Goal: Transaction & Acquisition: Purchase product/service

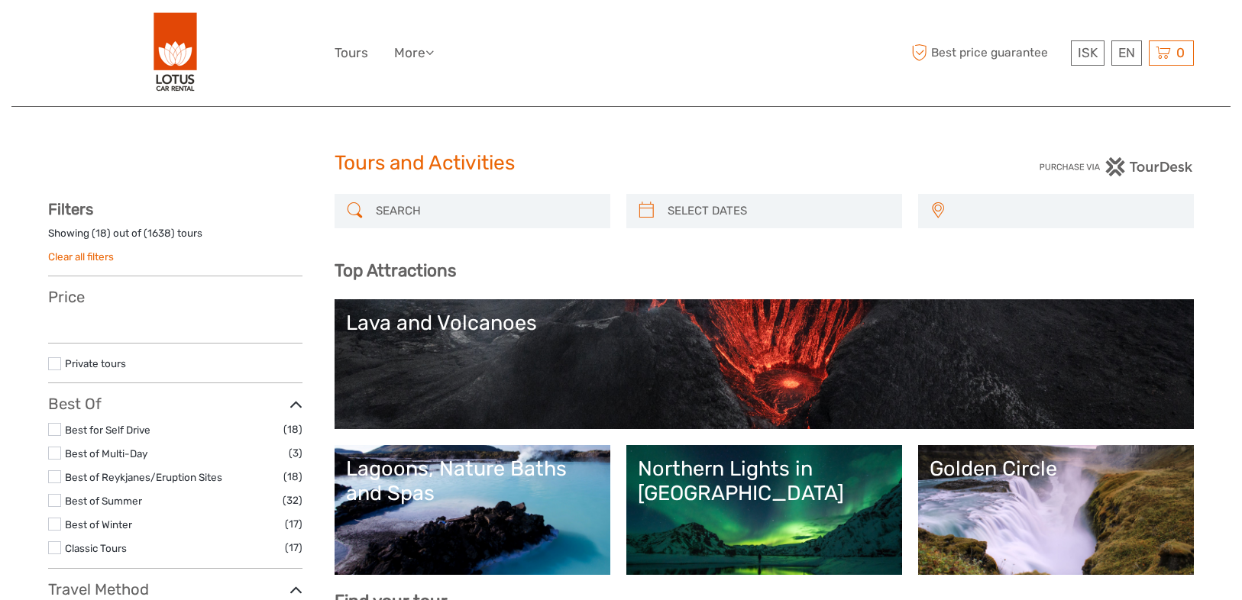
select select
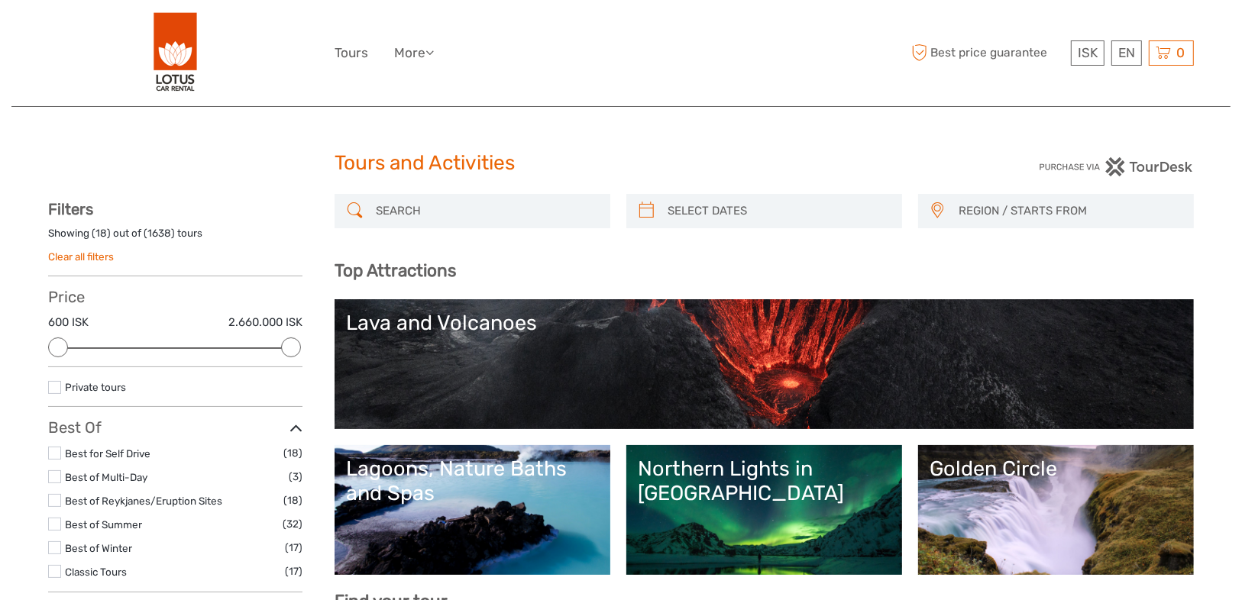
click at [844, 273] on h3 "Top Attractions" at bounding box center [764, 270] width 859 height 21
click at [501, 213] on input "search" at bounding box center [486, 211] width 233 height 27
click at [641, 260] on h3 "Top Attractions" at bounding box center [764, 270] width 859 height 21
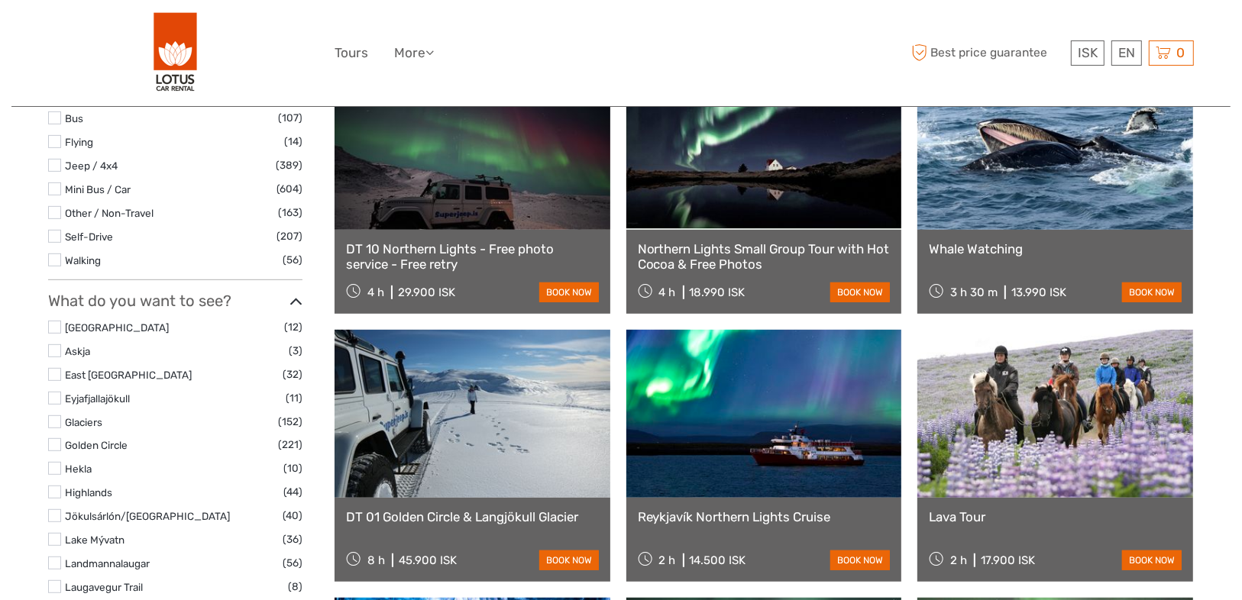
scroll to position [672, 0]
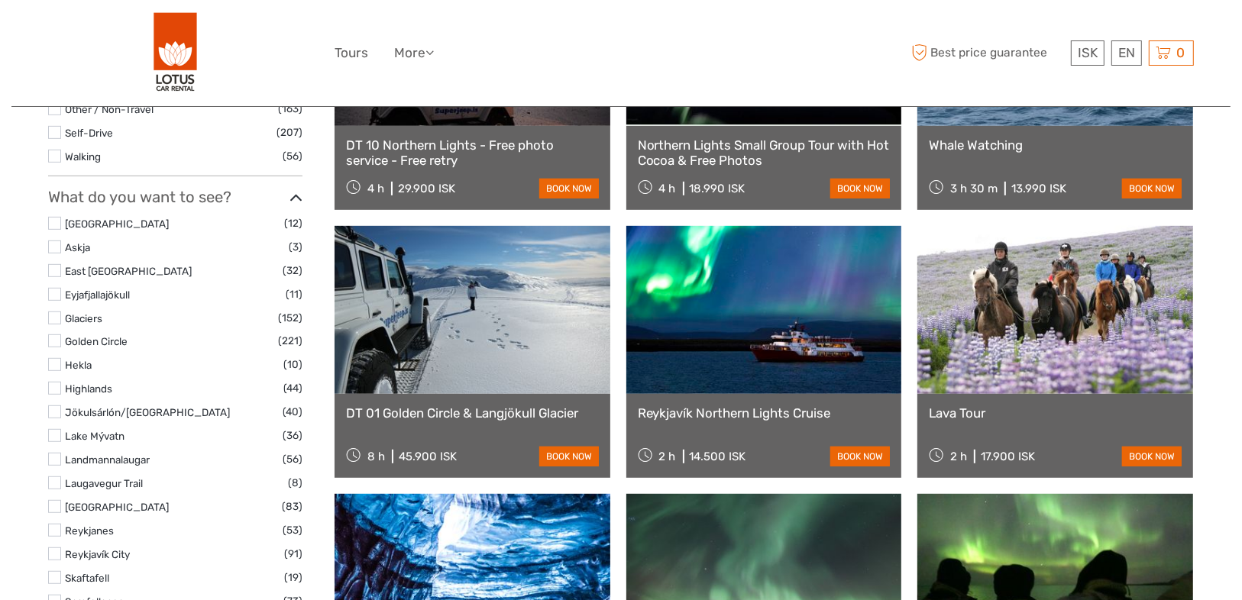
click at [864, 83] on div "ISK ISK € $ £ EN English Español Deutsch Tours More Travel Articles Back to Lot…" at bounding box center [621, 52] width 573 height 83
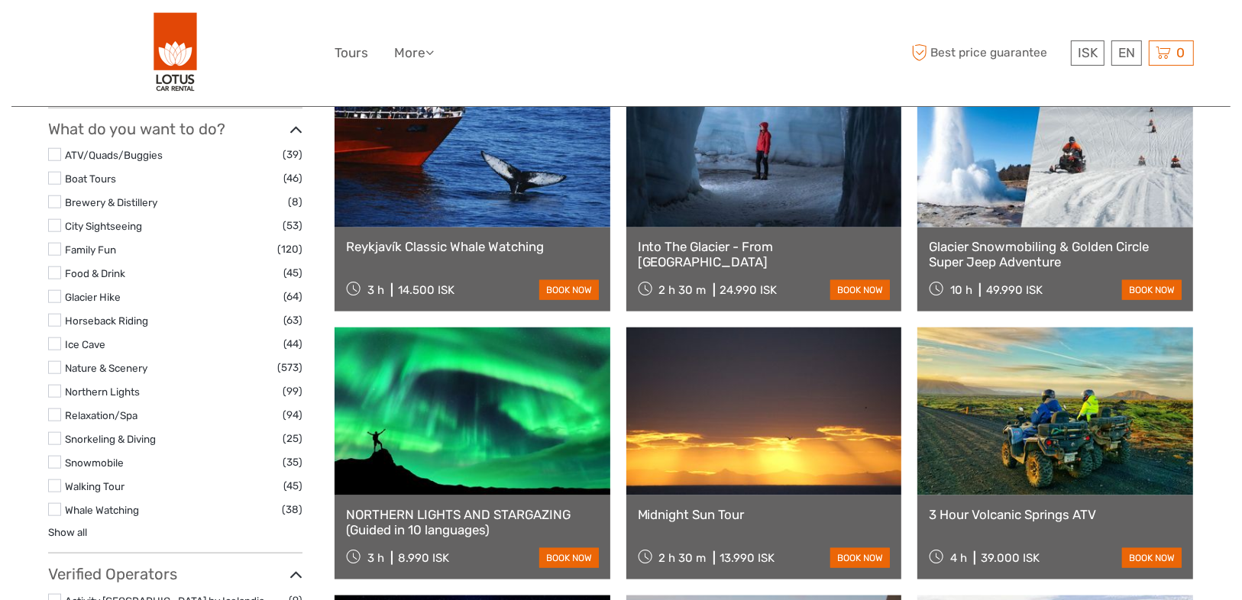
scroll to position [1528, 0]
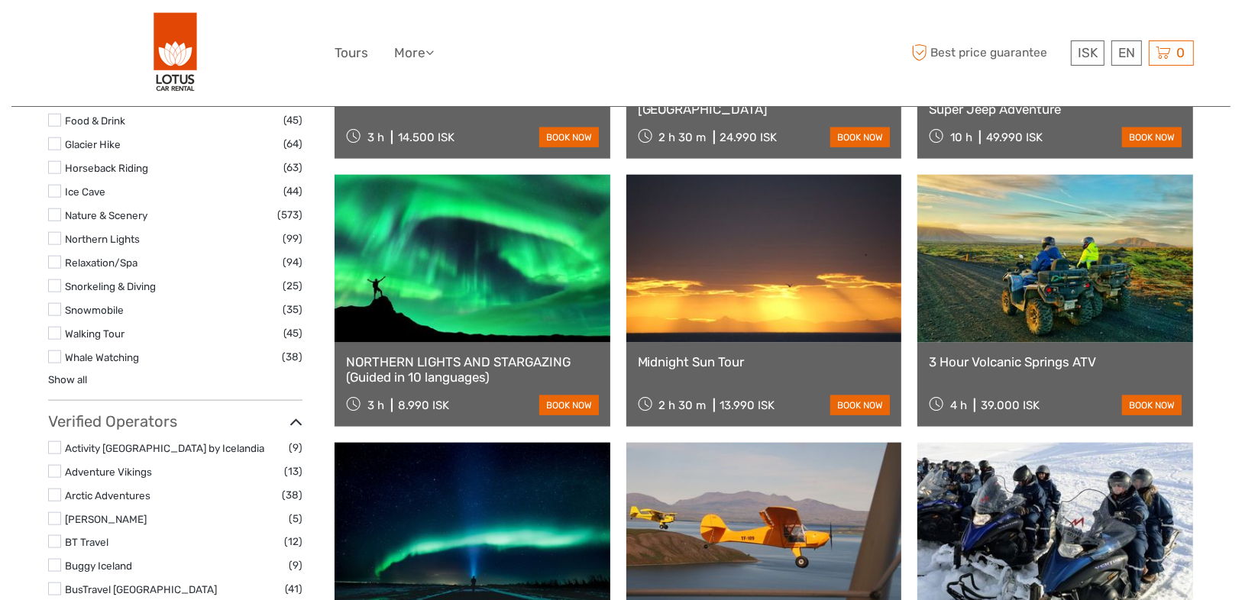
click at [142, 147] on label "Glacier Hike" at bounding box center [174, 145] width 218 height 18
click at [0, 0] on input "checkbox" at bounding box center [0, 0] width 0 height 0
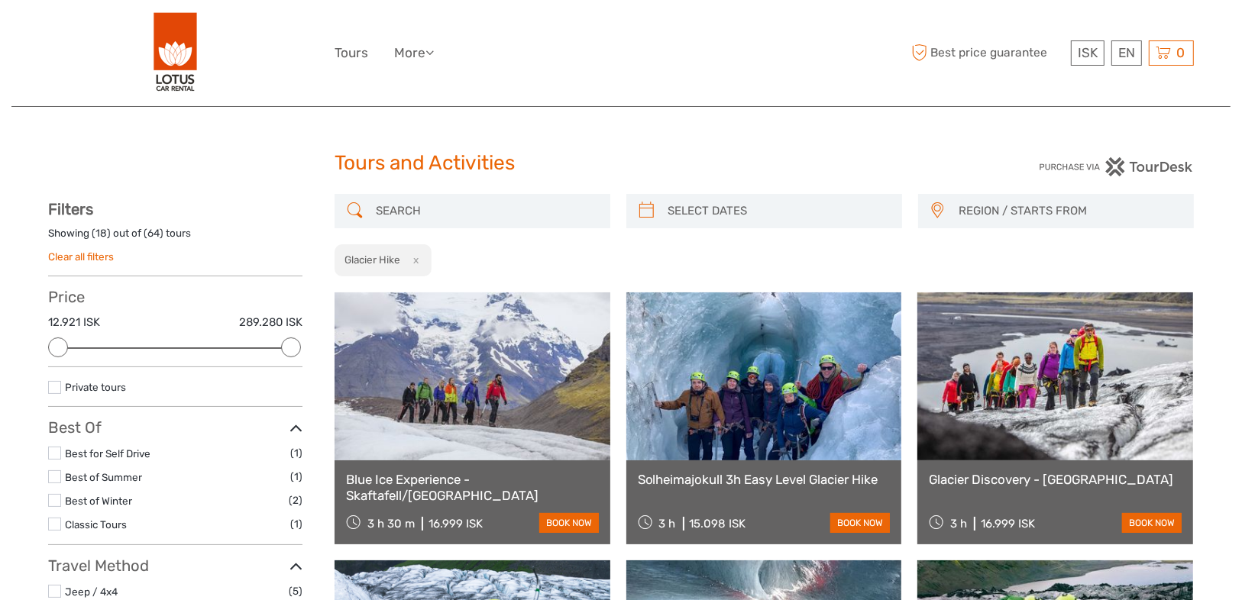
type input "07/09/2025"
click at [788, 210] on input "search" at bounding box center [778, 211] width 233 height 27
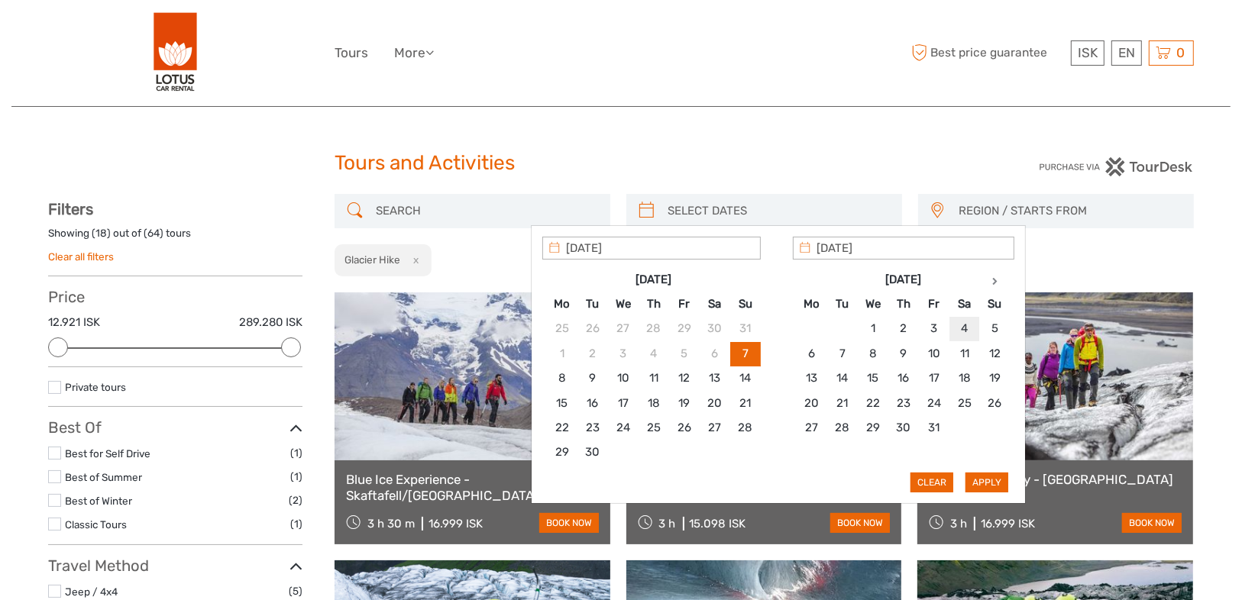
type input "04/10/2025"
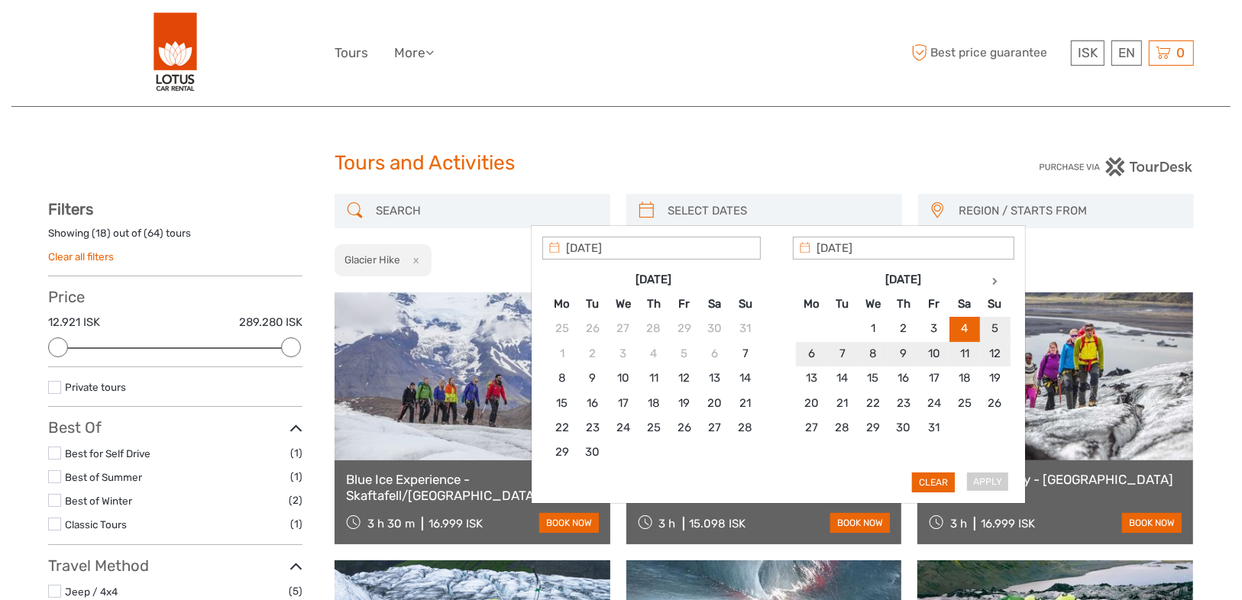
type input "04/10/2025"
click at [1003, 481] on button "Apply" at bounding box center [987, 483] width 43 height 20
type input "04/10/2025 - 04/10/2025"
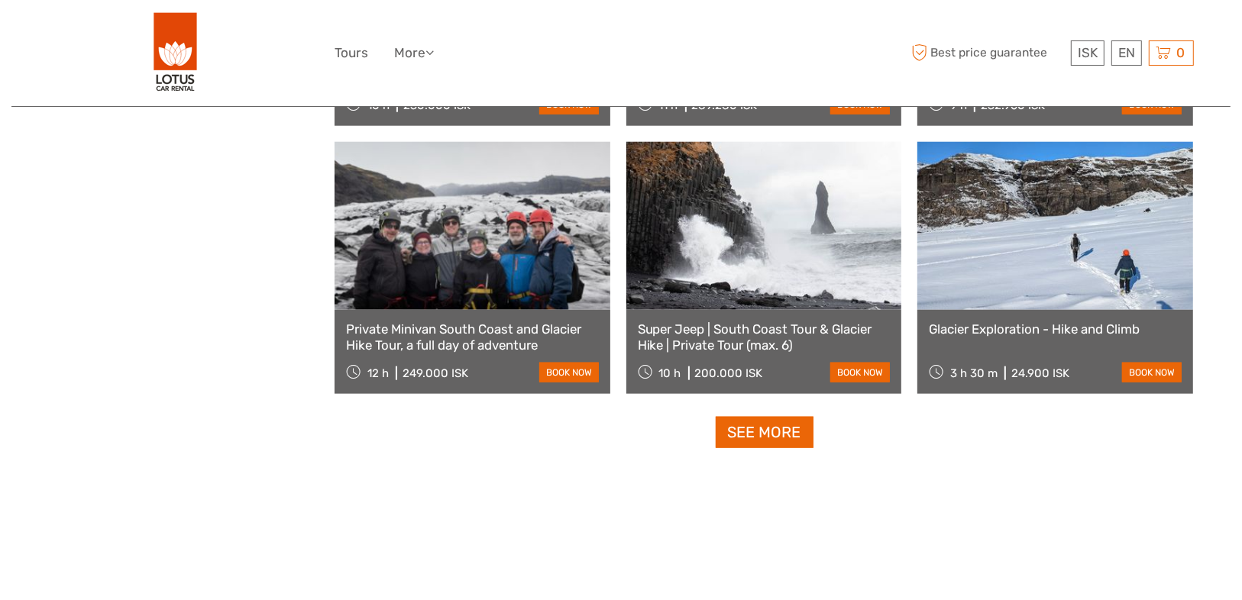
scroll to position [1492, 0]
click at [767, 436] on link "See more" at bounding box center [765, 431] width 98 height 31
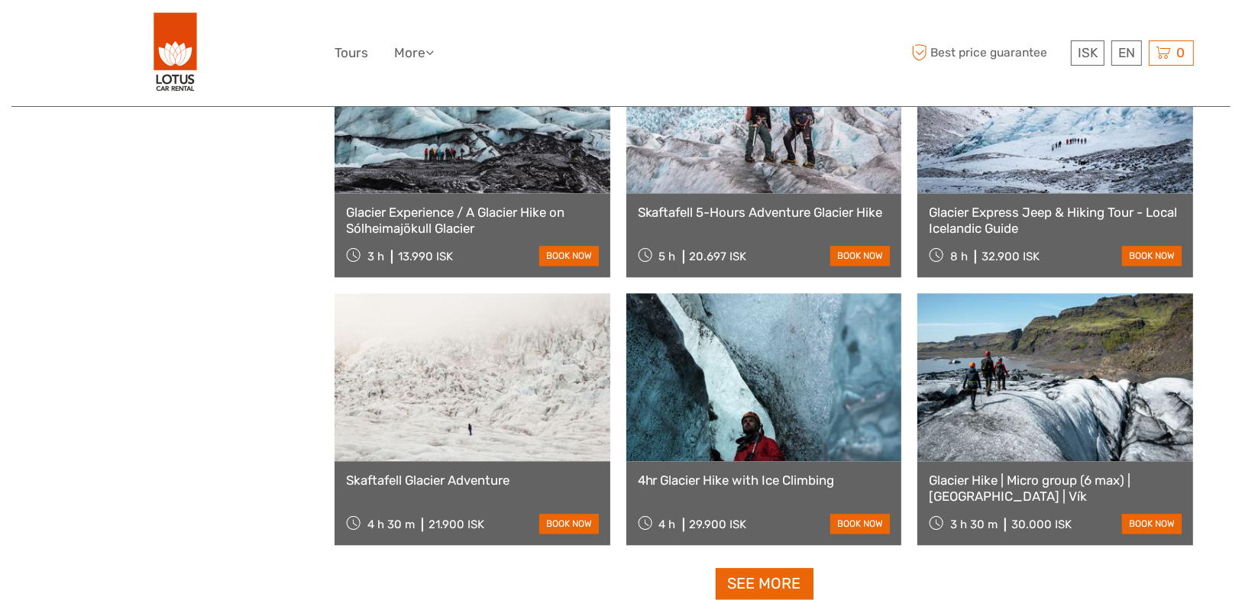
scroll to position [3081, 0]
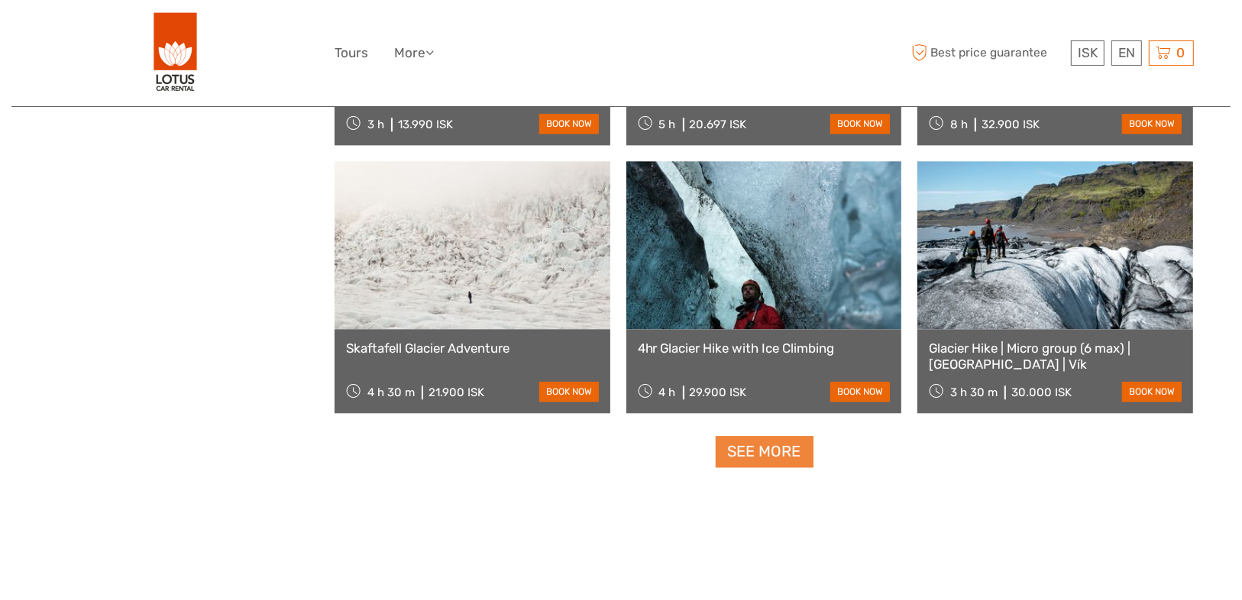
click at [782, 459] on link "See more" at bounding box center [765, 451] width 98 height 31
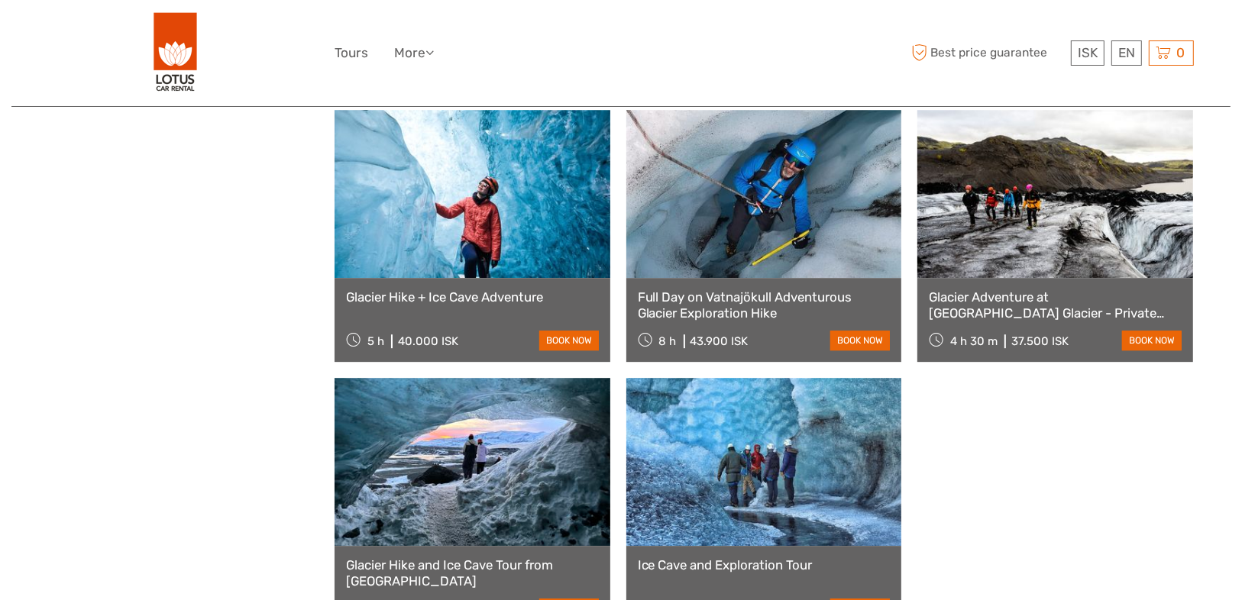
scroll to position [4120, 0]
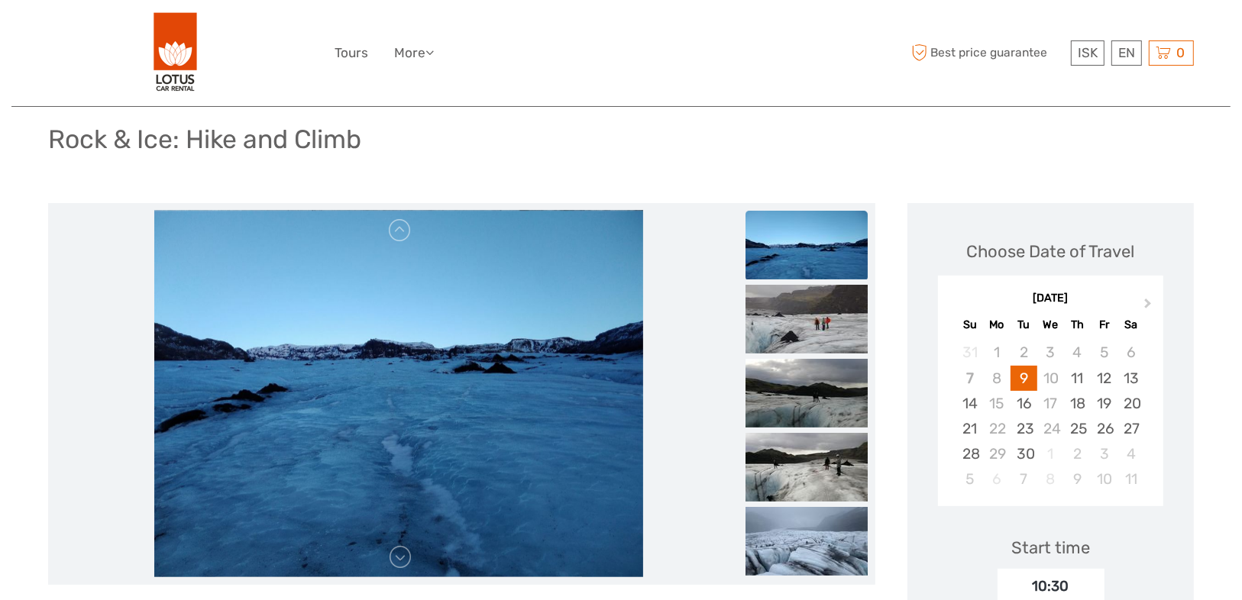
scroll to position [183, 0]
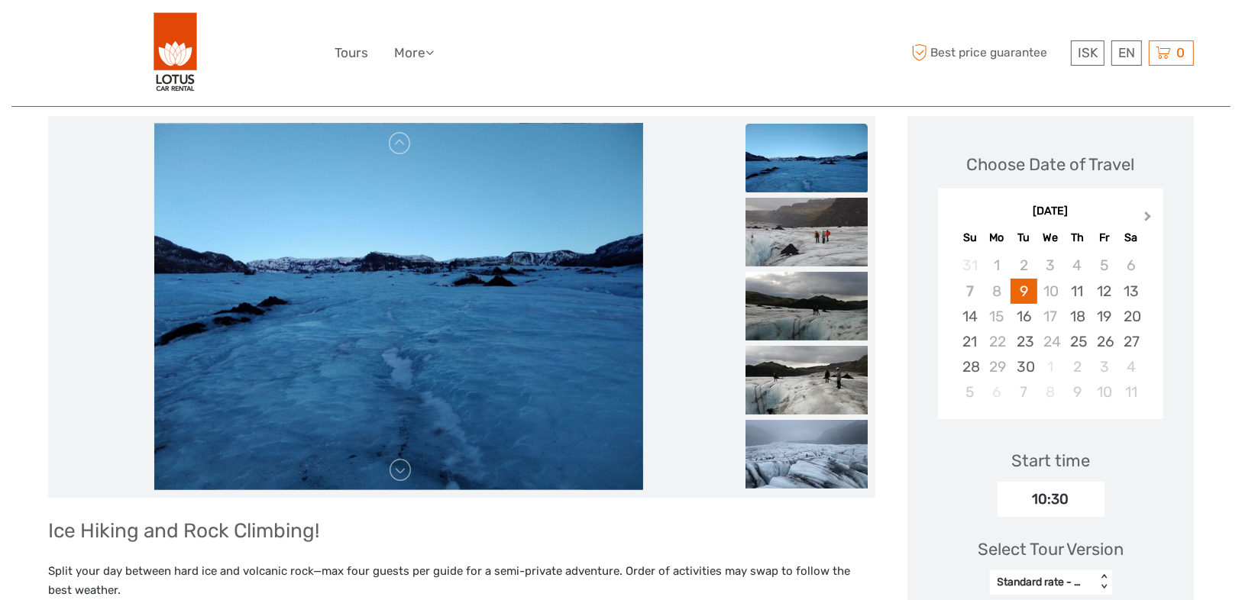
click at [1143, 224] on button "Next Month" at bounding box center [1149, 220] width 24 height 24
click at [1134, 267] on div "4" at bounding box center [1131, 265] width 27 height 25
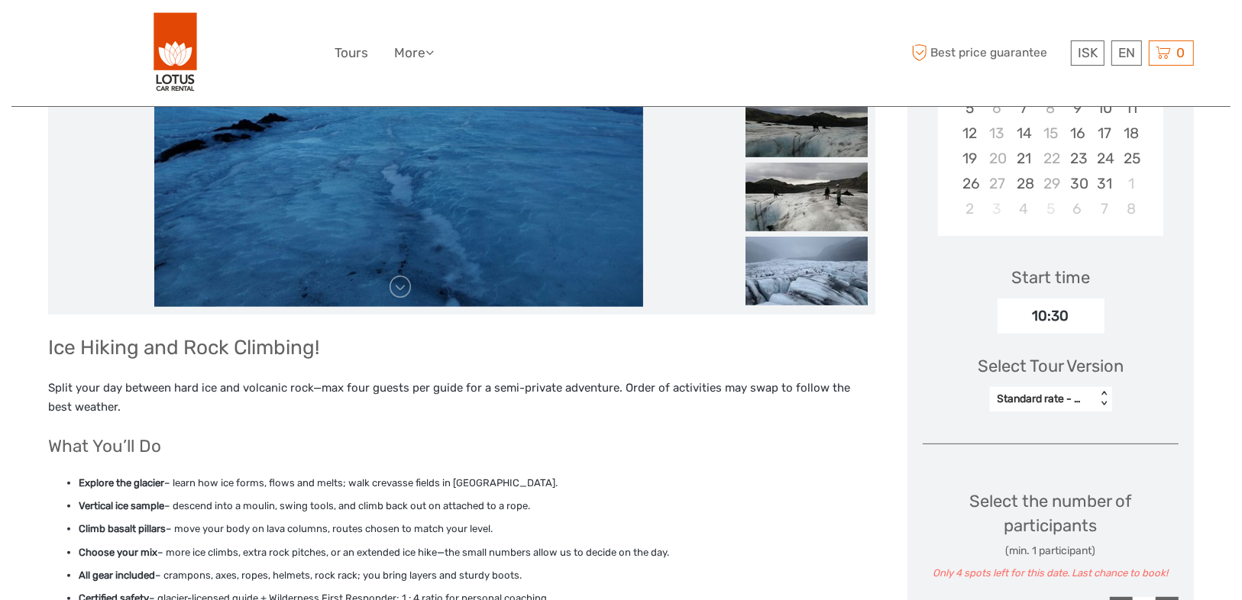
scroll to position [489, 0]
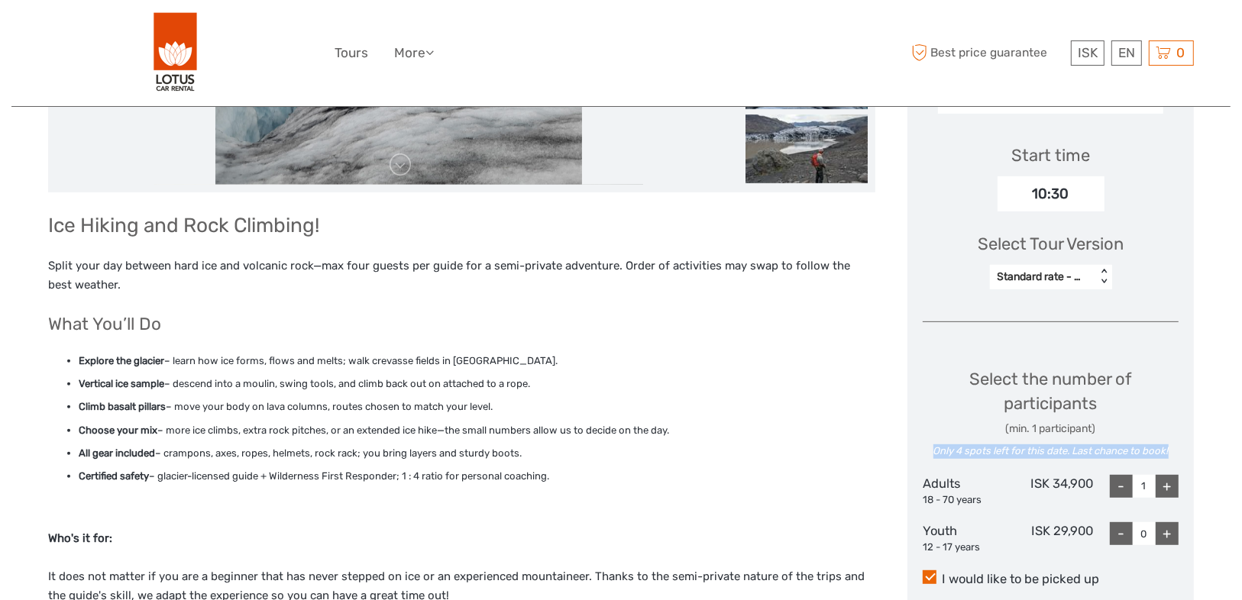
drag, startPoint x: 1176, startPoint y: 451, endPoint x: 932, endPoint y: 448, distance: 243.7
click at [932, 448] on div "Only 4 spots left for this date. Last chance to book!" at bounding box center [1051, 452] width 256 height 15
click at [922, 423] on div at bounding box center [922, 423] width 0 height 0
click at [828, 412] on li "Climb basalt pillars – move your body on lava columns, routes chosen to match y…" at bounding box center [477, 407] width 797 height 17
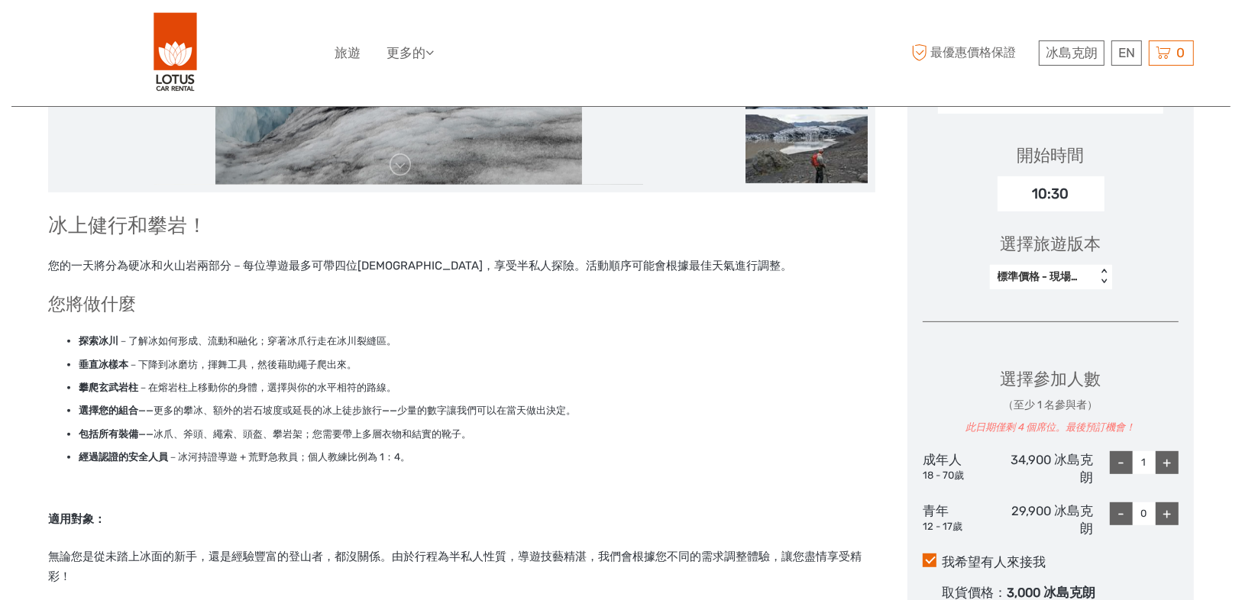
click at [1073, 271] on font "標準價格 - 現場會面" at bounding box center [1045, 276] width 95 height 13
click at [1057, 357] on font "團體（最多 4 人）" at bounding box center [1048, 357] width 86 height 13
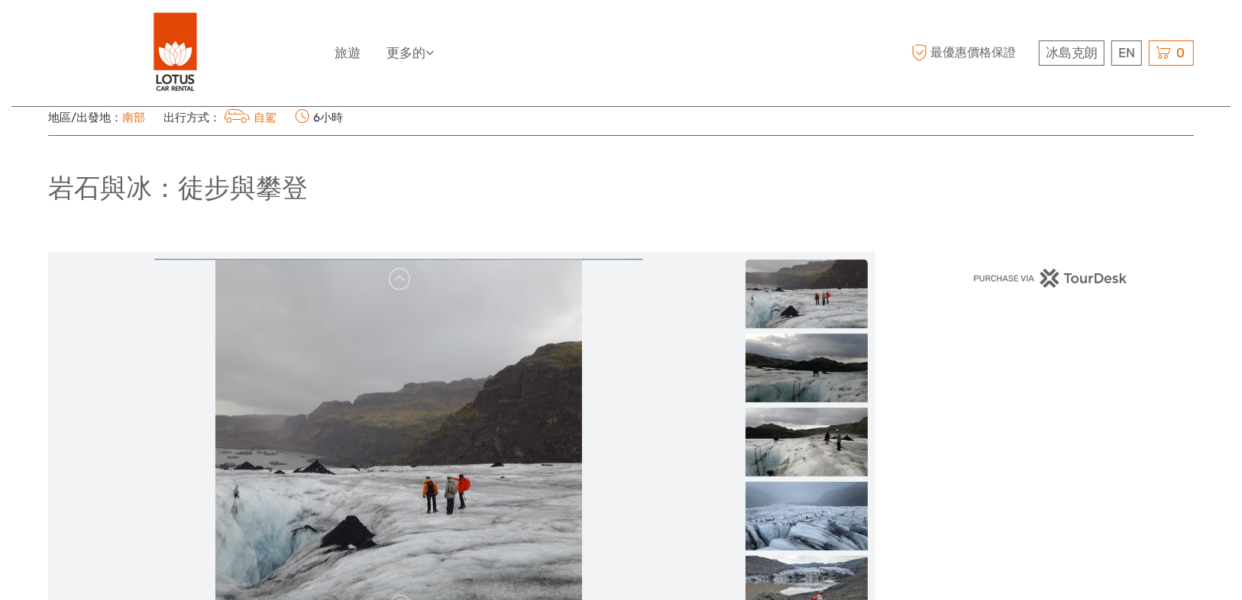
scroll to position [0, 0]
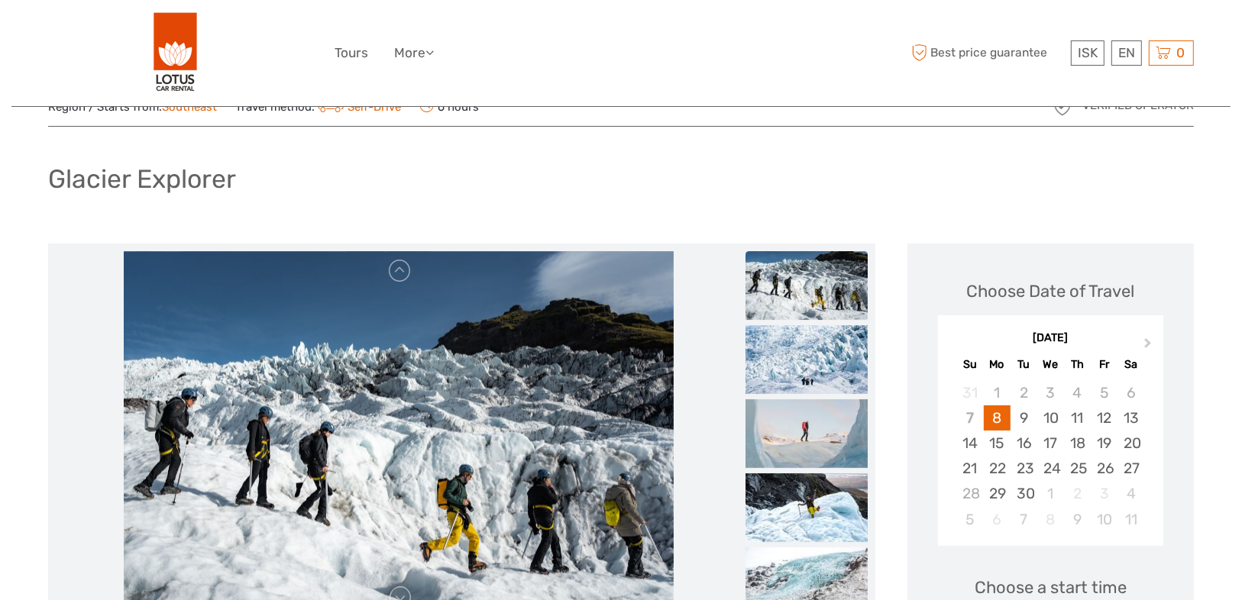
scroll to position [122, 0]
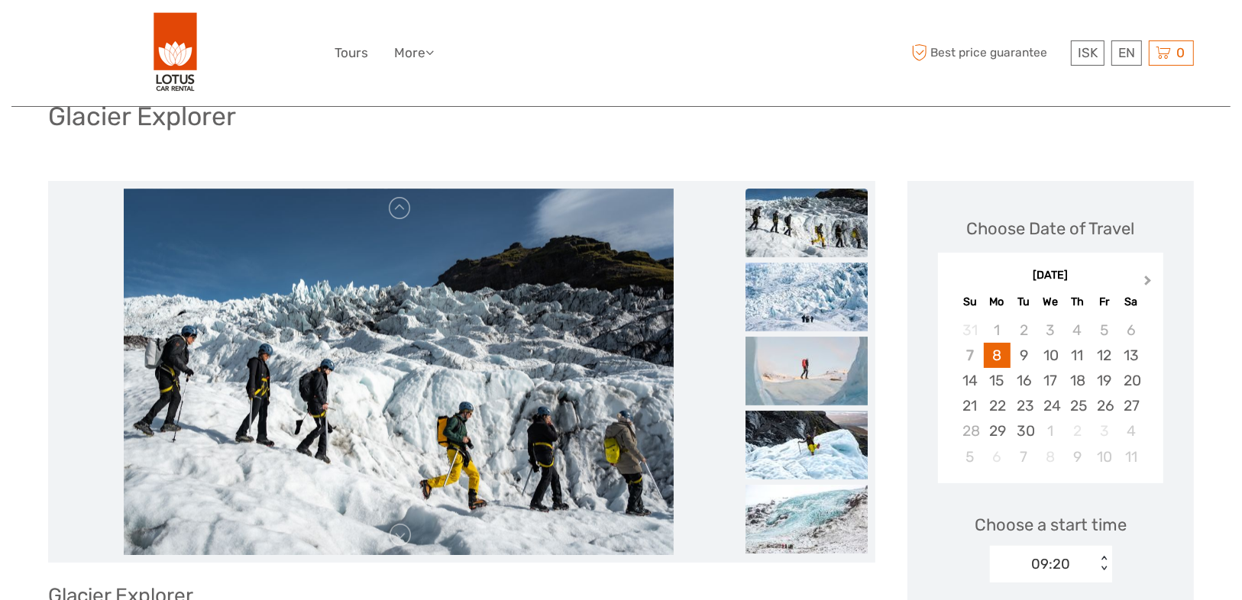
click at [1148, 278] on span "Next Month" at bounding box center [1148, 284] width 0 height 22
click at [1132, 336] on div "4" at bounding box center [1131, 330] width 27 height 25
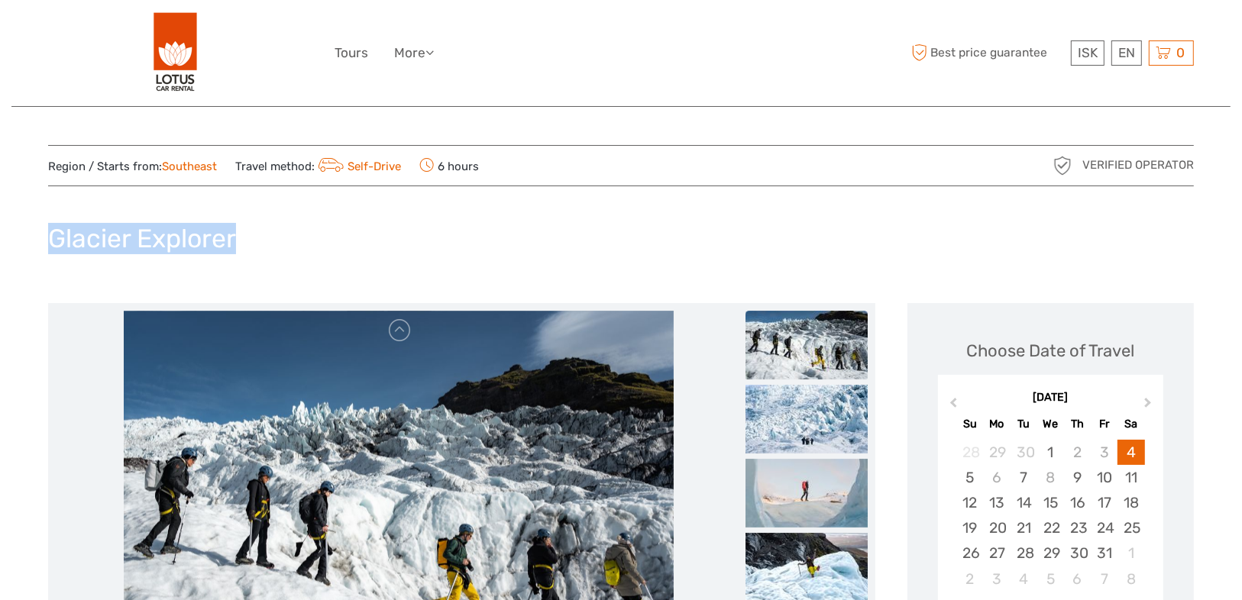
drag, startPoint x: 299, startPoint y: 229, endPoint x: 53, endPoint y: 235, distance: 246.0
click at [53, 235] on div "Glacier Explorer" at bounding box center [621, 245] width 1146 height 56
click at [44, 201] on div at bounding box center [44, 201] width 0 height 0
click at [429, 244] on div "Glacier Explorer" at bounding box center [621, 245] width 1146 height 56
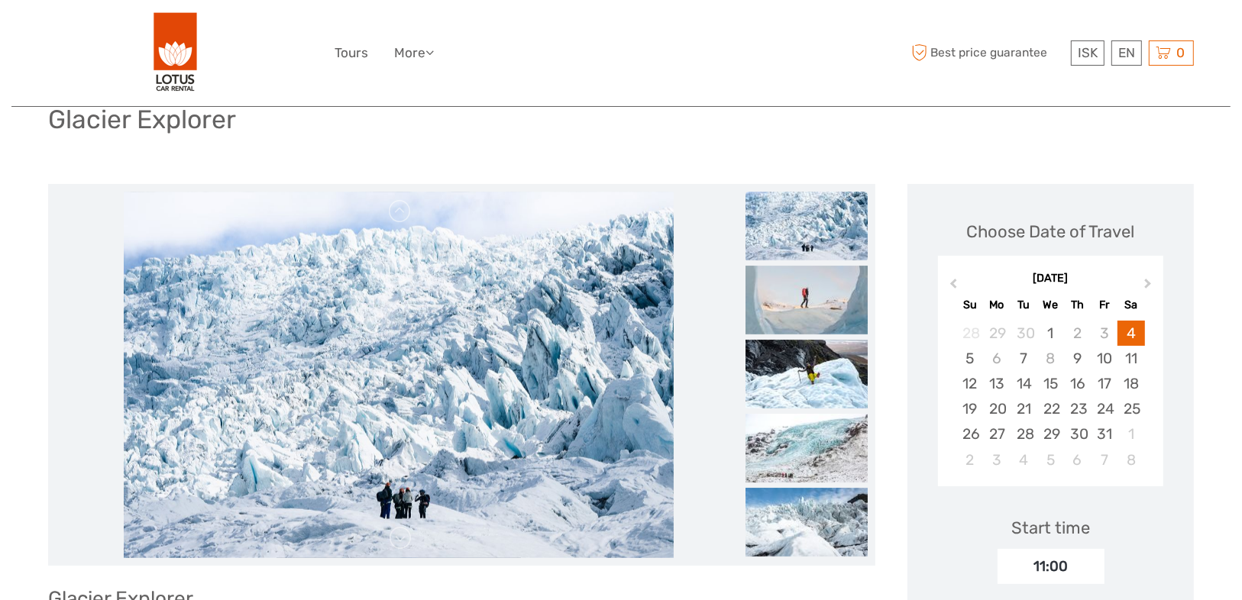
scroll to position [122, 0]
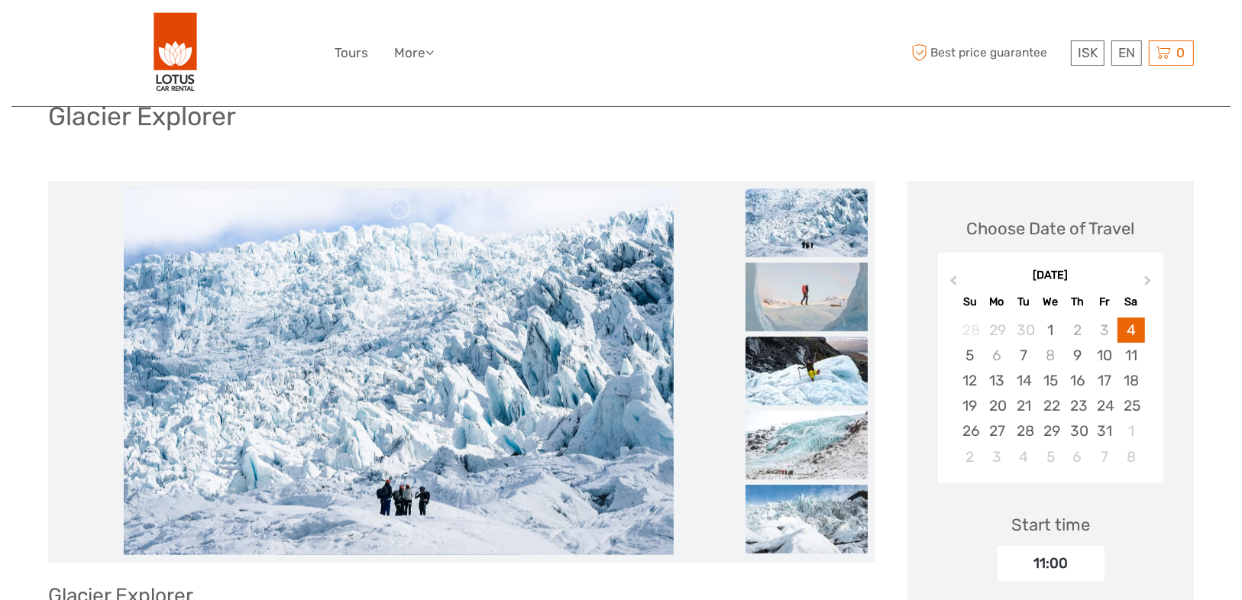
click at [790, 370] on img at bounding box center [807, 371] width 122 height 69
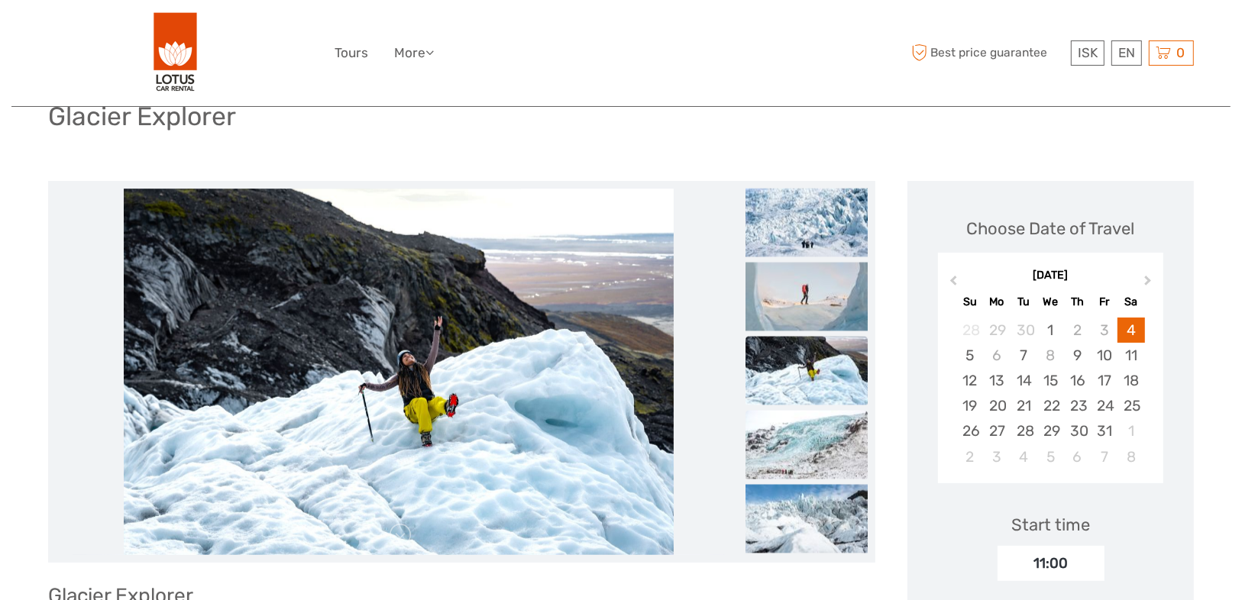
click at [843, 442] on img at bounding box center [807, 444] width 122 height 69
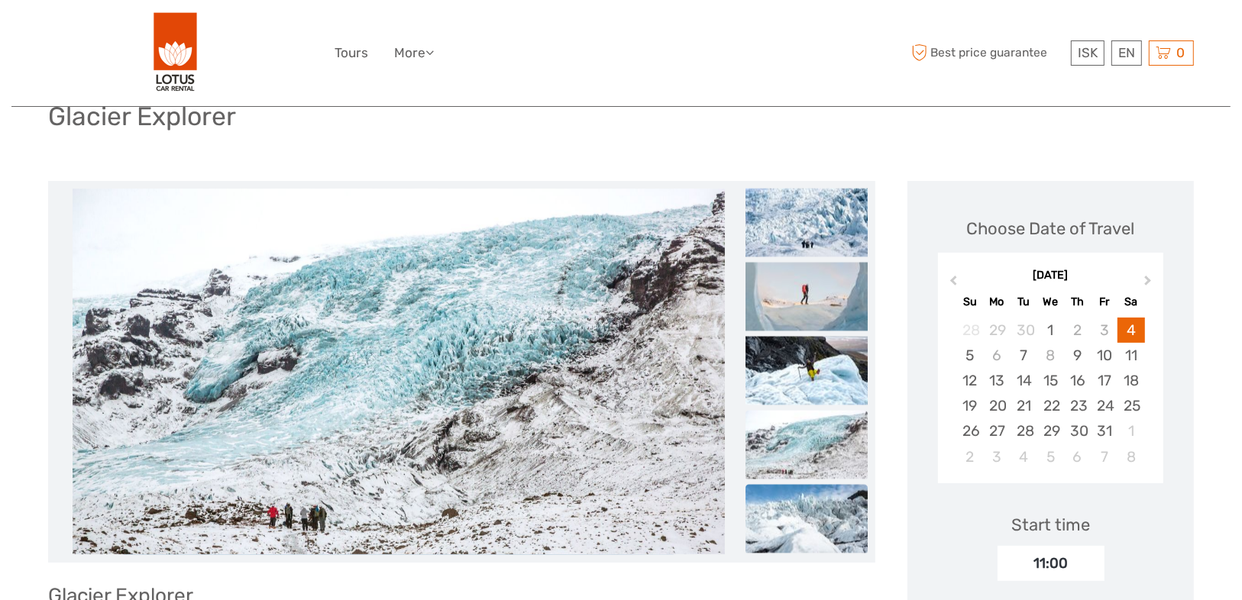
click at [840, 508] on img at bounding box center [807, 518] width 122 height 69
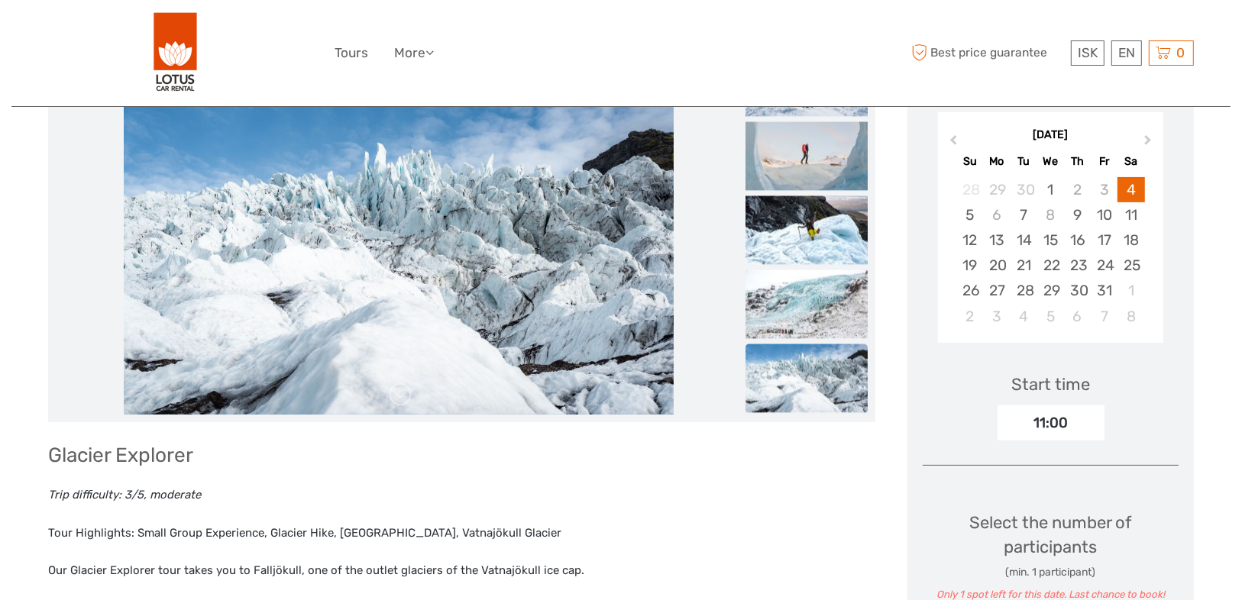
scroll to position [428, 0]
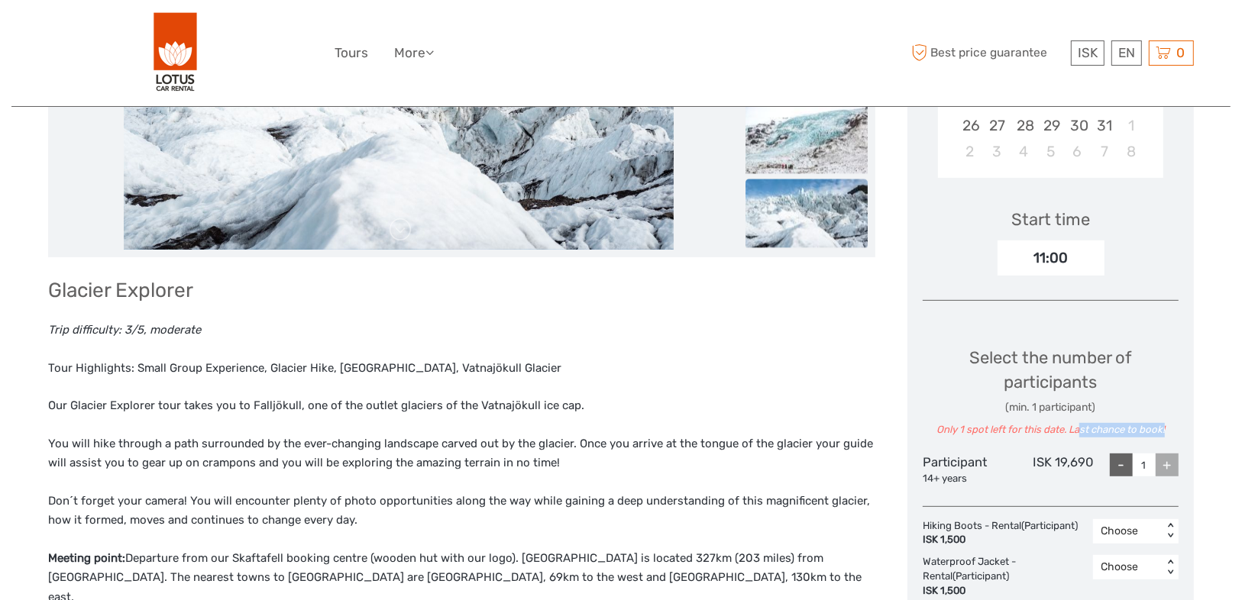
drag, startPoint x: 1181, startPoint y: 432, endPoint x: 1077, endPoint y: 432, distance: 103.9
click at [1077, 432] on div "Choose Date of Travel October 2025 Previous Month Next Month October 2025 Su Mo…" at bounding box center [1051, 378] width 286 height 1006
click at [1177, 464] on div "+" at bounding box center [1167, 465] width 23 height 23
click at [1176, 464] on div "+" at bounding box center [1167, 465] width 23 height 23
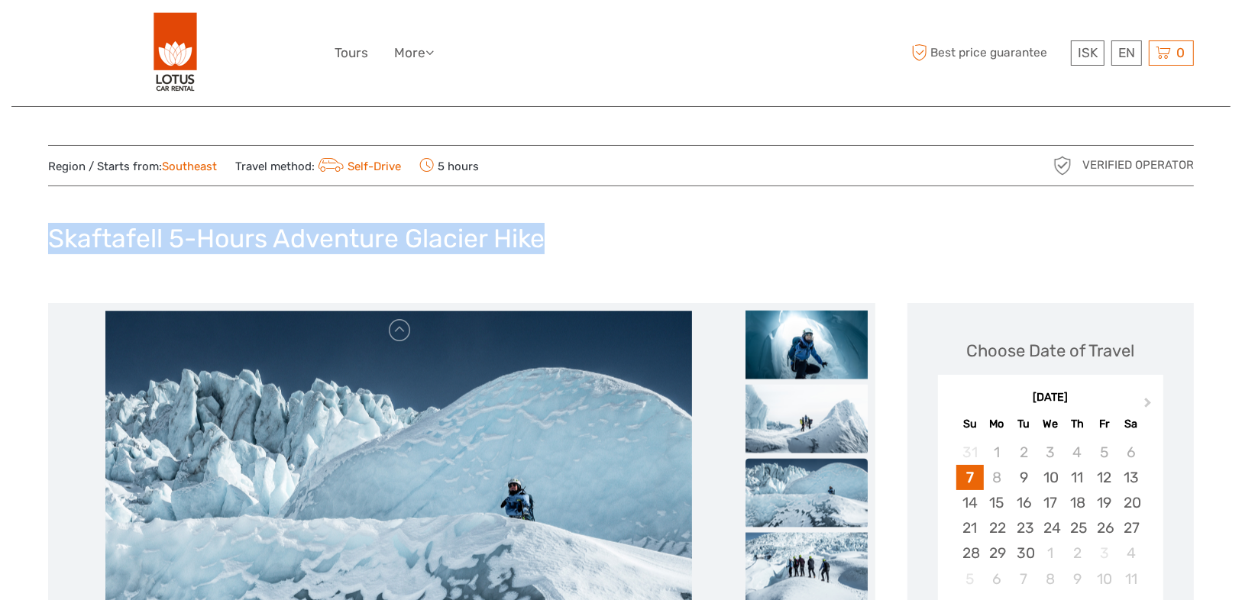
drag, startPoint x: 634, startPoint y: 228, endPoint x: 46, endPoint y: 228, distance: 588.2
click at [36, 201] on div at bounding box center [36, 201] width 0 height 0
click at [698, 266] on div "Skaftafell 5-Hours Adventure Glacier Hike" at bounding box center [621, 245] width 1146 height 56
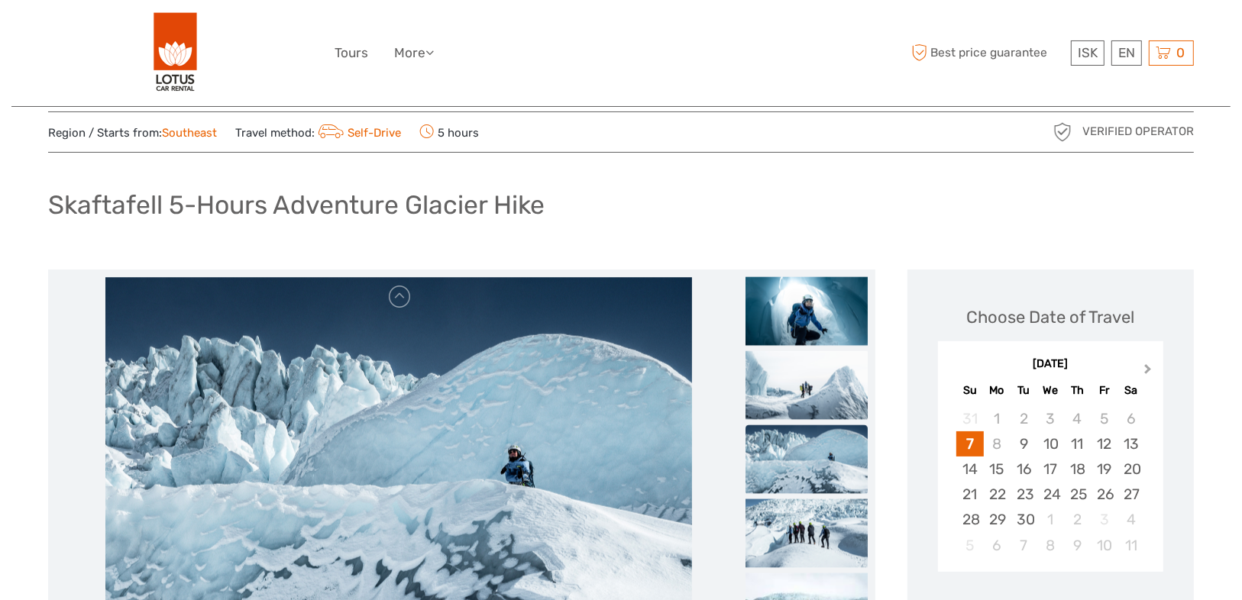
scroll to position [61, 0]
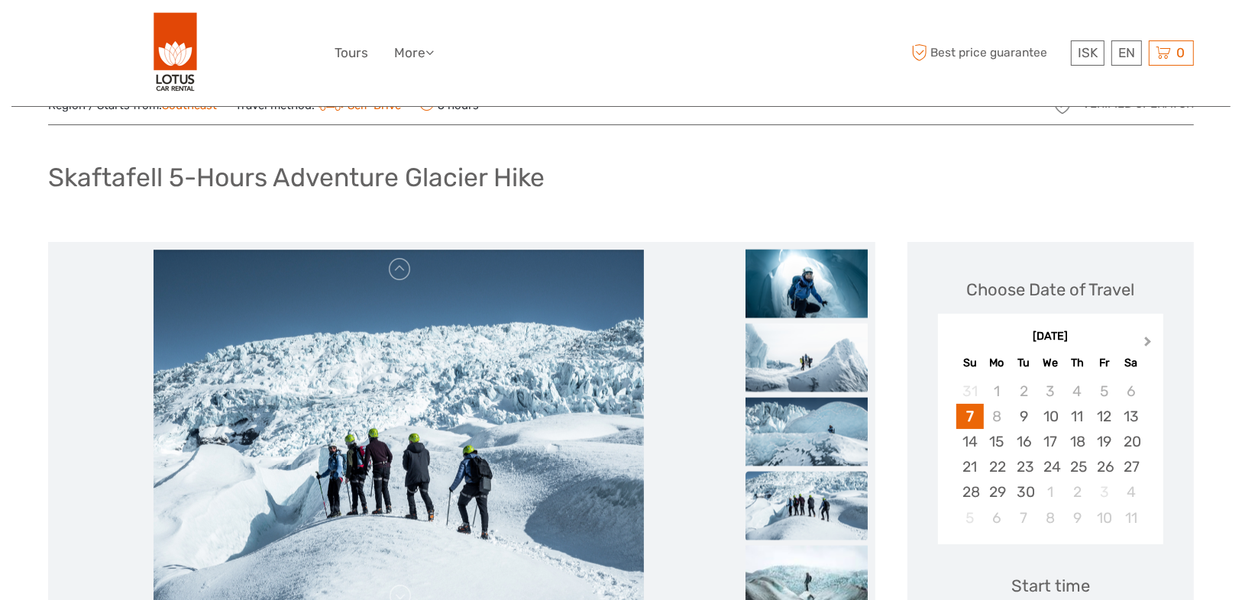
click at [1144, 345] on button "Next Month" at bounding box center [1149, 345] width 24 height 24
click at [1137, 380] on div "4" at bounding box center [1131, 391] width 27 height 25
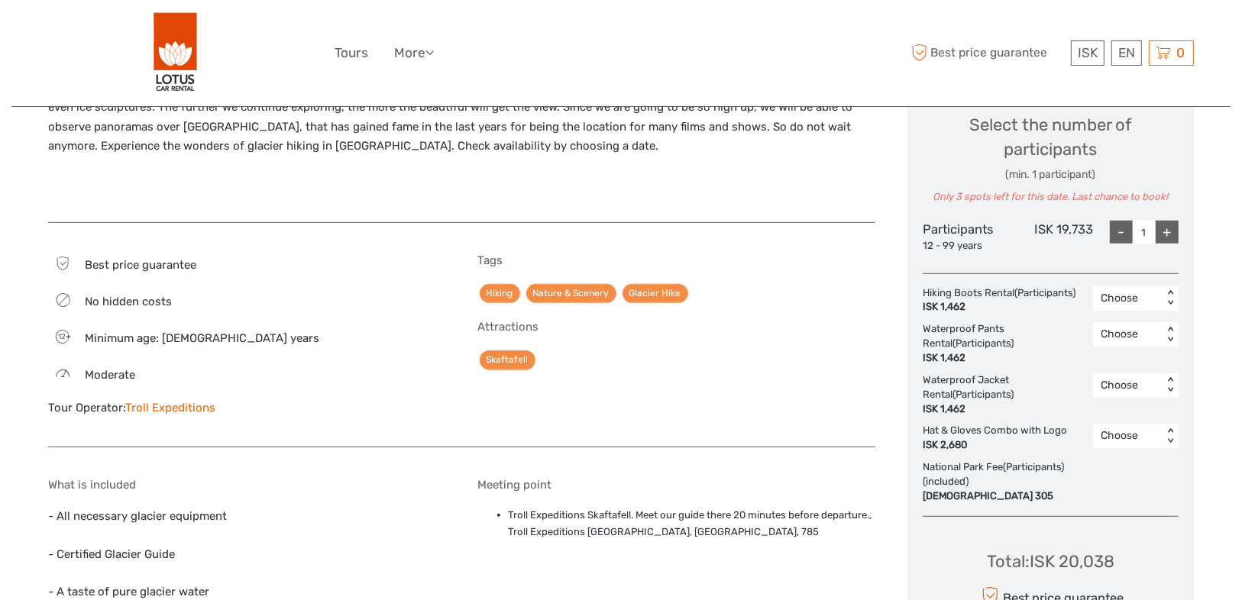
scroll to position [917, 0]
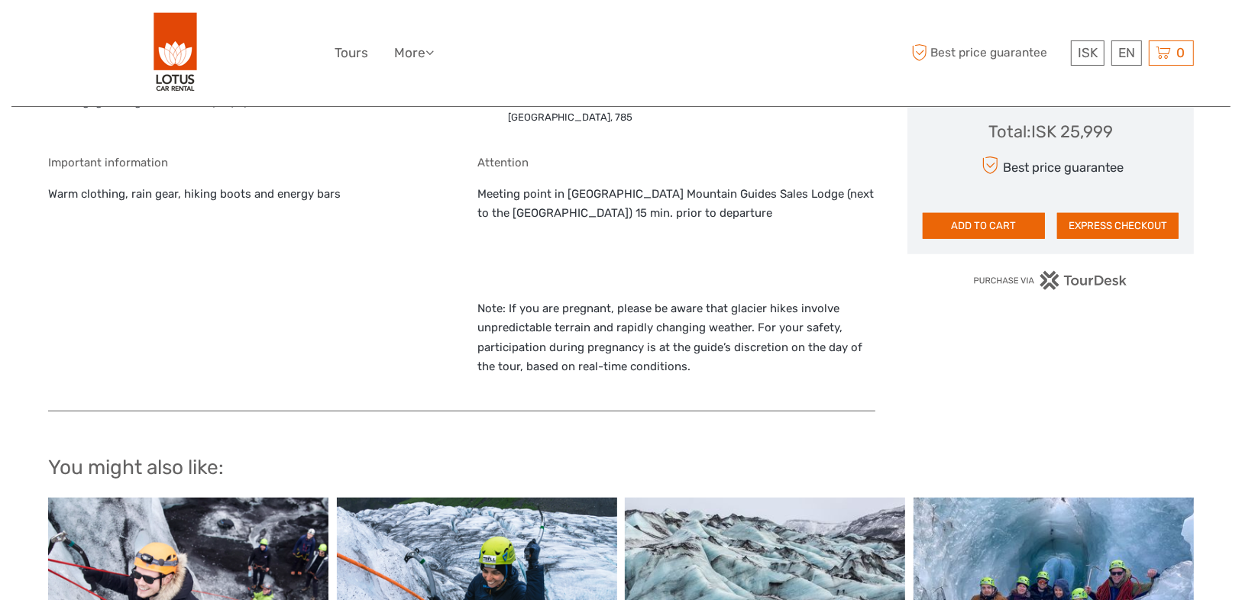
scroll to position [1222, 0]
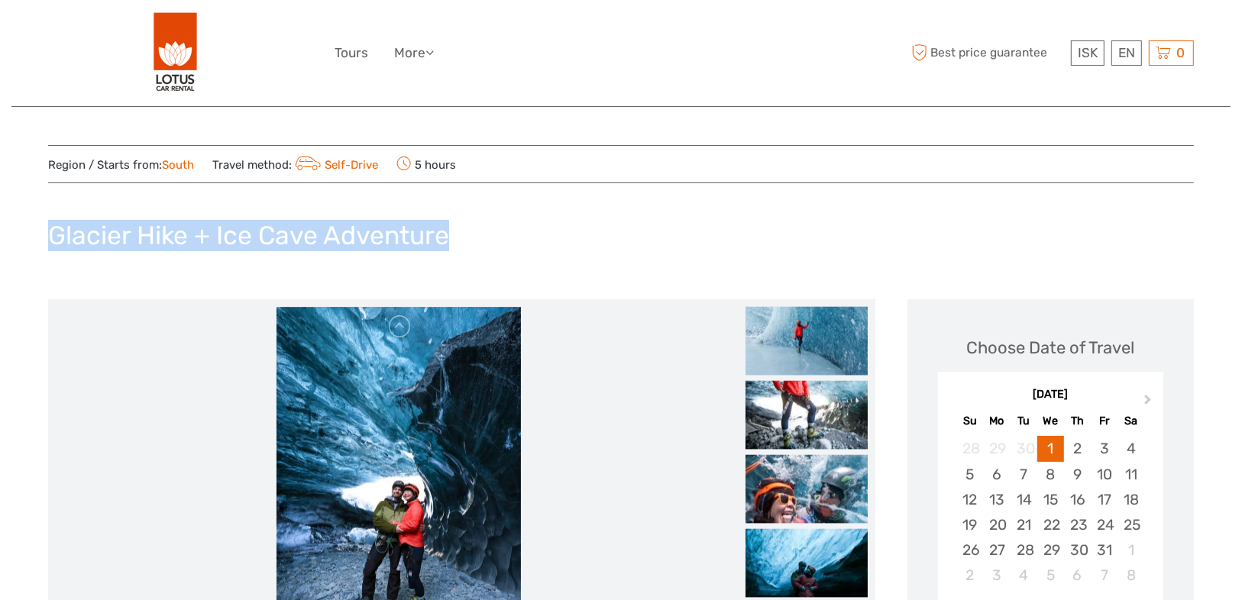
drag, startPoint x: 494, startPoint y: 244, endPoint x: 17, endPoint y: 241, distance: 477.5
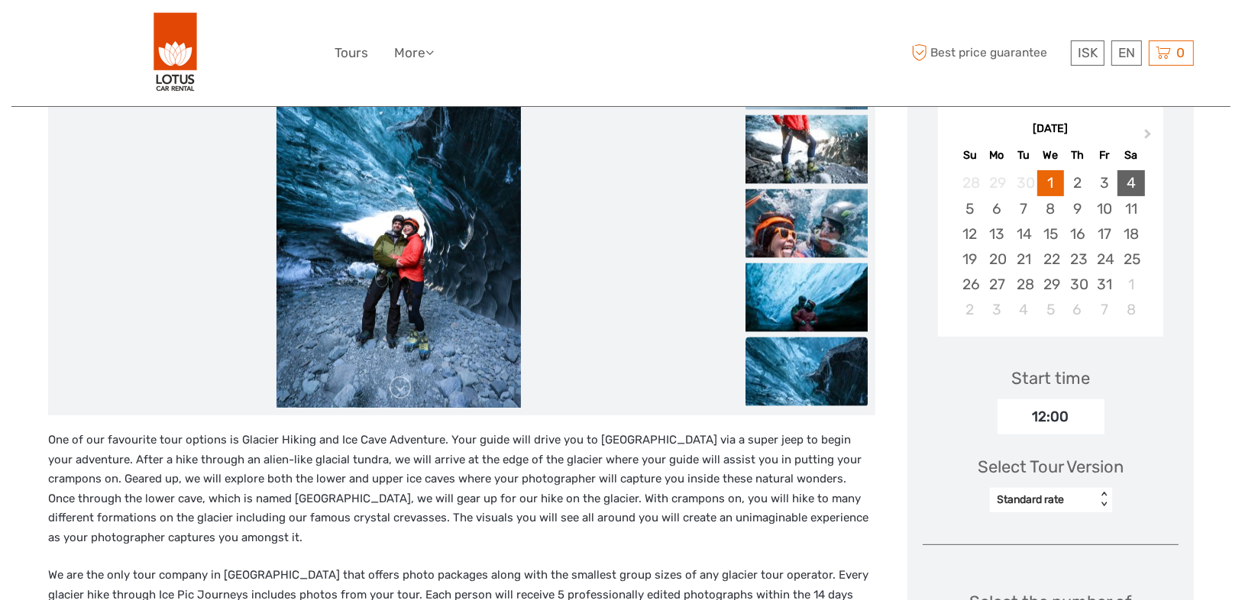
scroll to position [244, 0]
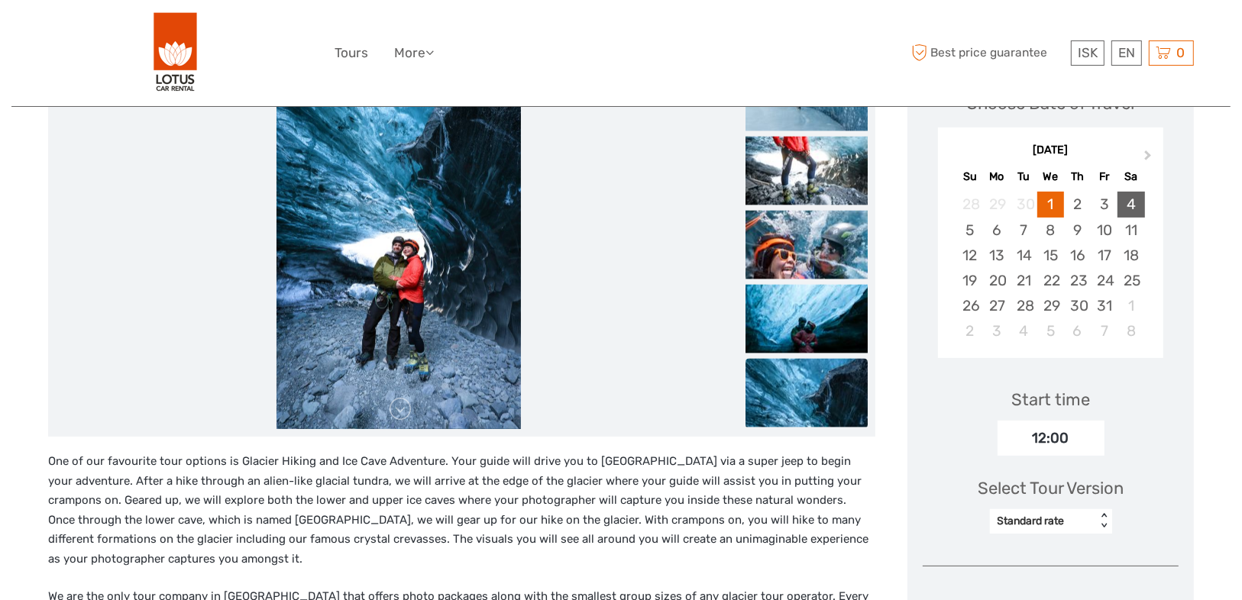
click at [1135, 193] on div "4" at bounding box center [1131, 204] width 27 height 25
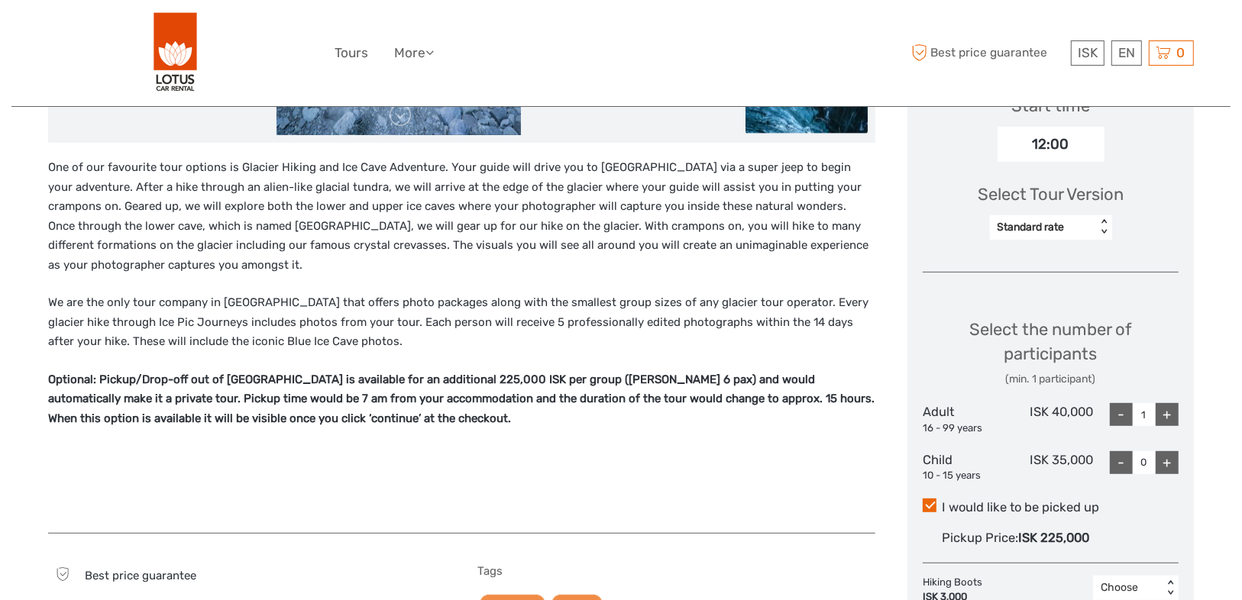
scroll to position [611, 0]
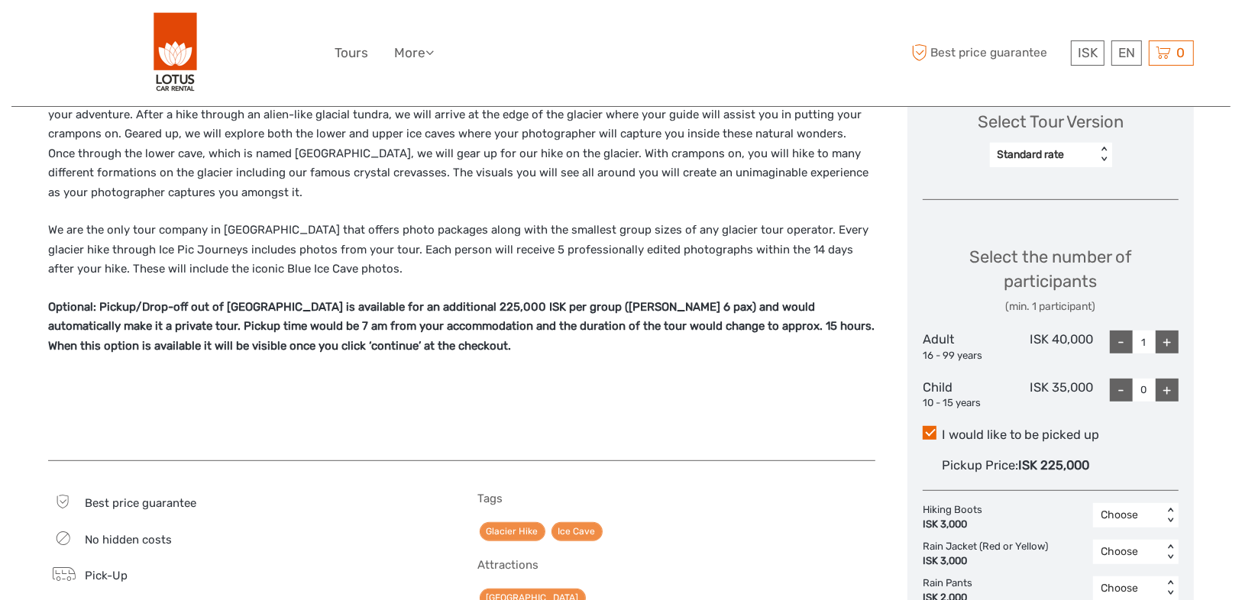
click at [1167, 347] on div "+" at bounding box center [1167, 342] width 23 height 23
type input "4"
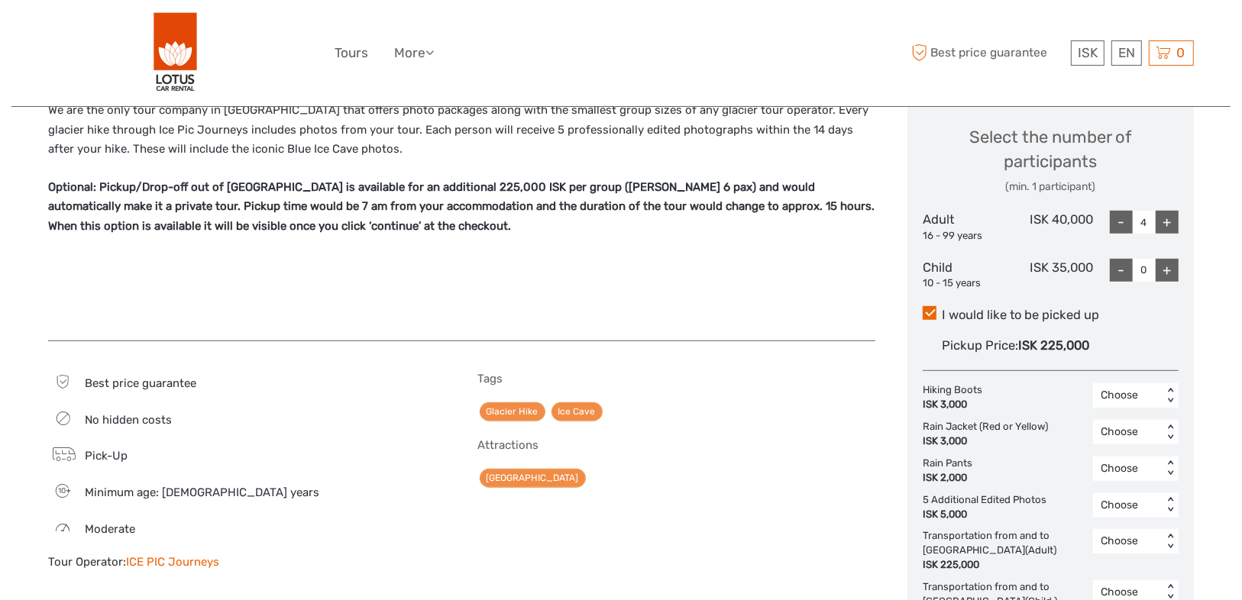
scroll to position [733, 0]
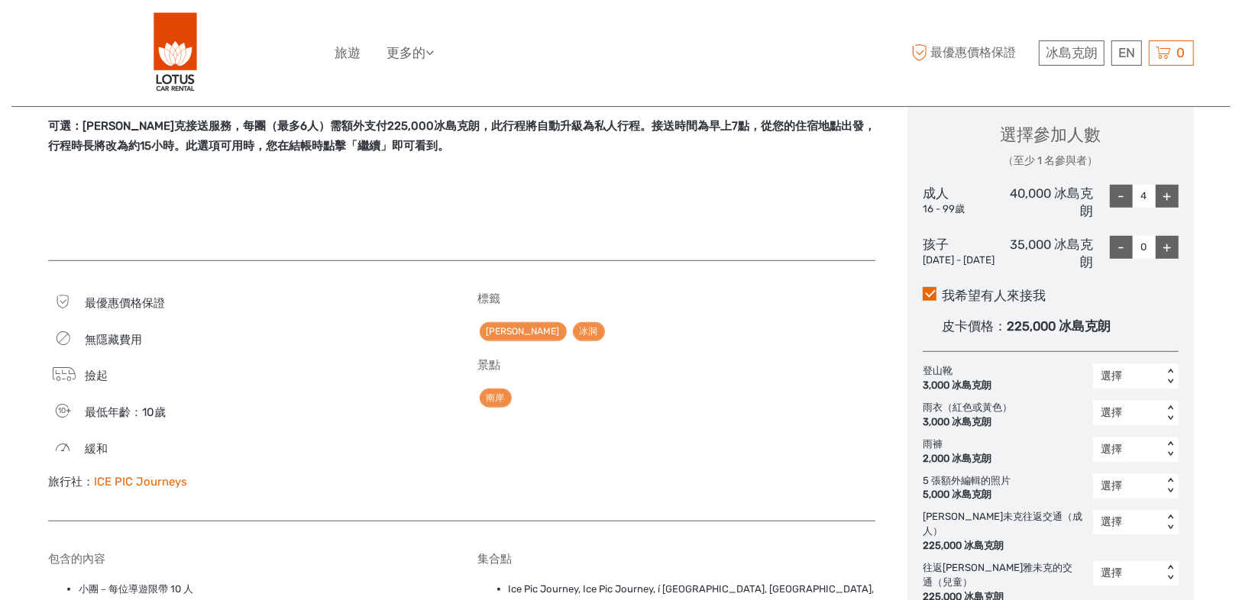
click at [709, 437] on div "標籤 冰川健行 冰洞 景點 南岸" at bounding box center [677, 399] width 398 height 215
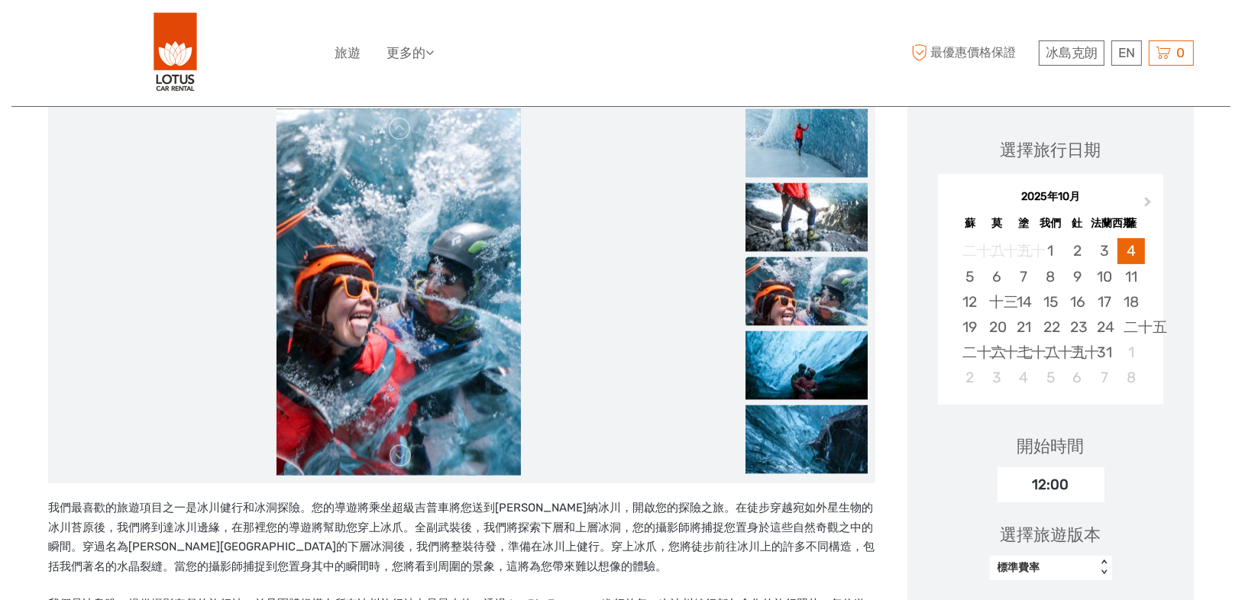
scroll to position [122, 0]
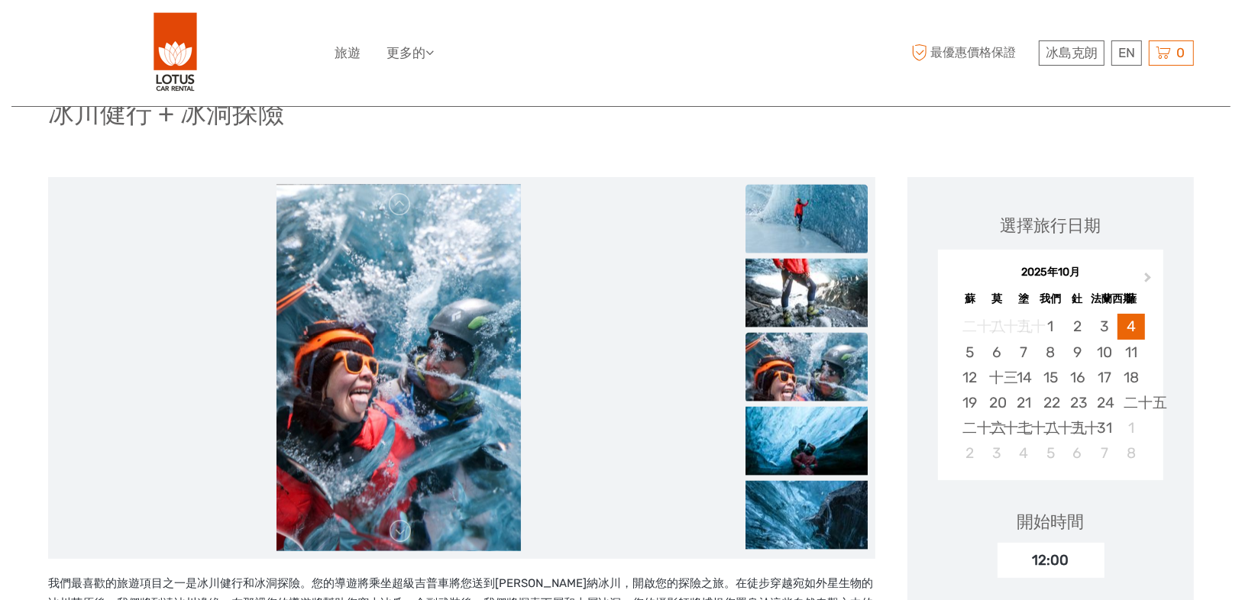
click at [807, 217] on img at bounding box center [807, 219] width 122 height 69
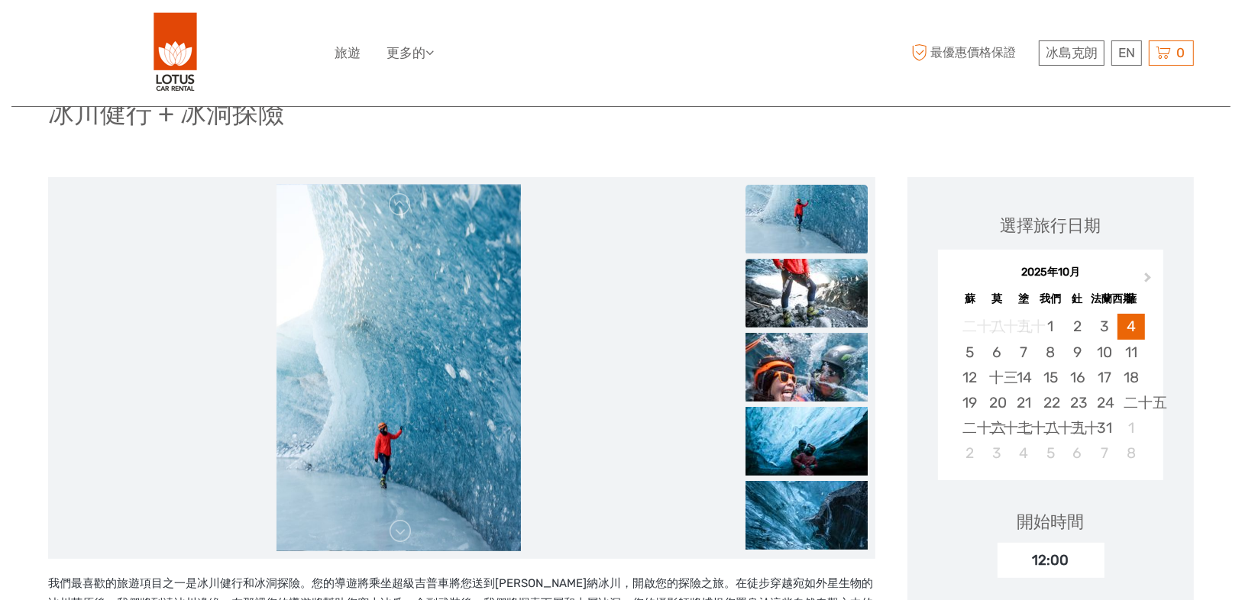
click at [807, 272] on img at bounding box center [807, 293] width 122 height 69
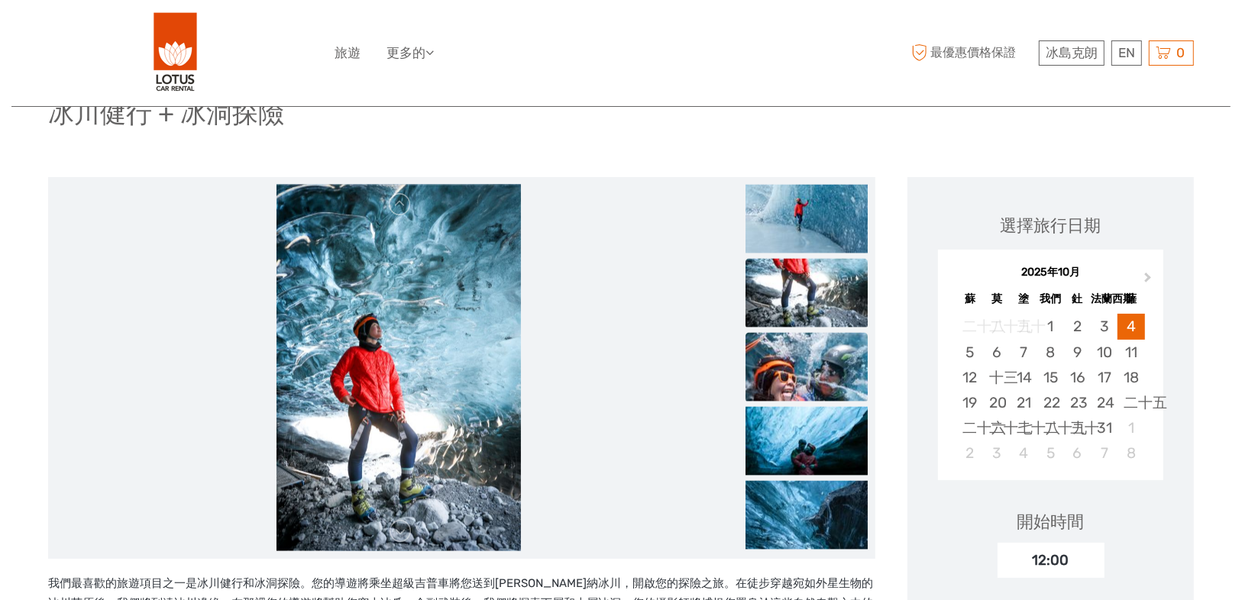
click at [813, 336] on img at bounding box center [807, 367] width 122 height 69
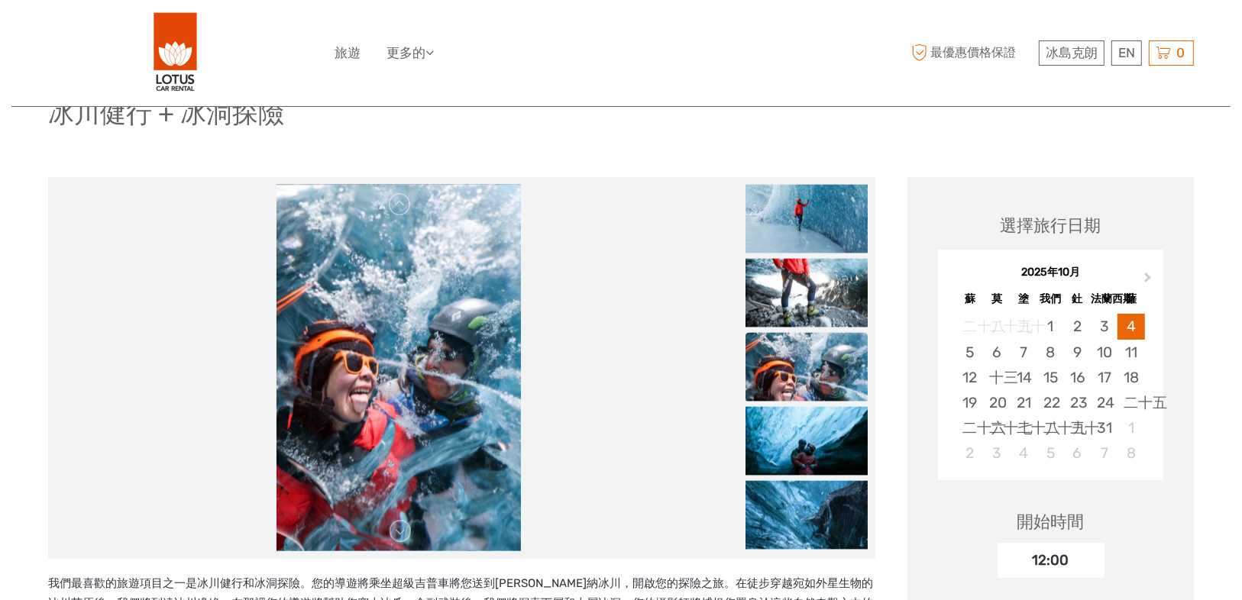
click at [805, 404] on ul at bounding box center [807, 222] width 122 height 668
click at [801, 429] on img at bounding box center [807, 441] width 122 height 69
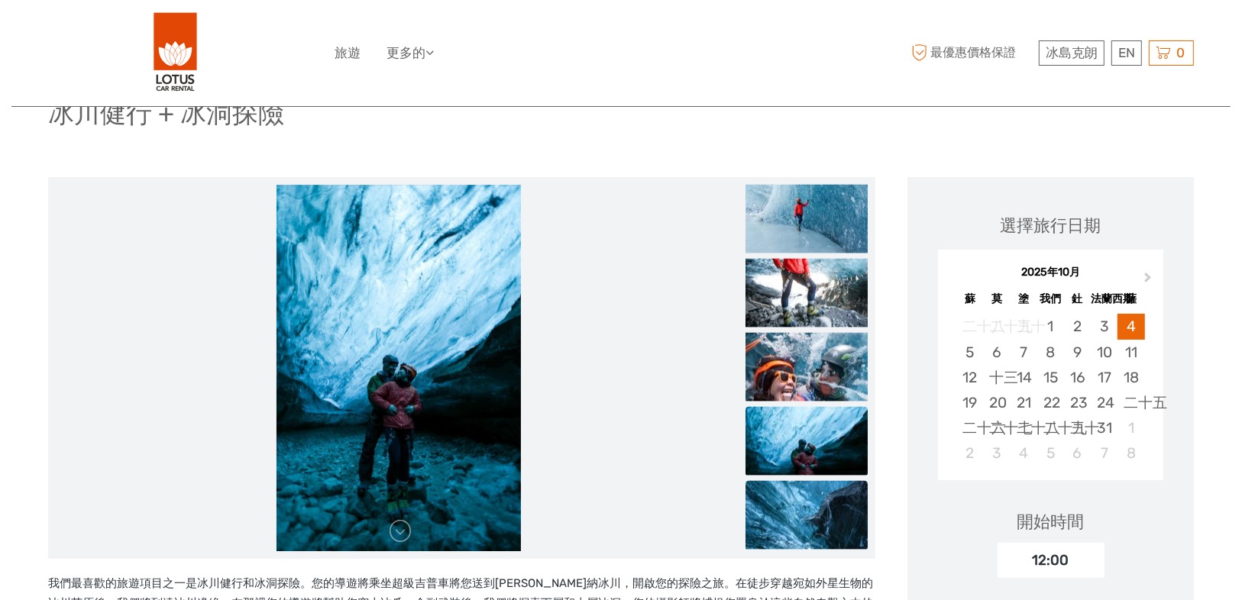
click at [814, 513] on img at bounding box center [807, 515] width 122 height 69
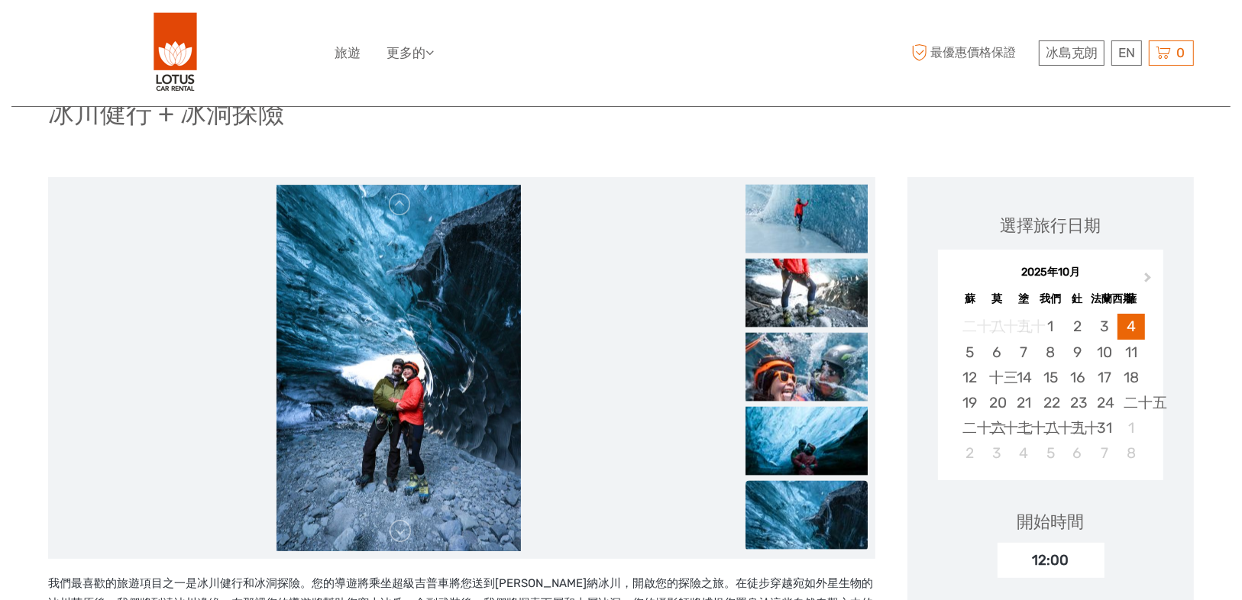
click at [795, 536] on img at bounding box center [807, 515] width 122 height 69
click at [938, 140] on div "冰川健行 + 冰洞探險" at bounding box center [621, 120] width 1146 height 56
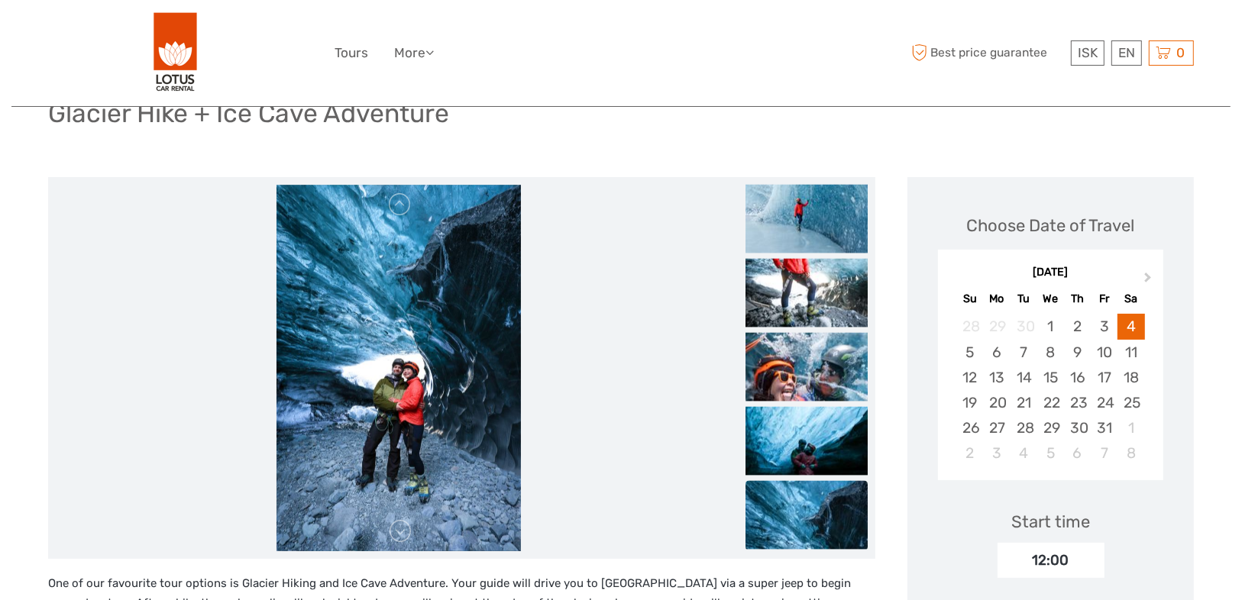
click at [823, 74] on div "ISK ISK € $ £ EN English Español Deutsch Tours More Travel Articles Back to Lot…" at bounding box center [621, 52] width 573 height 83
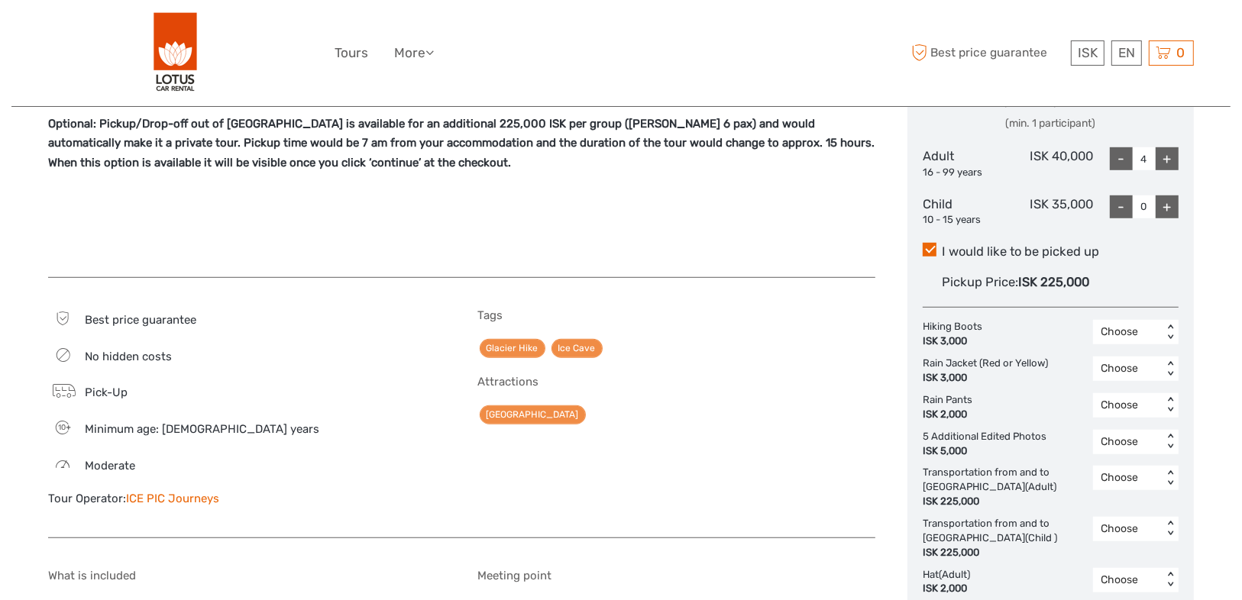
scroll to position [978, 0]
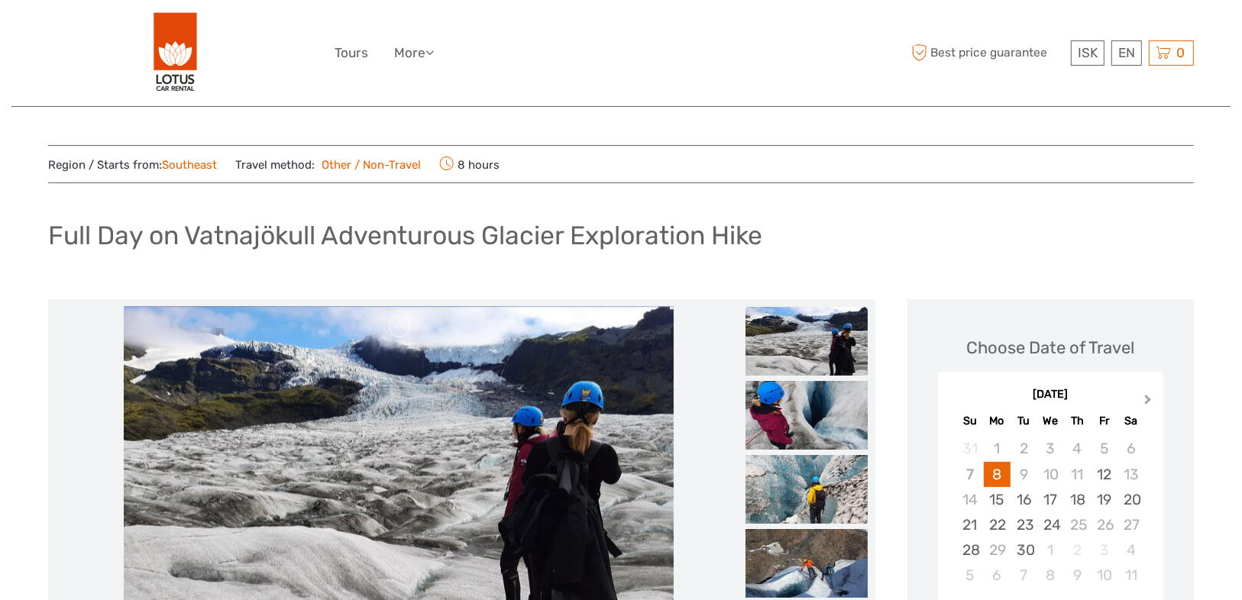
click at [1148, 396] on span "Next Month" at bounding box center [1148, 403] width 0 height 22
click at [1128, 447] on div "4" at bounding box center [1131, 448] width 27 height 25
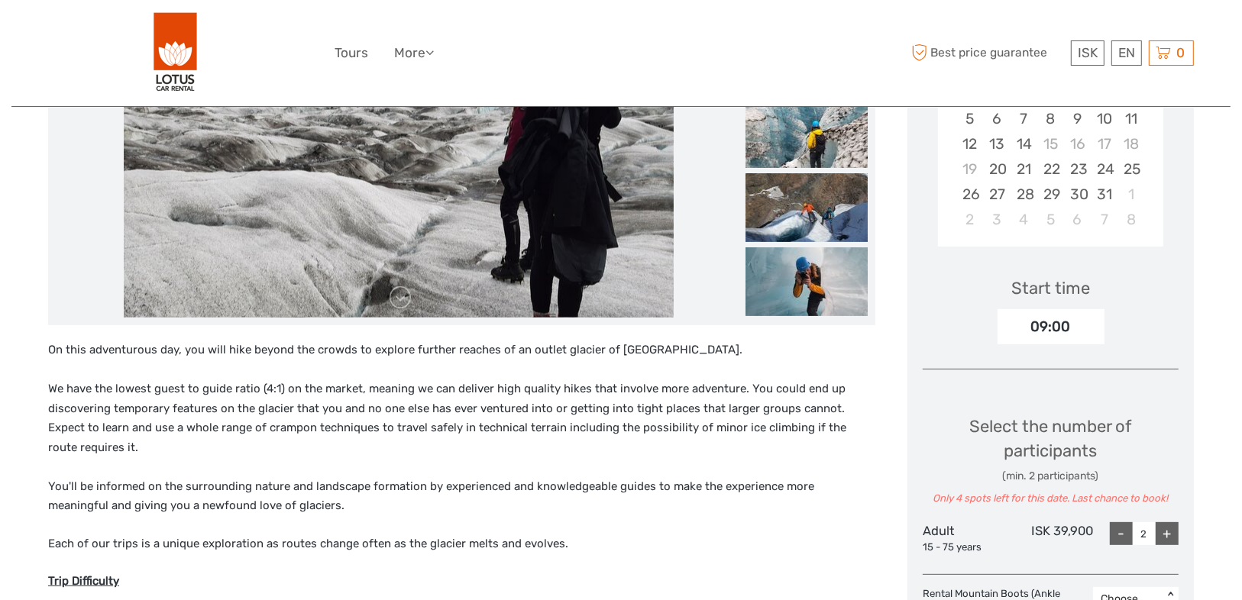
scroll to position [428, 0]
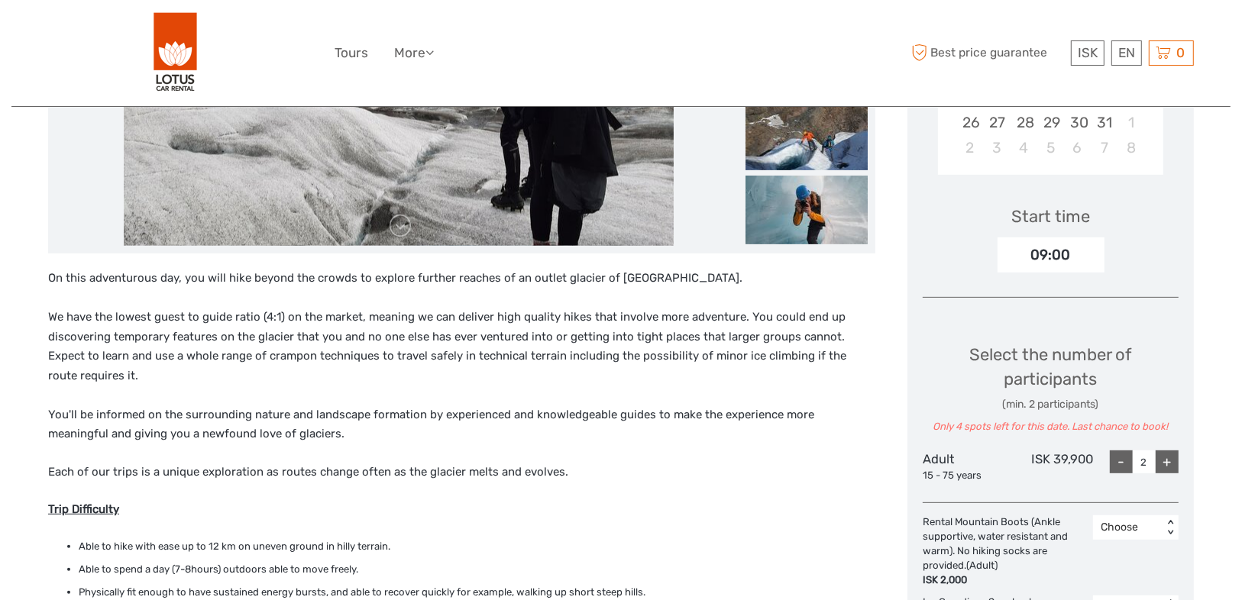
click at [1177, 461] on div "+" at bounding box center [1167, 462] width 23 height 23
click at [1170, 461] on div "+" at bounding box center [1167, 462] width 23 height 23
type input "4"
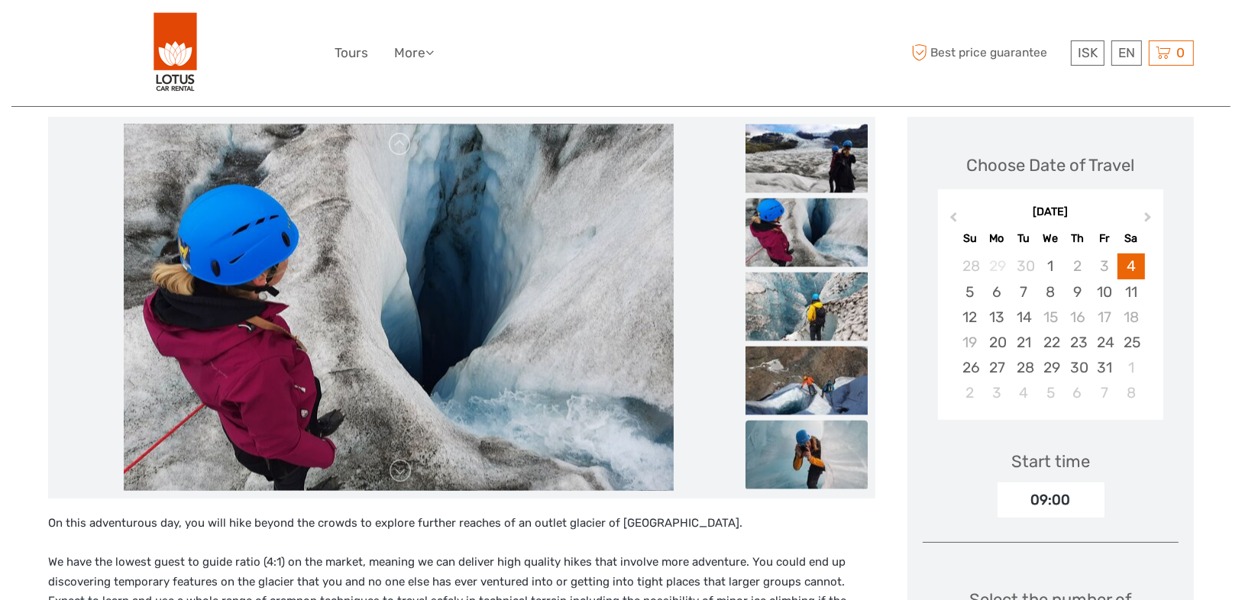
scroll to position [61, 0]
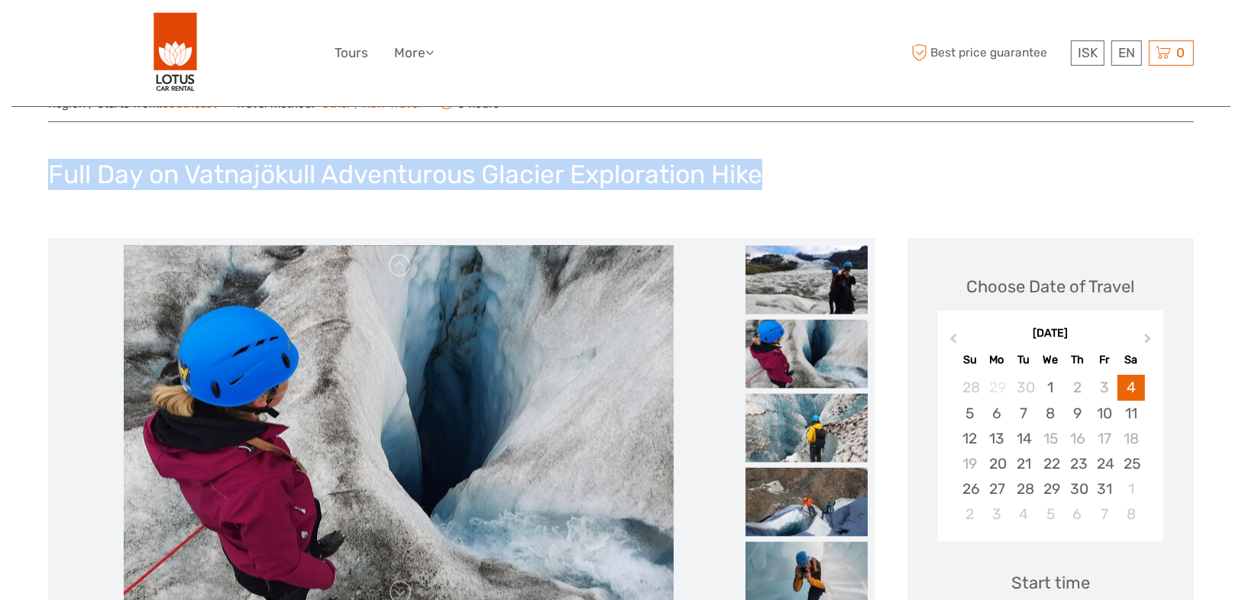
drag, startPoint x: 775, startPoint y: 171, endPoint x: 51, endPoint y: 162, distance: 724.3
click at [51, 162] on div "Full Day on Vatnajökull Adventurous Glacier Exploration Hike" at bounding box center [621, 181] width 1146 height 56
click at [41, 137] on div at bounding box center [41, 137] width 0 height 0
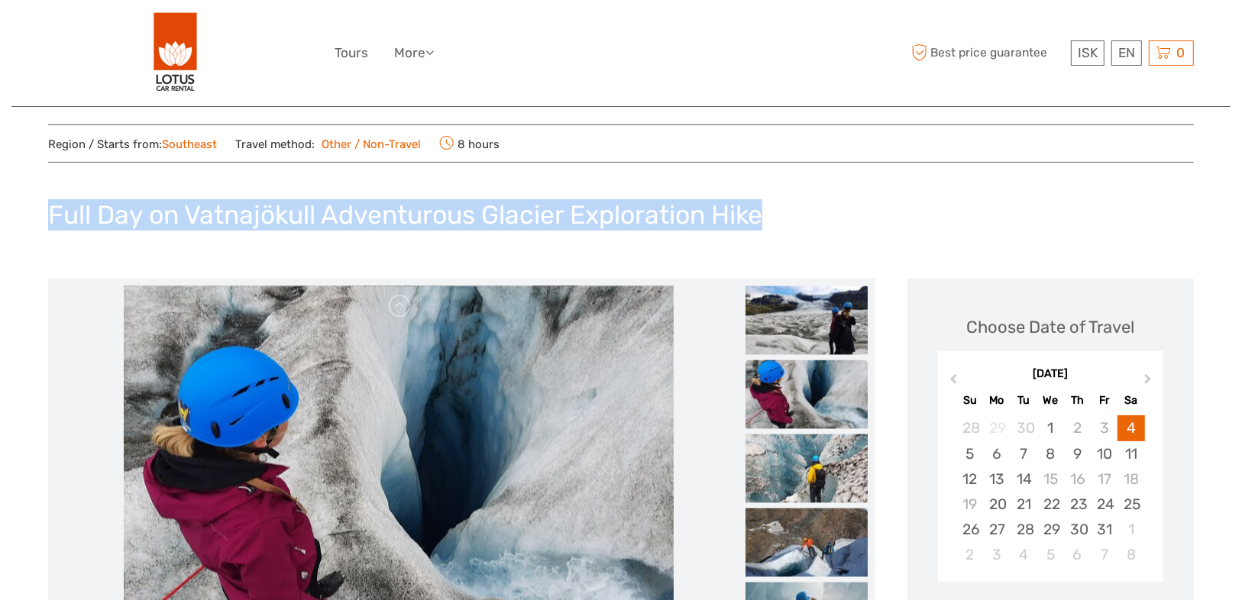
scroll to position [0, 0]
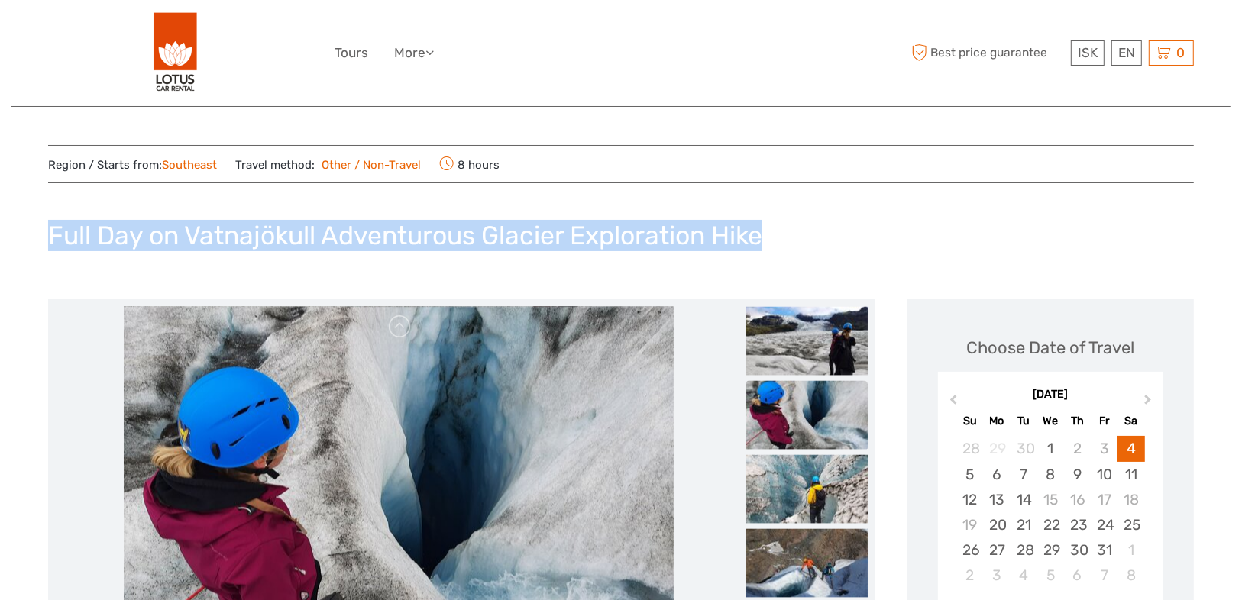
click at [754, 235] on h1 "Full Day on Vatnajökull Adventurous Glacier Exploration Hike" at bounding box center [405, 235] width 714 height 31
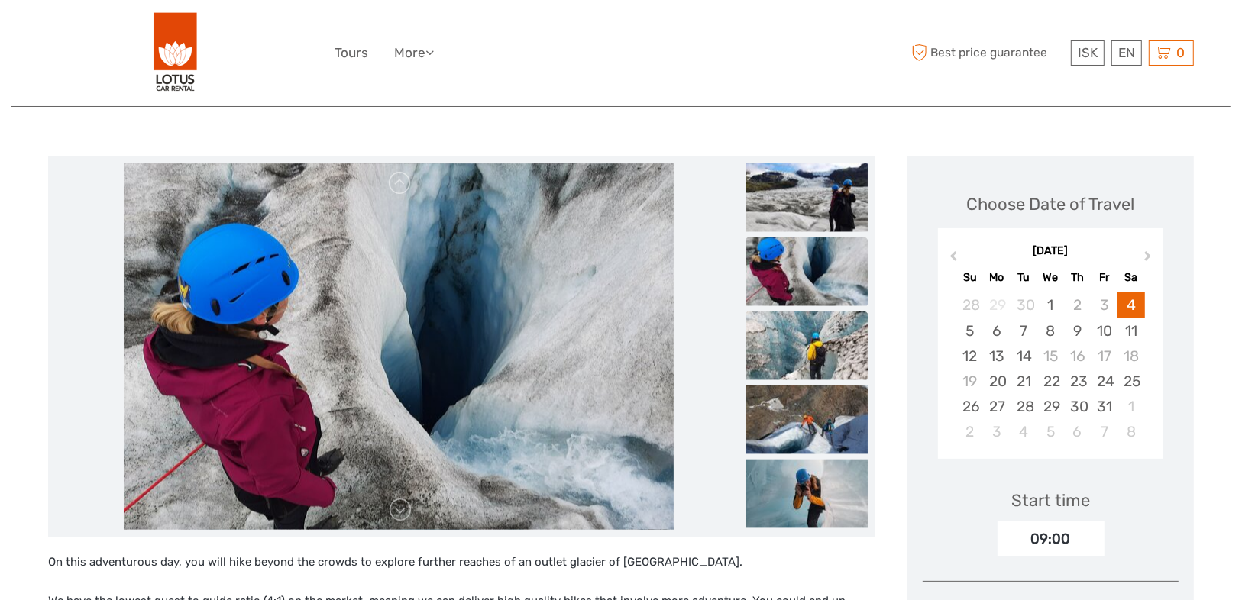
scroll to position [183, 0]
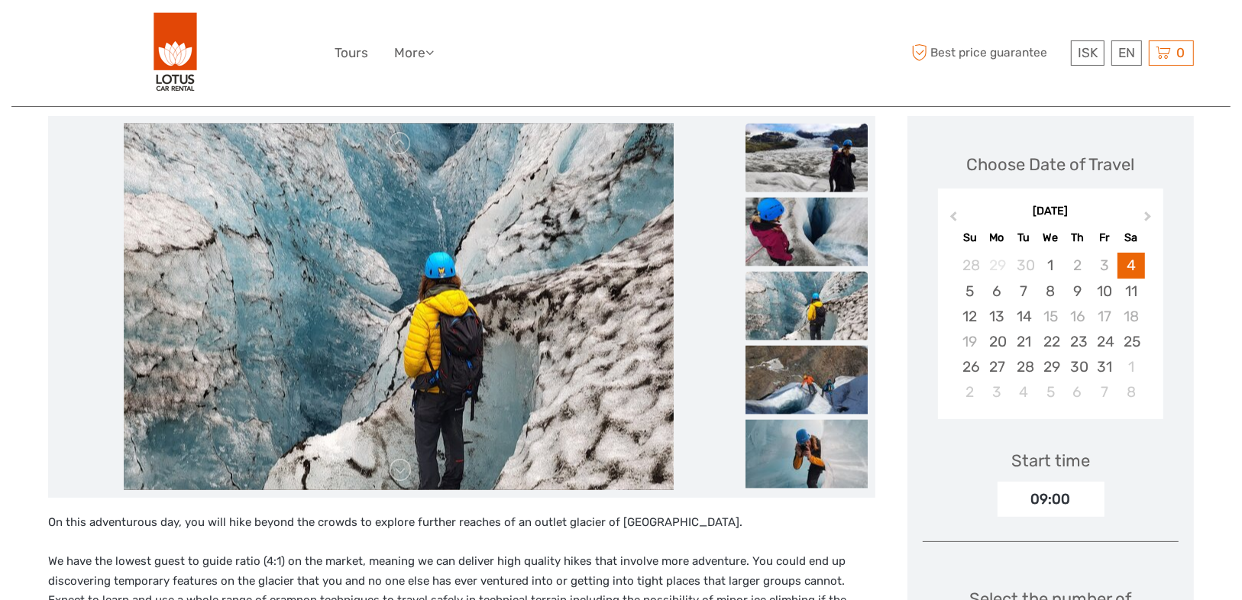
click at [821, 167] on img at bounding box center [807, 158] width 122 height 69
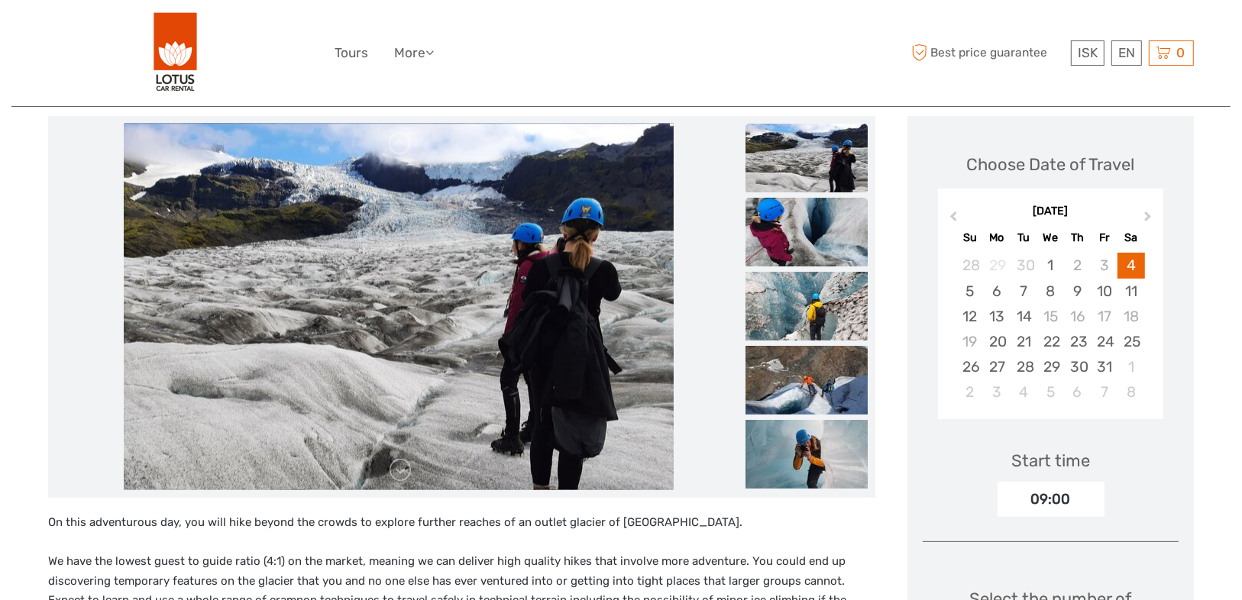
click at [816, 235] on img at bounding box center [807, 232] width 122 height 69
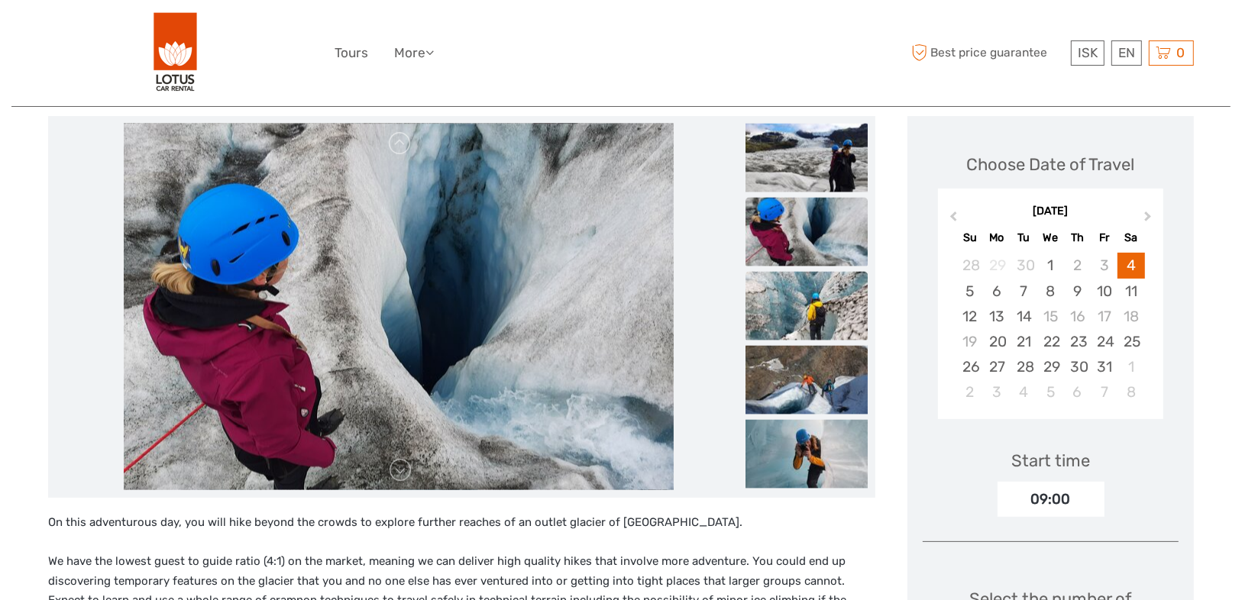
click at [824, 303] on img at bounding box center [807, 306] width 122 height 69
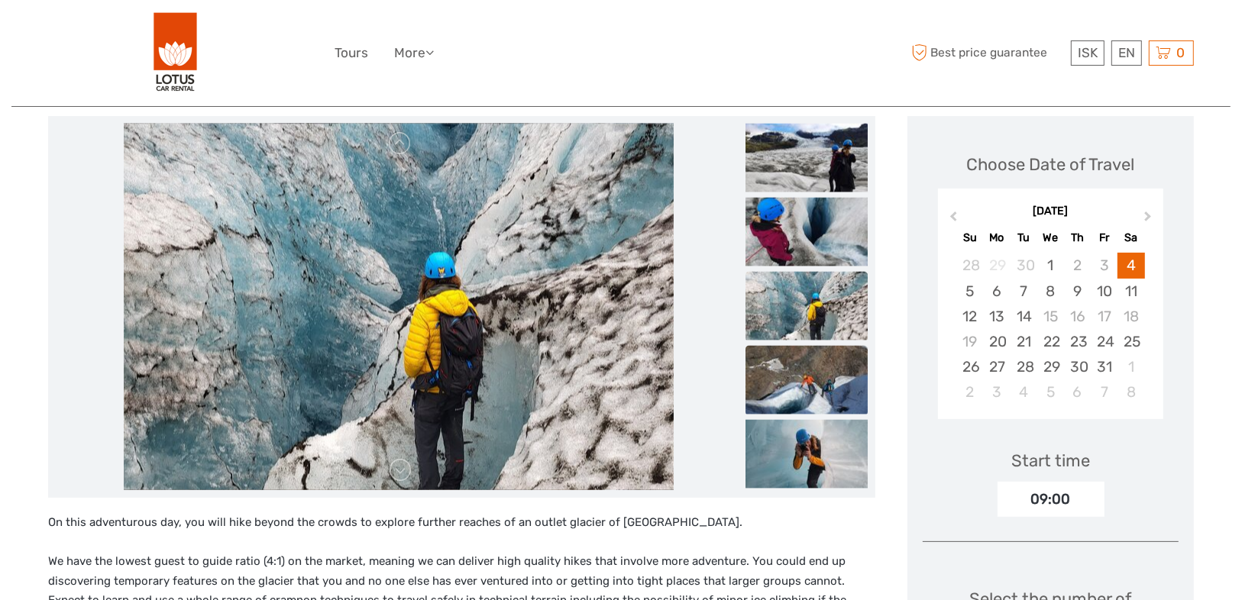
click at [834, 390] on img at bounding box center [807, 380] width 122 height 69
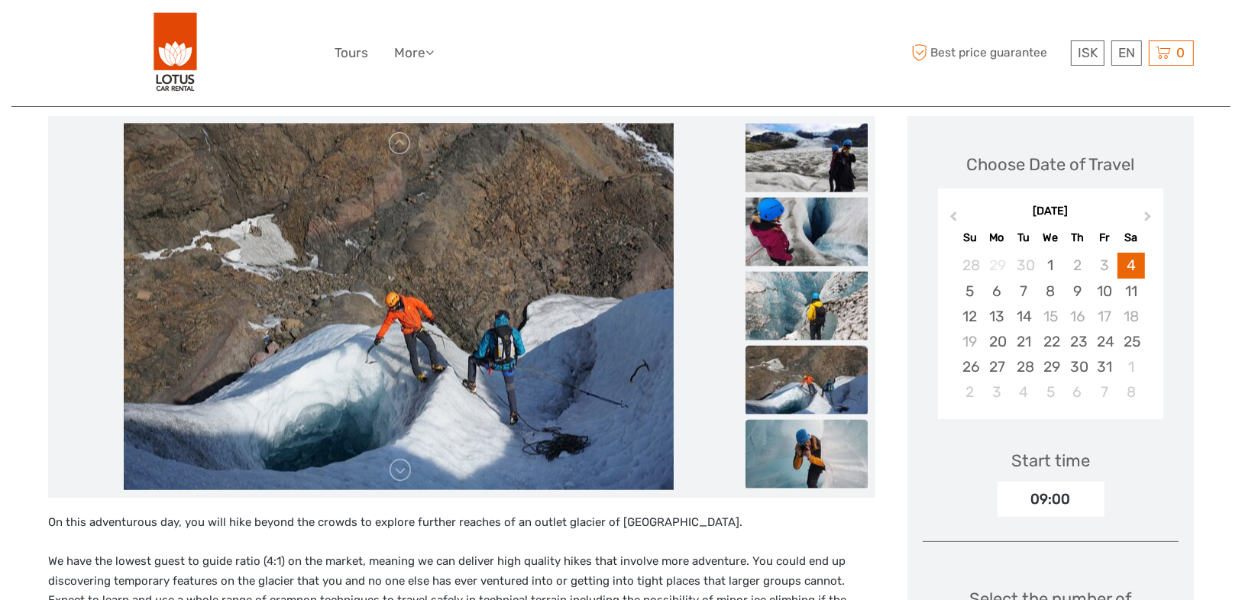
click at [832, 483] on img at bounding box center [807, 454] width 122 height 69
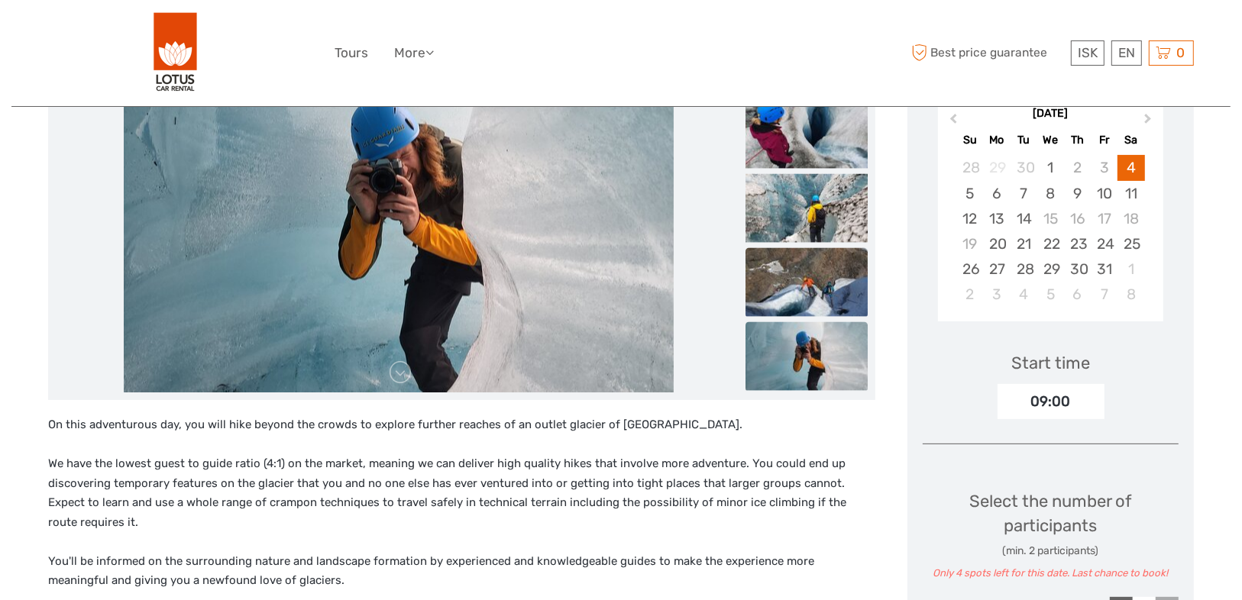
scroll to position [428, 0]
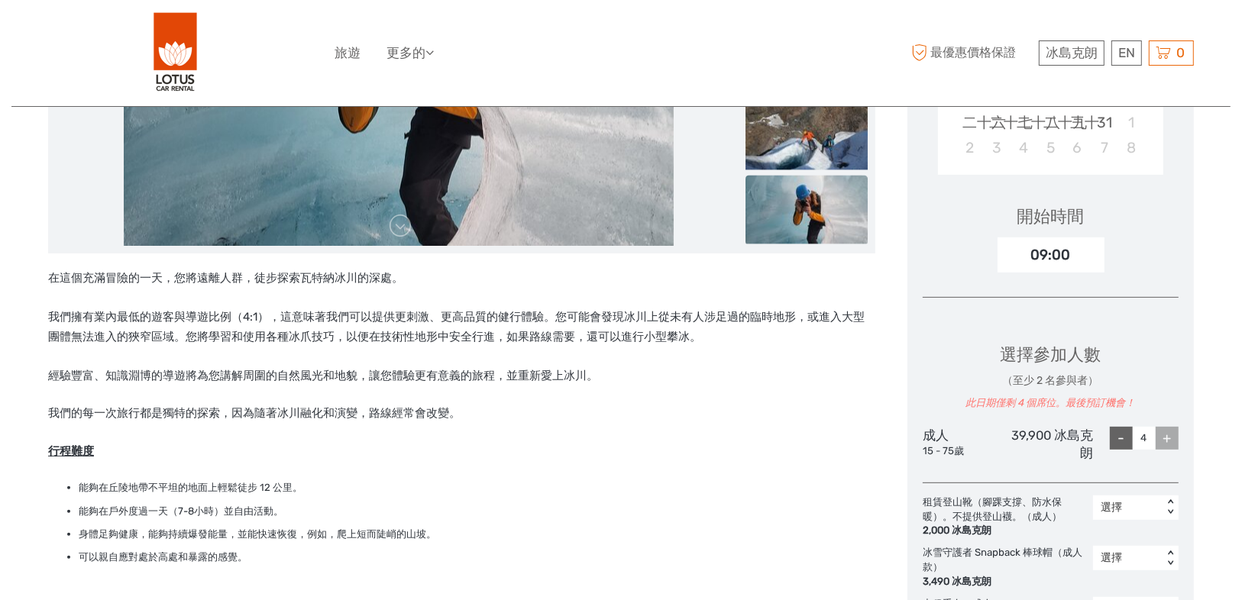
click at [591, 317] on font "我們擁有業內最低的遊客與導遊比例（4:1），這意味著我們可以提供更刺激、更高品質的健行體驗。您可能會發現冰川上從未有人涉足過的臨時地形，或進入大型團體無法進入…" at bounding box center [456, 327] width 817 height 34
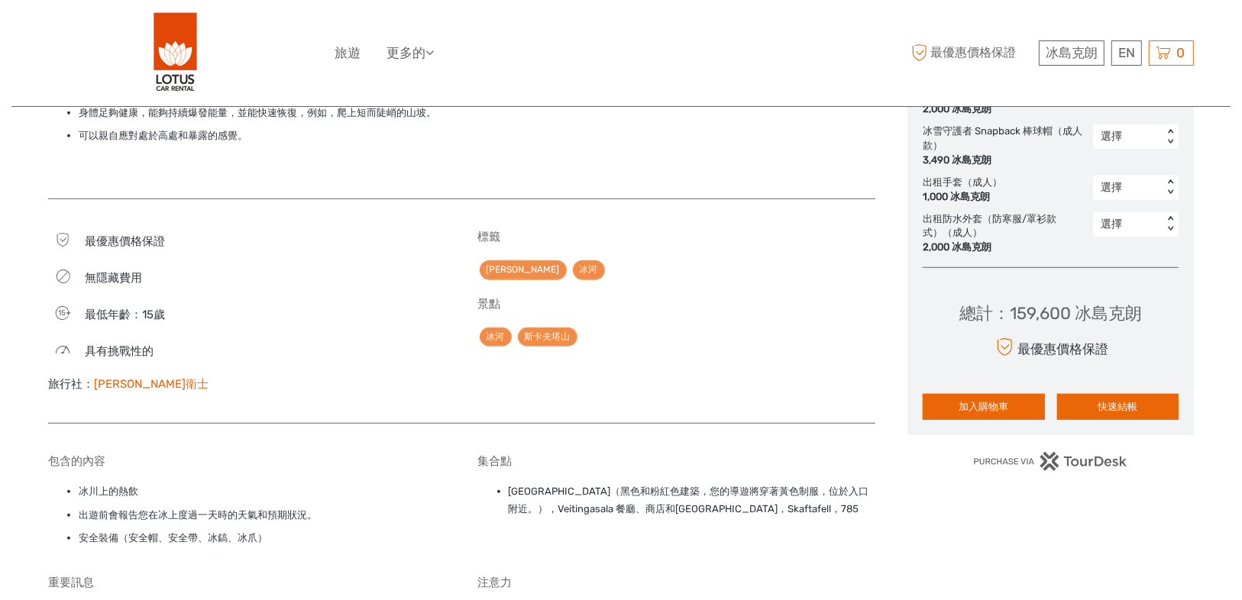
scroll to position [917, 0]
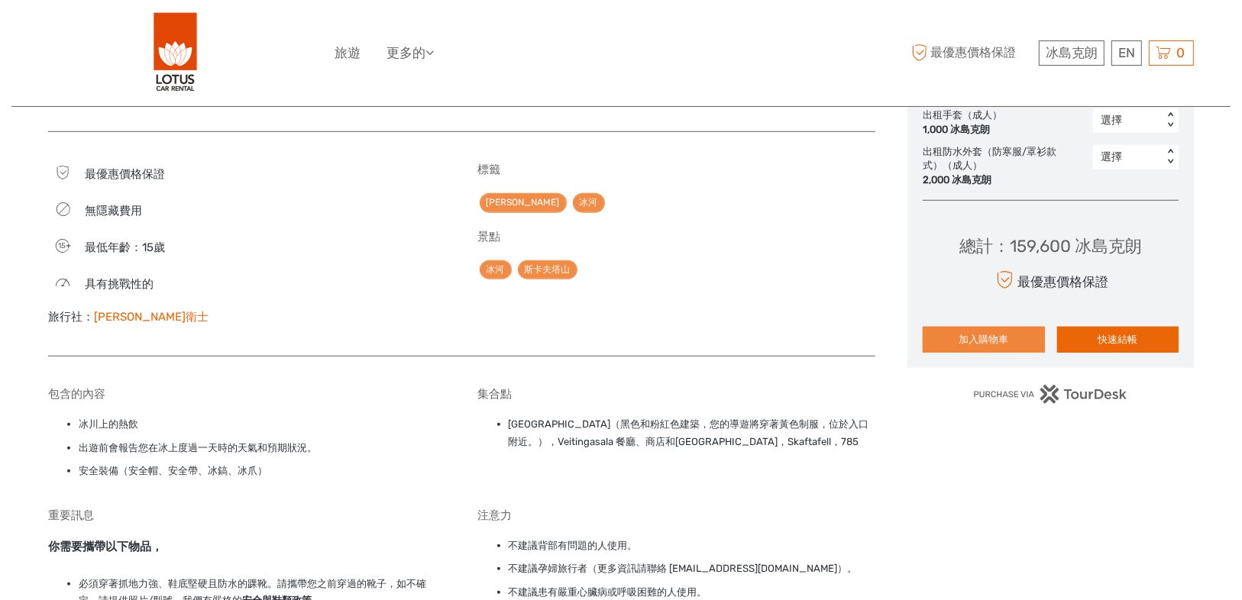
click at [1022, 347] on button "加入購物車" at bounding box center [984, 340] width 122 height 26
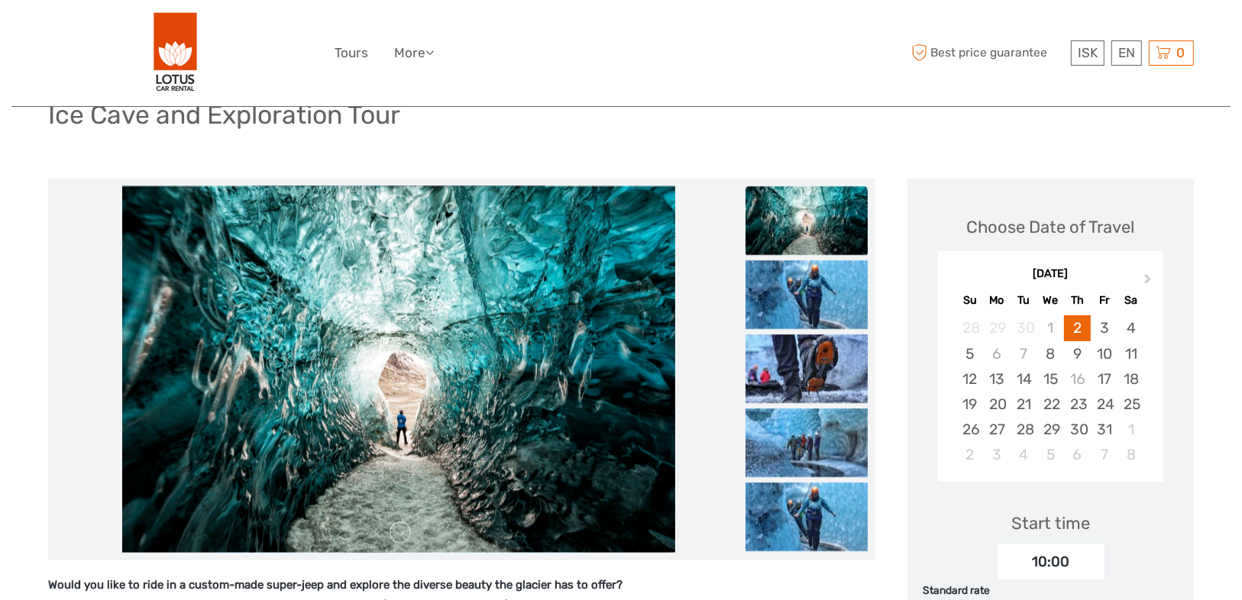
scroll to position [122, 0]
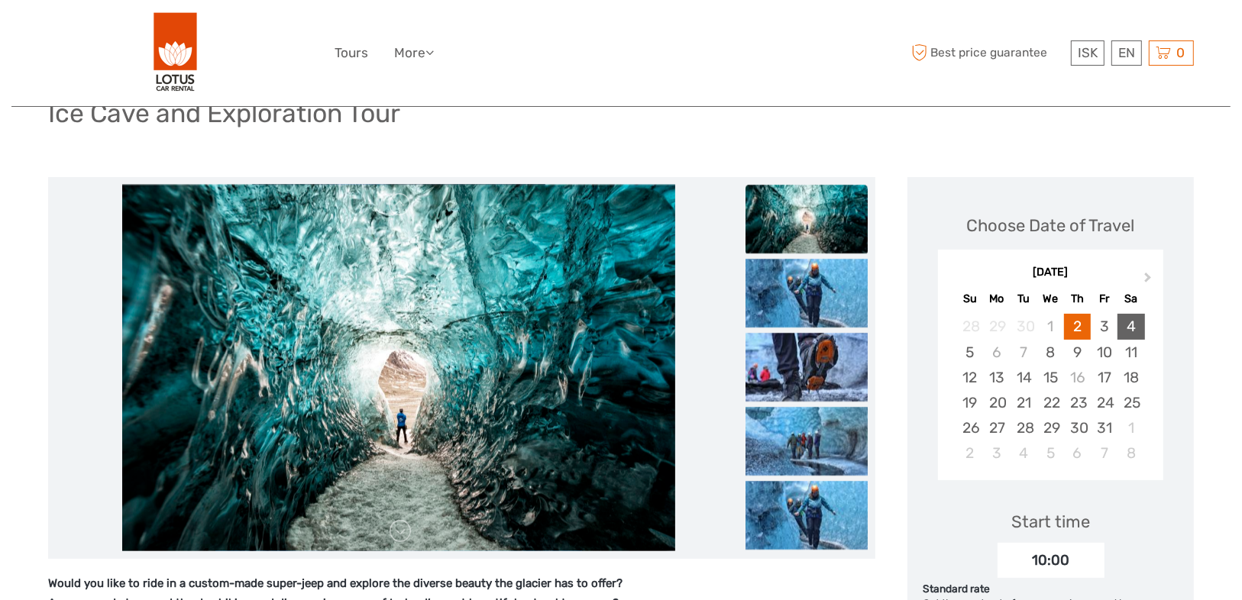
click at [1127, 322] on div "4" at bounding box center [1131, 326] width 27 height 25
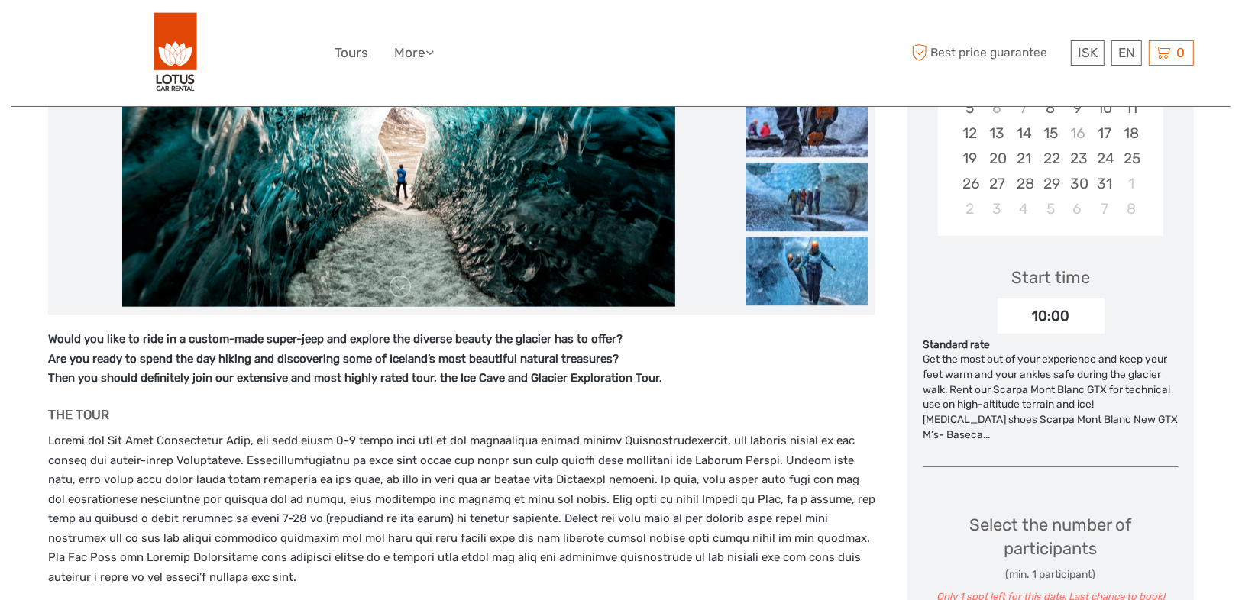
scroll to position [611, 0]
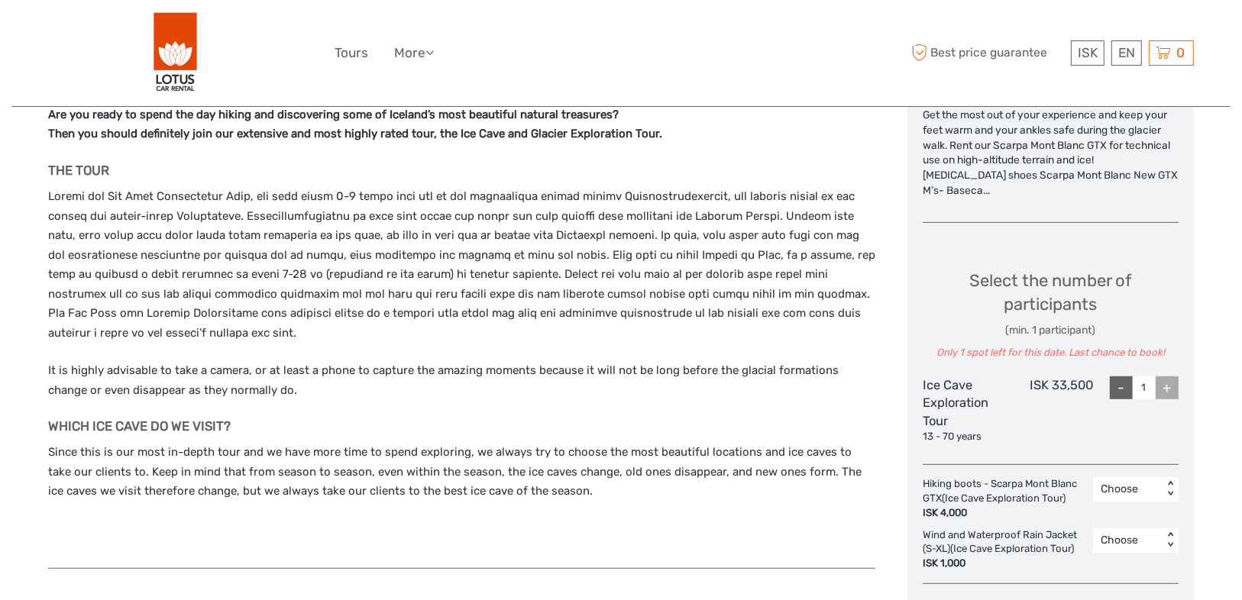
click at [1176, 377] on div "+" at bounding box center [1167, 388] width 23 height 23
click at [1172, 377] on div "+" at bounding box center [1167, 388] width 23 height 23
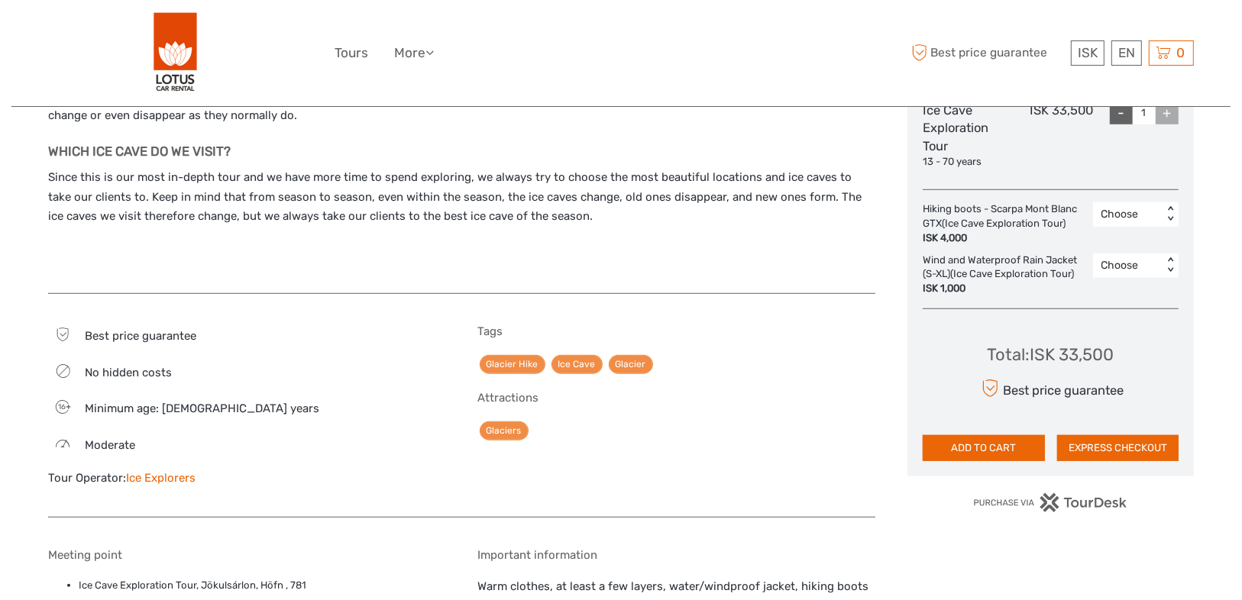
scroll to position [978, 0]
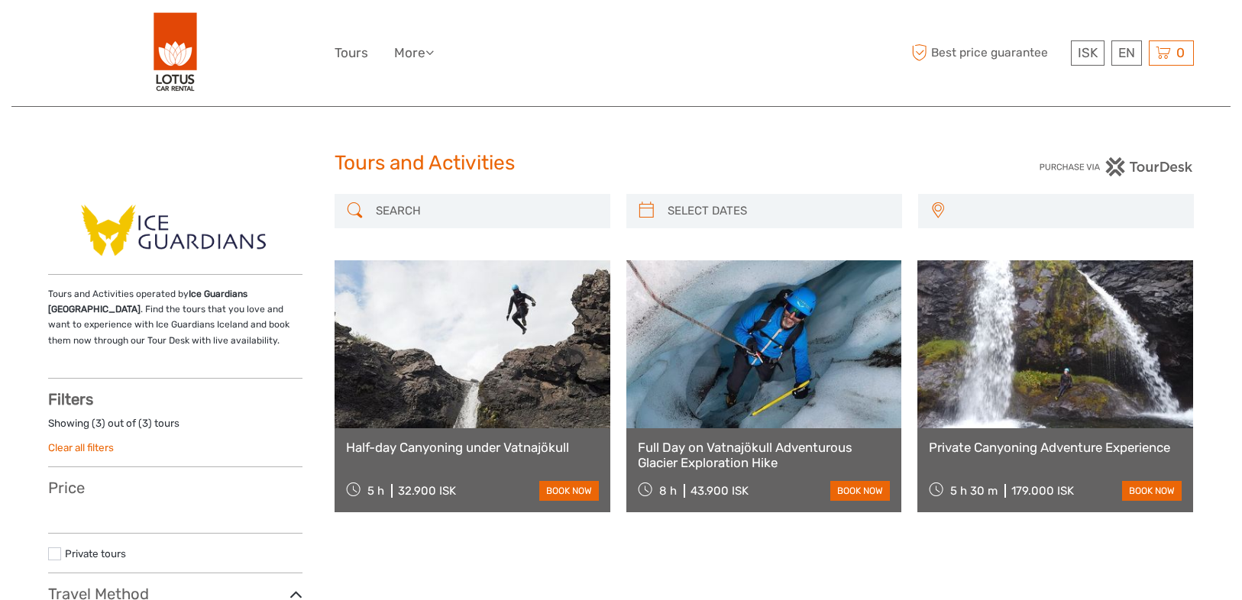
select select
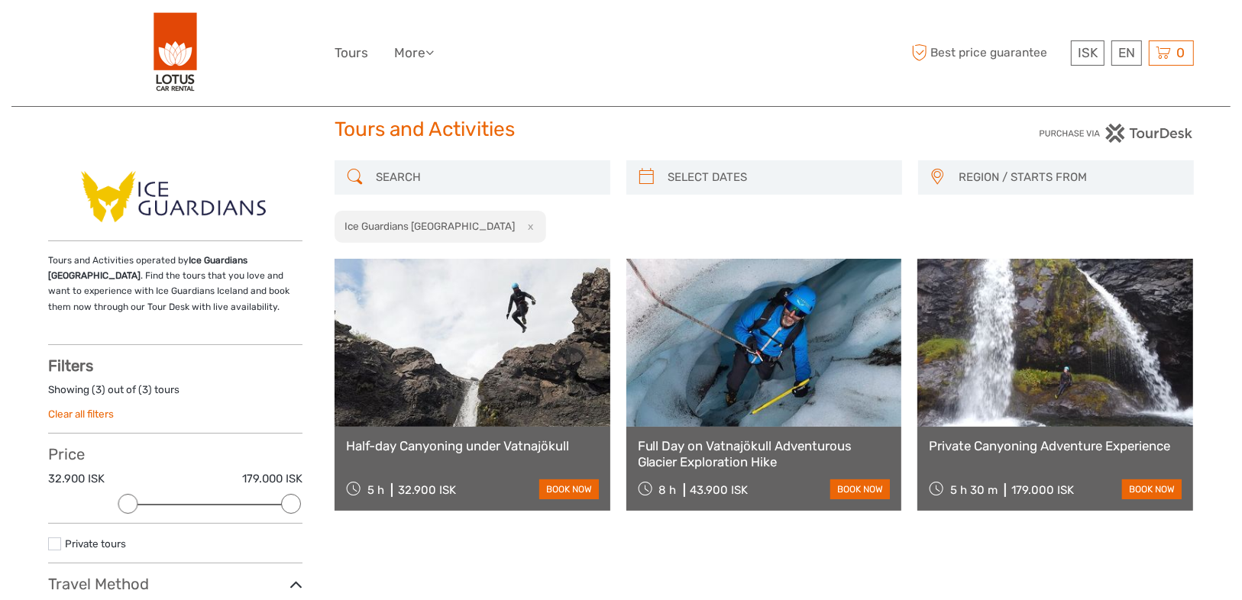
scroll to position [61, 0]
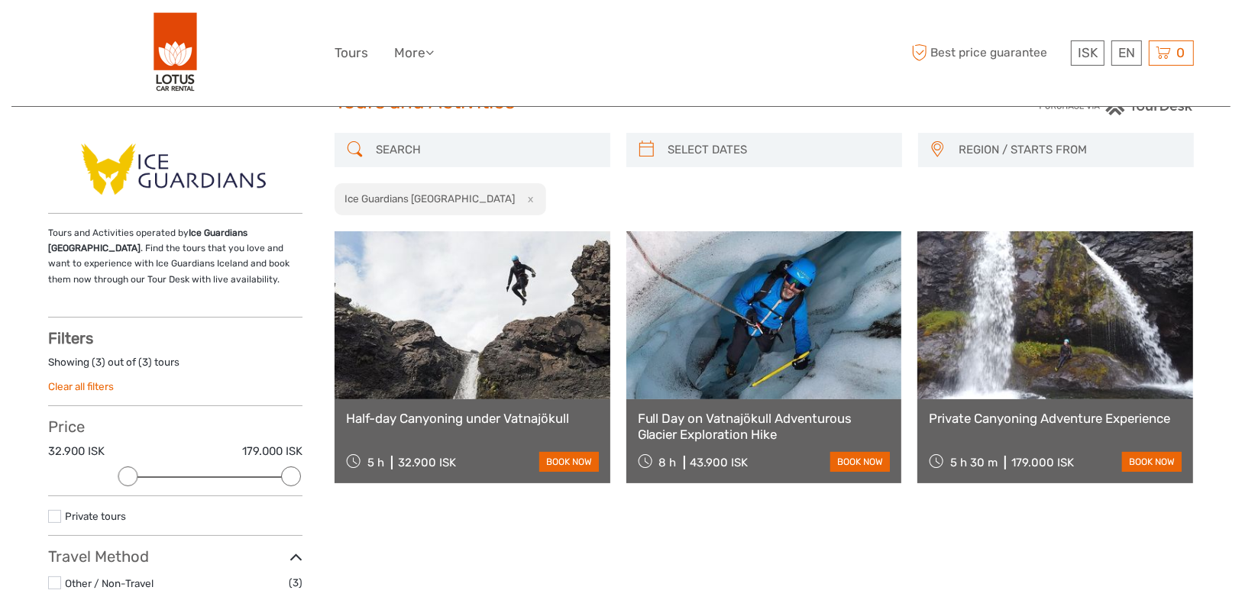
click at [781, 420] on link "Full Day on Vatnajökull Adventurous Glacier Exploration Hike" at bounding box center [764, 426] width 253 height 31
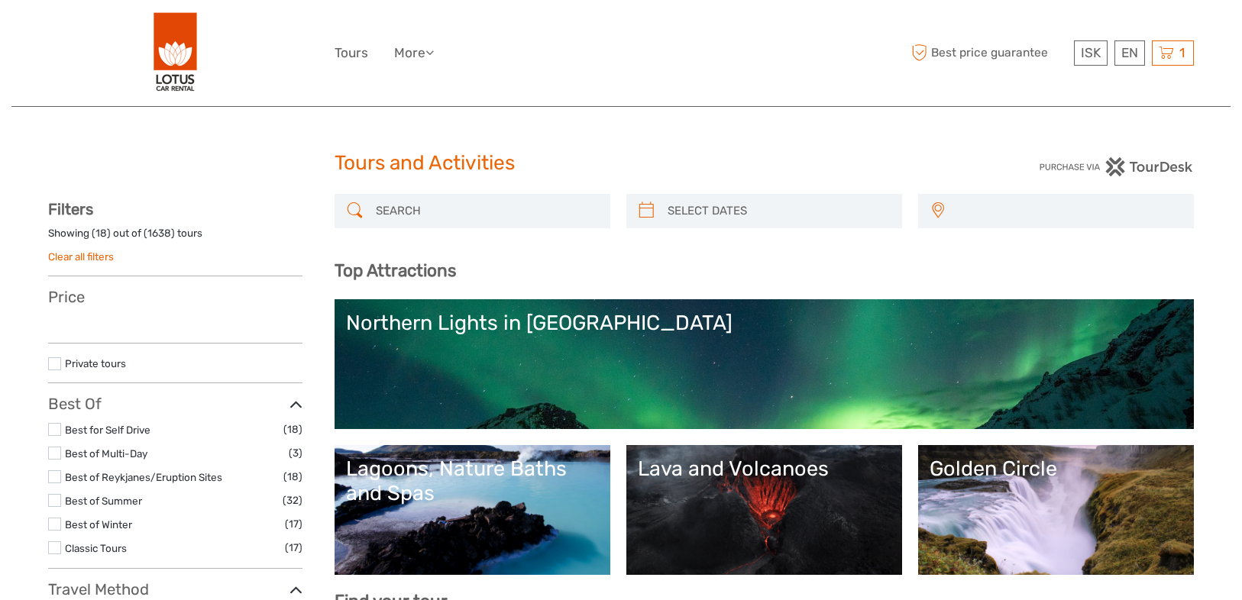
select select
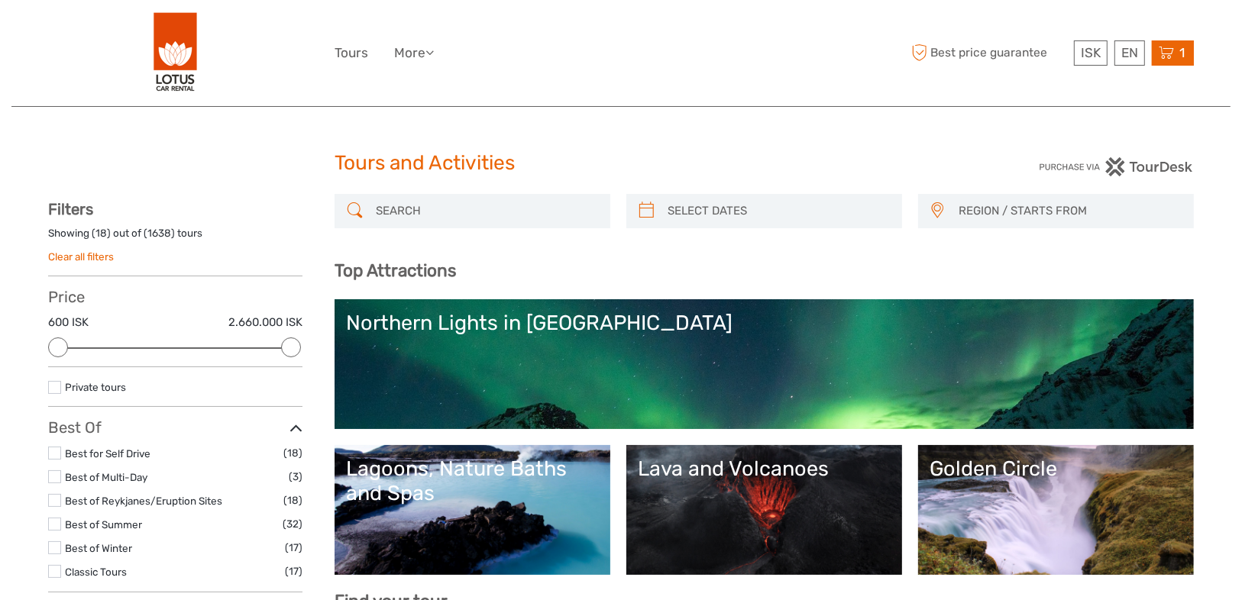
click at [1192, 58] on div "1 Items Full Day on Vatnajökull Adventurous Glacier Exploration Hike 4x Adult […" at bounding box center [1173, 52] width 42 height 25
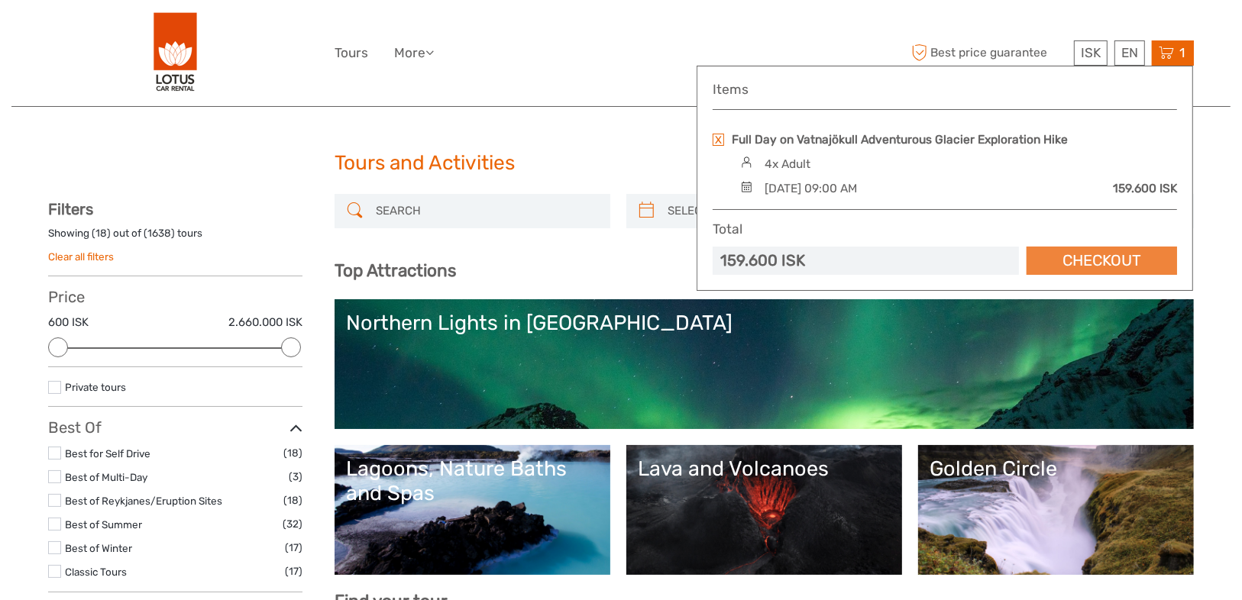
click at [1139, 259] on link "Checkout" at bounding box center [1102, 261] width 150 height 28
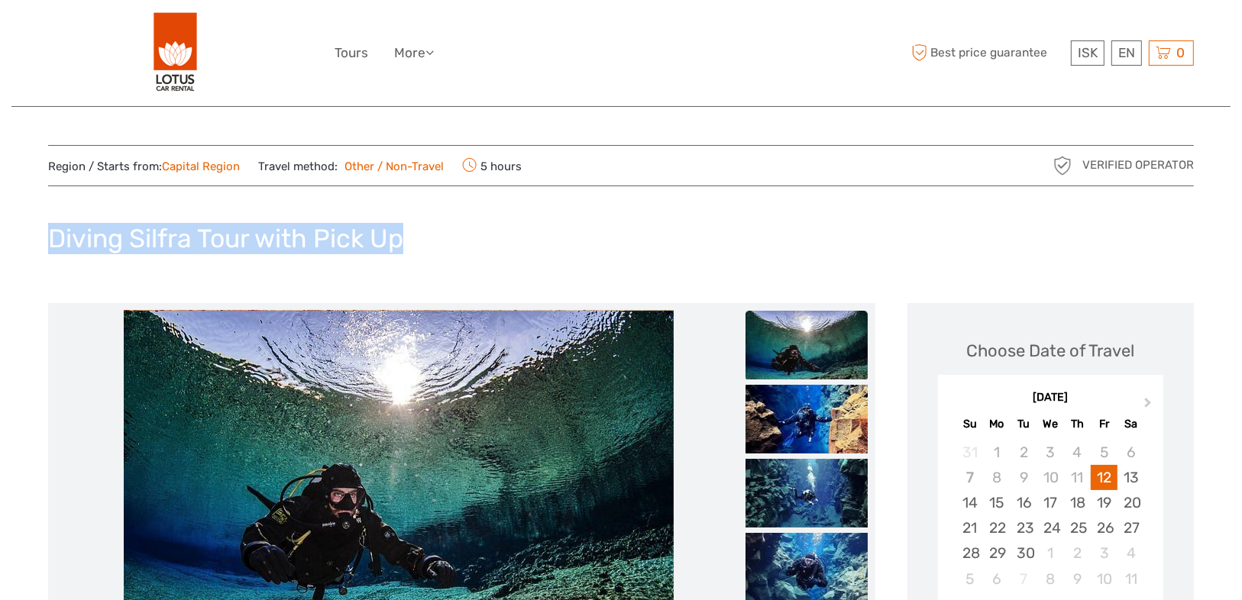
drag, startPoint x: 425, startPoint y: 229, endPoint x: 53, endPoint y: 238, distance: 372.1
click at [53, 238] on div "Diving Silfra Tour with Pick Up" at bounding box center [621, 245] width 1146 height 56
click at [43, 201] on div at bounding box center [43, 201] width 0 height 0
drag, startPoint x: 316, startPoint y: 232, endPoint x: 225, endPoint y: 238, distance: 91.8
click at [225, 238] on h1 "Diving Silfra Tour with Pick Up" at bounding box center [225, 238] width 355 height 31
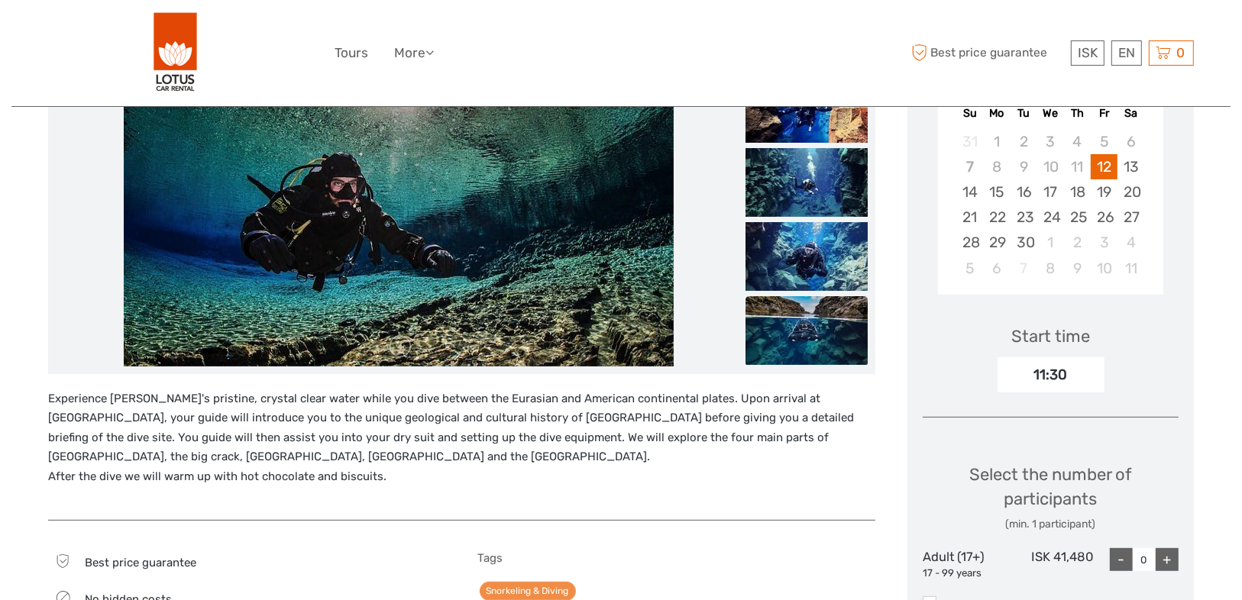
scroll to position [244, 0]
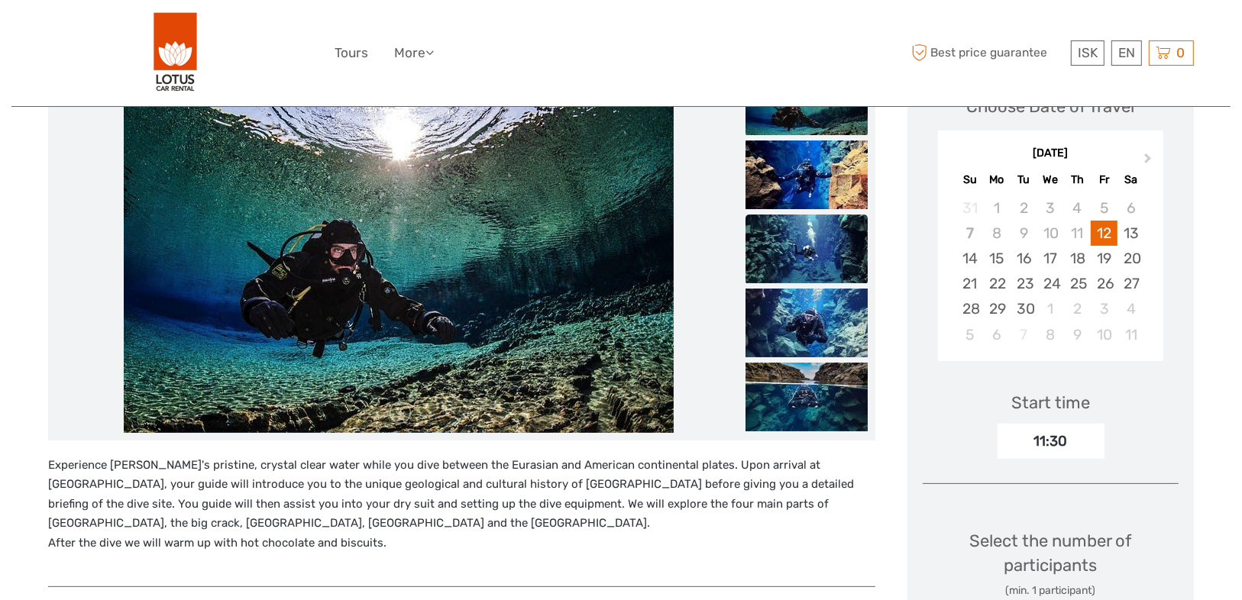
click at [819, 228] on img at bounding box center [807, 249] width 122 height 69
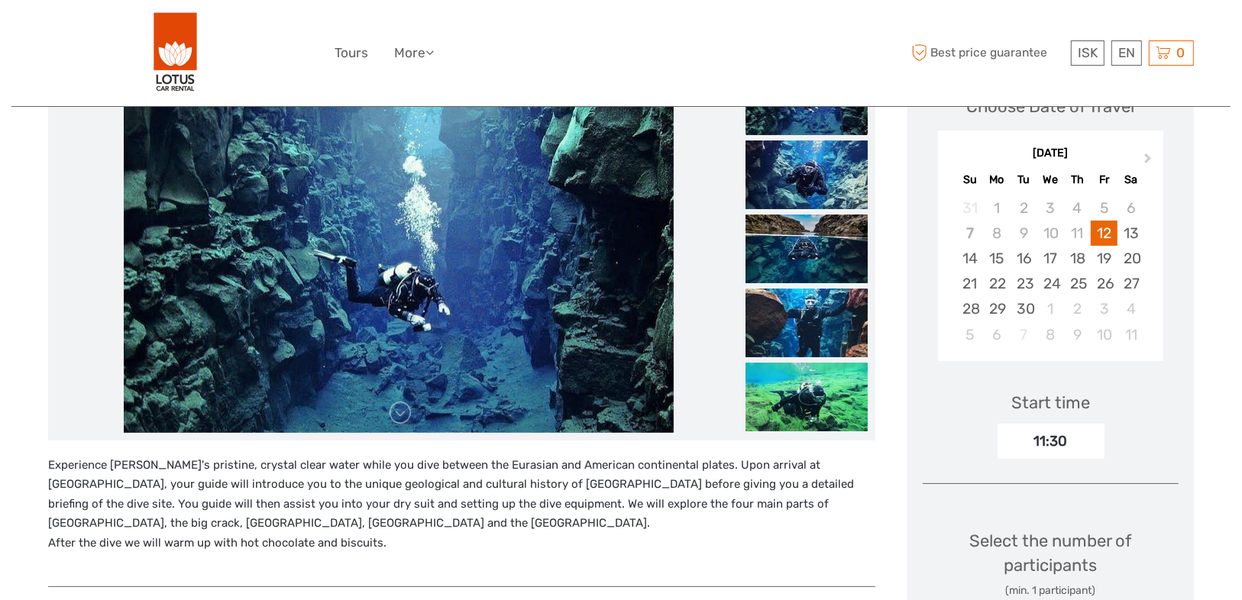
click at [819, 228] on img at bounding box center [807, 249] width 122 height 69
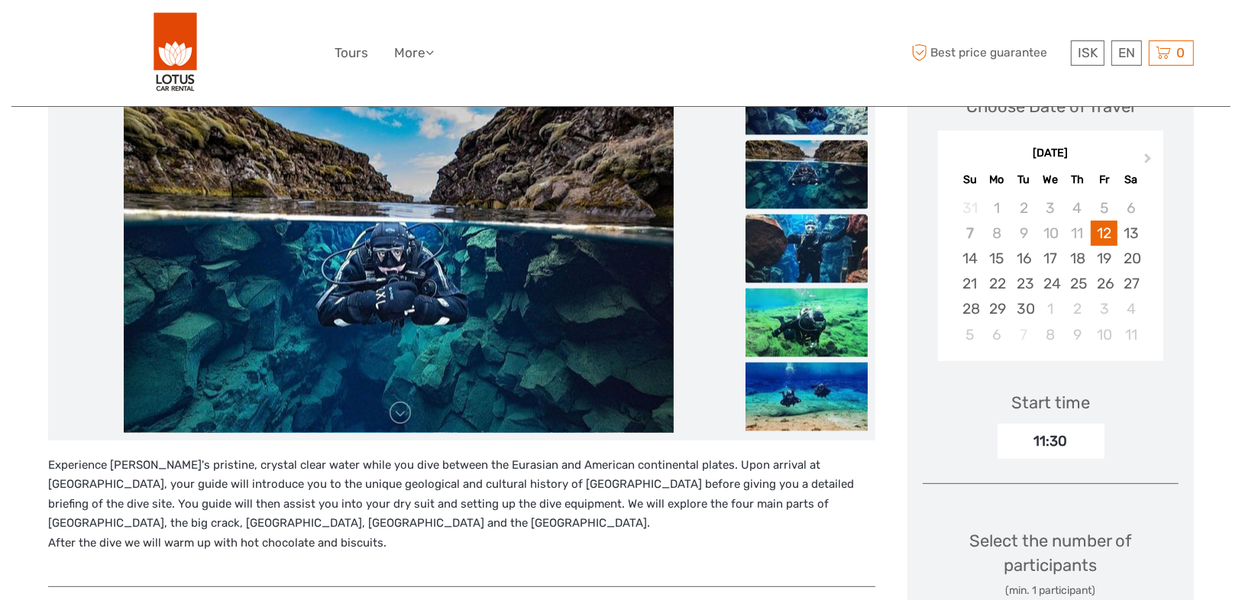
click at [816, 283] on li at bounding box center [807, 249] width 122 height 70
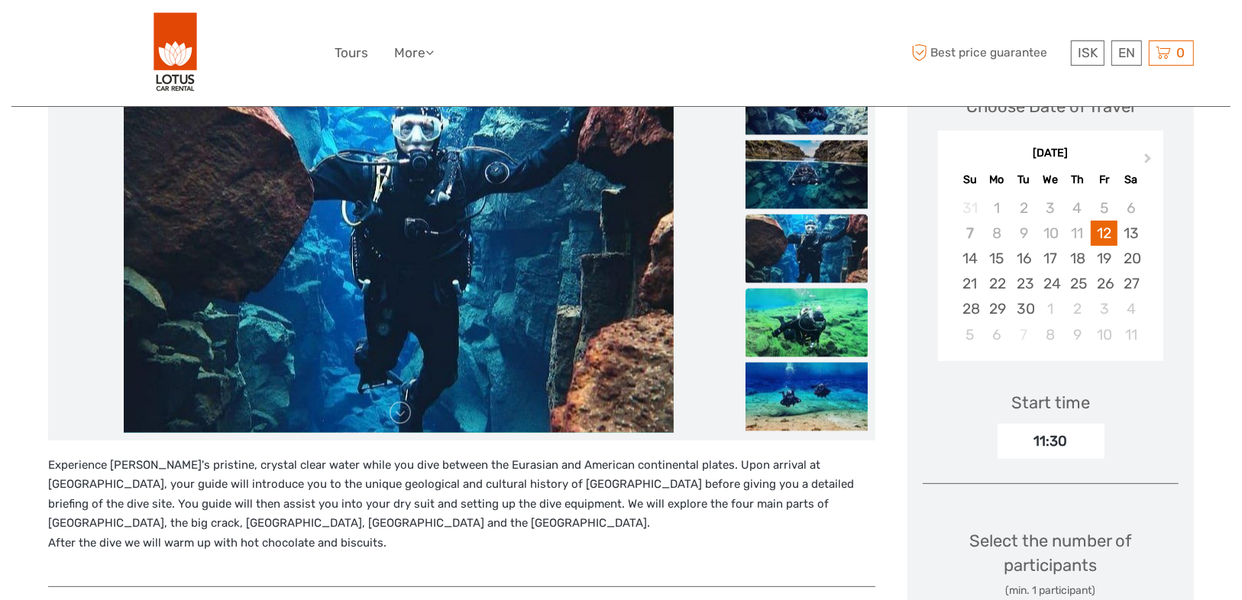
click at [819, 354] on img at bounding box center [807, 322] width 122 height 69
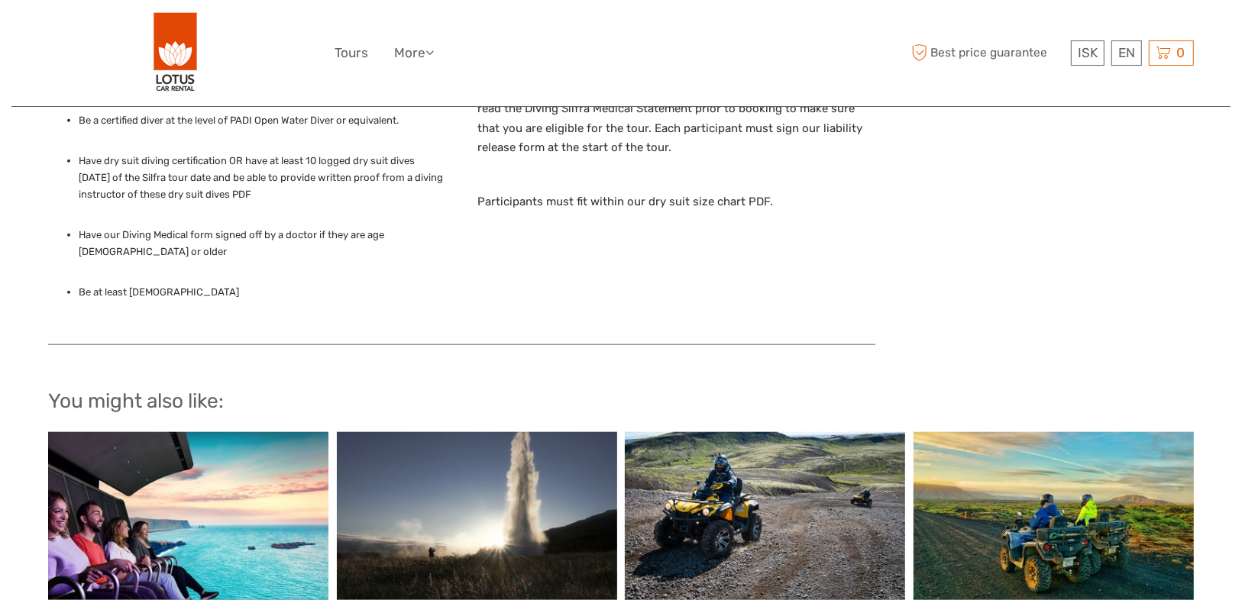
scroll to position [1406, 0]
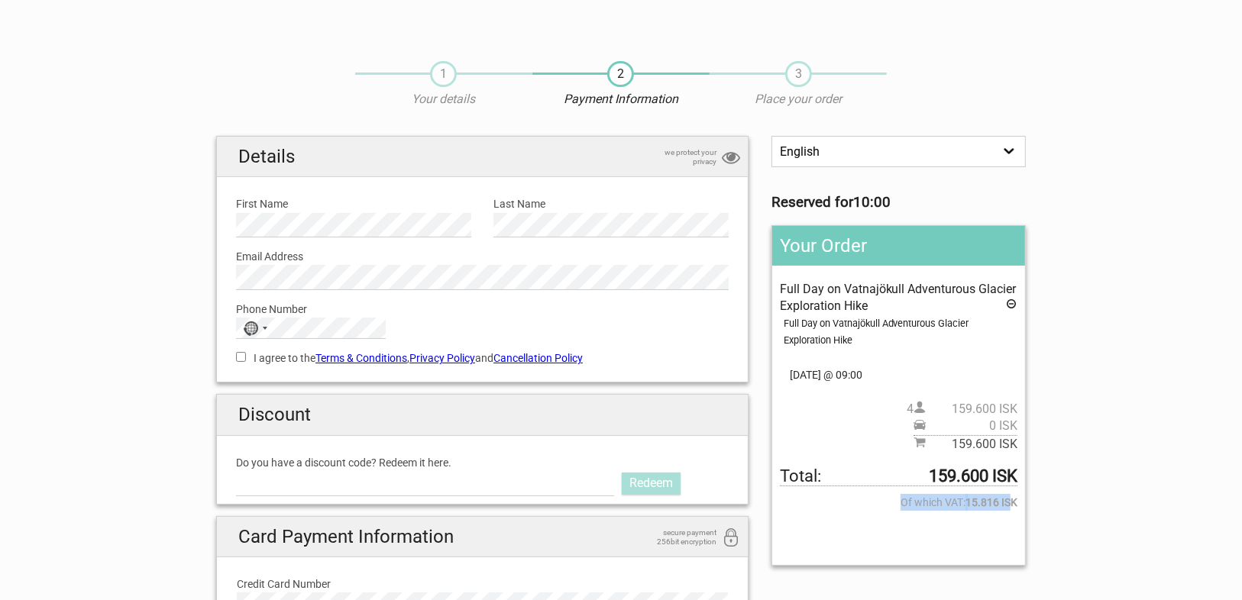
select select
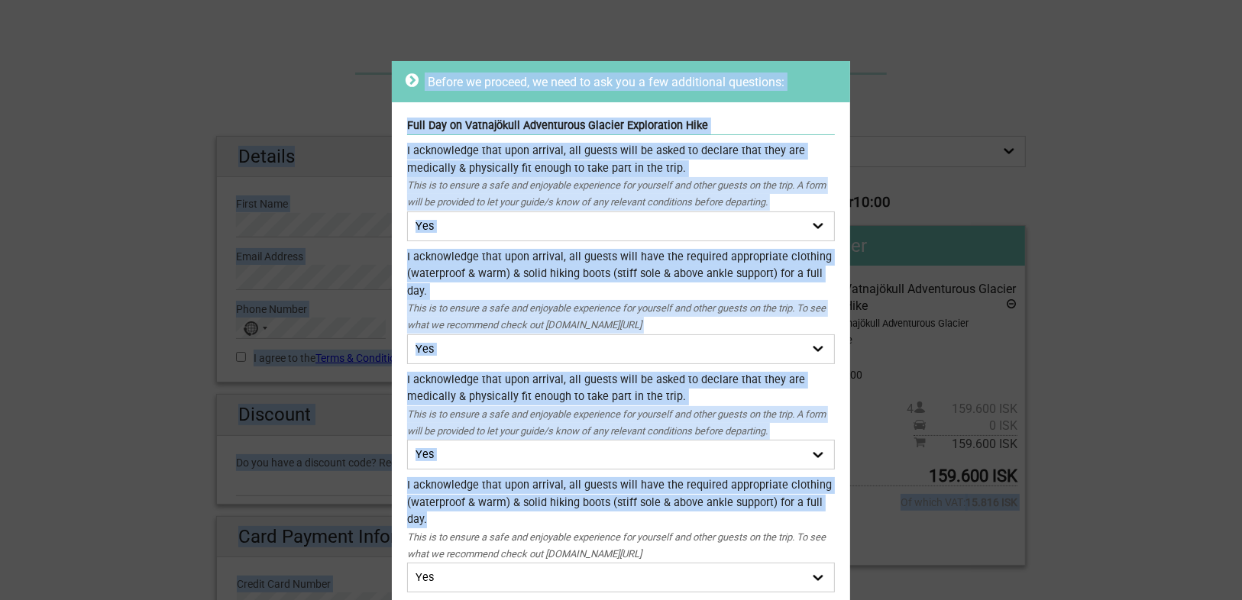
click at [1018, 506] on body "1 Your details 2 Payment Information 3 Place your order English Español Deutsch…" at bounding box center [621, 560] width 1242 height 1120
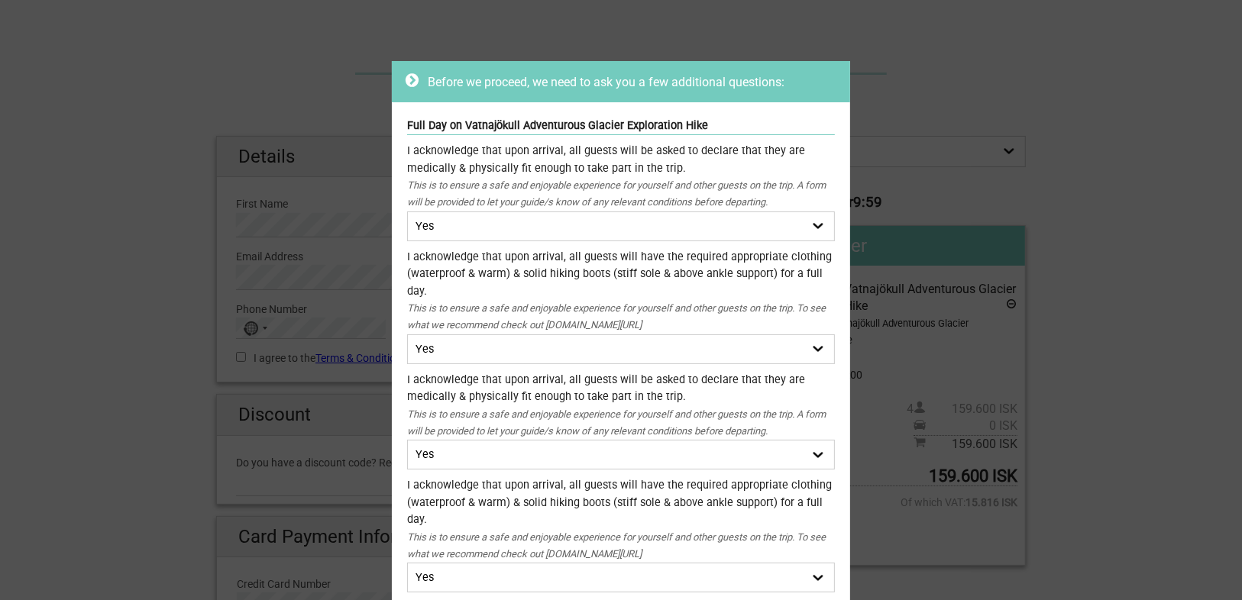
click at [950, 529] on div "Before we proceed, we need to ask you a few additional questions: Full Day on V…" at bounding box center [621, 300] width 1242 height 600
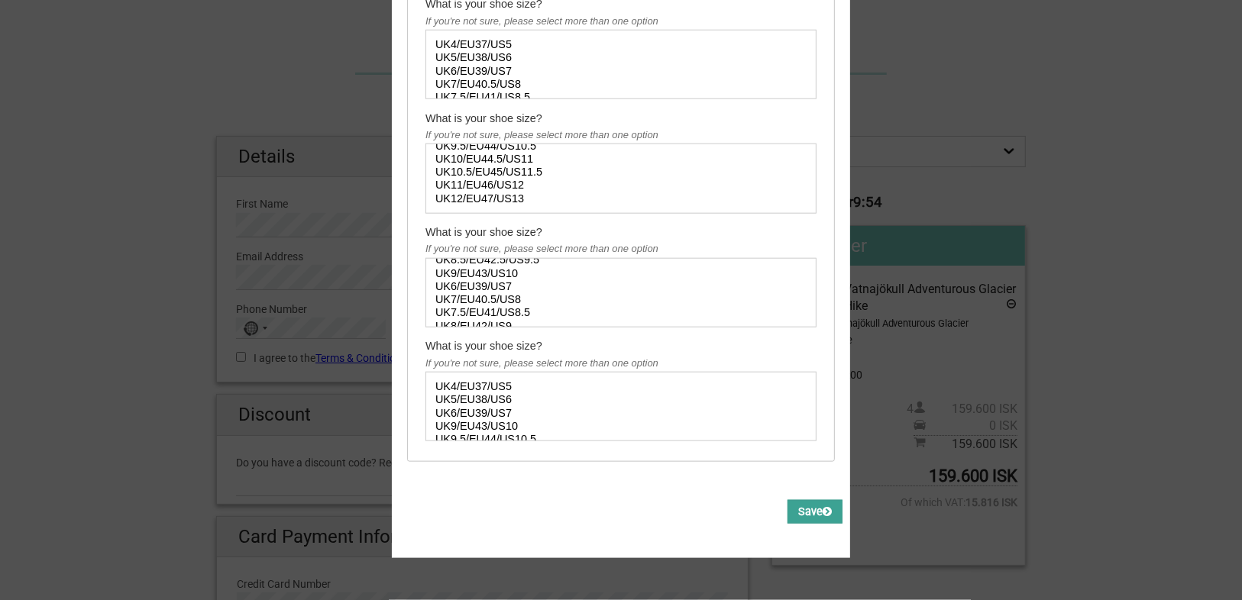
scroll to position [61, 0]
click at [798, 500] on button "Save" at bounding box center [815, 512] width 55 height 24
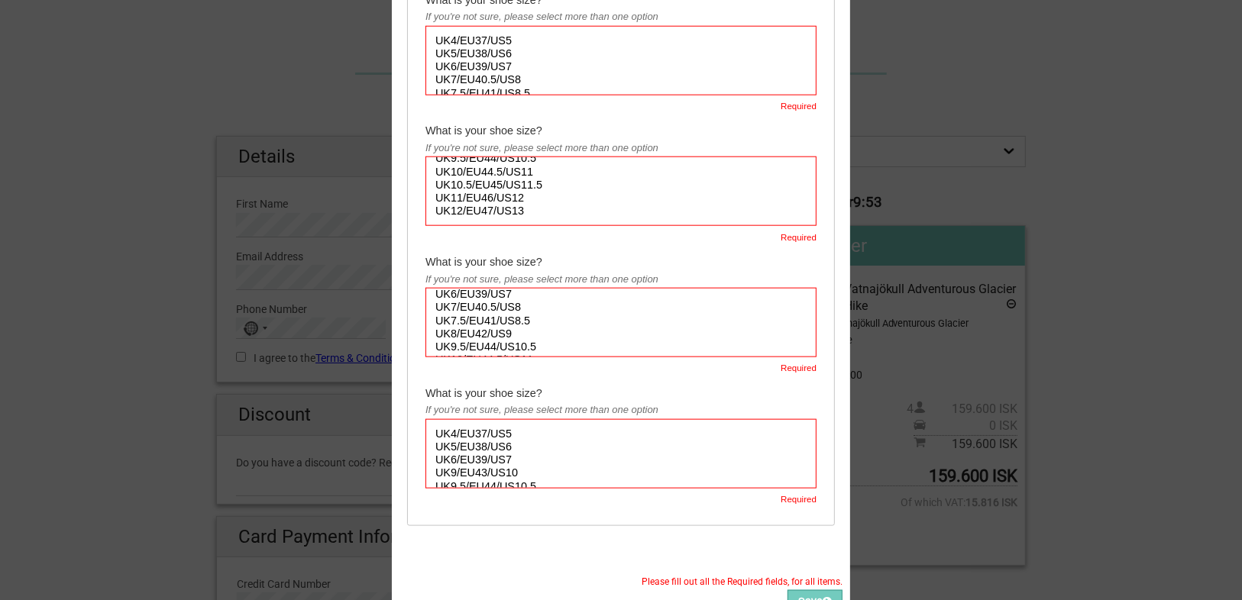
click at [1090, 472] on div "Before we proceed, we need to ask you a few additional questions: Full Day on V…" at bounding box center [621, 300] width 1242 height 600
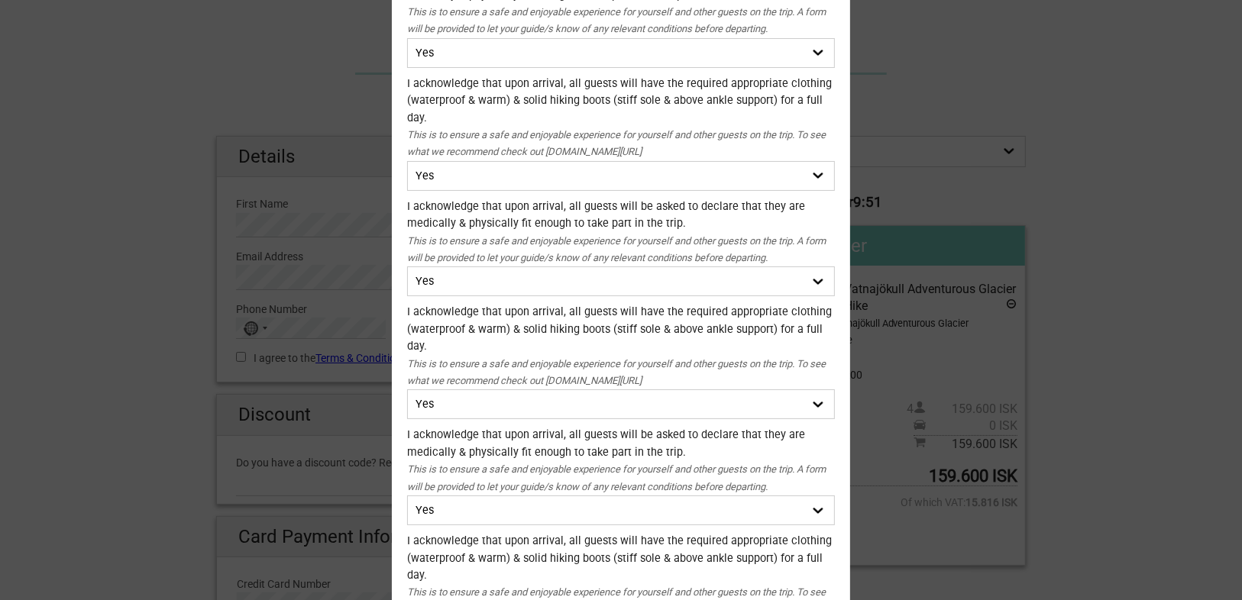
scroll to position [0, 0]
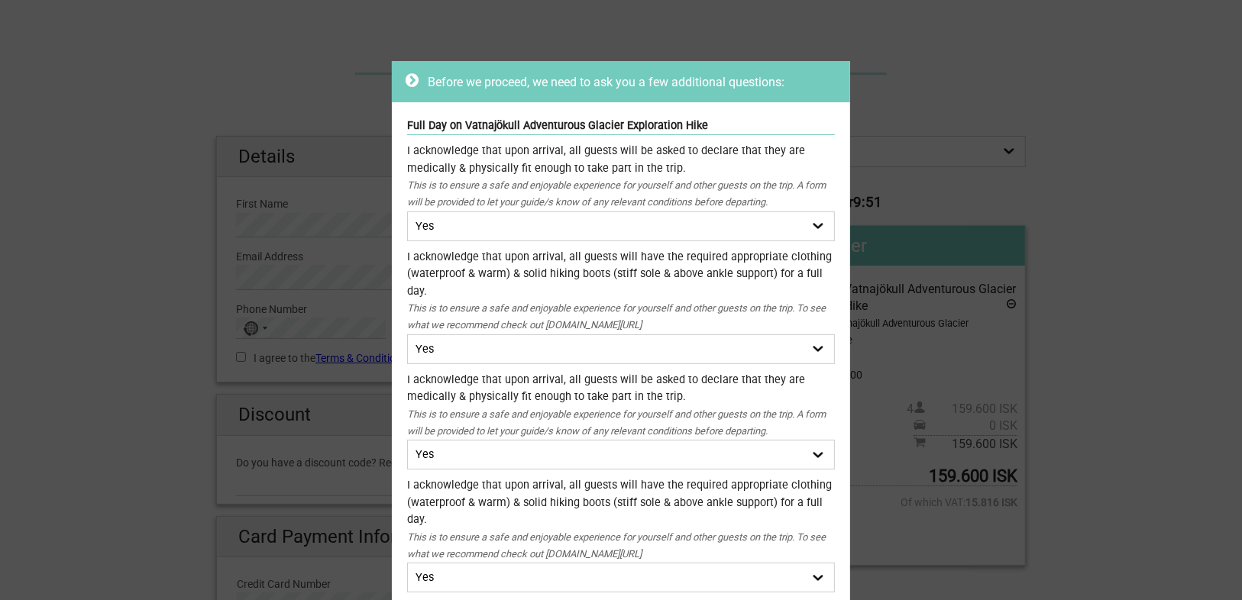
click at [483, 71] on div "Before we proceed, we need to ask you a few additional questions:" at bounding box center [621, 81] width 458 height 41
click at [420, 82] on div "Before we proceed, we need to ask you a few additional questions:" at bounding box center [621, 82] width 431 height 18
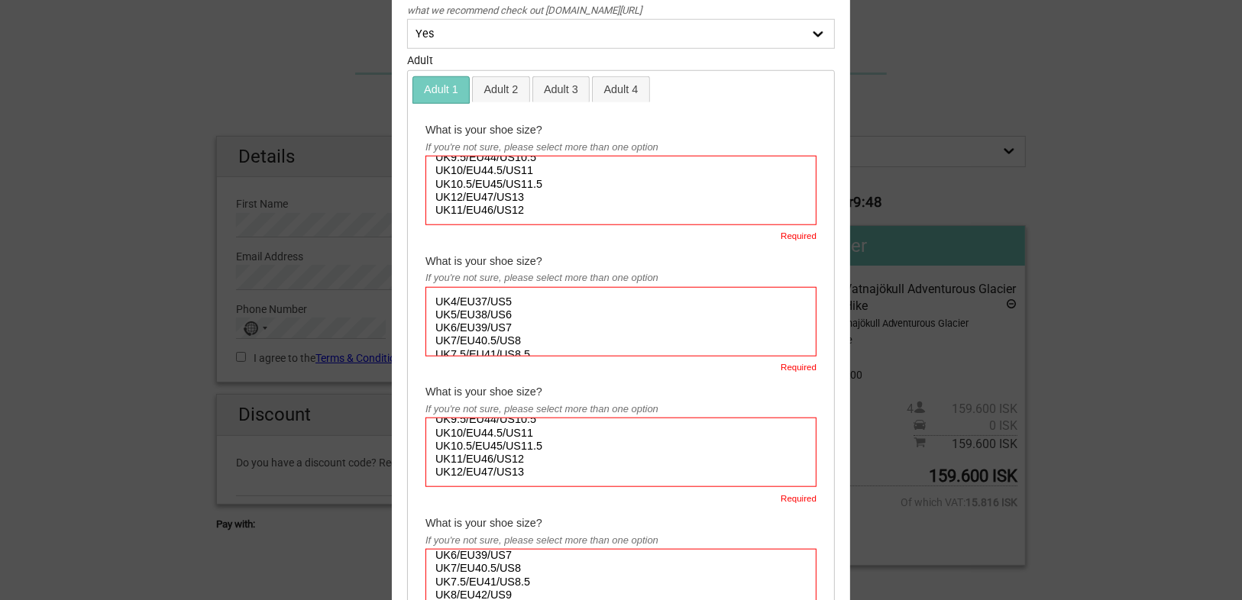
scroll to position [1283, 0]
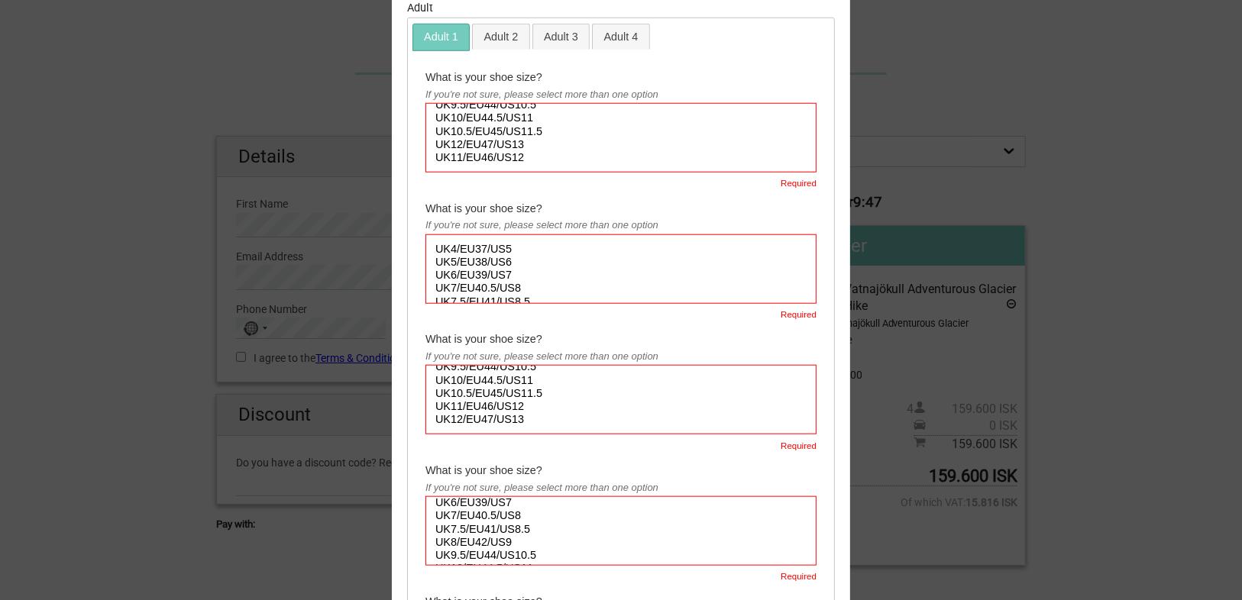
select select "UK10.5/EU45/US11.5"
click at [516, 130] on option "UK10.5/EU45/US11.5" at bounding box center [609, 131] width 351 height 13
select select "UK7/EU40.5/US8"
click at [497, 282] on option "UK7/EU40.5/US8" at bounding box center [609, 288] width 351 height 13
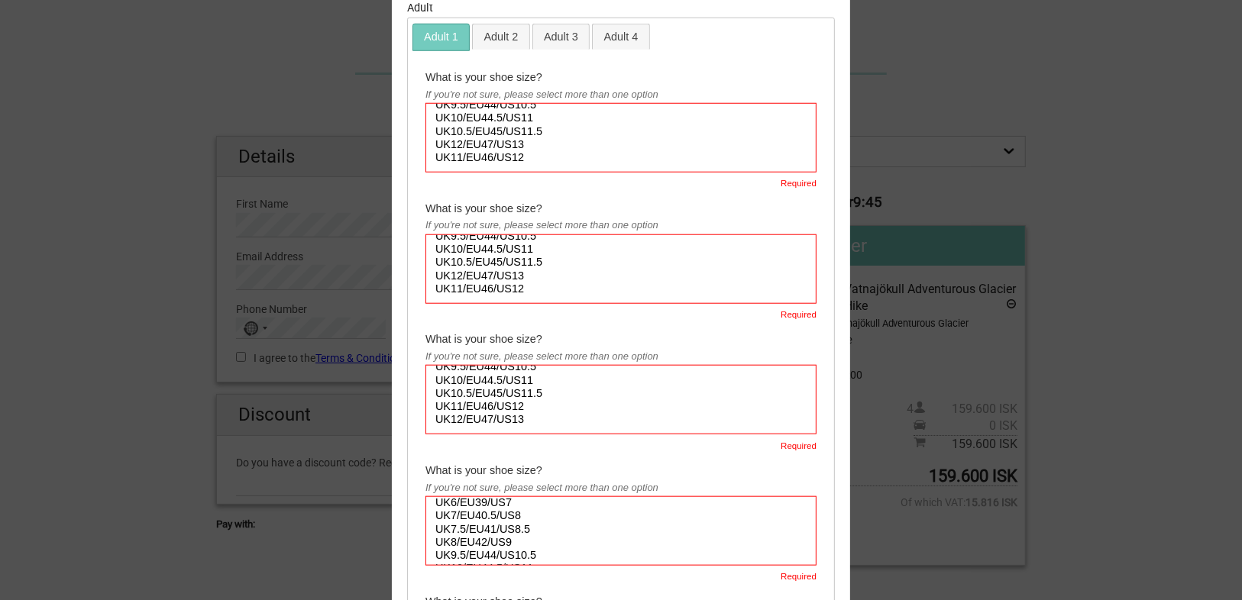
select select "UK10.5/EU45/US11.5"
click at [498, 390] on option "UK10.5/EU45/US11.5" at bounding box center [609, 393] width 351 height 13
select select "UK7.5/EU41/US8.5"
click at [491, 530] on option "UK7.5/EU41/US8.5" at bounding box center [609, 529] width 351 height 13
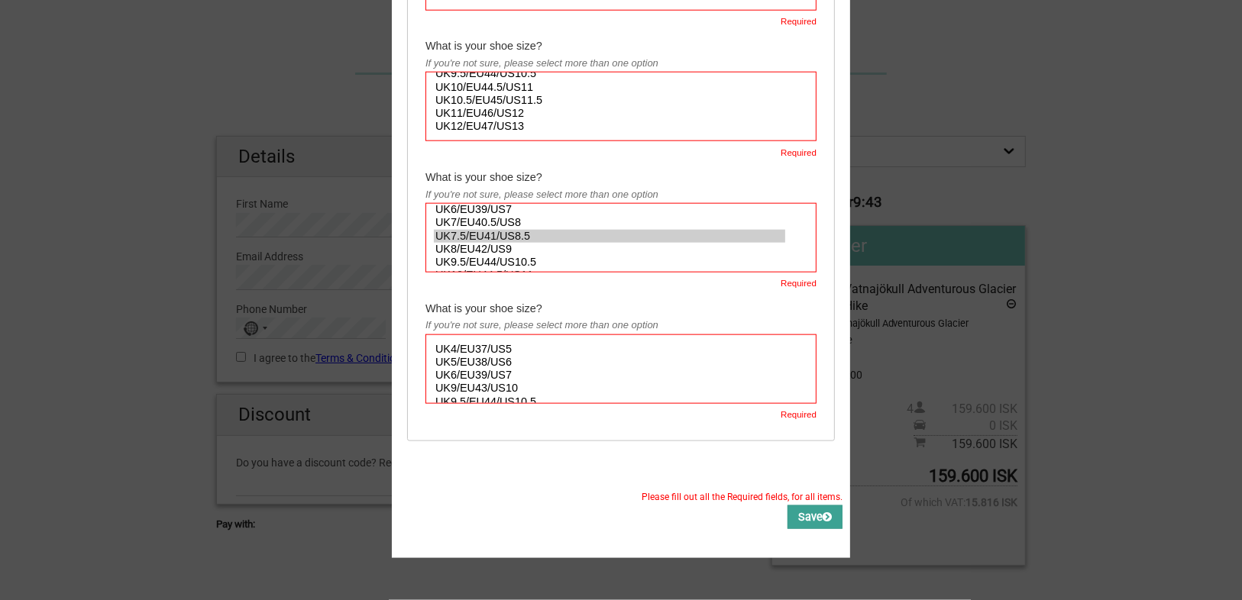
click at [802, 513] on button "Save" at bounding box center [815, 518] width 55 height 24
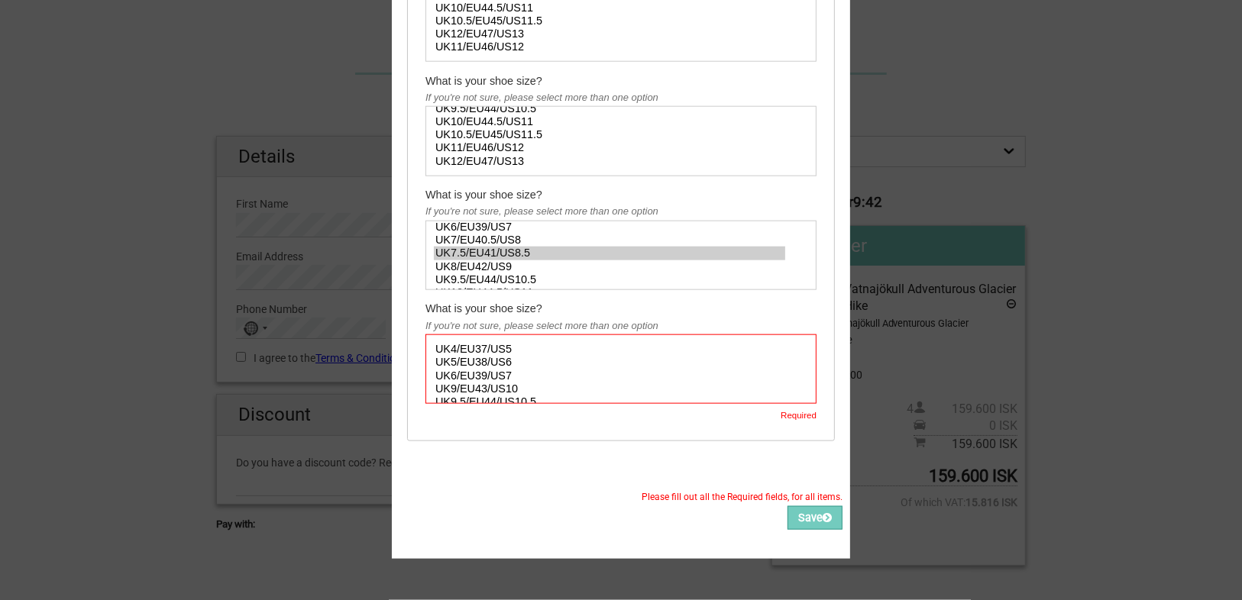
select select "UK5/EU38/US6"
click at [463, 358] on option "UK5/EU38/US6" at bounding box center [609, 362] width 351 height 13
click at [811, 511] on button "Save" at bounding box center [815, 518] width 55 height 24
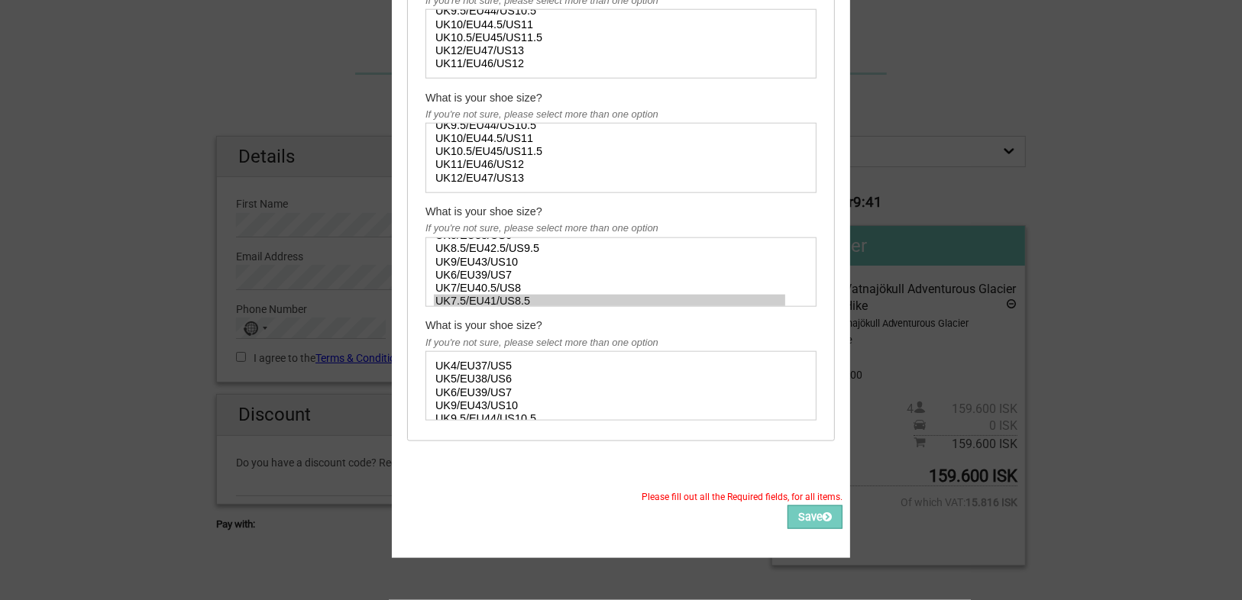
scroll to position [0, 0]
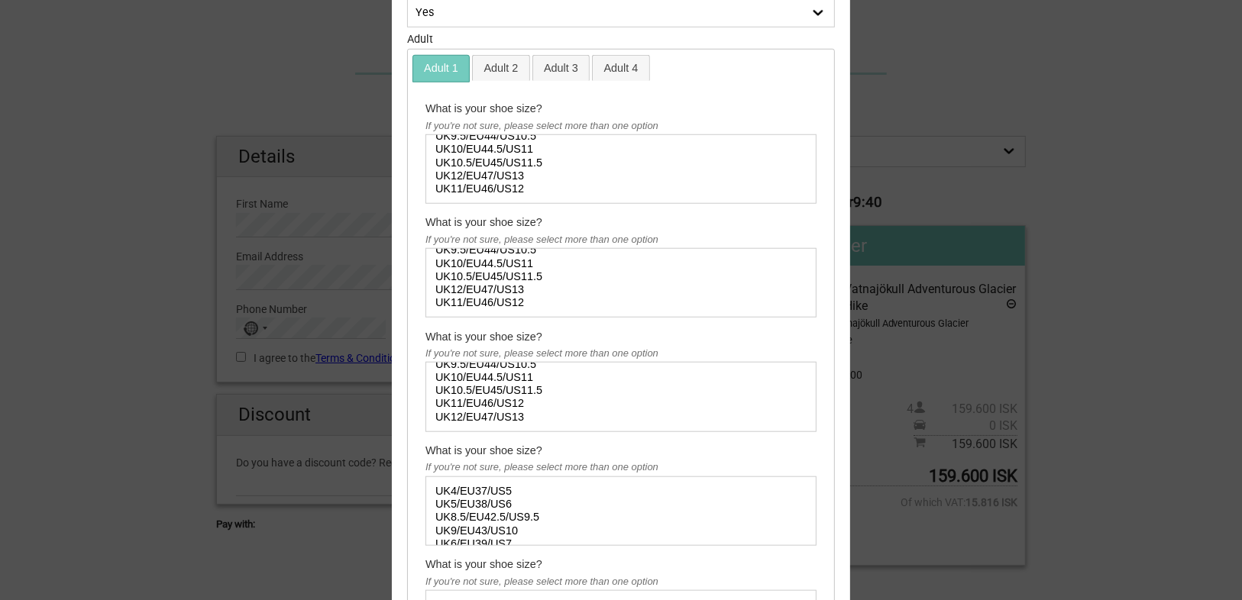
select select "UK10.5/EU45/US11.5"
click at [491, 274] on option "UK10.5/EU45/US11.5" at bounding box center [609, 276] width 351 height 13
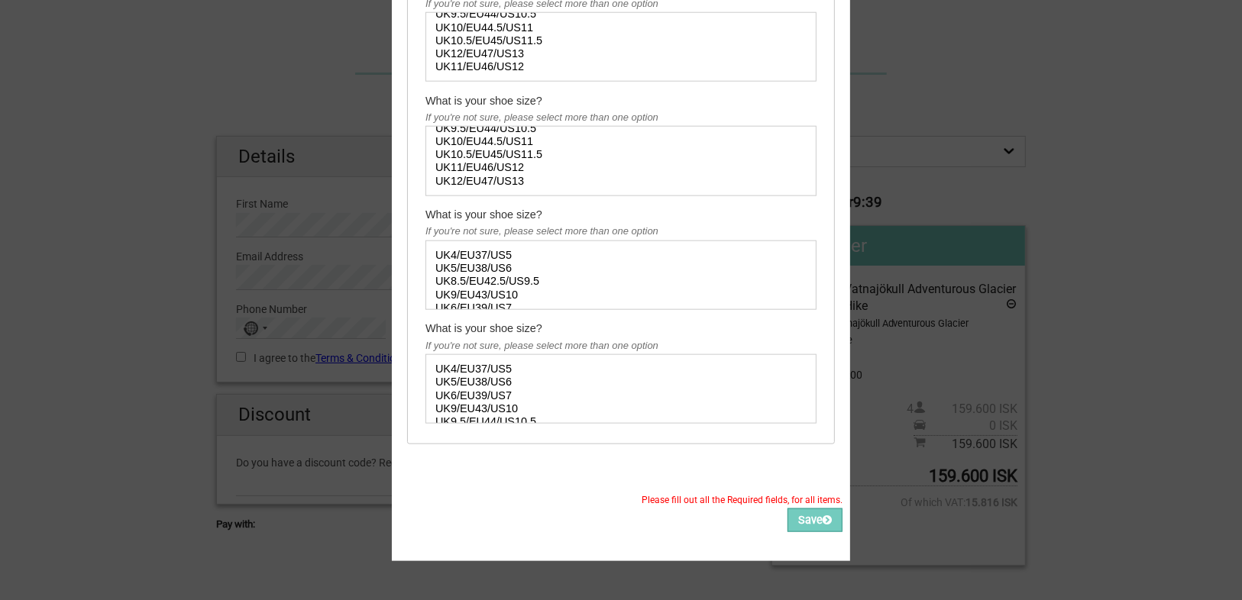
scroll to position [1497, 0]
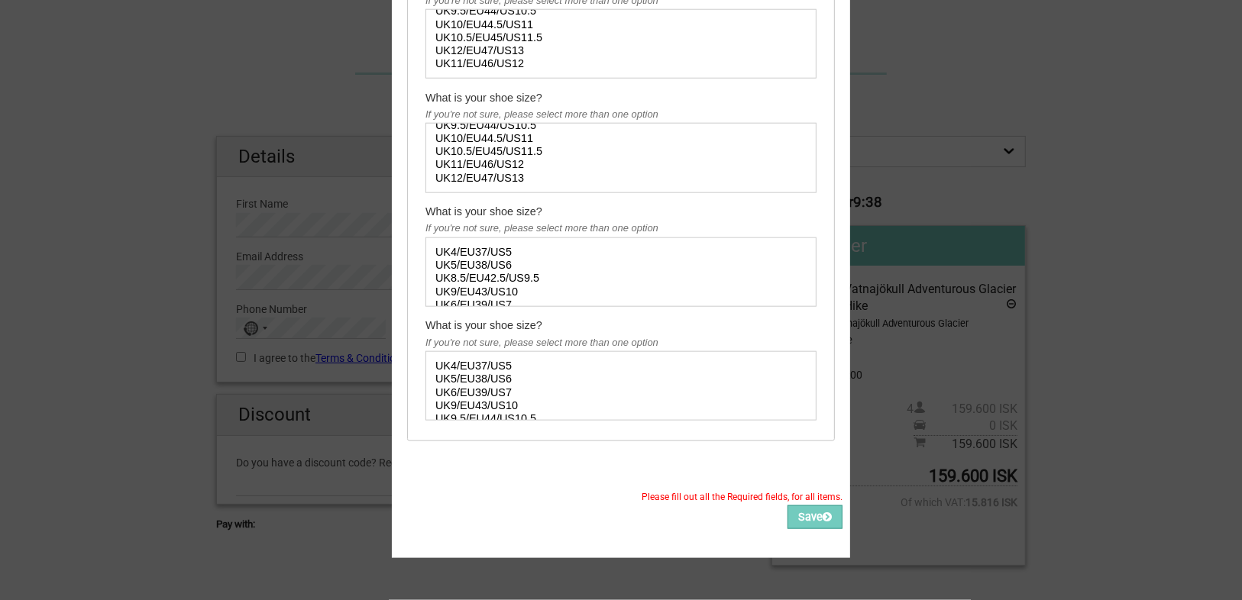
click at [807, 521] on div "Please fill out all the Required fields, for all items. Please correct the valu…" at bounding box center [621, 511] width 458 height 94
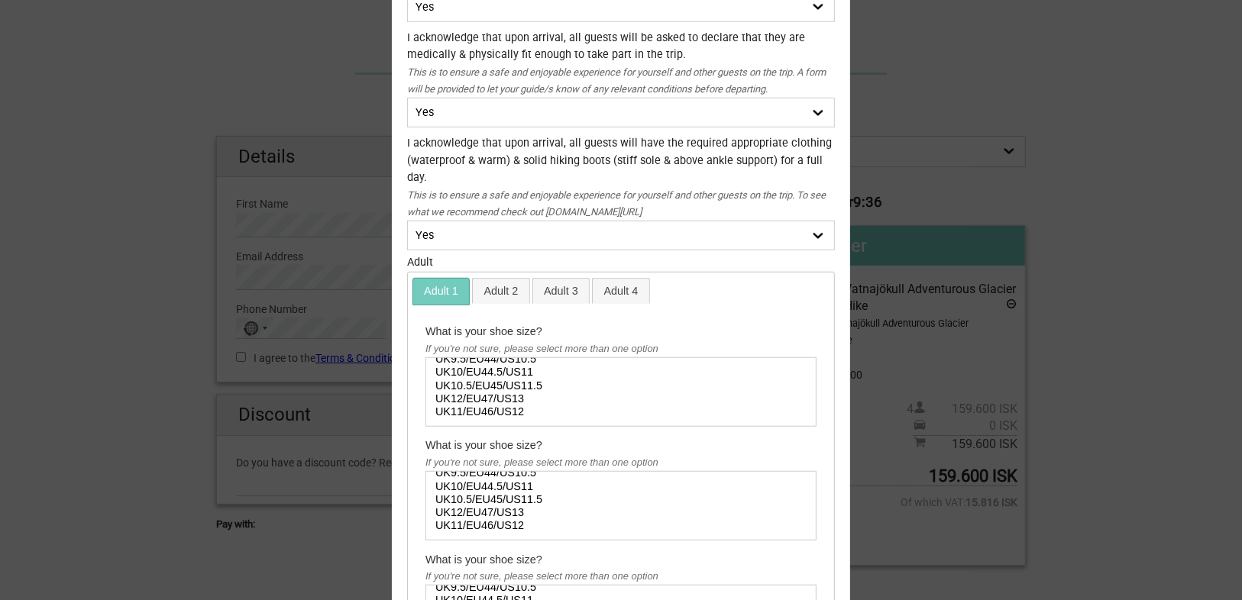
scroll to position [1008, 0]
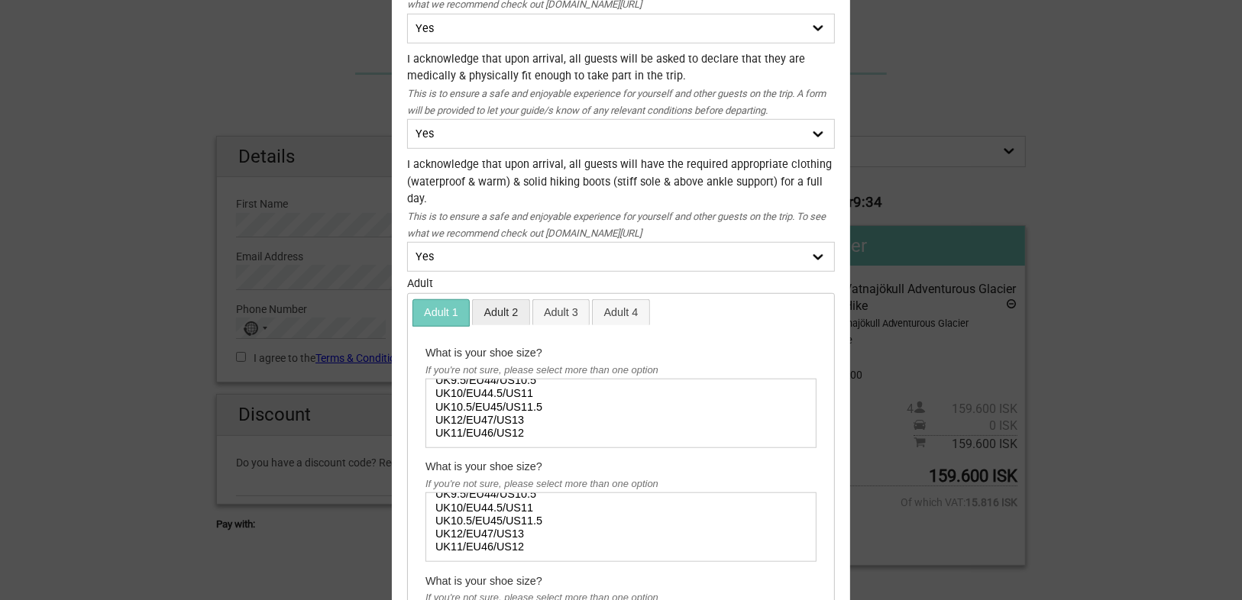
click at [500, 309] on link "Adult 2" at bounding box center [501, 312] width 57 height 25
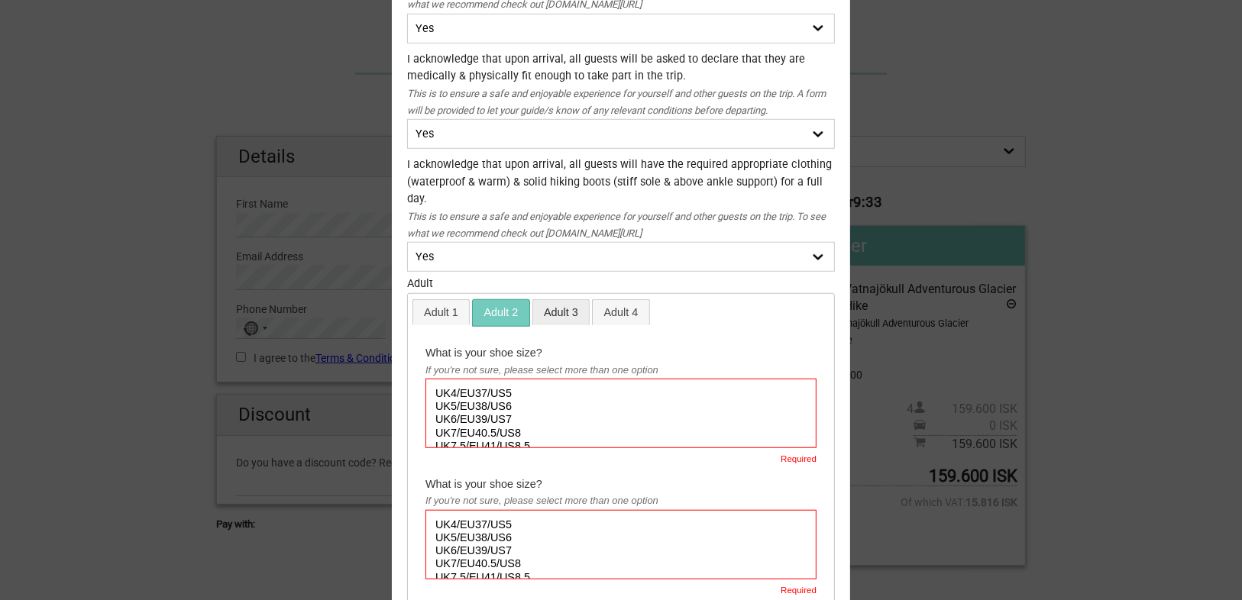
click at [539, 314] on link "Adult 3" at bounding box center [561, 312] width 57 height 25
click at [578, 317] on link "Adult 3" at bounding box center [561, 312] width 57 height 25
click at [611, 316] on link "Adult 4" at bounding box center [621, 312] width 57 height 25
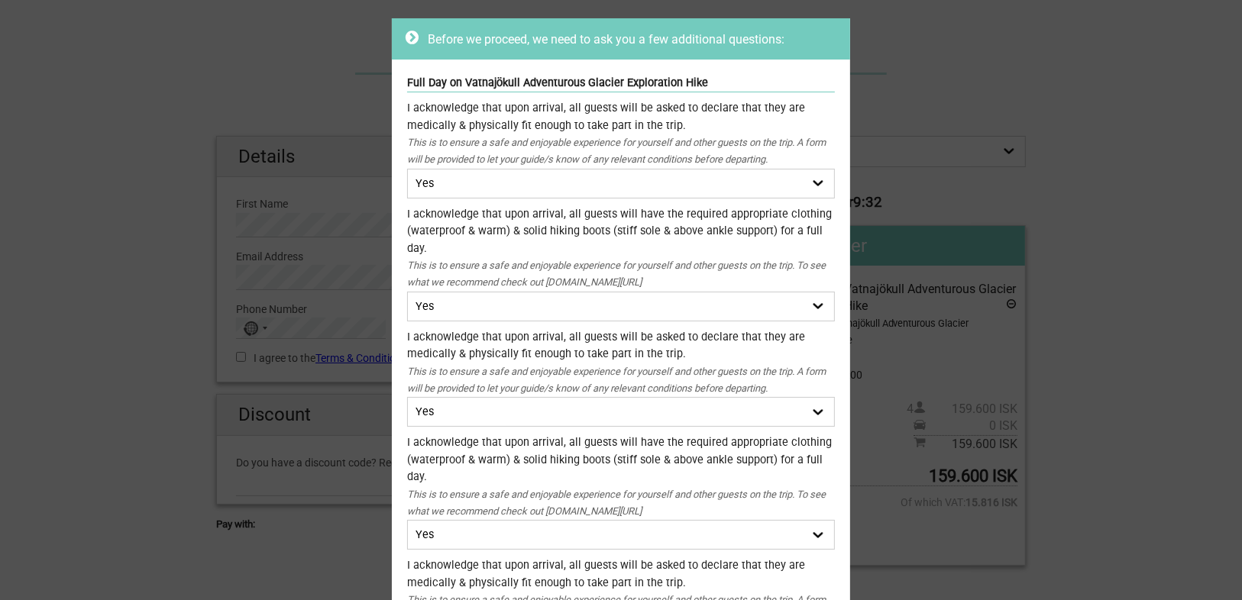
scroll to position [0, 0]
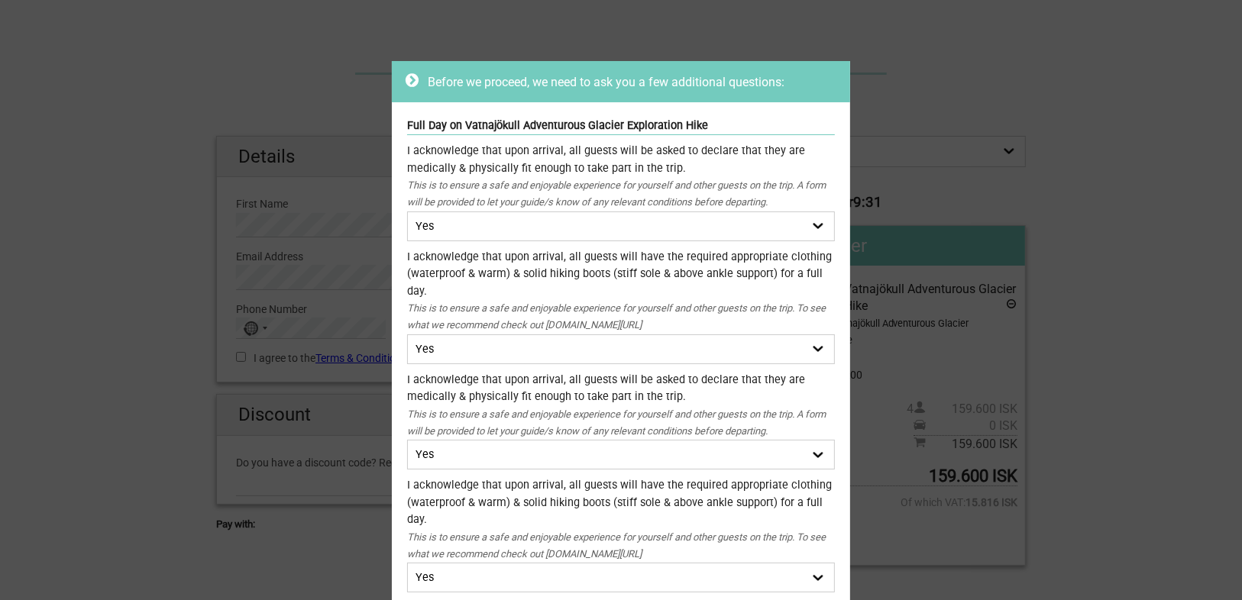
click at [407, 125] on div "Full Day on Vatnajökull Adventurous Glacier Exploration Hike" at bounding box center [621, 127] width 428 height 18
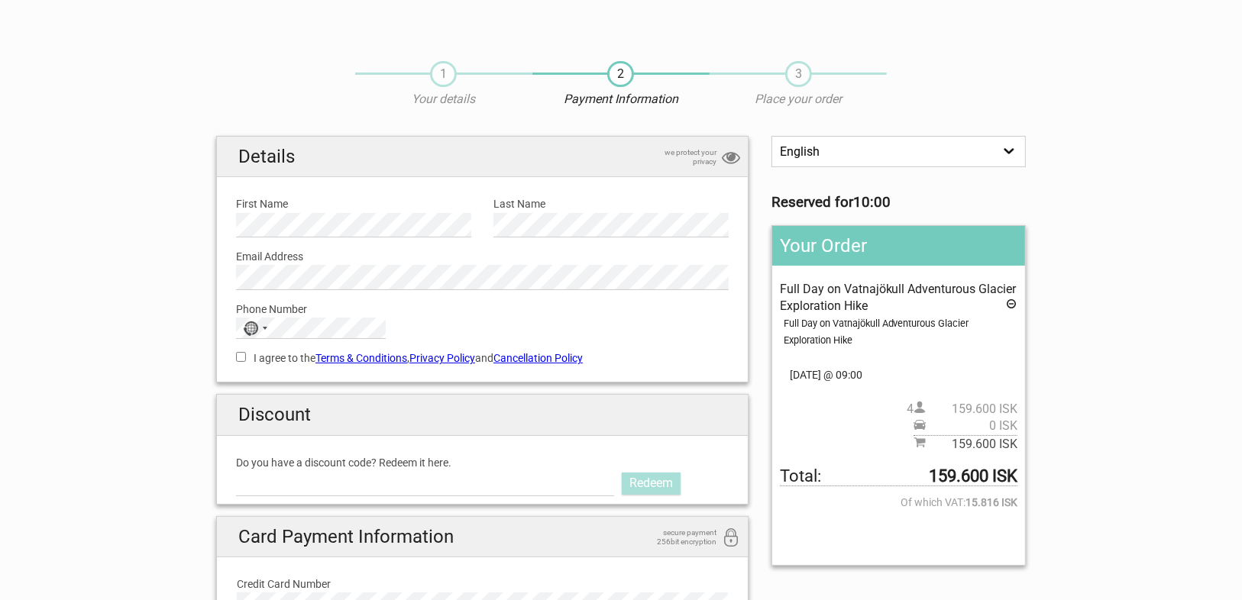
select select
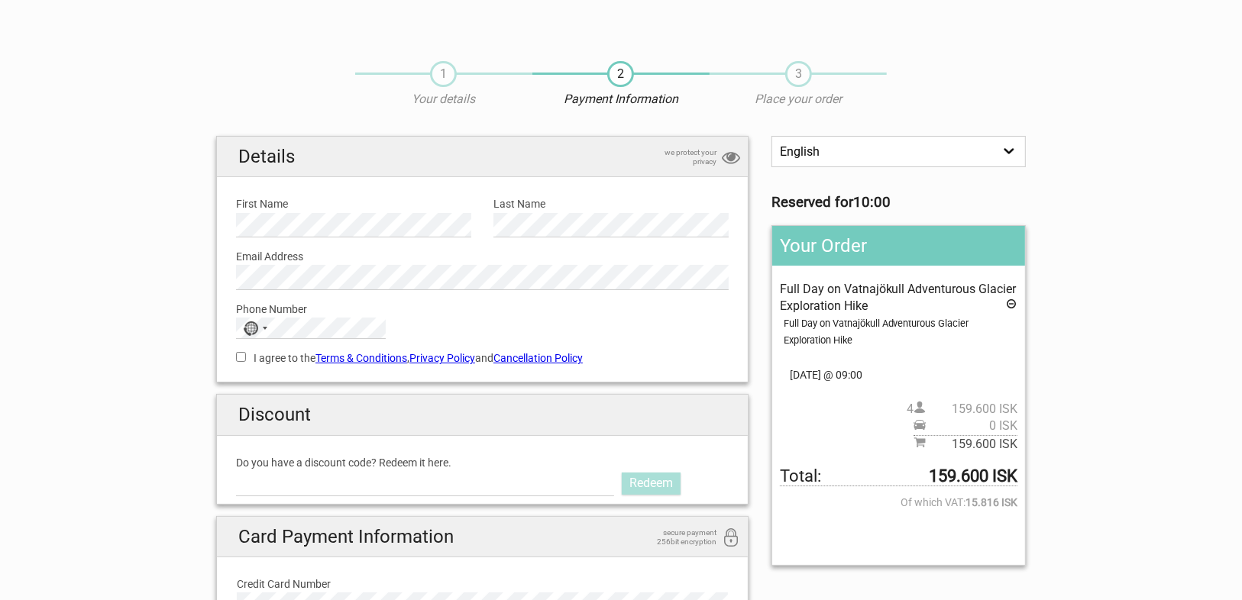
select select
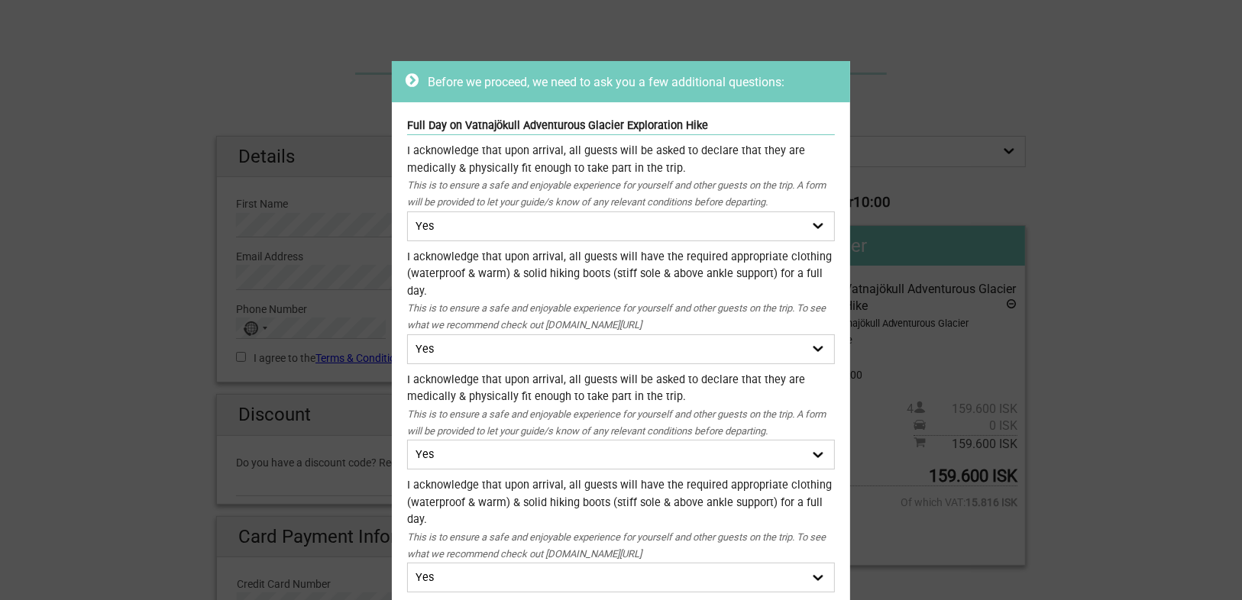
click at [222, 192] on div "Before we proceed, we need to ask you a few additional questions: Full Day on V…" at bounding box center [621, 300] width 1242 height 600
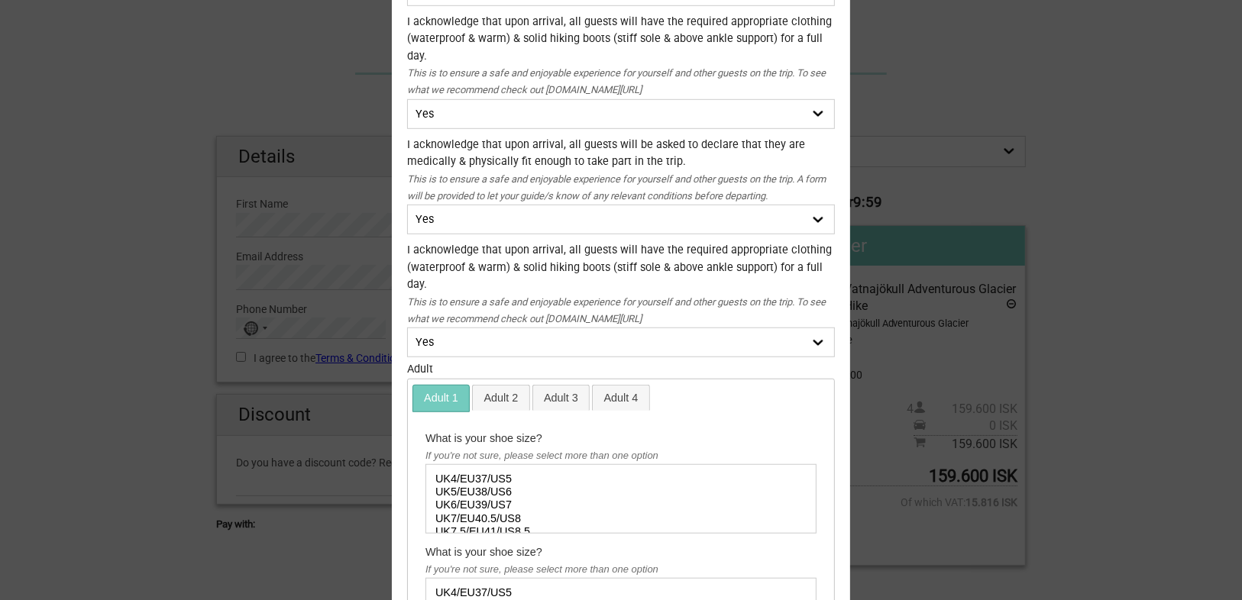
scroll to position [1345, 0]
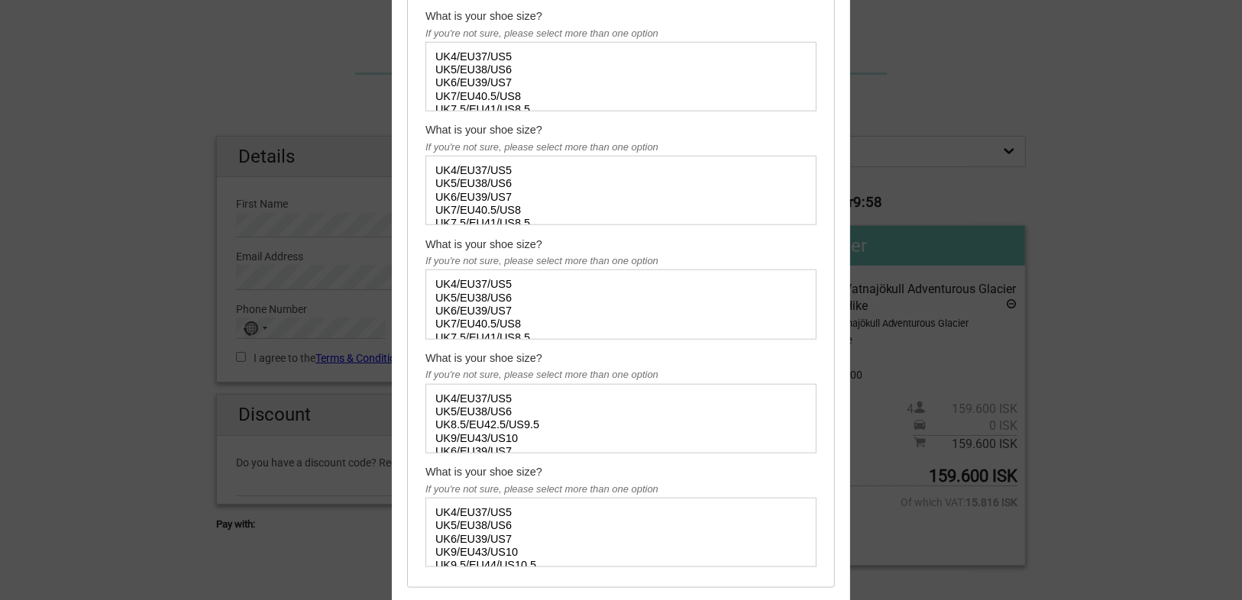
select select "UK6/EU39/US7"
click at [491, 76] on option "UK6/EU39/US7" at bounding box center [609, 82] width 351 height 13
select select "UK7/EU40.5/US8"
click at [493, 204] on option "UK7/EU40.5/US8" at bounding box center [609, 210] width 351 height 13
select select "UK6/EU39/US7"
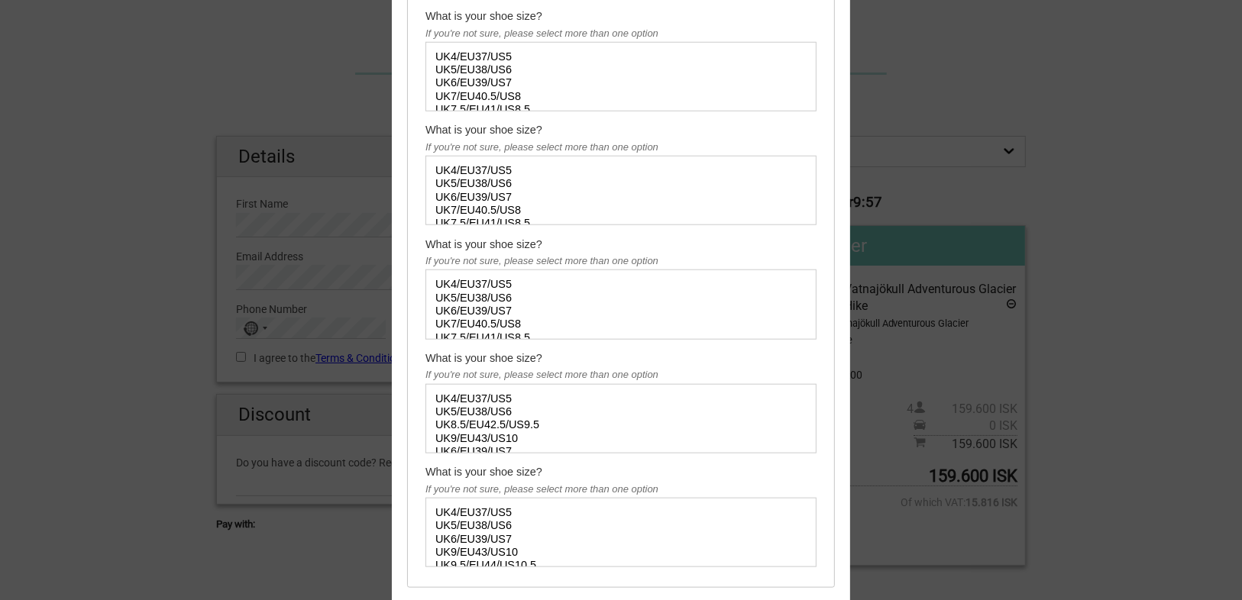
click at [487, 305] on option "UK6/EU39/US7" at bounding box center [609, 311] width 351 height 13
select select "UK8.5/EU42.5/US9.5"
click at [484, 423] on option "UK8.5/EU42.5/US9.5" at bounding box center [609, 425] width 351 height 13
select select "UK5/EU38/US6"
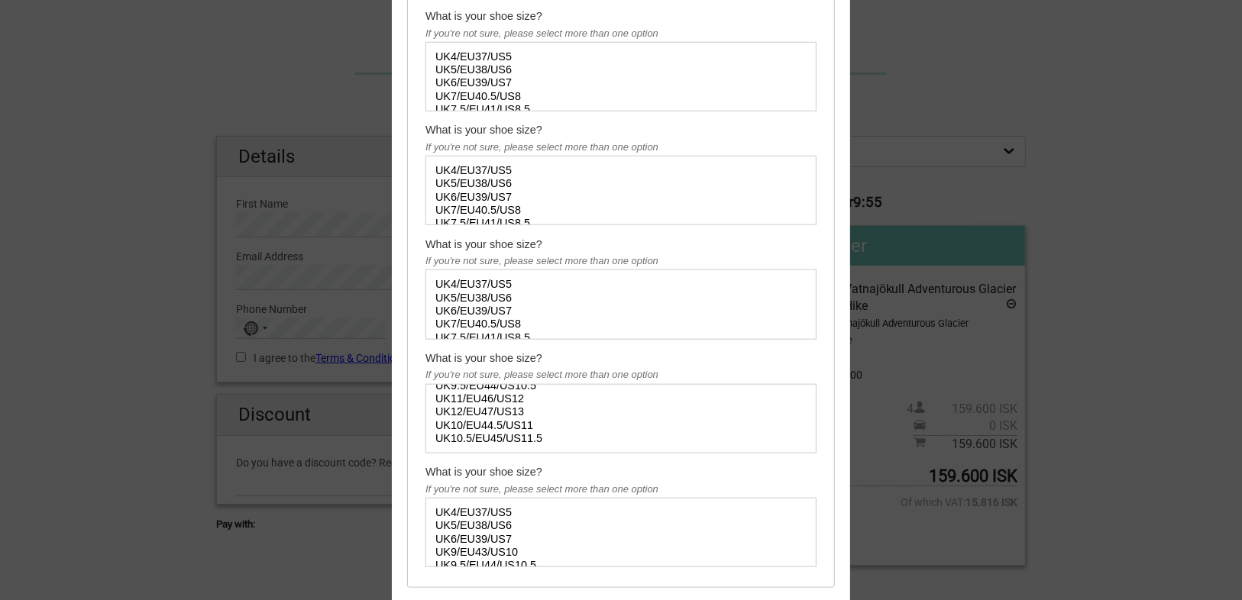
click at [477, 529] on option "UK5/EU38/US6" at bounding box center [609, 525] width 351 height 13
select select "UK10/EU44.5/US11"
click at [487, 424] on option "UK10/EU44.5/US11" at bounding box center [609, 425] width 351 height 13
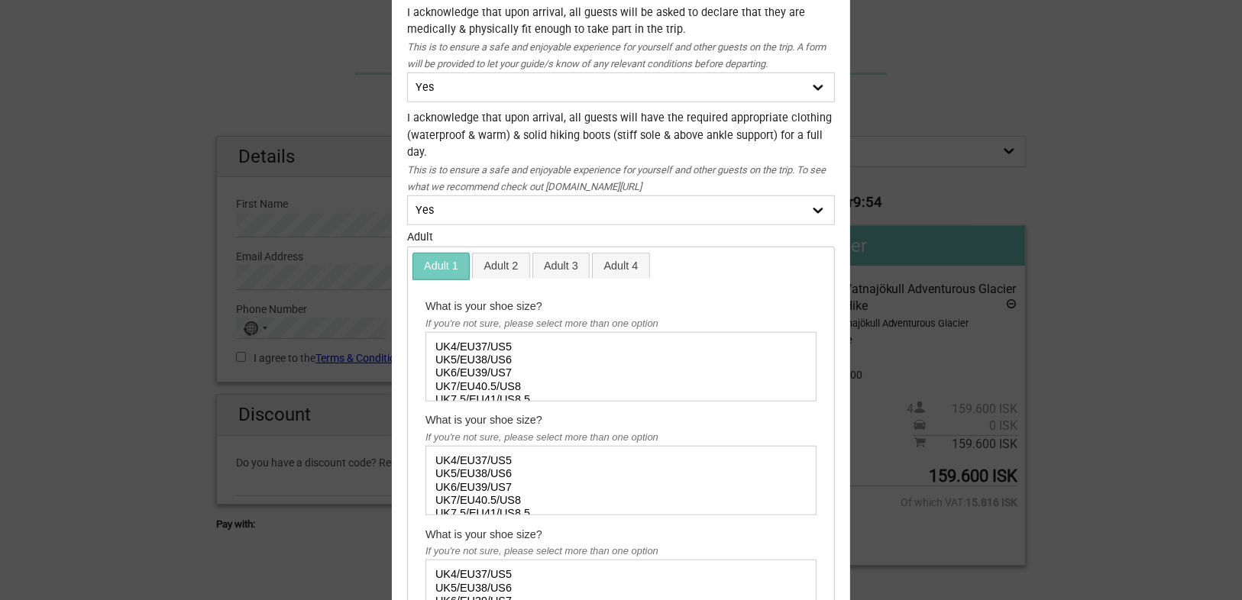
scroll to position [856, 0]
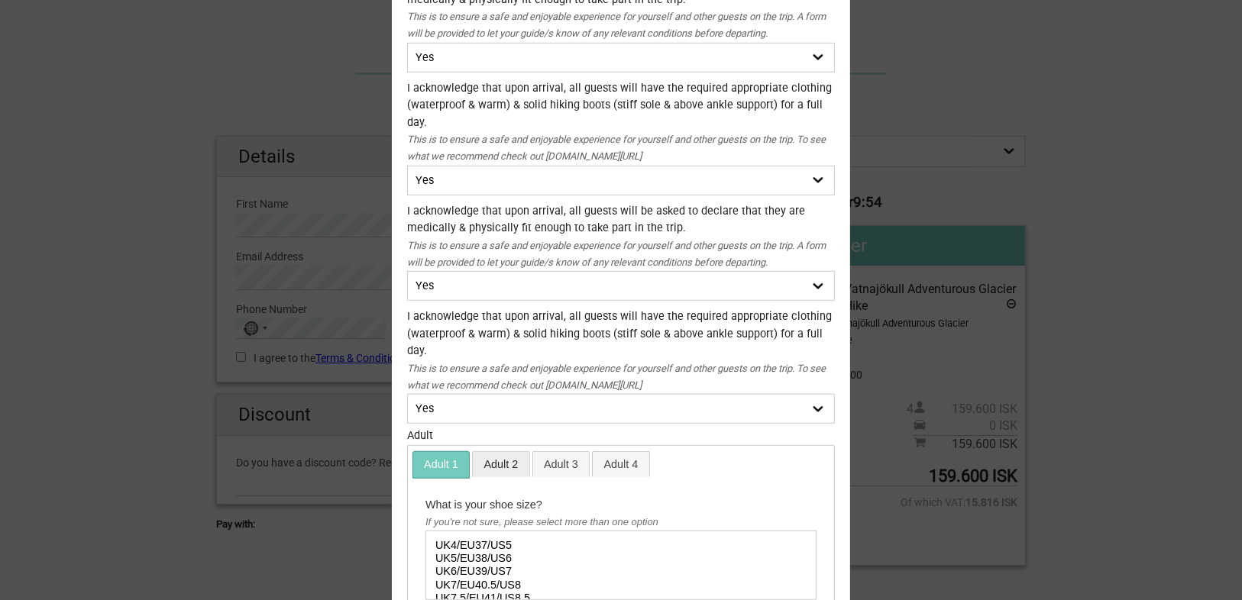
click at [489, 465] on link "Adult 2" at bounding box center [501, 464] width 57 height 25
select select "UK6/EU39/US7"
click at [498, 565] on option "UK6/EU39/US7" at bounding box center [609, 571] width 351 height 13
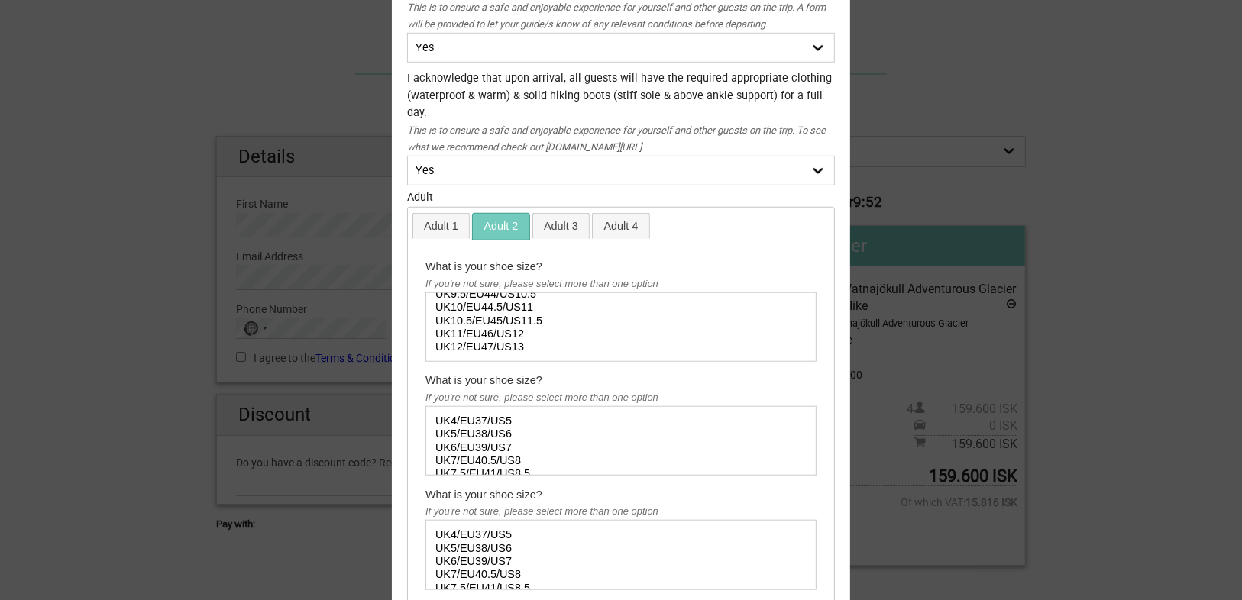
scroll to position [1226, 0]
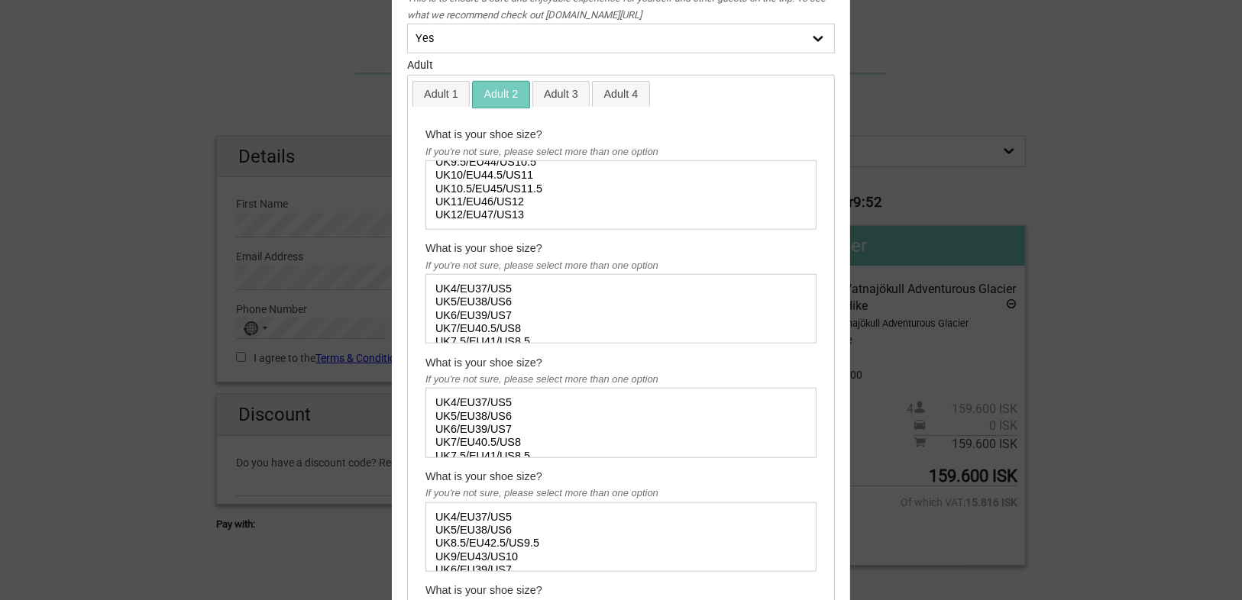
click at [549, 108] on div "What is your shoe size? If you're not sure, please select more than one option …" at bounding box center [621, 406] width 422 height 596
click at [547, 91] on link "Adult 3" at bounding box center [561, 94] width 57 height 25
select select "UK6/EU39/US7"
click at [503, 195] on option "UK6/EU39/US7" at bounding box center [609, 201] width 351 height 13
click at [607, 93] on link "Adult 4" at bounding box center [621, 94] width 57 height 25
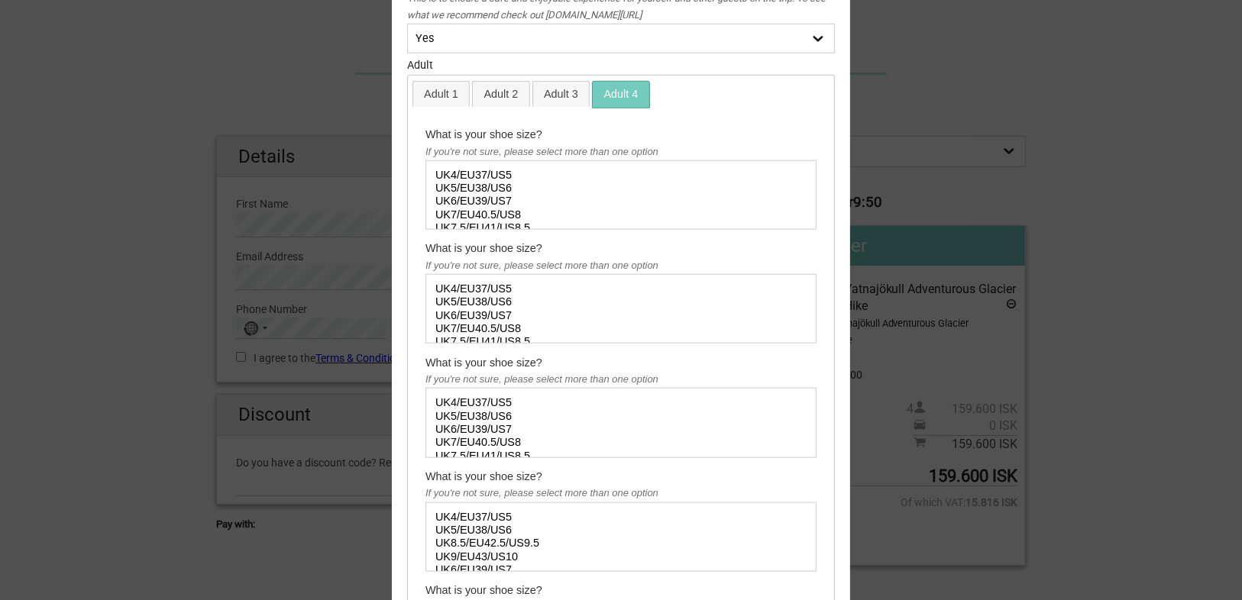
select select "UK5/EU38/US6"
click at [485, 185] on option "UK5/EU38/US6" at bounding box center [609, 188] width 351 height 13
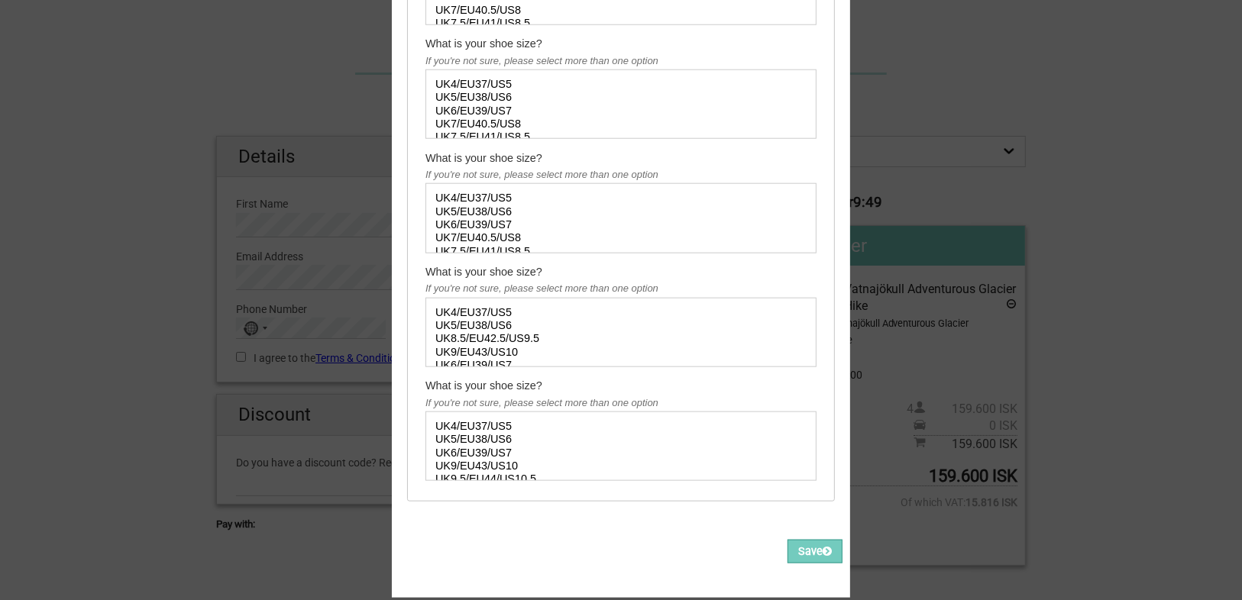
scroll to position [1475, 0]
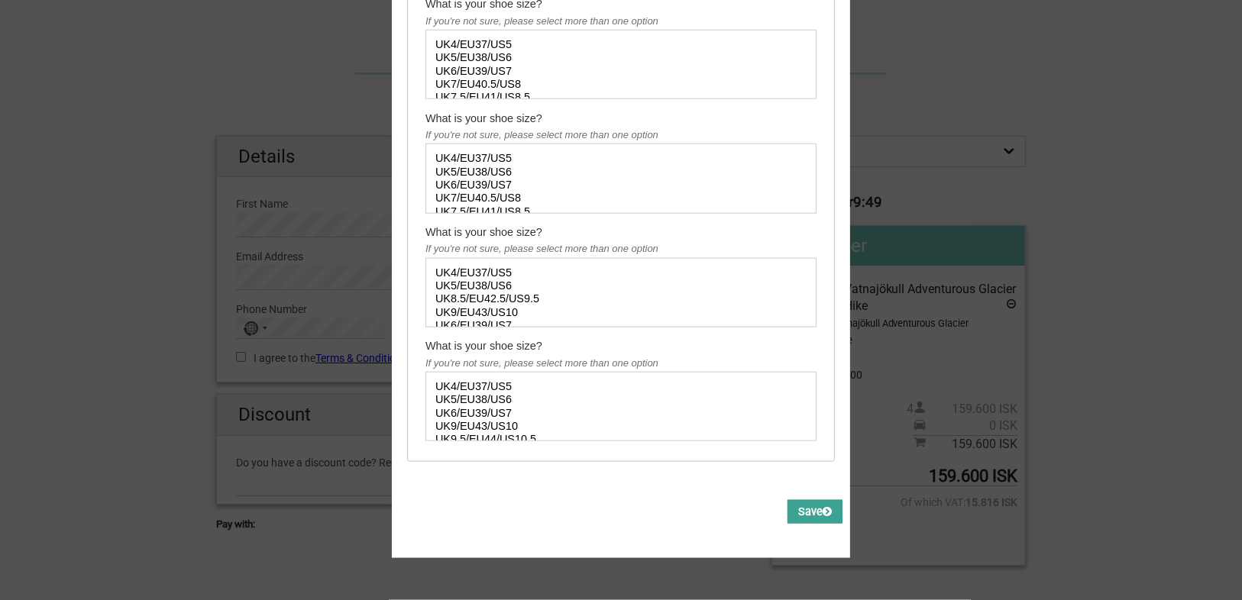
click at [801, 504] on button "Save" at bounding box center [815, 512] width 55 height 24
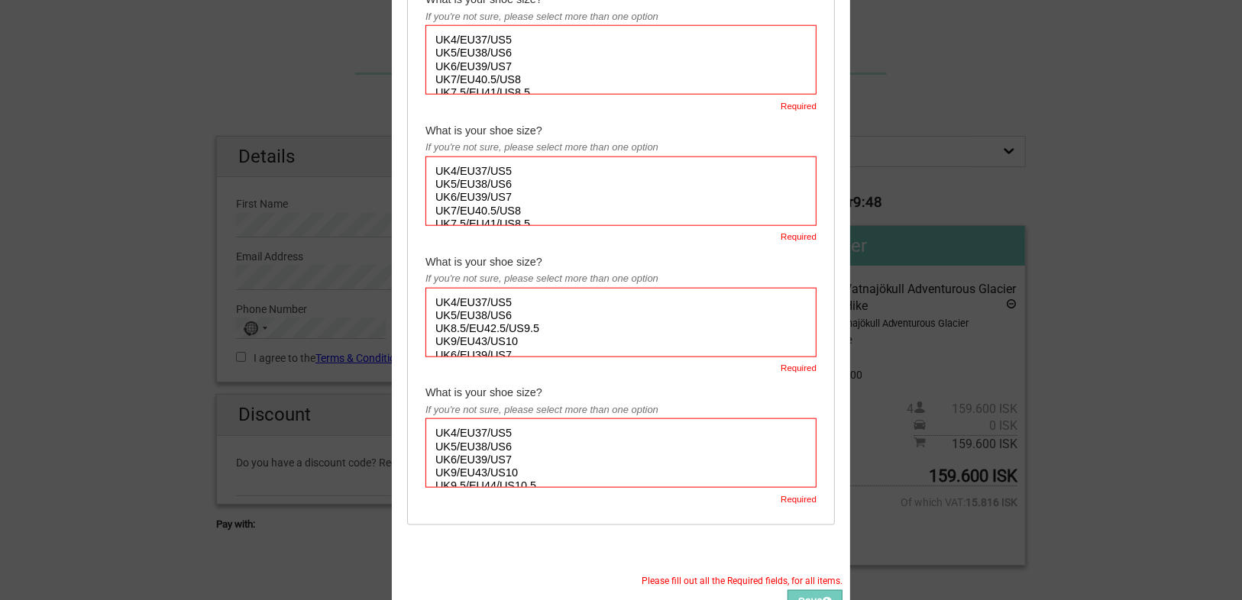
select select "UK6/EU39/US7"
click at [487, 191] on option "UK6/EU39/US7" at bounding box center [609, 197] width 351 height 13
select select "UK5/EU38/US6"
click option "UK5/EU38/US6"
select select "UK9/EU43/US10"
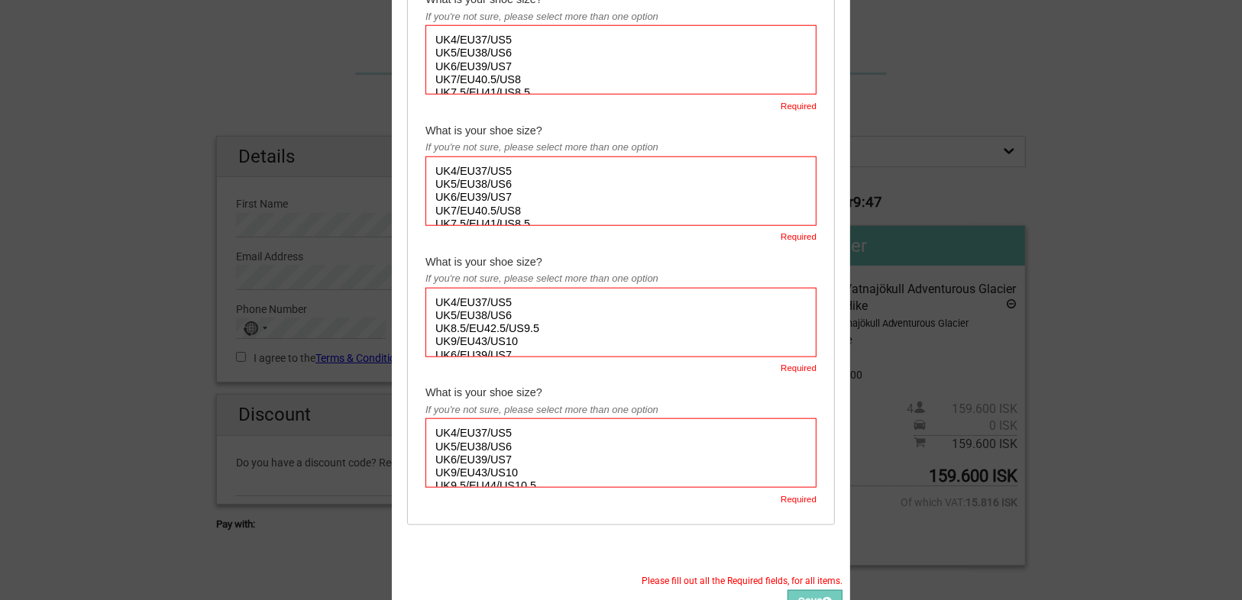
click option "UK9/EU43/US10"
select select "UK7/EU40.5/US8"
click option "UK7/EU40.5/US8"
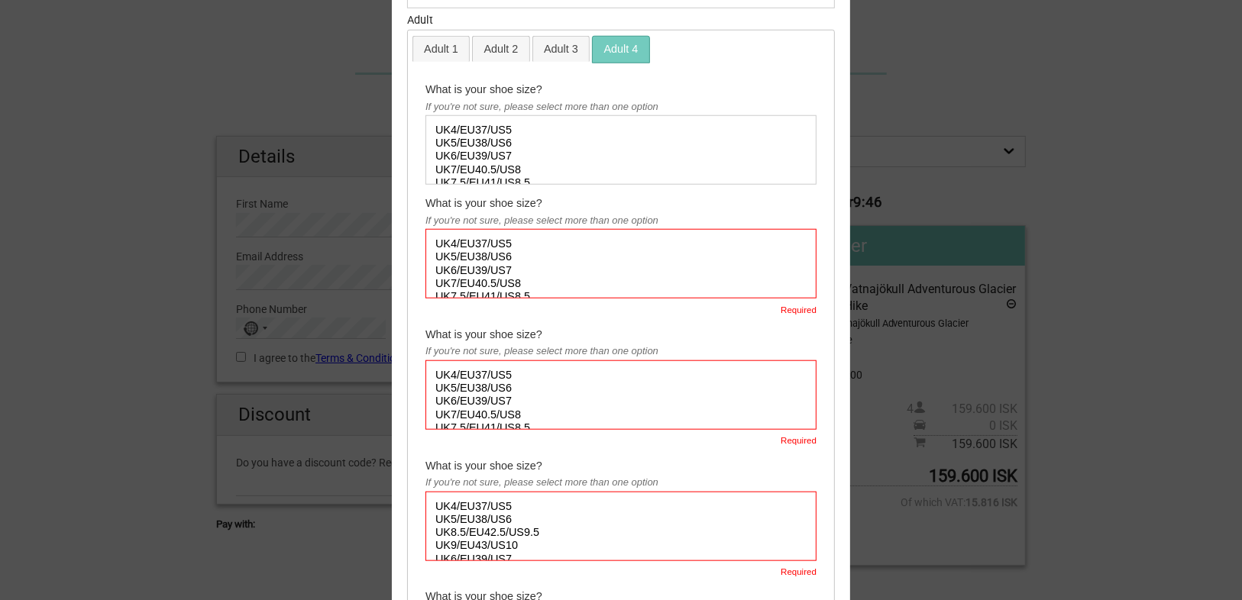
scroll to position [1170, 0]
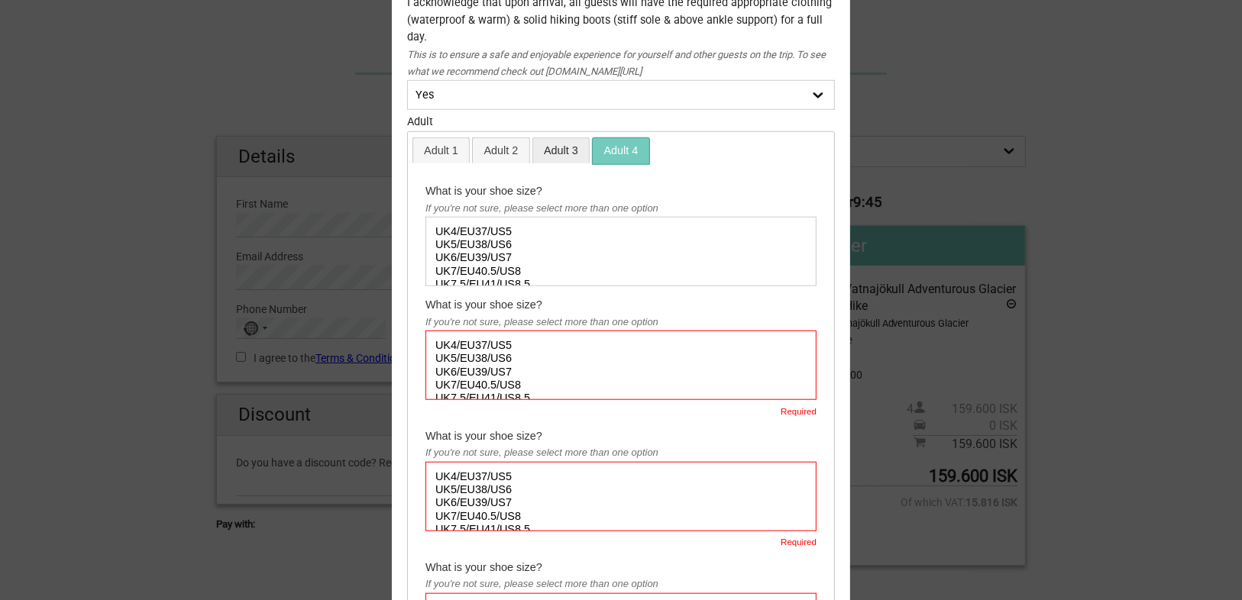
click link "Adult 3"
select select "UK7/EU40.5/US8"
click option "UK7/EU40.5/US8"
select select "UK5/EU38/US6"
click option "UK5/EU38/US6"
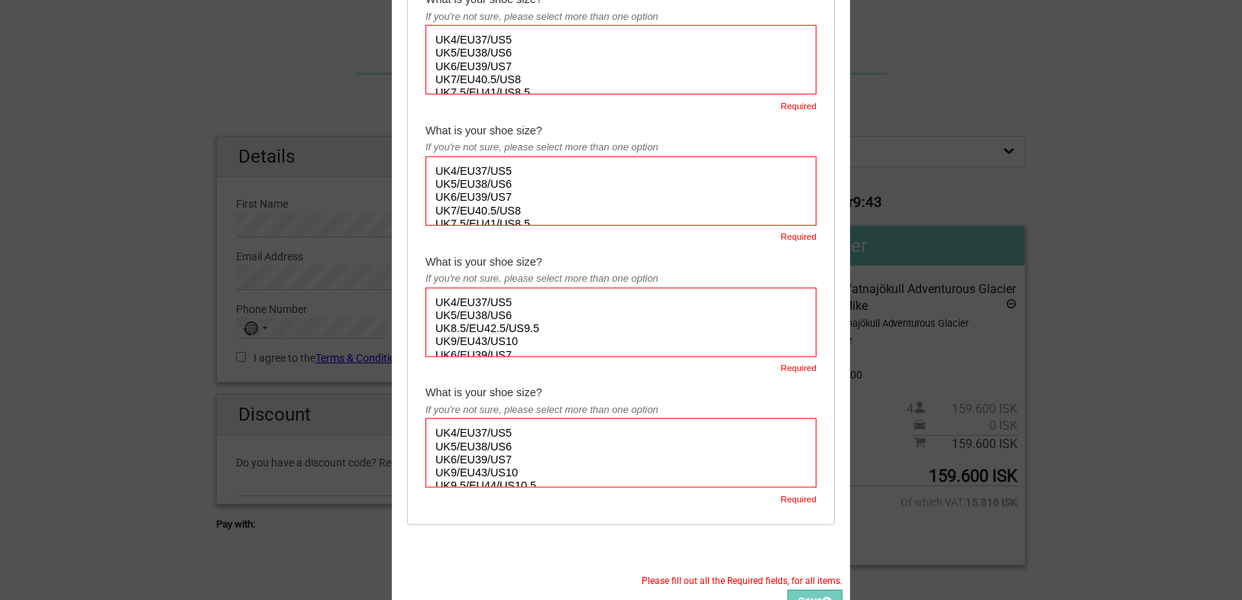
select select "UK4/EU37/US5"
click option "UK4/EU37/US5"
select select "UK8.5/EU42.5/US9.5"
click option "UK8.5/EU42.5/US9.5"
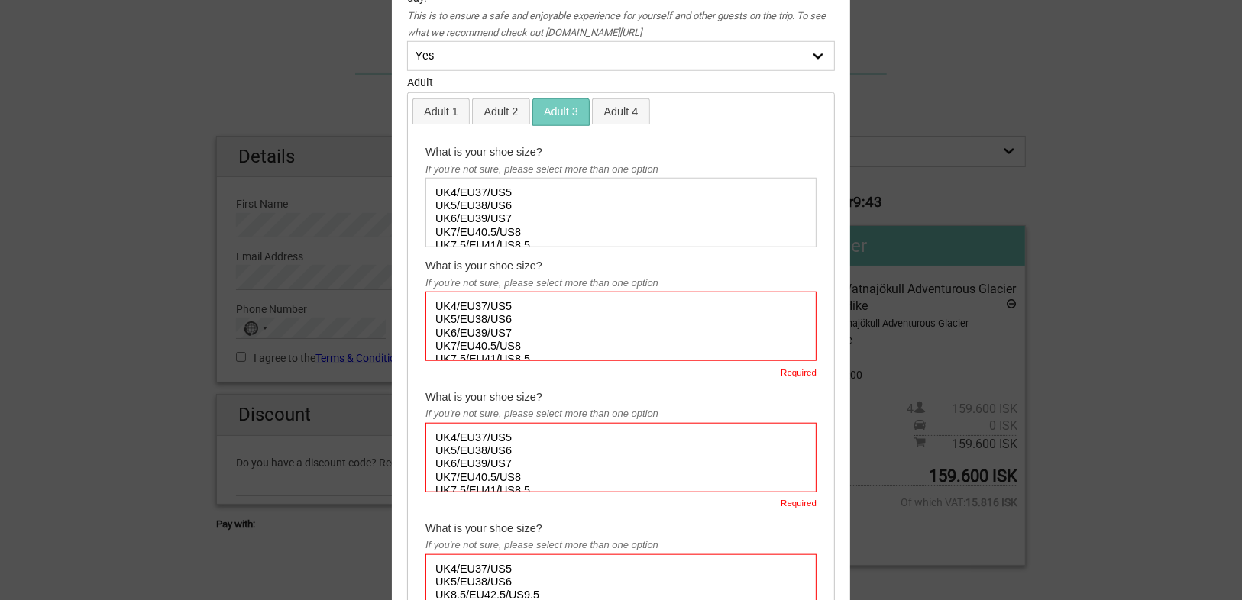
scroll to position [1108, 0]
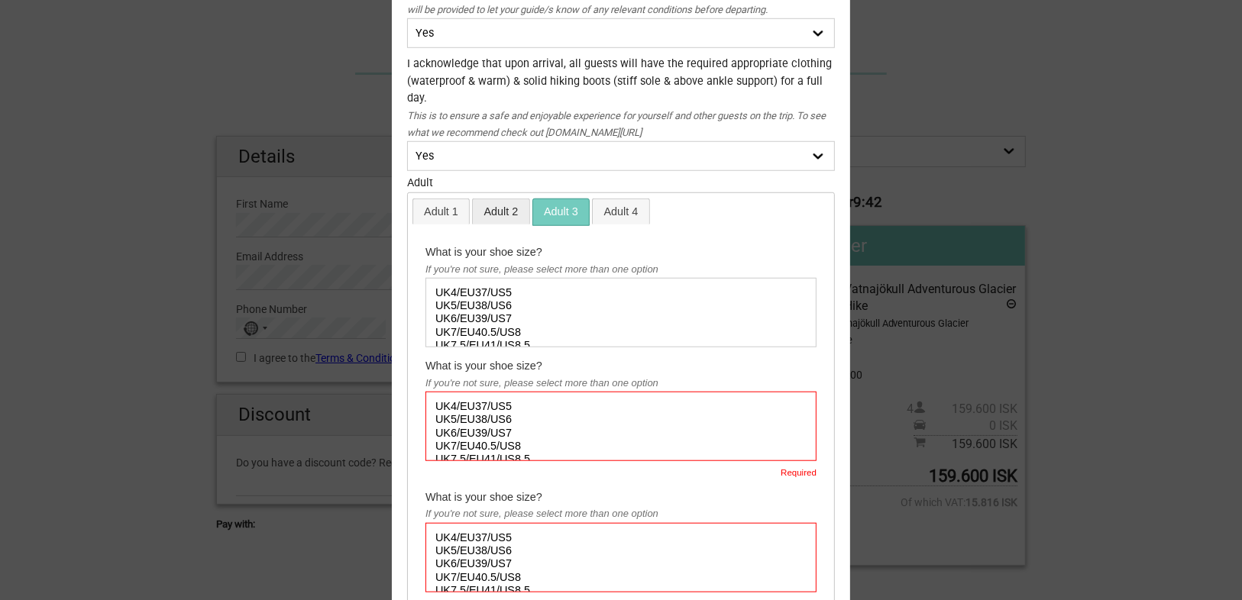
click link "Adult 2"
select select "UK10.5/EU45/US11.5"
click option "UK10.5/EU45/US11.5"
select select "UK7/EU40.5/US8"
click option "UK7/EU40.5/US8"
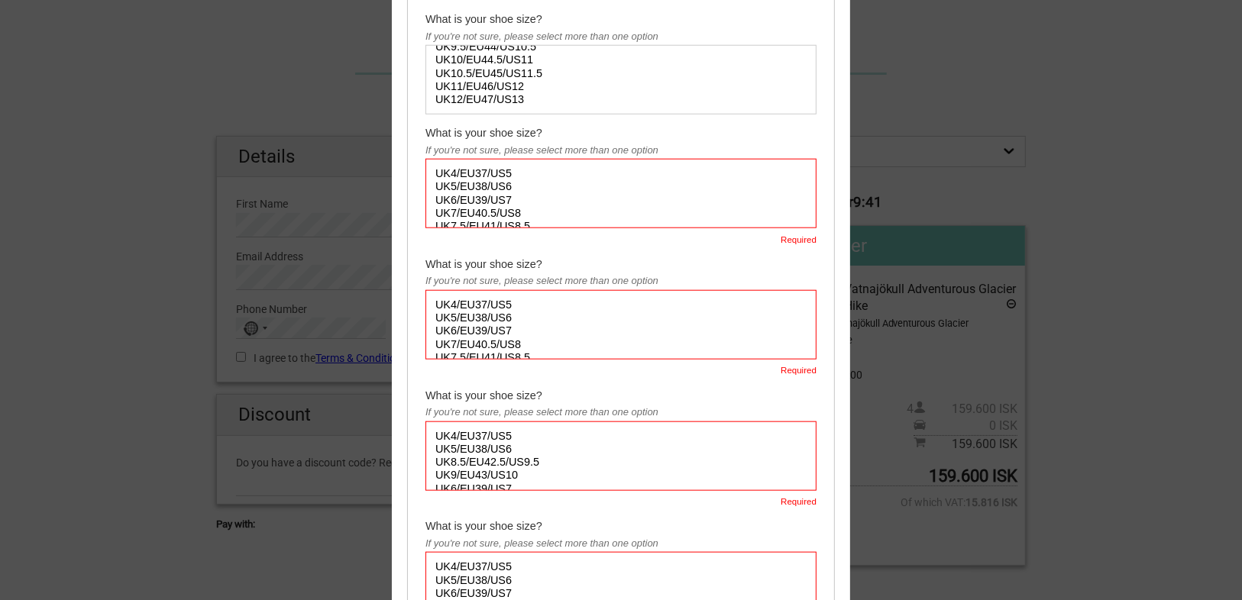
scroll to position [1414, 0]
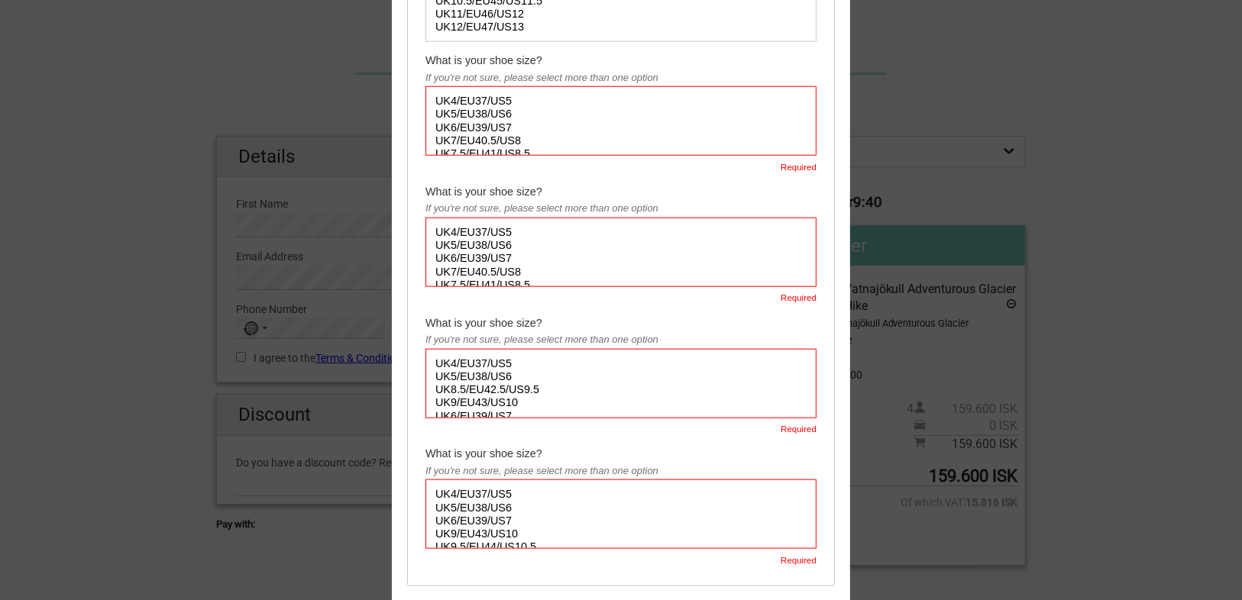
select select "UK5/EU38/US6"
click option "UK5/EU38/US6"
select select "UK8.5/EU42.5/US9.5"
click option "UK8.5/EU42.5/US9.5"
select select "UK6/EU39/US7"
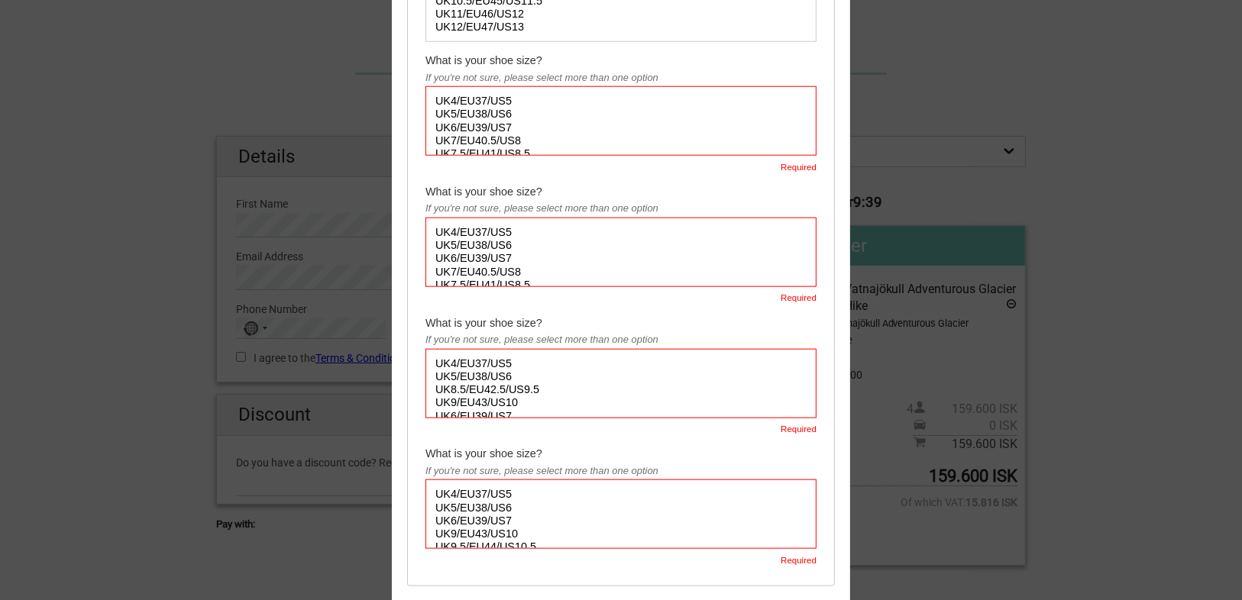
click option "UK6/EU39/US7"
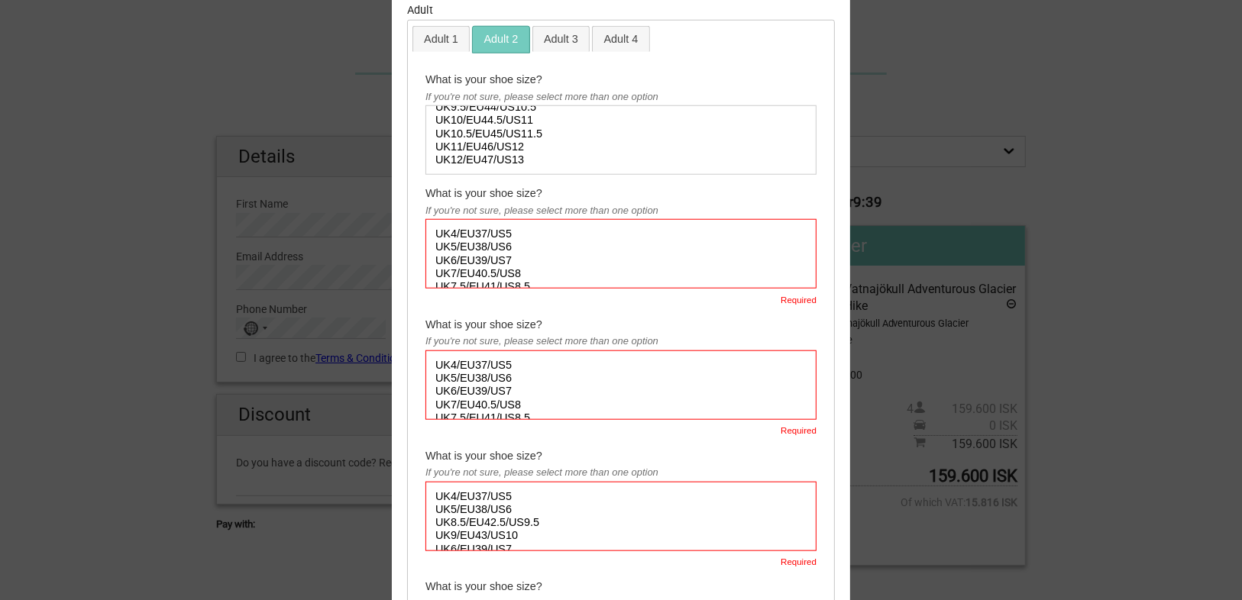
scroll to position [1260, 0]
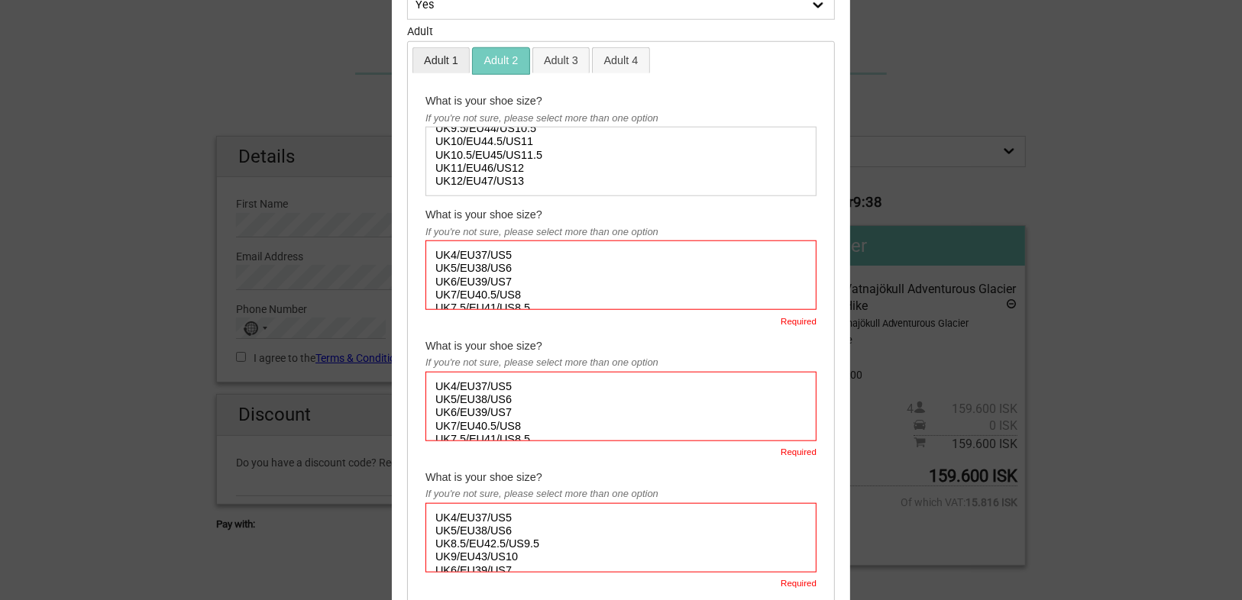
click link "Adult 1"
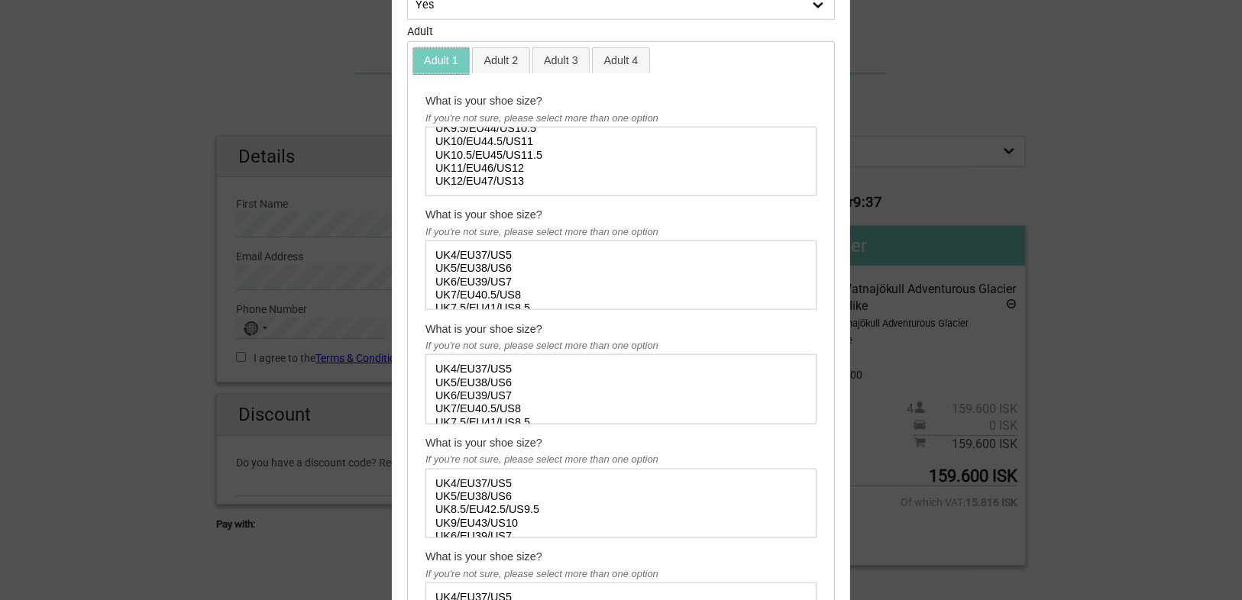
scroll to position [1497, 0]
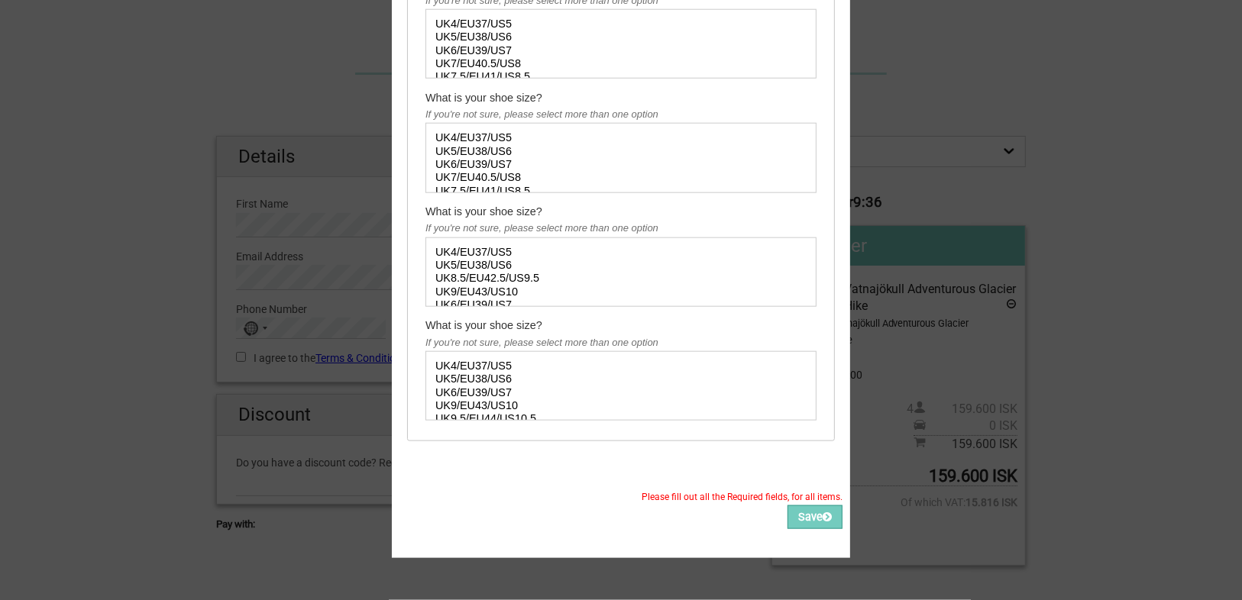
select select "UK4/EU37/US5"
click option "UK4/EU37/US5"
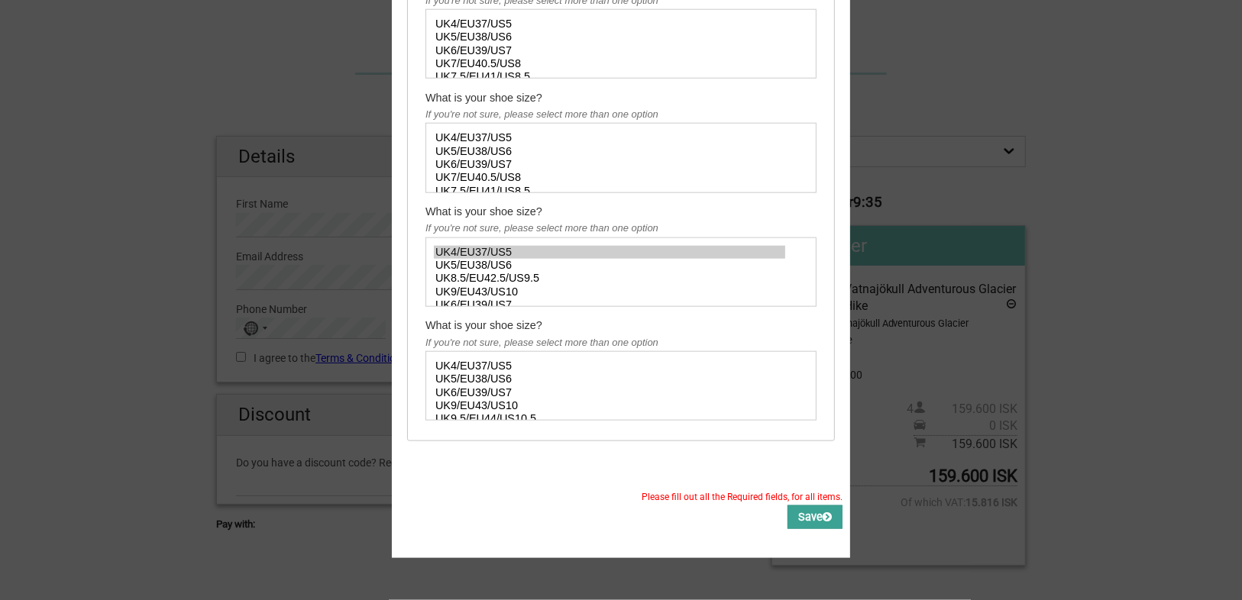
click button "Save"
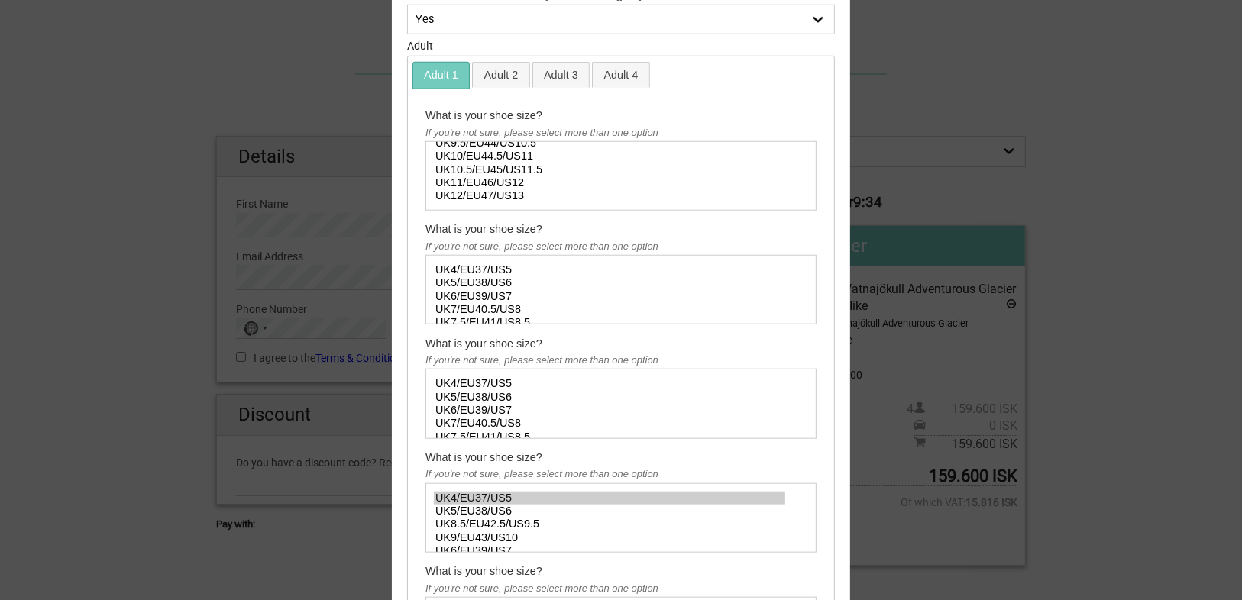
scroll to position [1108, 0]
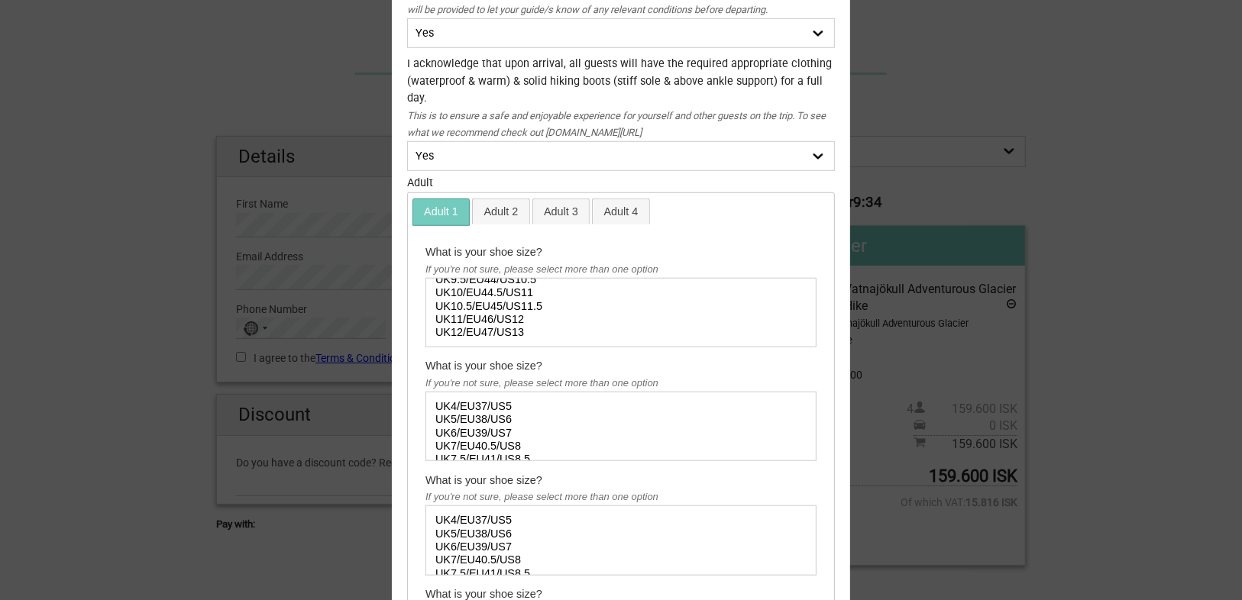
click link "Adult 2"
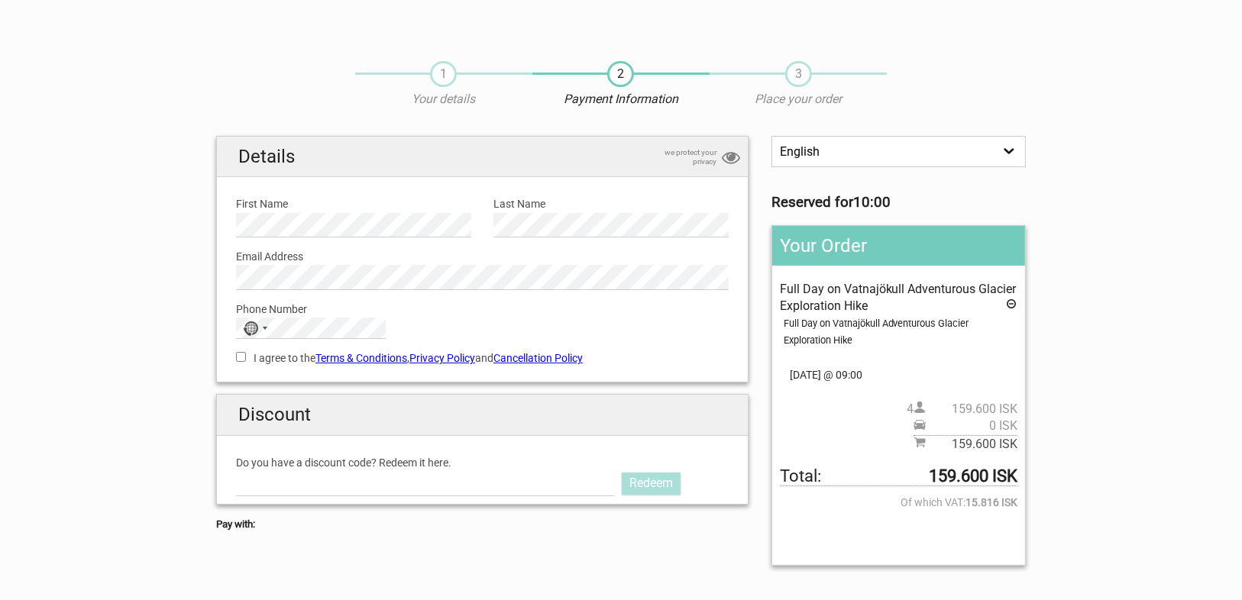
click at [1078, 475] on section "1 Your details 2 Payment Information 3 Place your order English Español Deutsch…" at bounding box center [621, 490] width 1242 height 888
click at [880, 150] on select "English Español Deutsch" at bounding box center [899, 151] width 254 height 31
click at [917, 88] on div "1 Your details 2 Payment Information 3 Place your order" at bounding box center [621, 91] width 833 height 90
click at [364, 477] on input "Do you have a discount code? Redeem it here." at bounding box center [425, 483] width 378 height 24
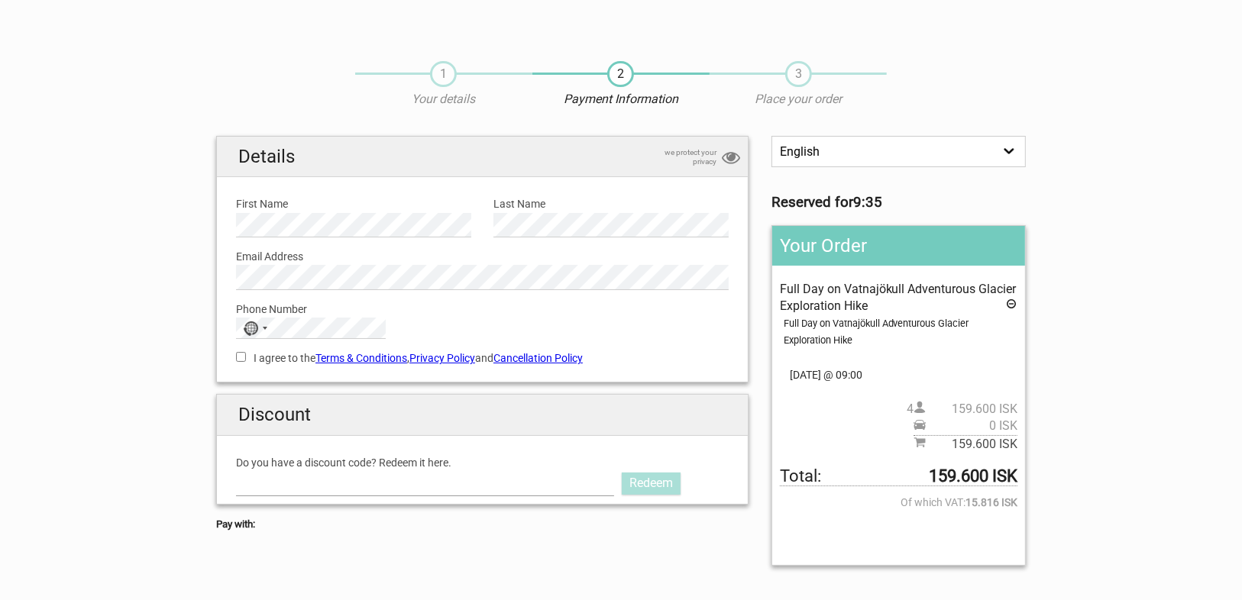
paste input "LOTUS"
type input "LOTUS"
click at [640, 486] on link "Redeem" at bounding box center [651, 483] width 59 height 21
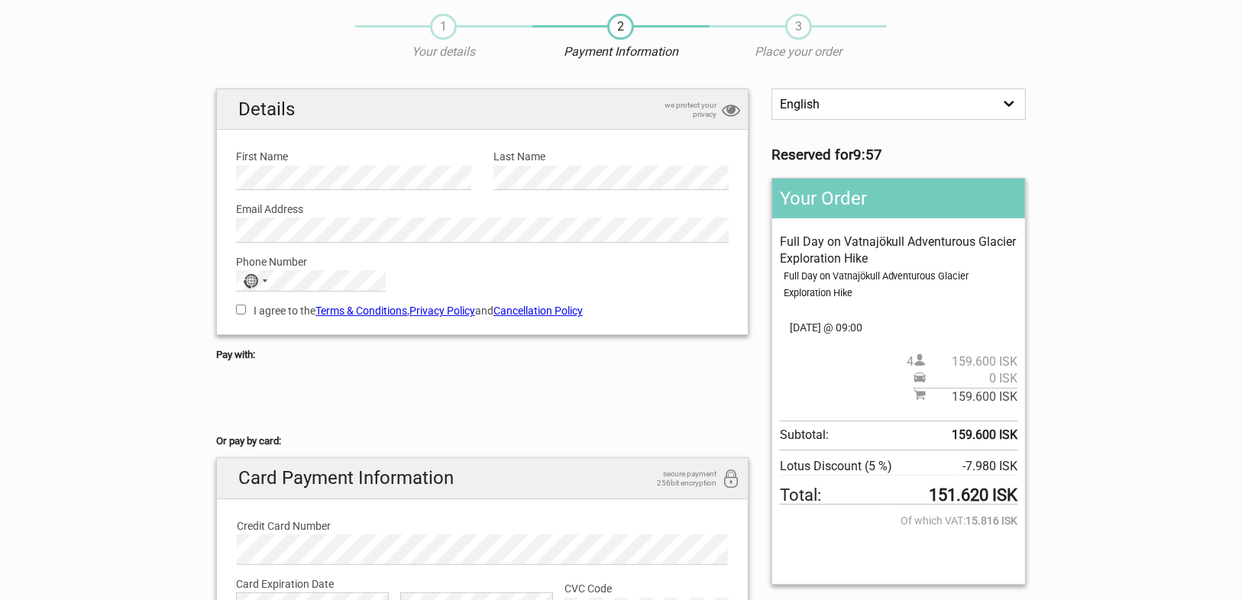
scroll to position [122, 0]
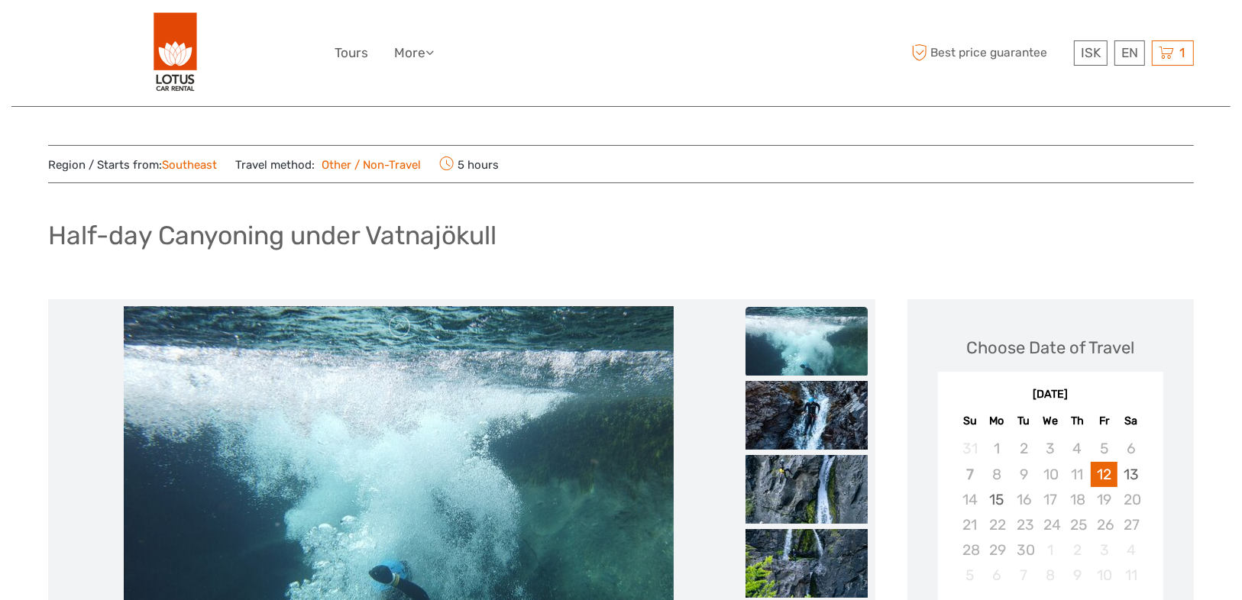
click at [825, 342] on img at bounding box center [807, 341] width 122 height 69
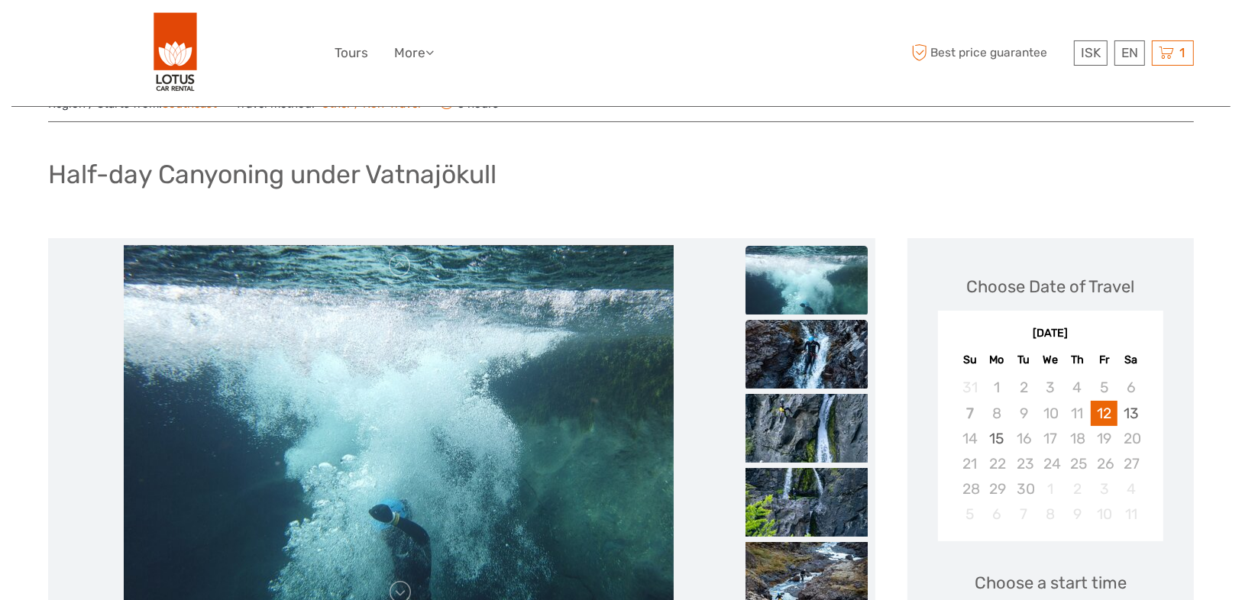
click at [804, 349] on img at bounding box center [807, 354] width 122 height 69
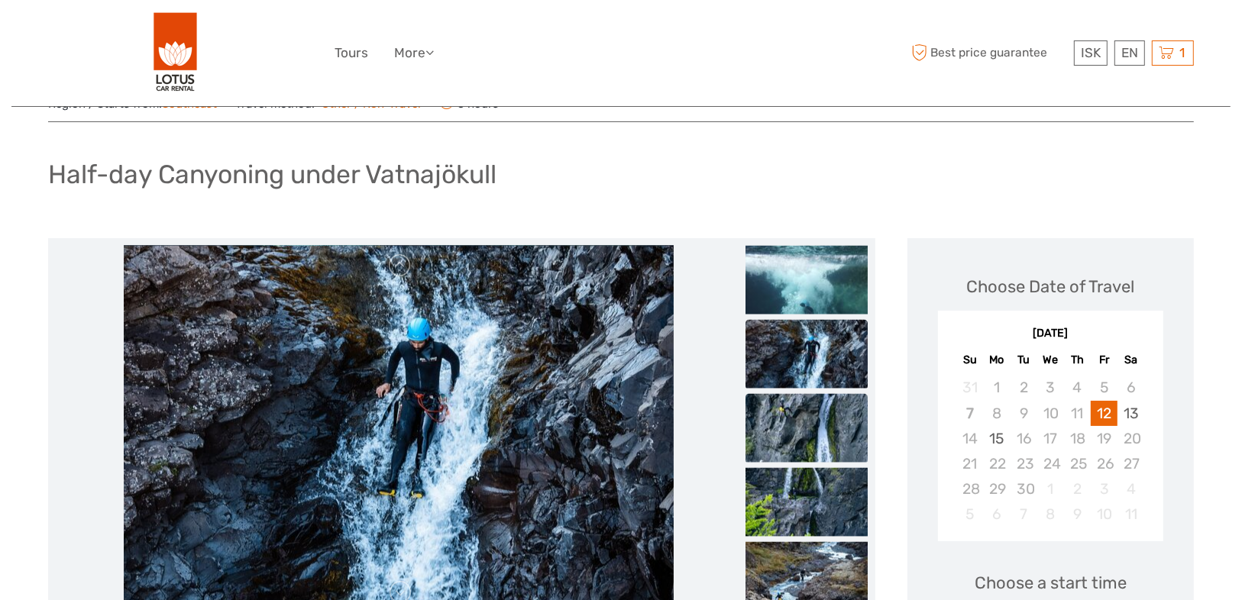
click at [807, 438] on img at bounding box center [807, 428] width 122 height 69
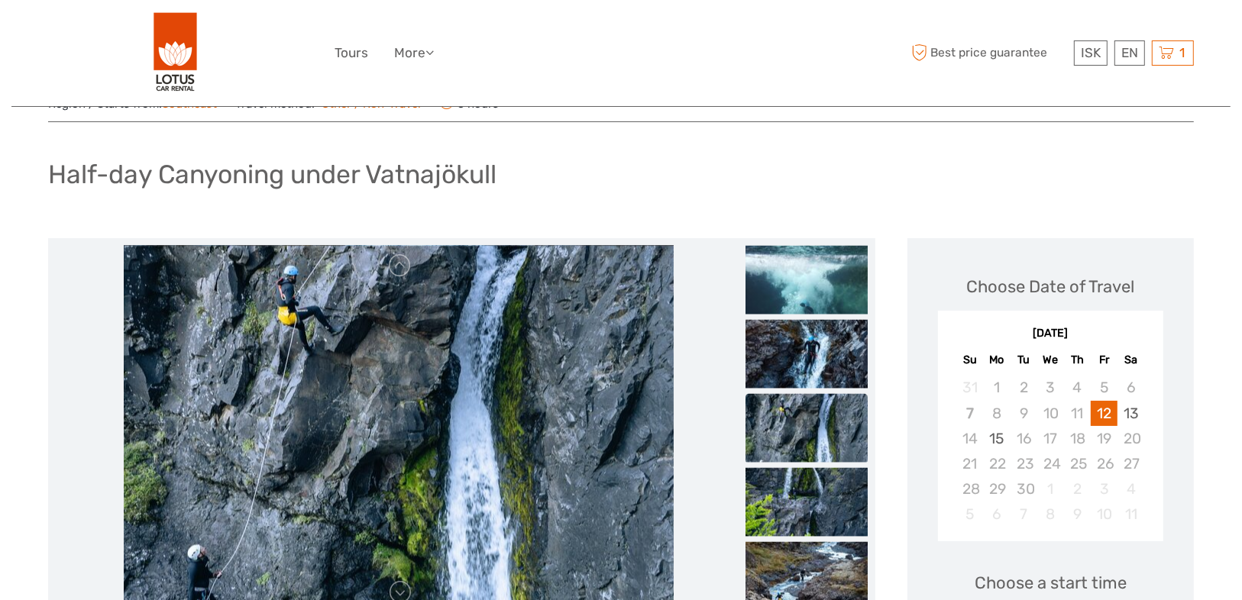
scroll to position [183, 0]
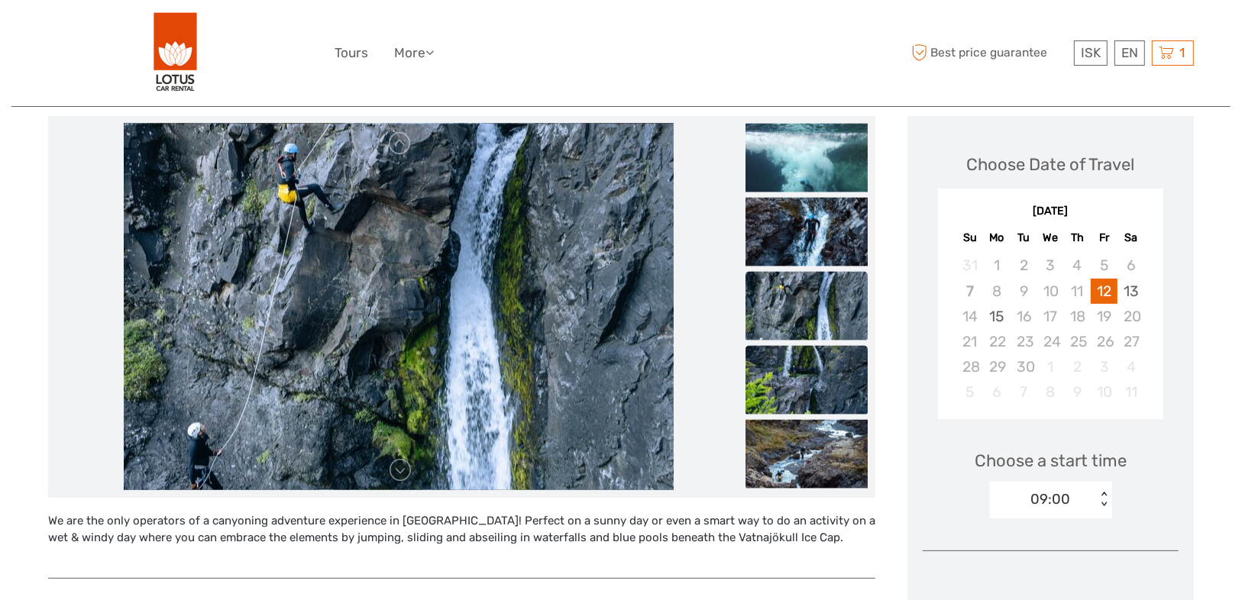
click at [805, 413] on img at bounding box center [807, 380] width 122 height 69
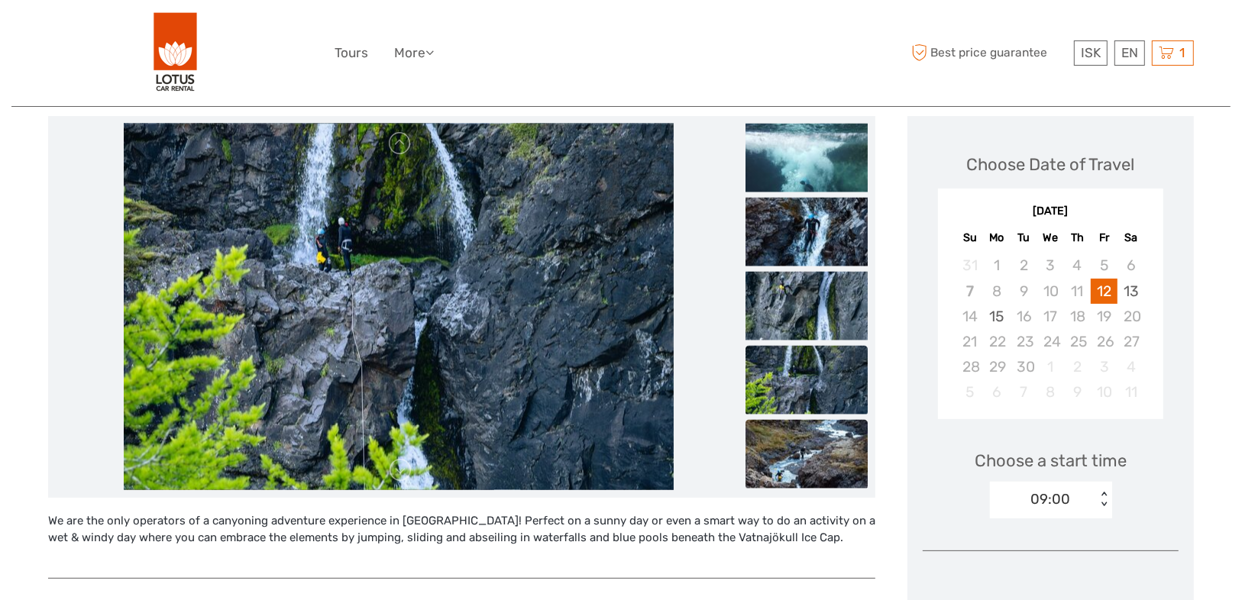
click at [817, 465] on img at bounding box center [807, 454] width 122 height 69
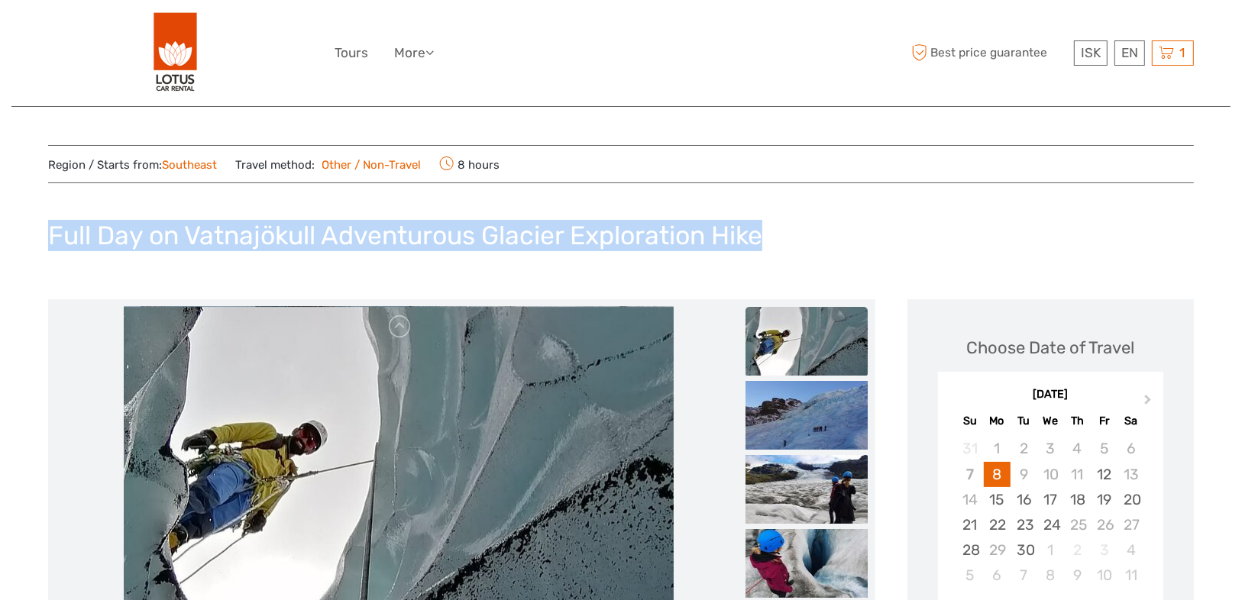
drag, startPoint x: 798, startPoint y: 241, endPoint x: 36, endPoint y: 249, distance: 762.4
click at [26, 251] on div at bounding box center [26, 251] width 0 height 0
click at [744, 260] on div "Full Day on Vatnajökull Adventurous Glacier Exploration Hike" at bounding box center [621, 242] width 1146 height 56
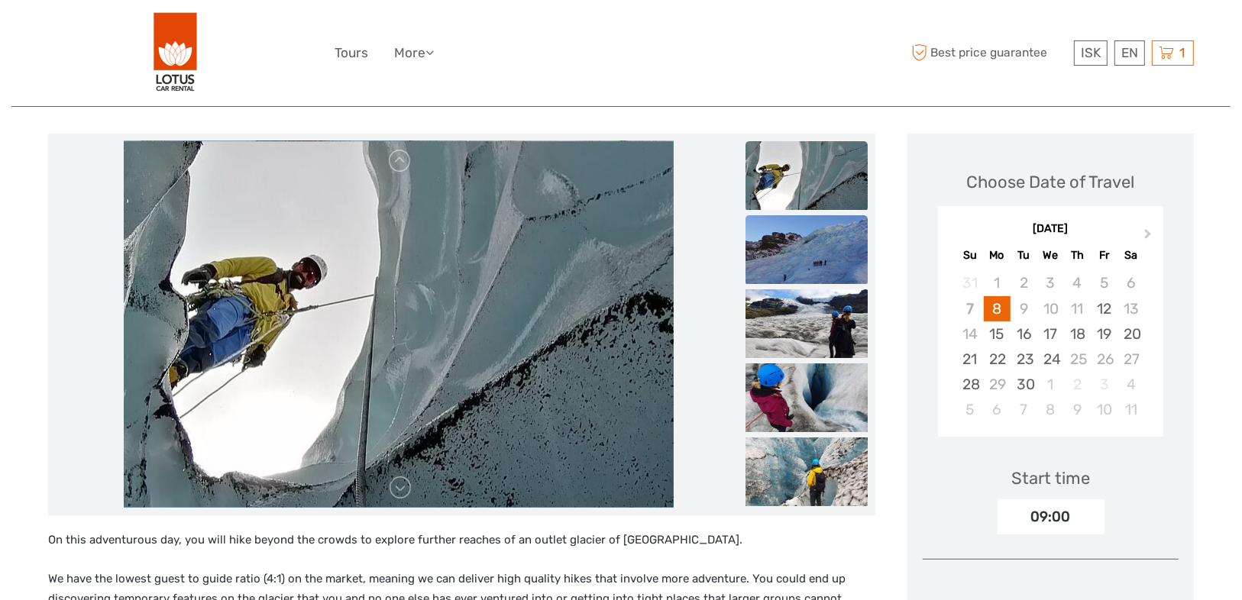
scroll to position [183, 0]
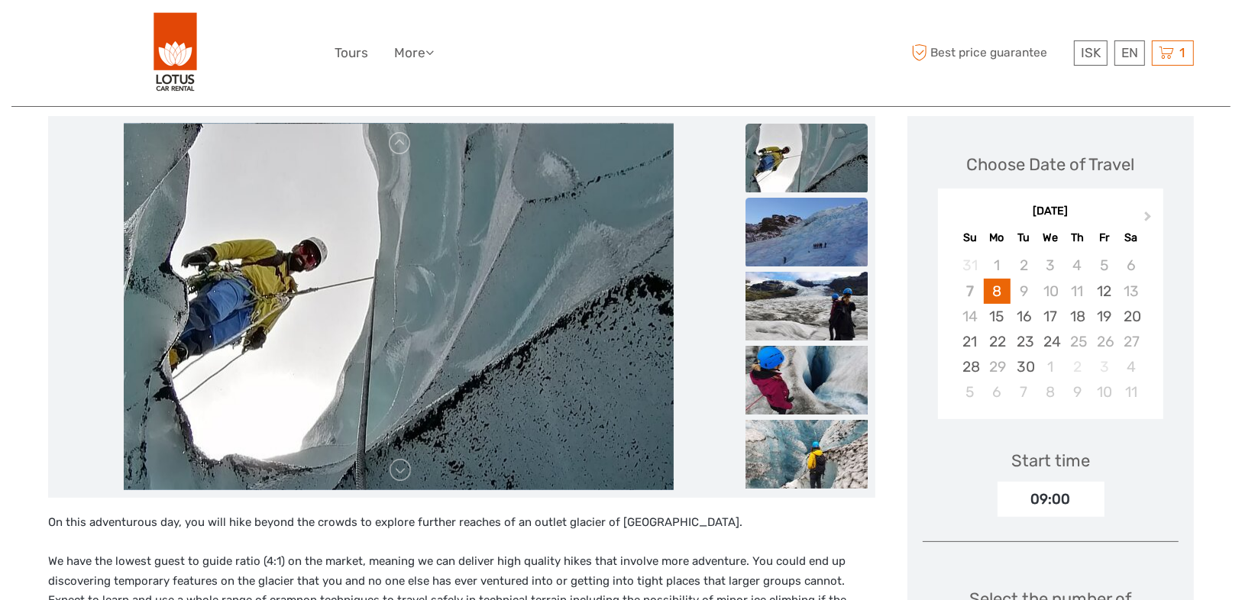
click at [800, 244] on img at bounding box center [807, 232] width 122 height 69
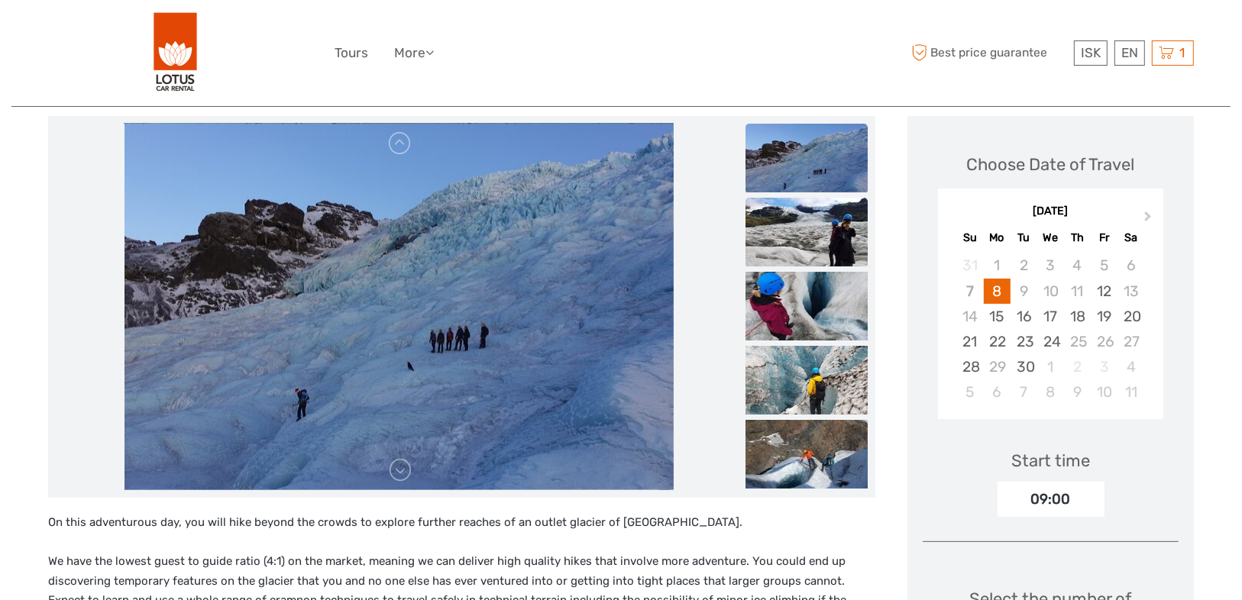
click at [821, 247] on img at bounding box center [807, 232] width 122 height 69
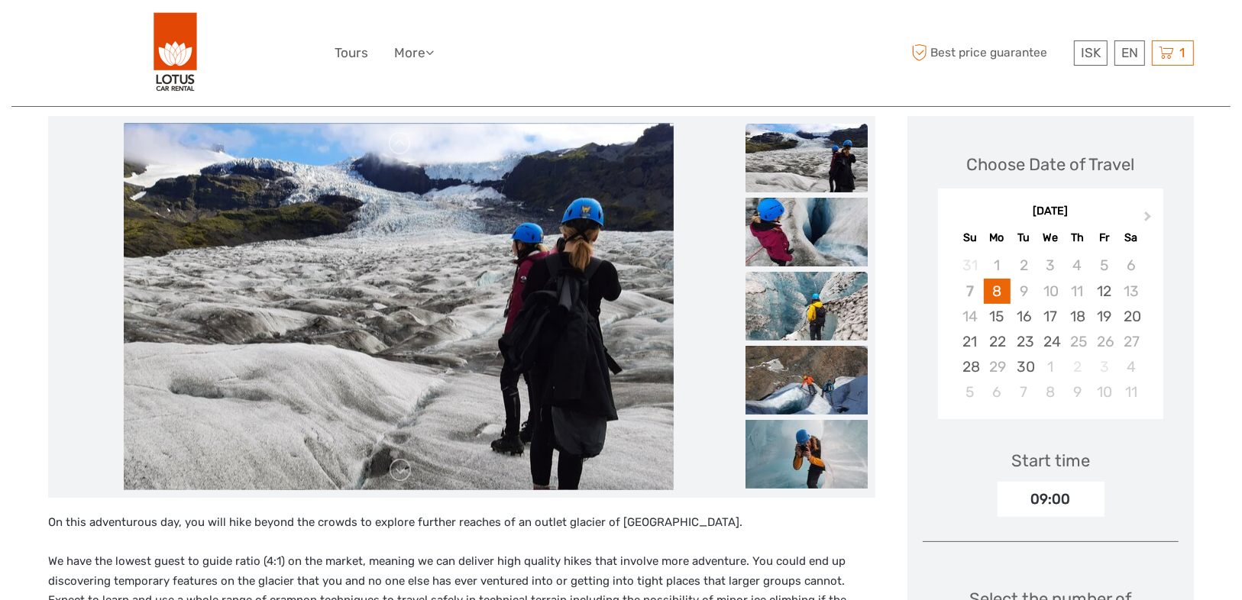
click at [820, 283] on img at bounding box center [807, 306] width 122 height 69
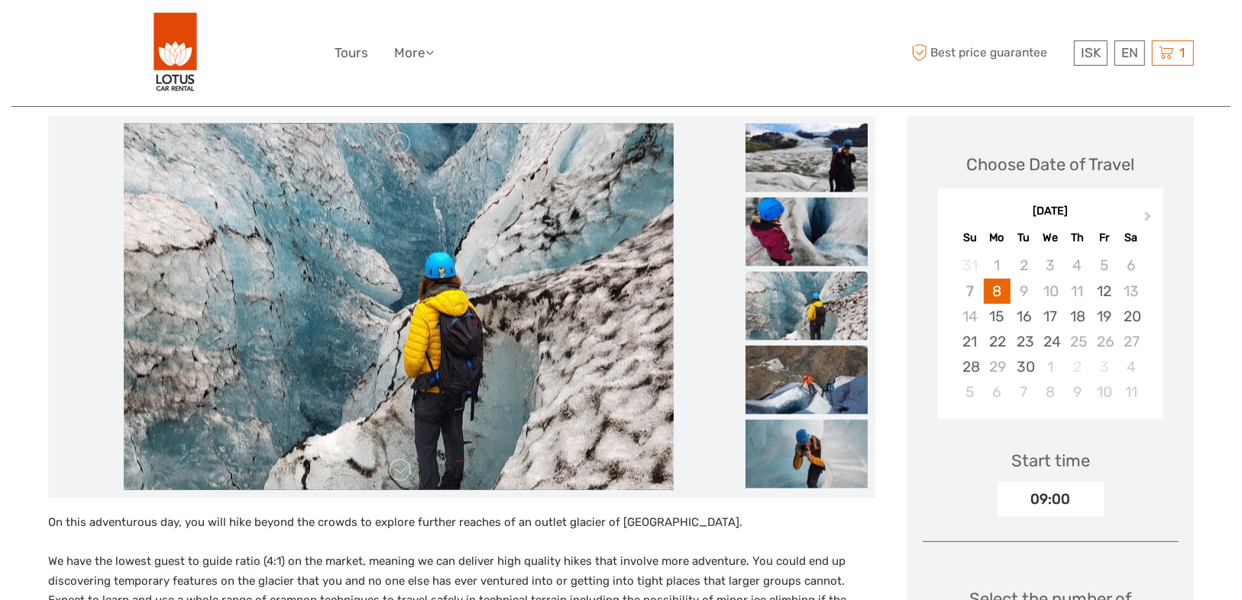
click at [821, 337] on img at bounding box center [807, 306] width 122 height 69
click at [821, 399] on img at bounding box center [807, 380] width 122 height 69
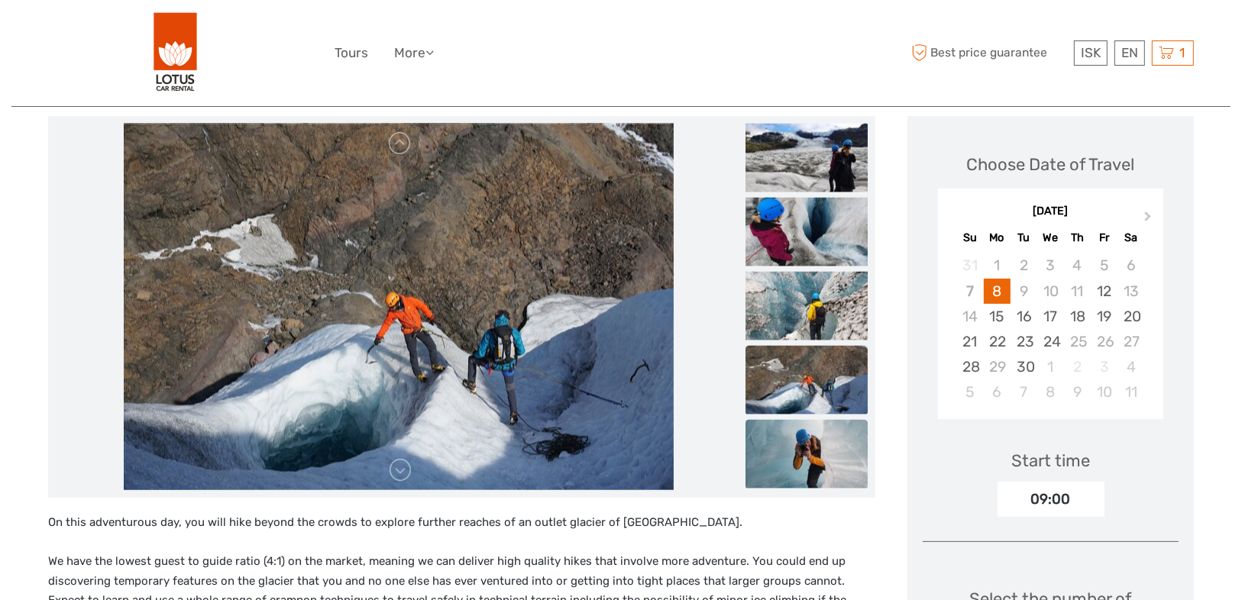
click at [833, 434] on img at bounding box center [807, 454] width 122 height 69
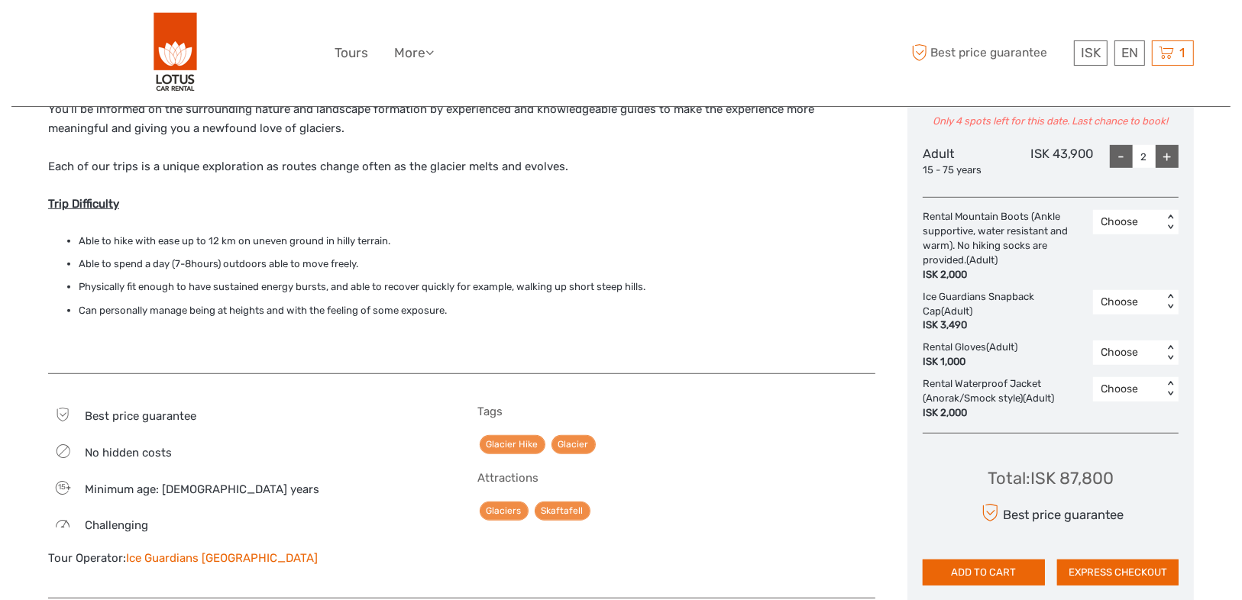
scroll to position [856, 0]
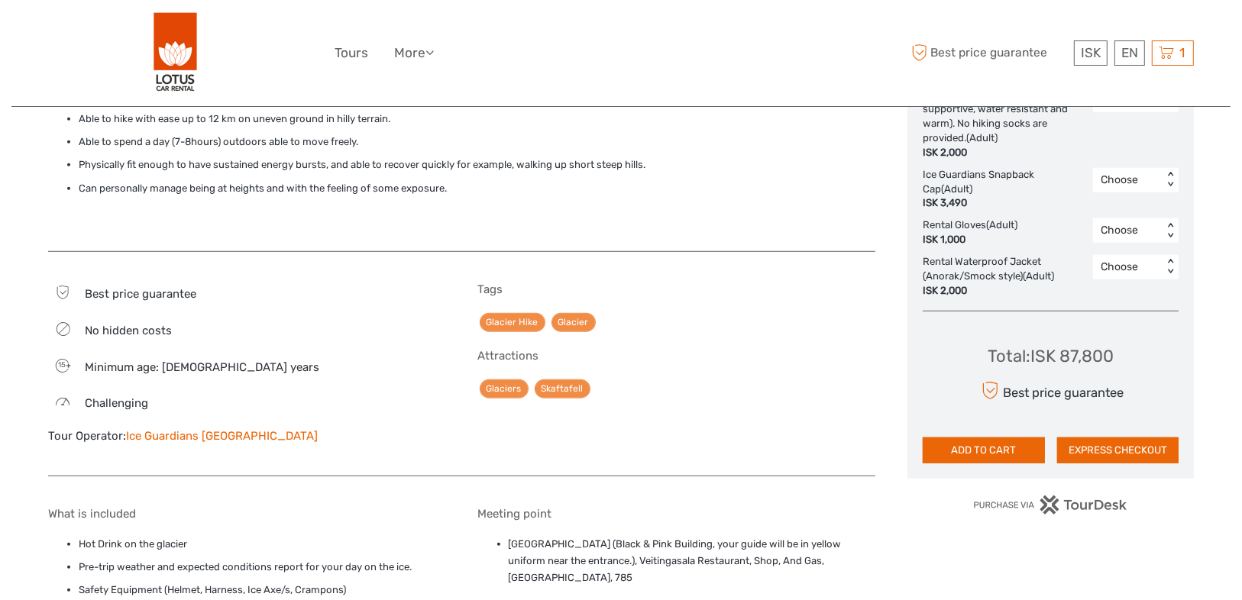
drag, startPoint x: 254, startPoint y: 435, endPoint x: 123, endPoint y: 438, distance: 130.7
click at [123, 438] on div "Tour Operator: Ice Guardians Iceland" at bounding box center [247, 437] width 398 height 16
copy div "Ice Guardians [GEOGRAPHIC_DATA]"
click at [713, 344] on div "Tags Glacier Hike Glacier Attractions Glaciers Skaftafell" at bounding box center [677, 372] width 398 height 178
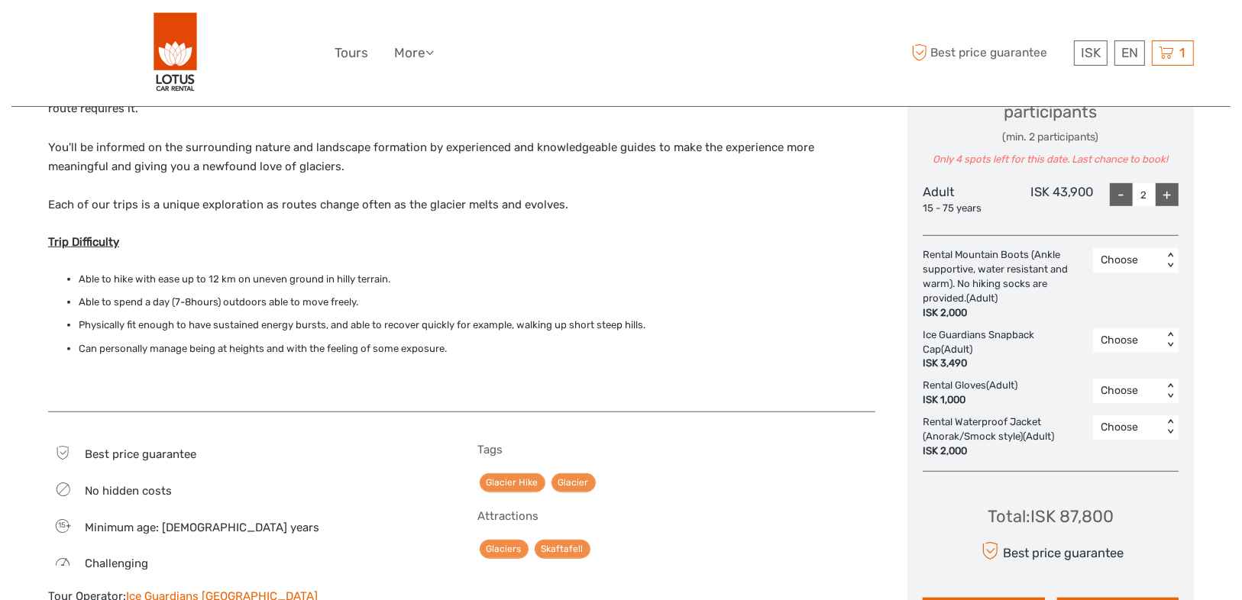
scroll to position [611, 0]
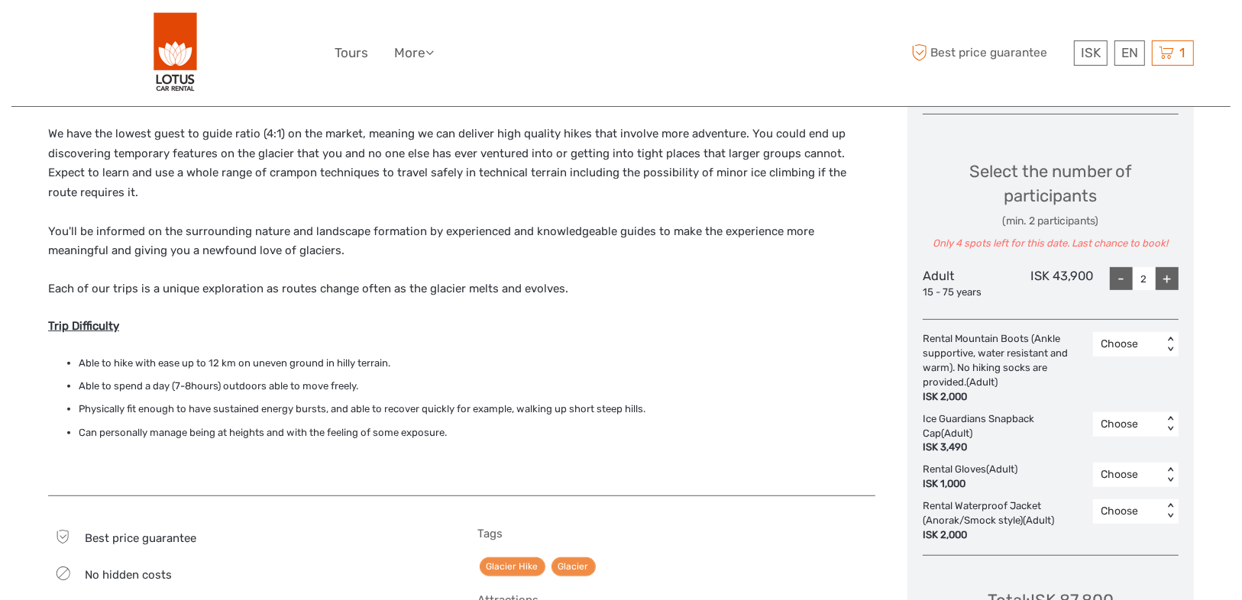
click at [1170, 282] on div "+" at bounding box center [1167, 278] width 23 height 23
type input "4"
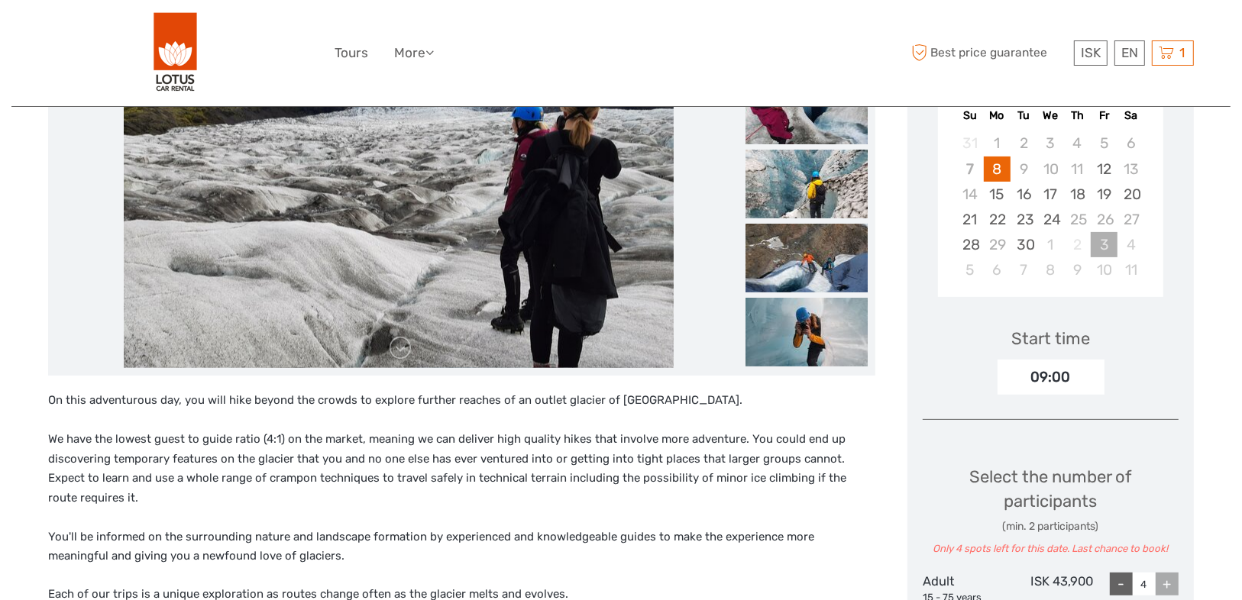
scroll to position [244, 0]
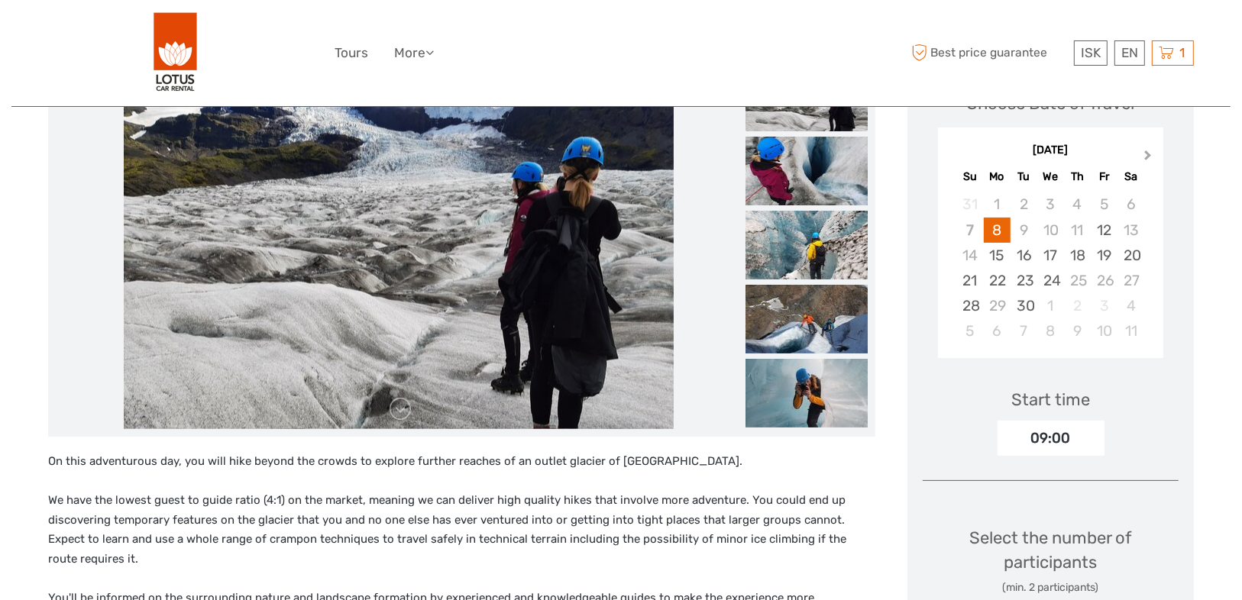
click at [1139, 155] on button "Next Month" at bounding box center [1149, 159] width 24 height 24
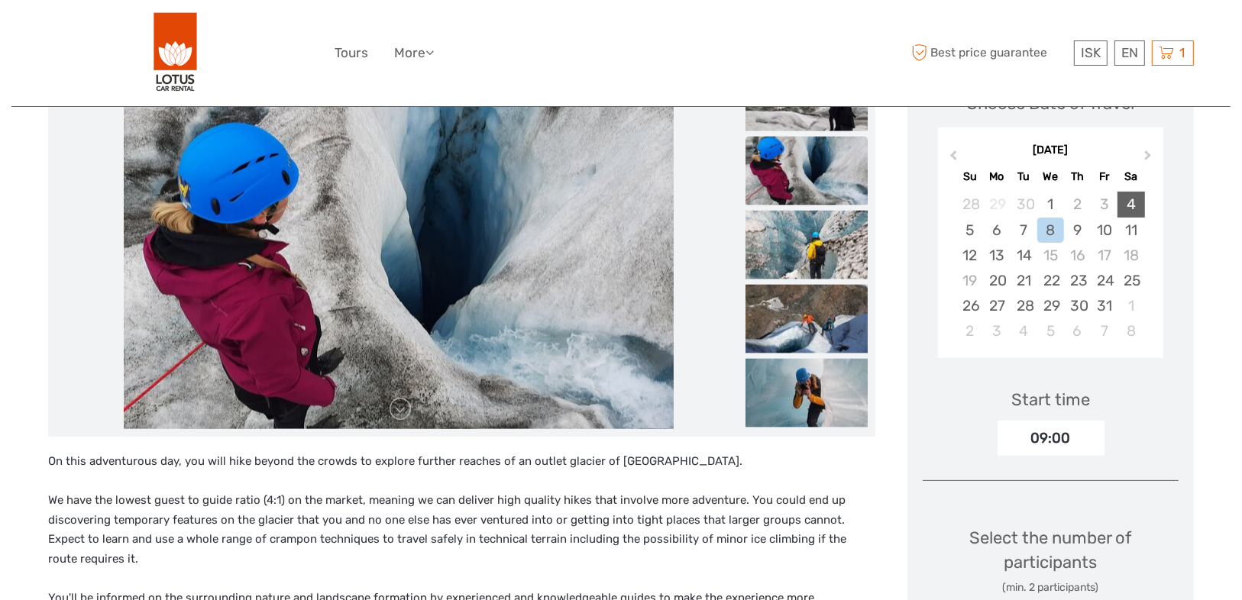
click at [1139, 203] on div "4" at bounding box center [1131, 204] width 27 height 25
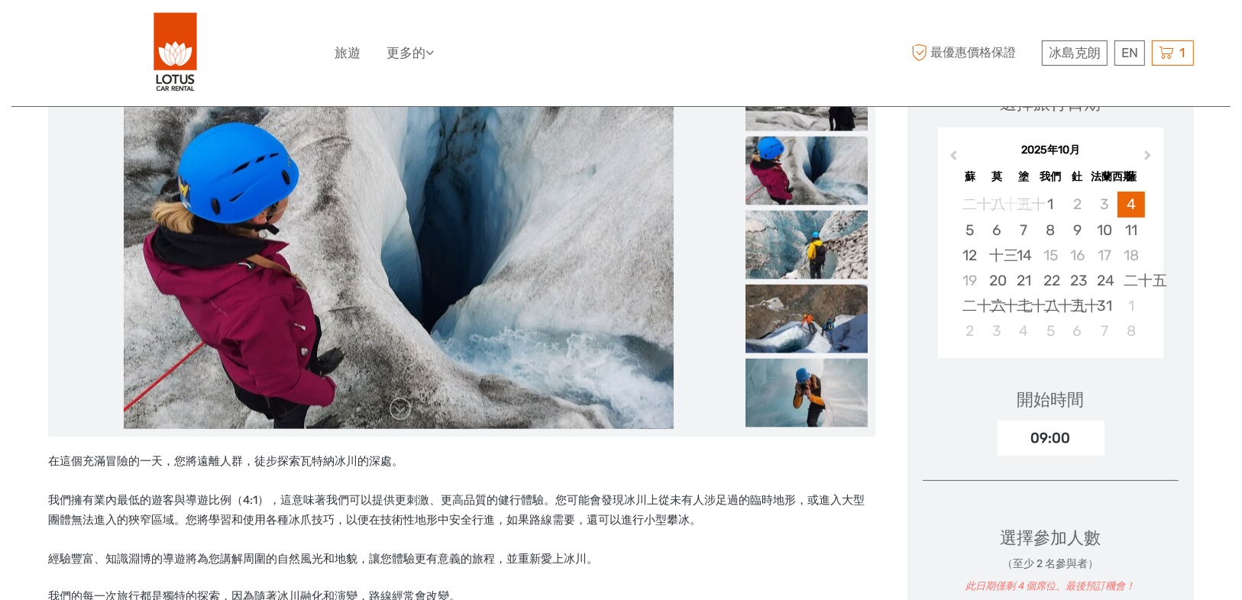
click at [536, 491] on p "在這個充滿冒險的一天，您將遠離人群，徒步探索瓦特納冰川的深處。 我們擁有業內最低的遊客與導遊比例（4:1），這意味著我們可以提供更刺激、更高品質的健行體驗。您…" at bounding box center [461, 510] width 827 height 117
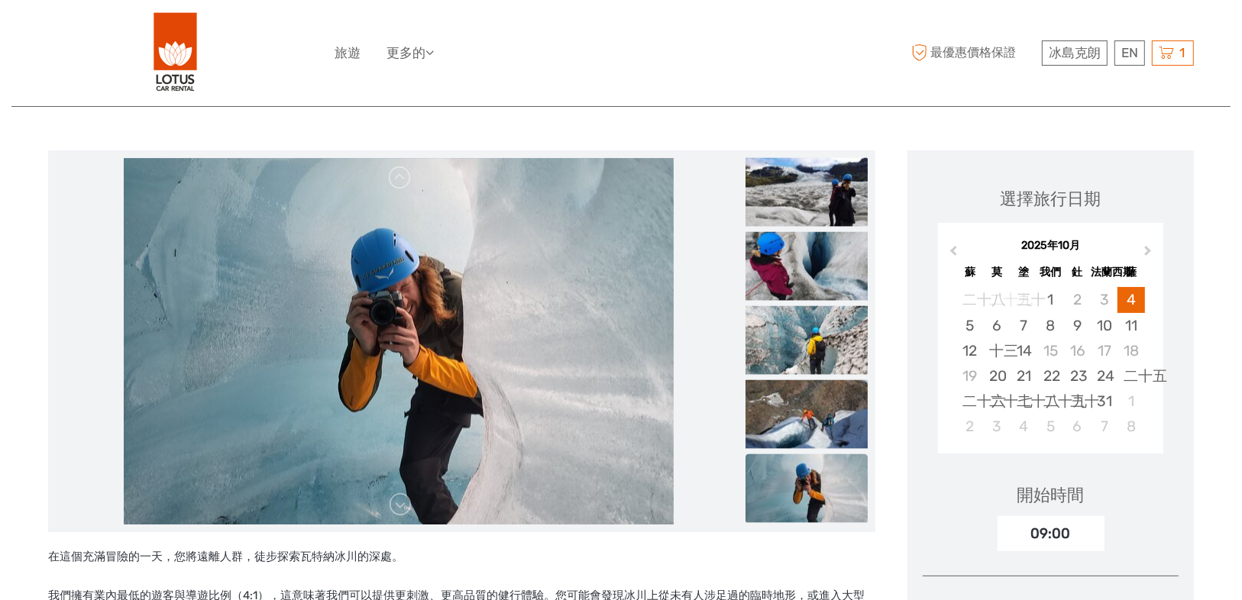
scroll to position [183, 0]
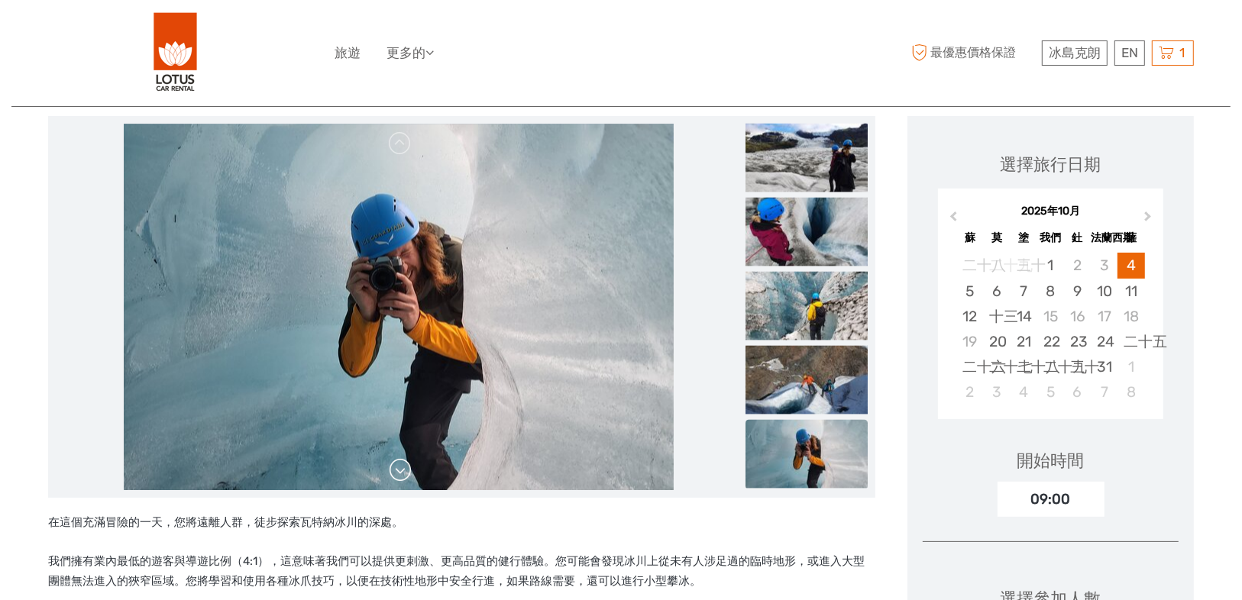
click at [397, 474] on link at bounding box center [400, 470] width 24 height 24
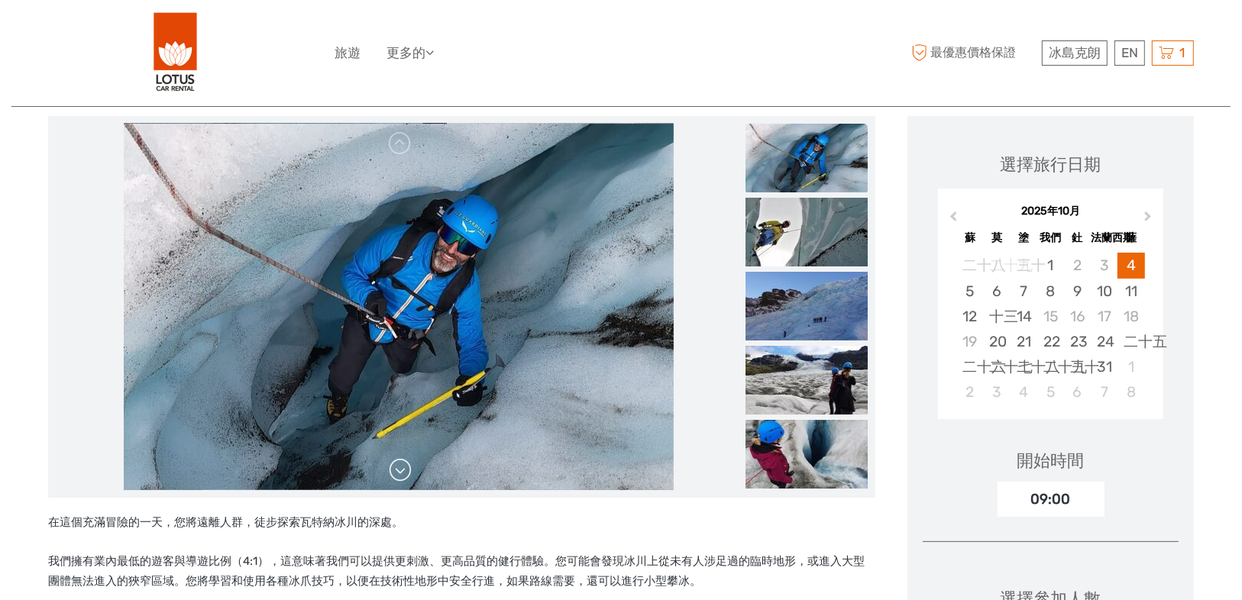
click at [397, 474] on link at bounding box center [400, 470] width 24 height 24
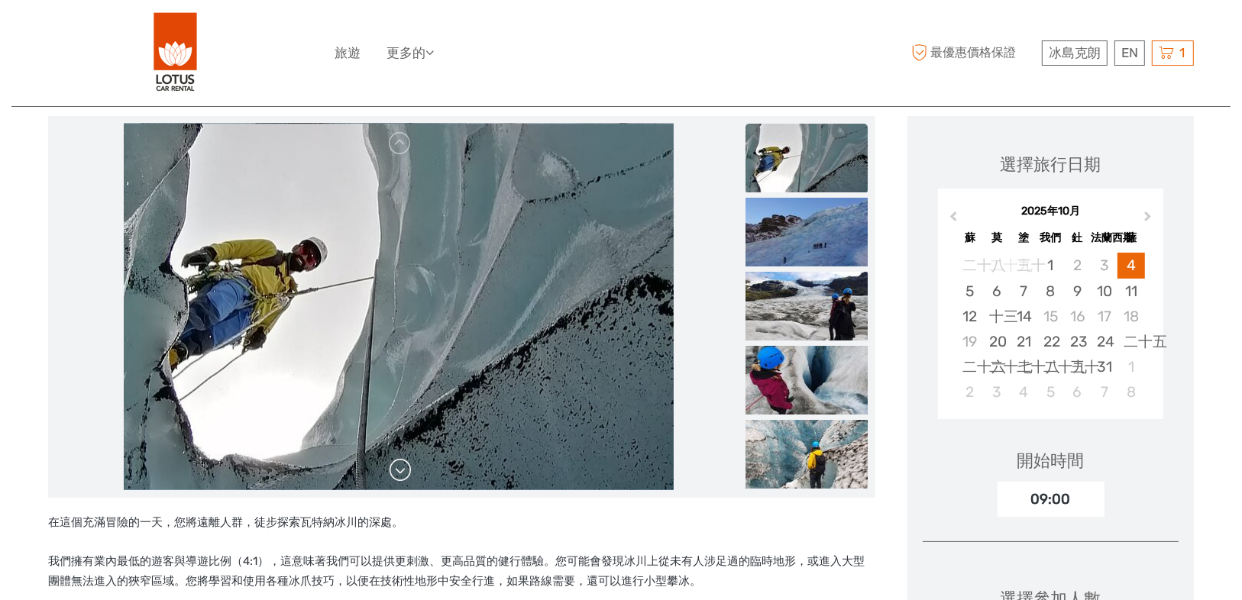
click at [397, 474] on link at bounding box center [400, 470] width 24 height 24
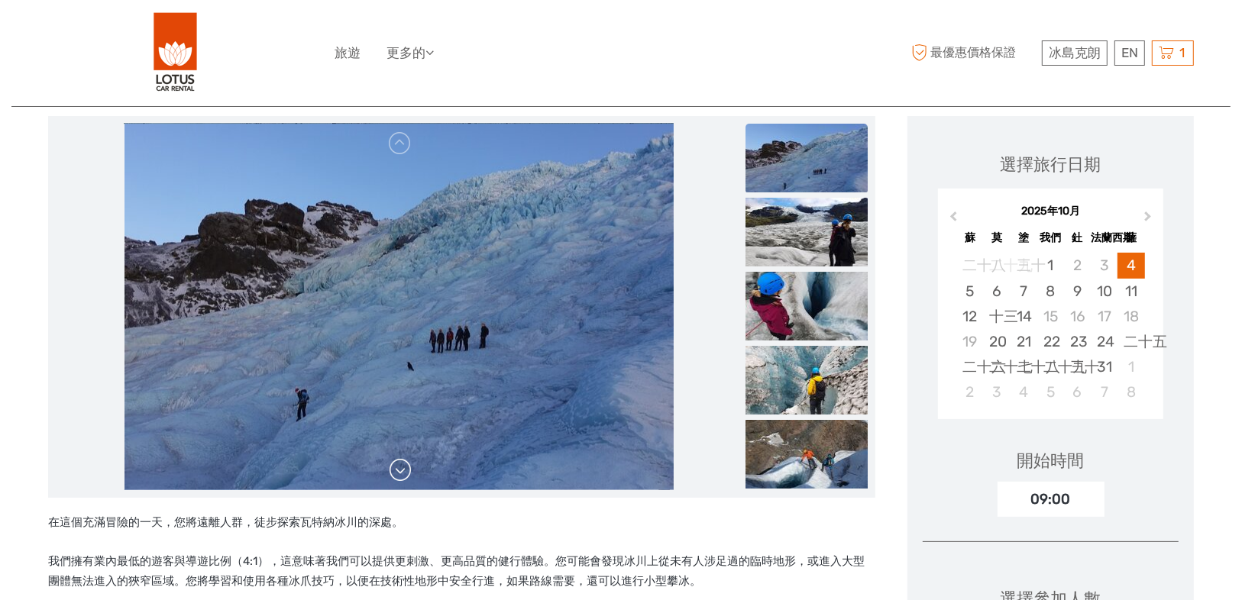
click at [397, 474] on link at bounding box center [400, 470] width 24 height 24
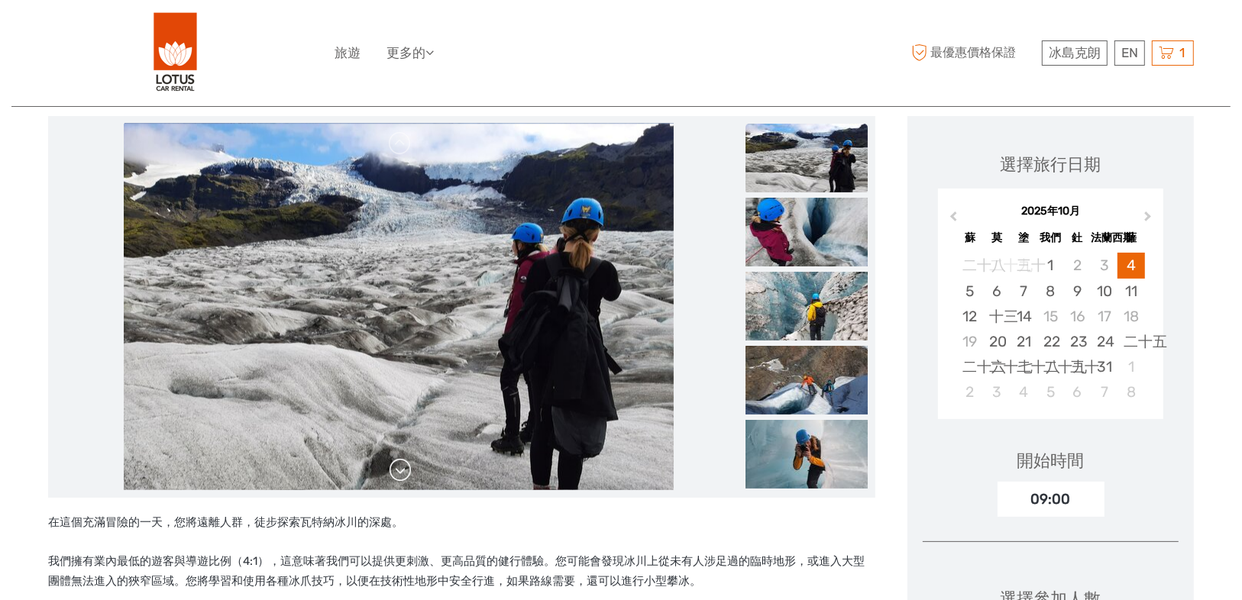
click at [397, 474] on link at bounding box center [400, 470] width 24 height 24
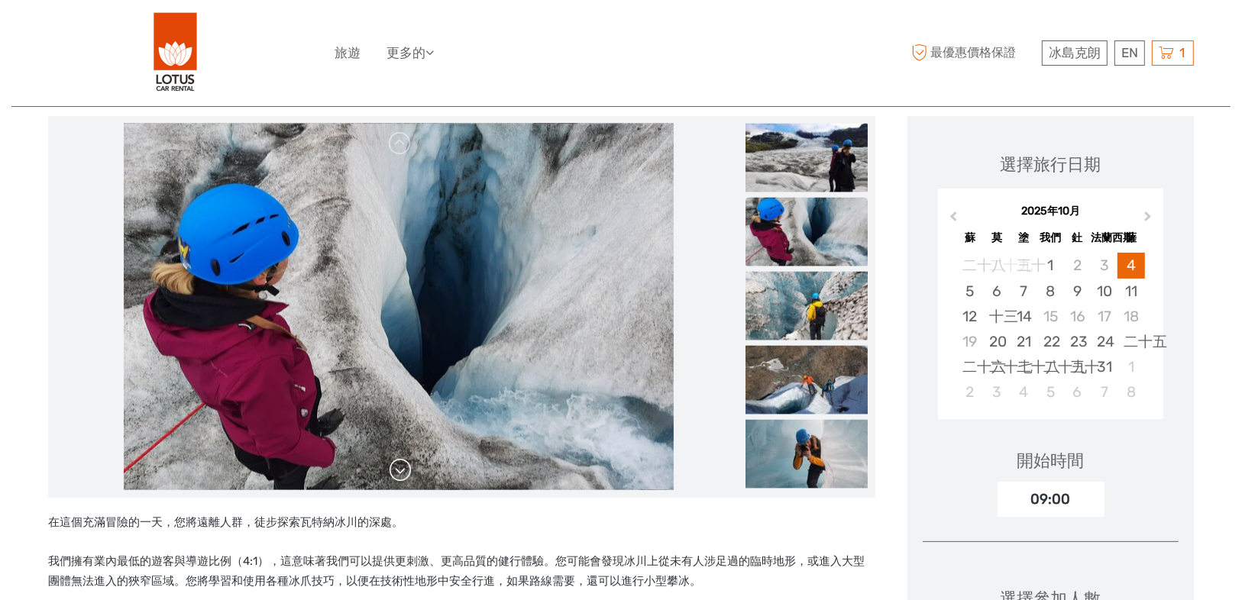
click at [397, 474] on link at bounding box center [400, 470] width 24 height 24
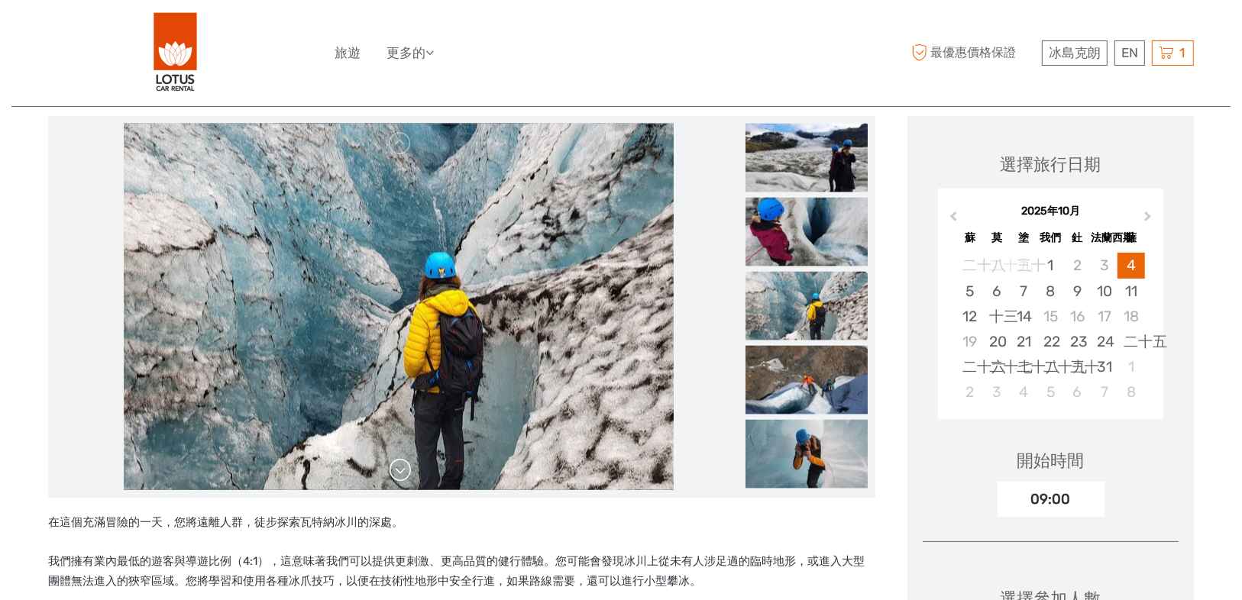
click at [397, 474] on link at bounding box center [400, 470] width 24 height 24
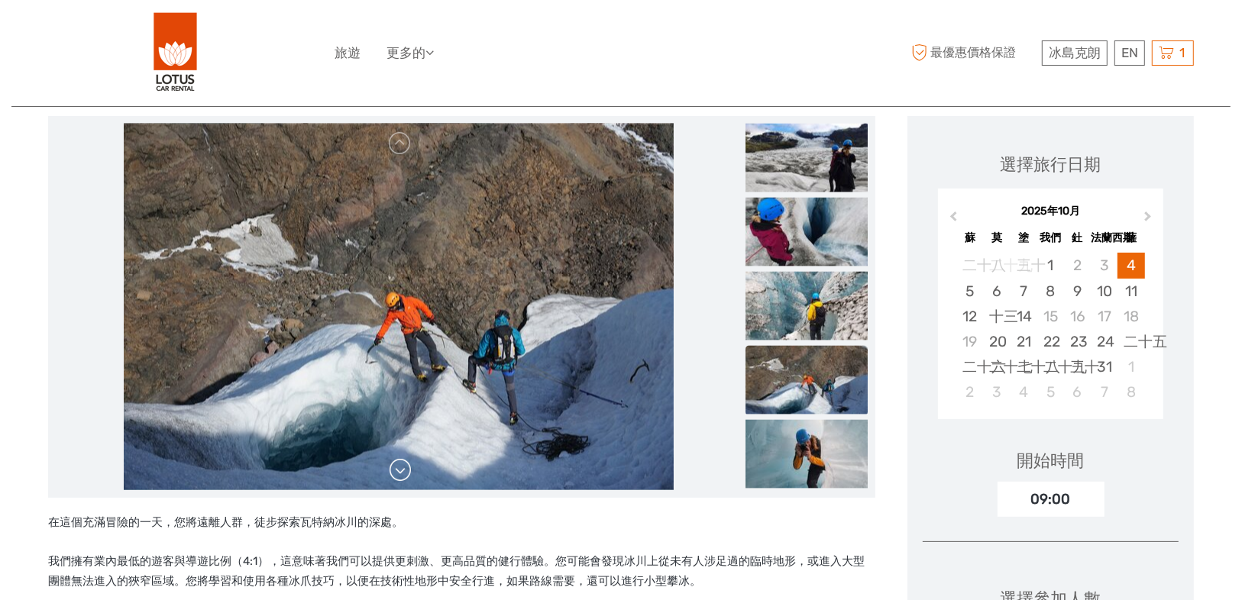
click at [397, 474] on link at bounding box center [400, 470] width 24 height 24
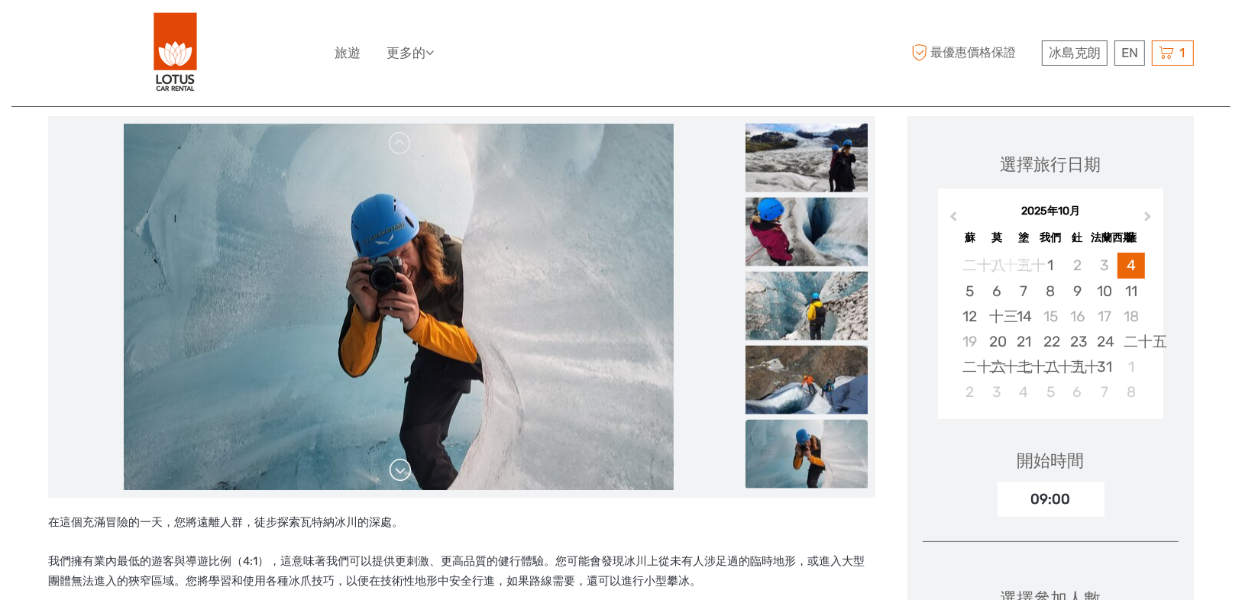
click at [397, 474] on link at bounding box center [400, 470] width 24 height 24
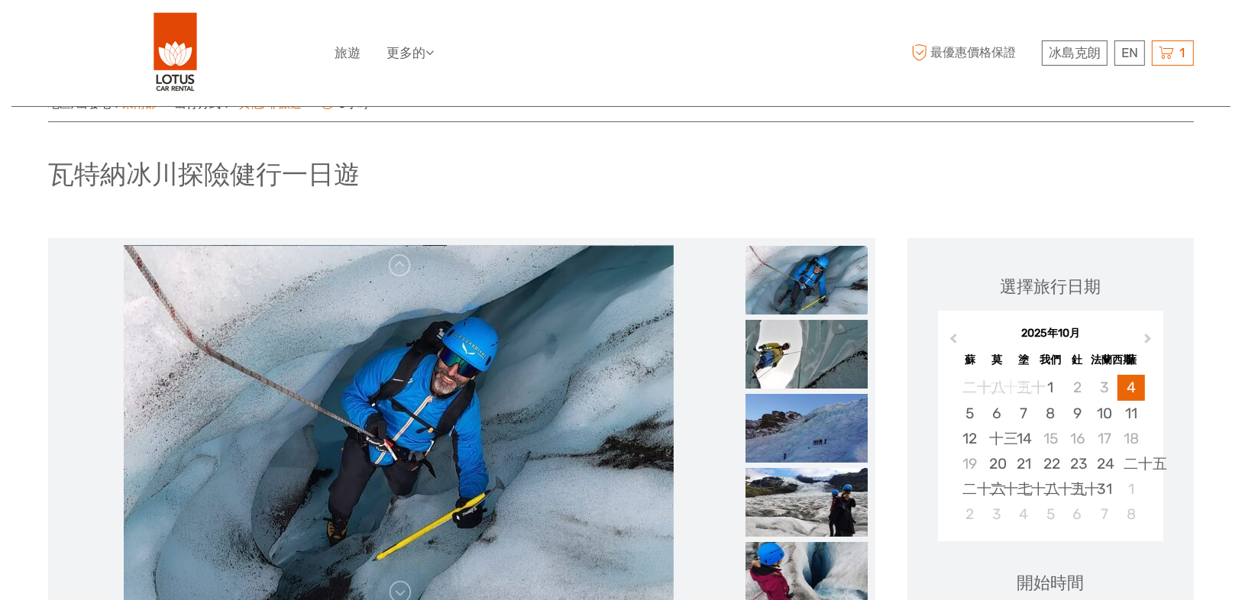
scroll to position [0, 0]
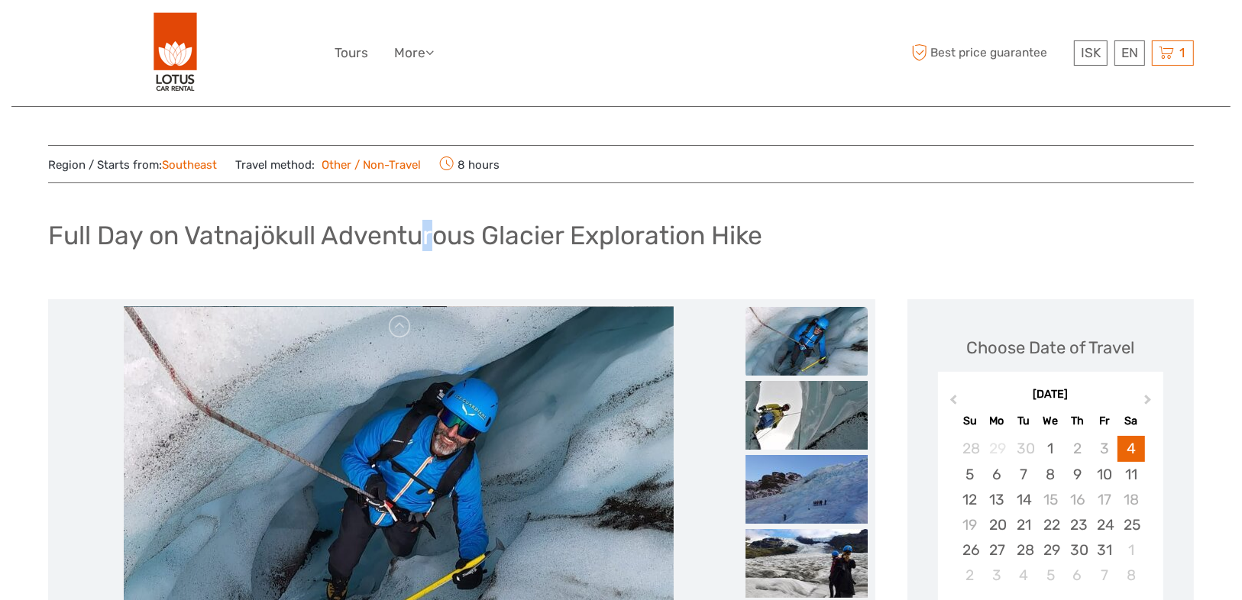
drag, startPoint x: 433, startPoint y: 248, endPoint x: 551, endPoint y: 241, distance: 117.8
click at [437, 248] on h1 "Full Day on Vatnajökull Adventurous Glacier Exploration Hike" at bounding box center [405, 235] width 714 height 31
click at [775, 244] on div "Full Day on Vatnajökull Adventurous Glacier Exploration Hike" at bounding box center [621, 242] width 1146 height 56
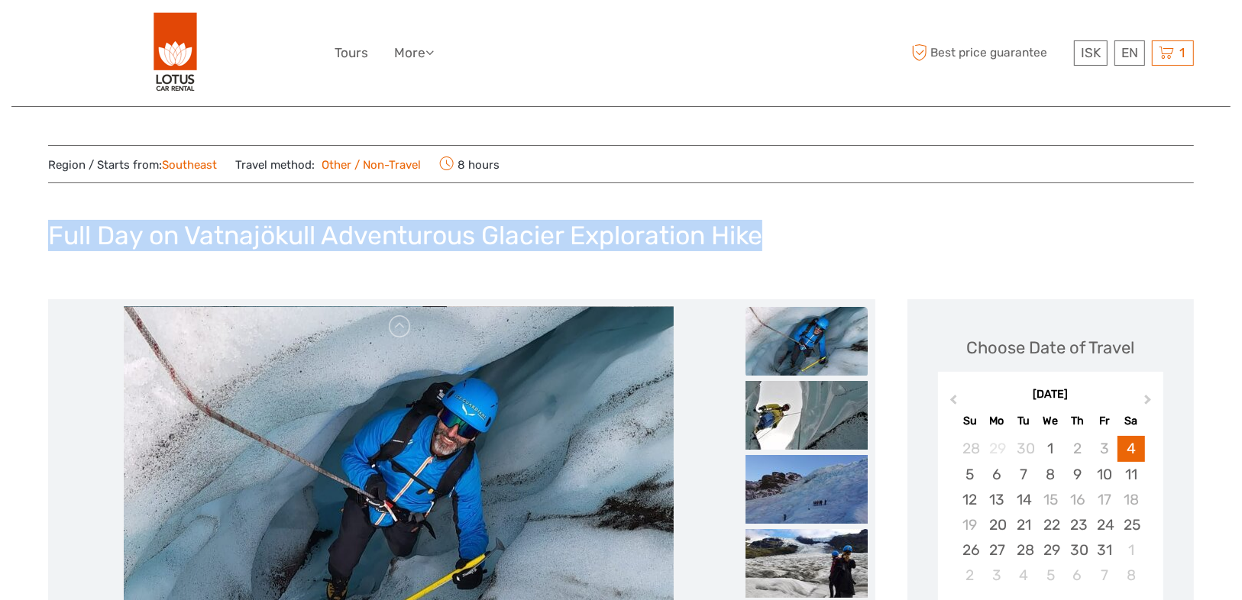
drag, startPoint x: 794, startPoint y: 238, endPoint x: 50, endPoint y: 245, distance: 744.9
click at [50, 245] on div "Full Day on Vatnajökull Adventurous Glacier Exploration Hike" at bounding box center [621, 242] width 1146 height 56
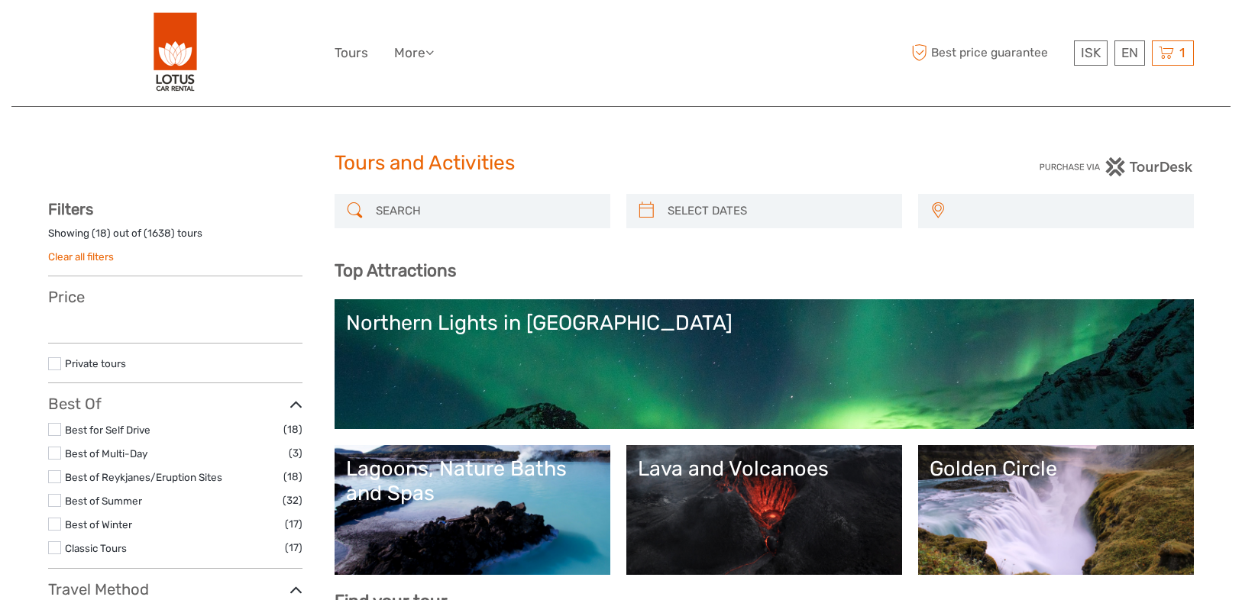
select select
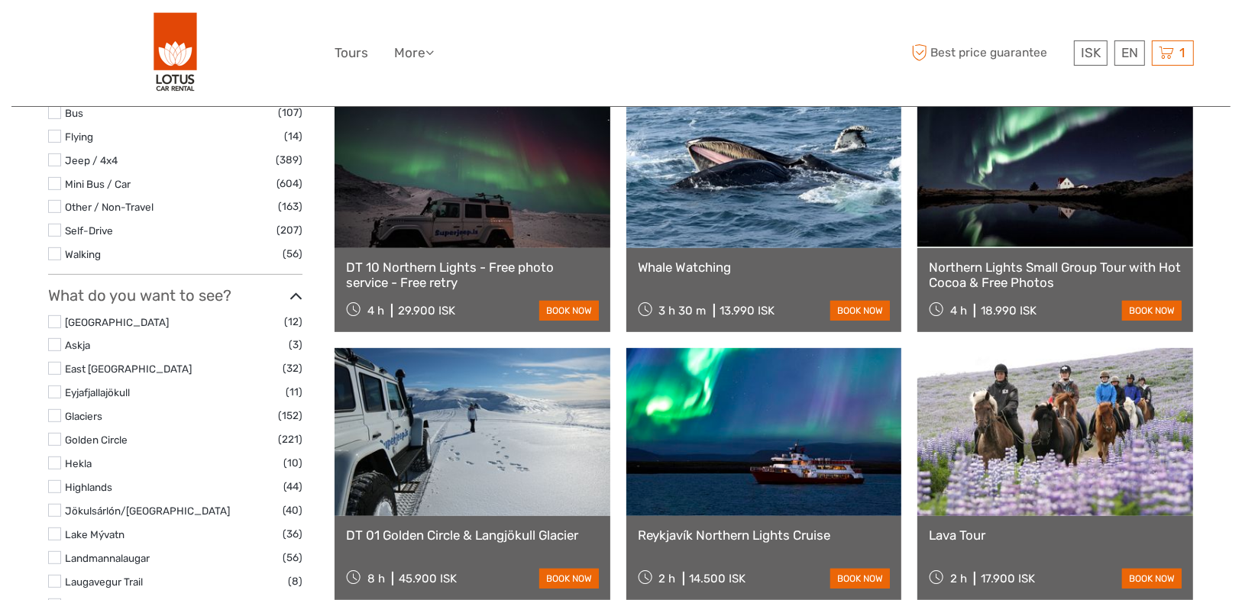
select select
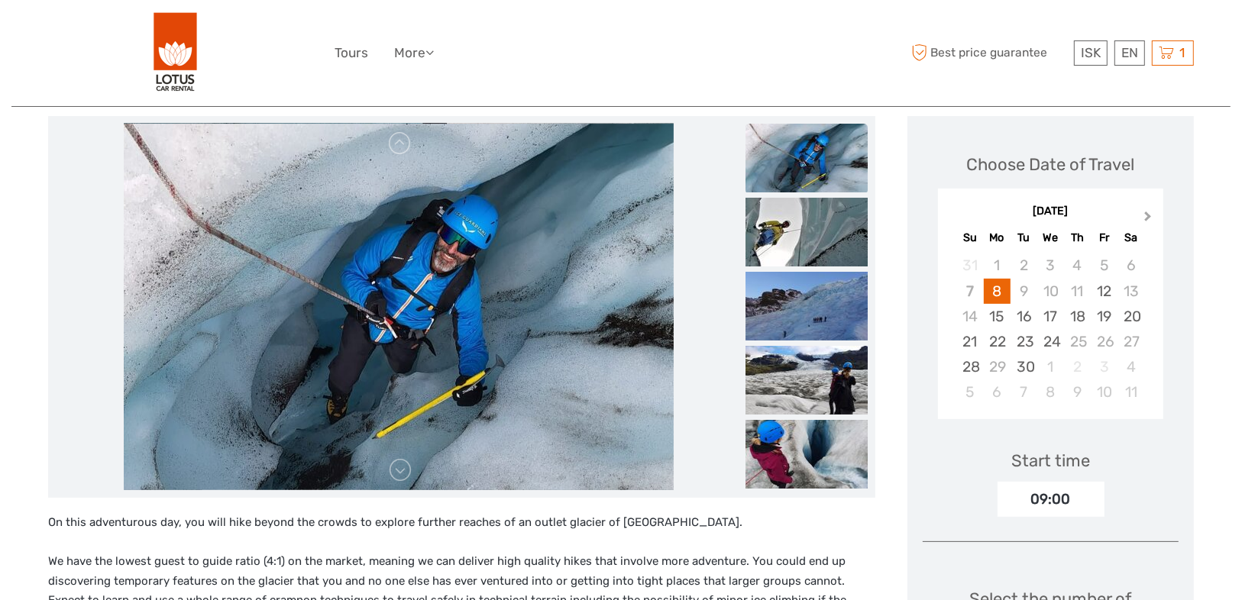
click at [1148, 215] on span "Next Month" at bounding box center [1148, 220] width 0 height 22
click at [1130, 271] on div "4" at bounding box center [1131, 265] width 27 height 25
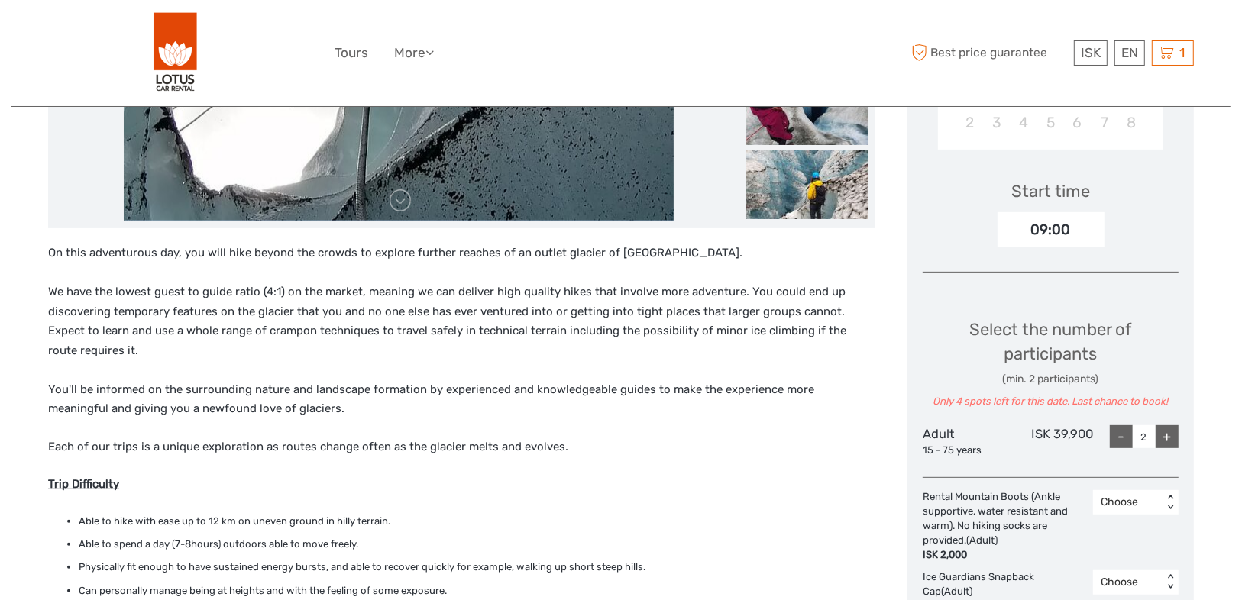
scroll to position [489, 0]
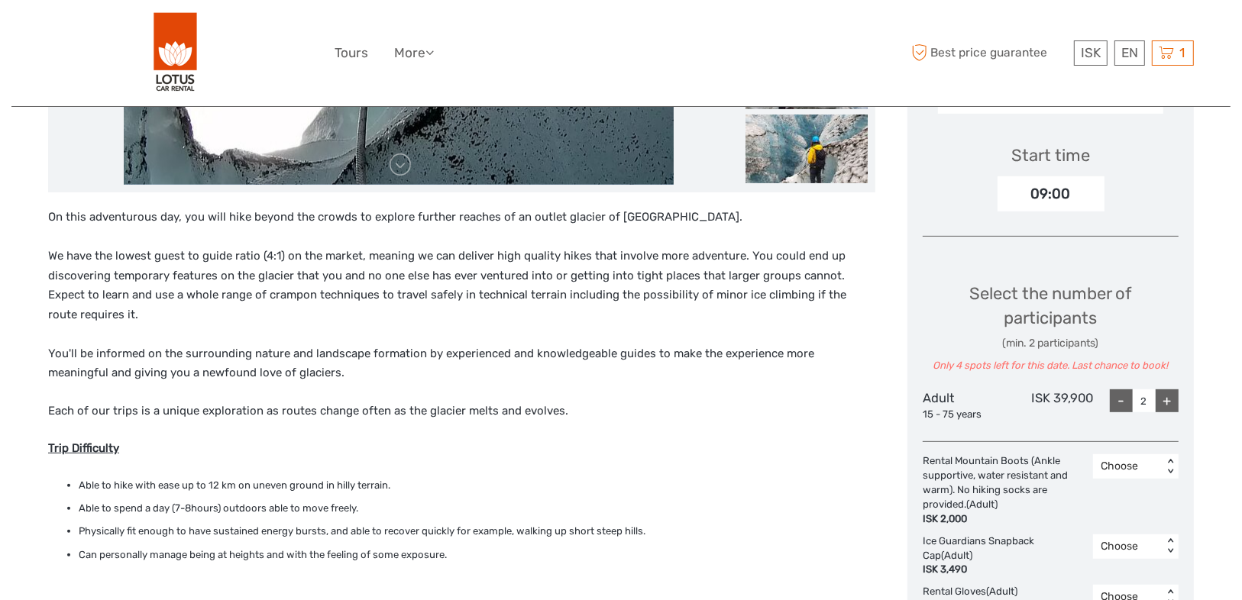
click at [1164, 410] on div "+" at bounding box center [1167, 401] width 23 height 23
click at [1173, 404] on div "+" at bounding box center [1167, 401] width 23 height 23
type input "4"
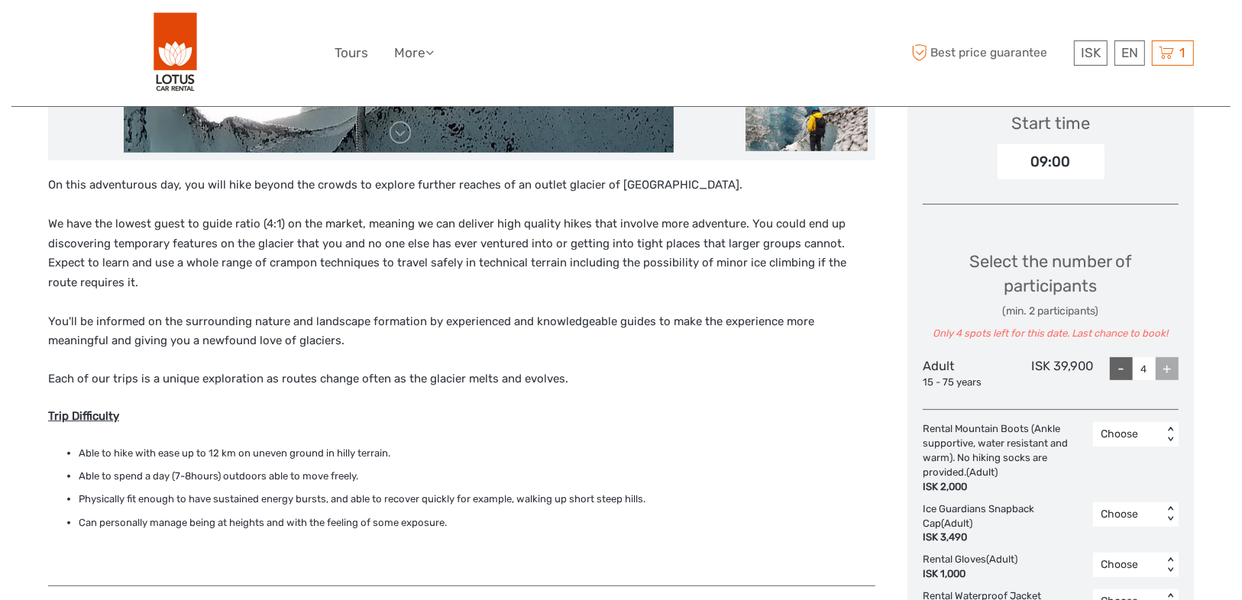
scroll to position [611, 0]
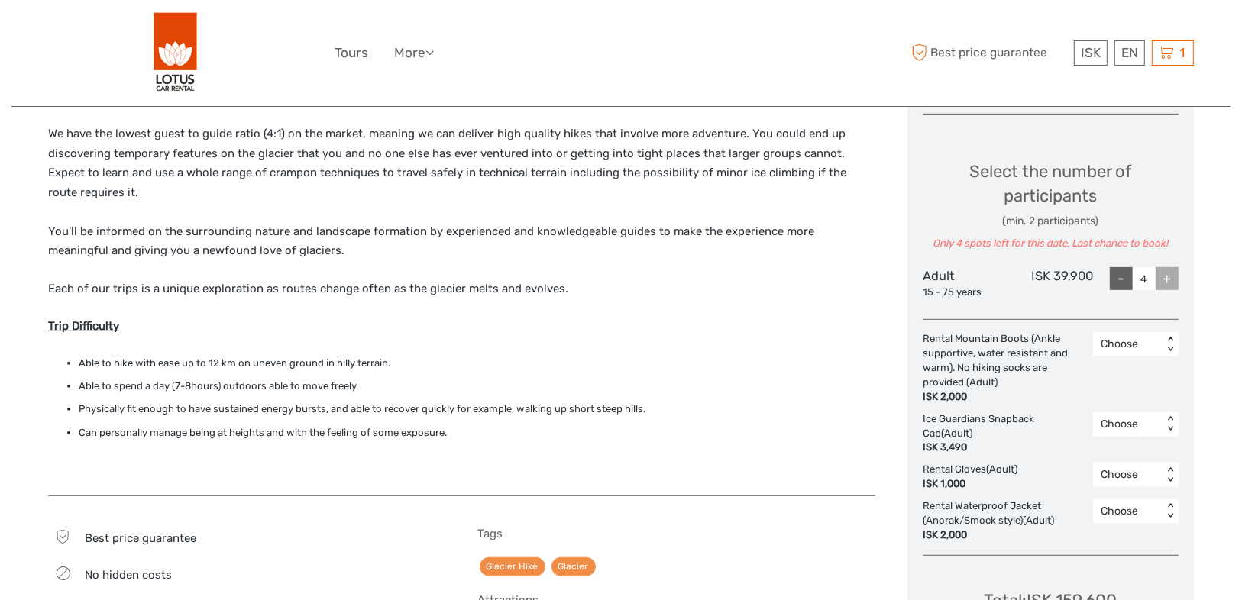
drag, startPoint x: 1008, startPoint y: 385, endPoint x: 925, endPoint y: 333, distance: 98.1
click at [925, 333] on div "Rental Mountain Boots (Ankle supportive, water resistant and warm). No hiking s…" at bounding box center [1008, 368] width 170 height 72
click at [915, 311] on div at bounding box center [915, 311] width 0 height 0
click at [695, 287] on p "Each of our trips is a unique exploration as routes change often as the glacier…" at bounding box center [461, 290] width 827 height 20
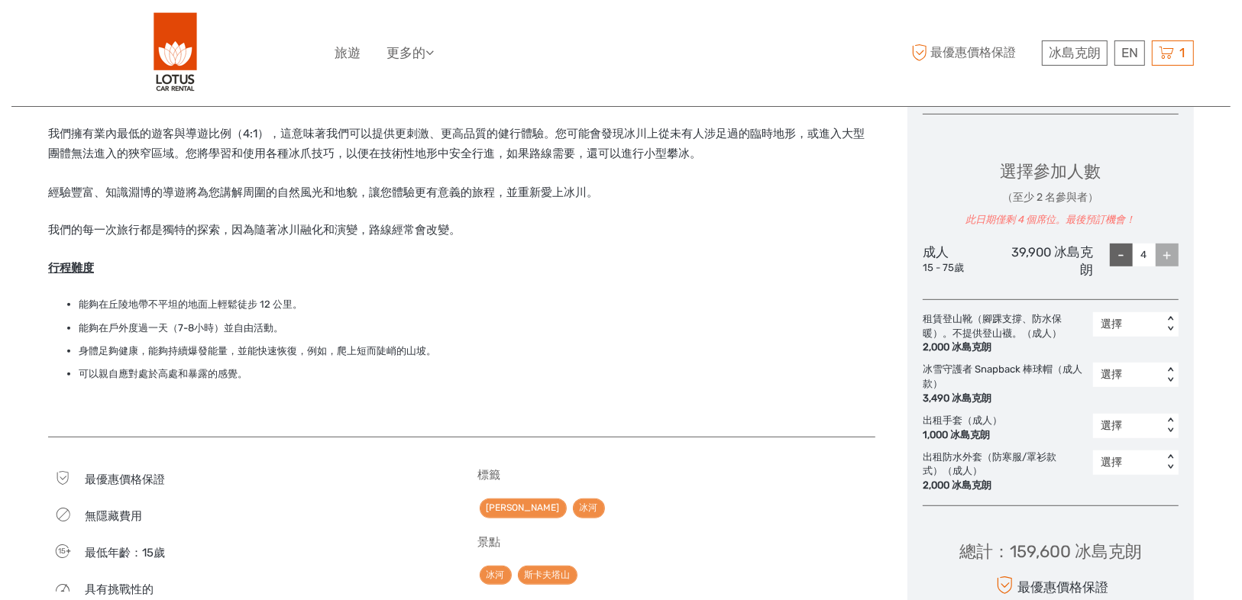
click at [780, 275] on p "行程難度" at bounding box center [461, 269] width 827 height 20
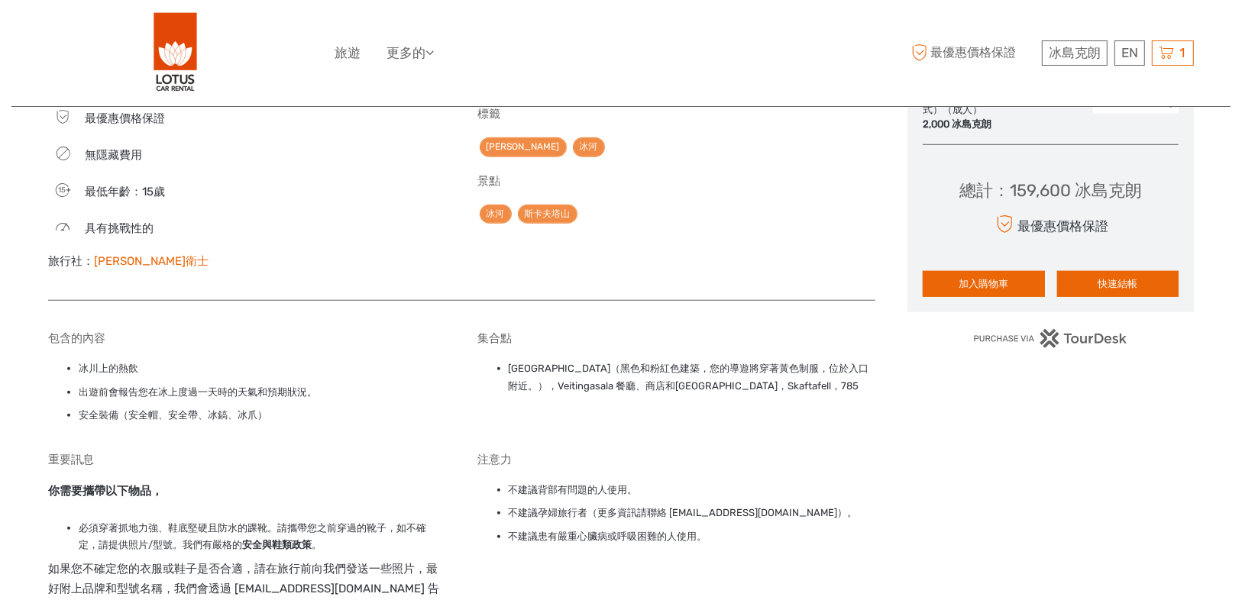
scroll to position [978, 0]
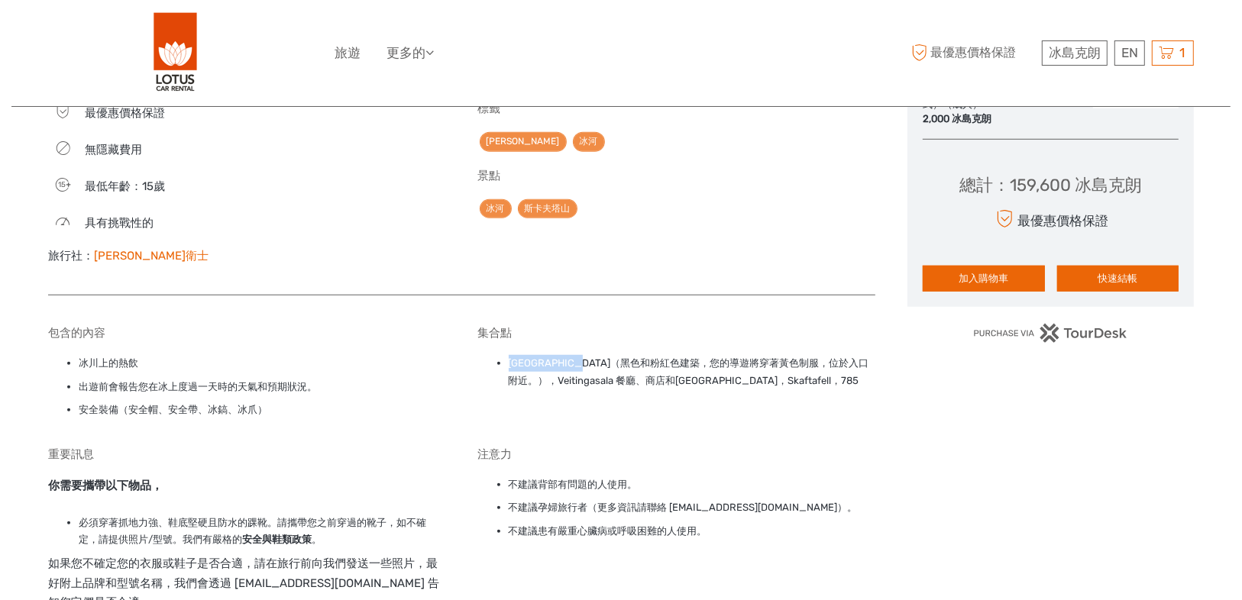
drag, startPoint x: 510, startPoint y: 360, endPoint x: 587, endPoint y: 358, distance: 76.4
click at [587, 358] on font "Freysnes 加油站（黑色和粉紅色建築，您的導遊將穿著黃色制服，位於入口附近。），Veitingasala 餐廳、商店和加油站，Skaftafell，785" at bounding box center [689, 372] width 361 height 28
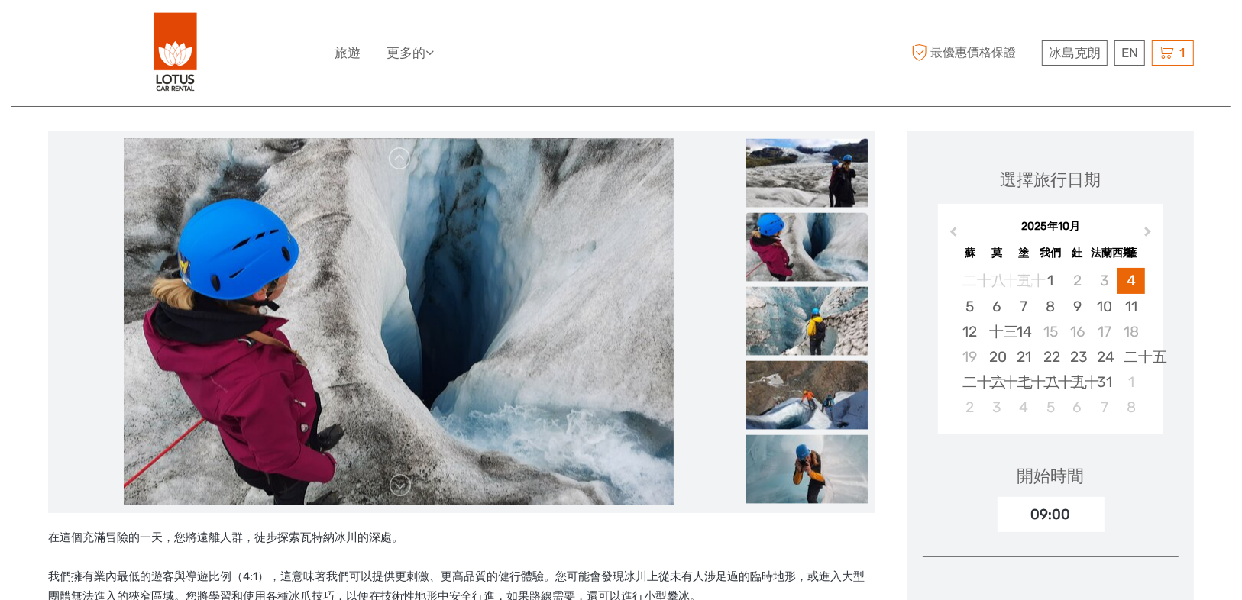
scroll to position [0, 0]
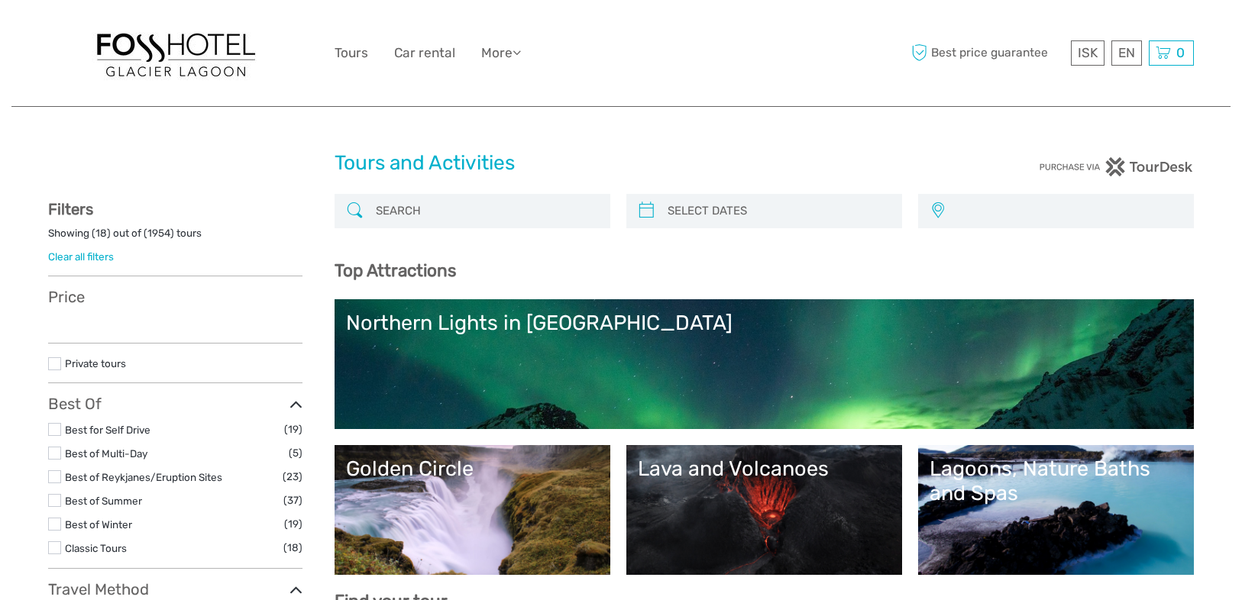
select select
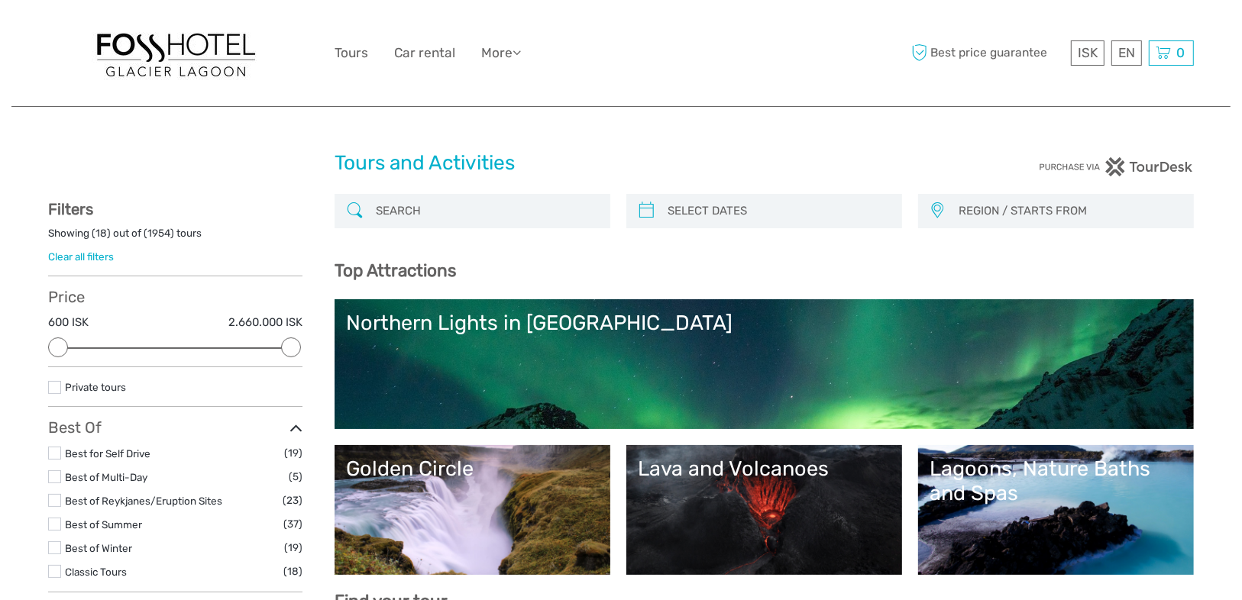
click at [500, 203] on input "search" at bounding box center [486, 211] width 233 height 27
paste input "Skaftafell Glacier Hike and Hidden Ice Cave"
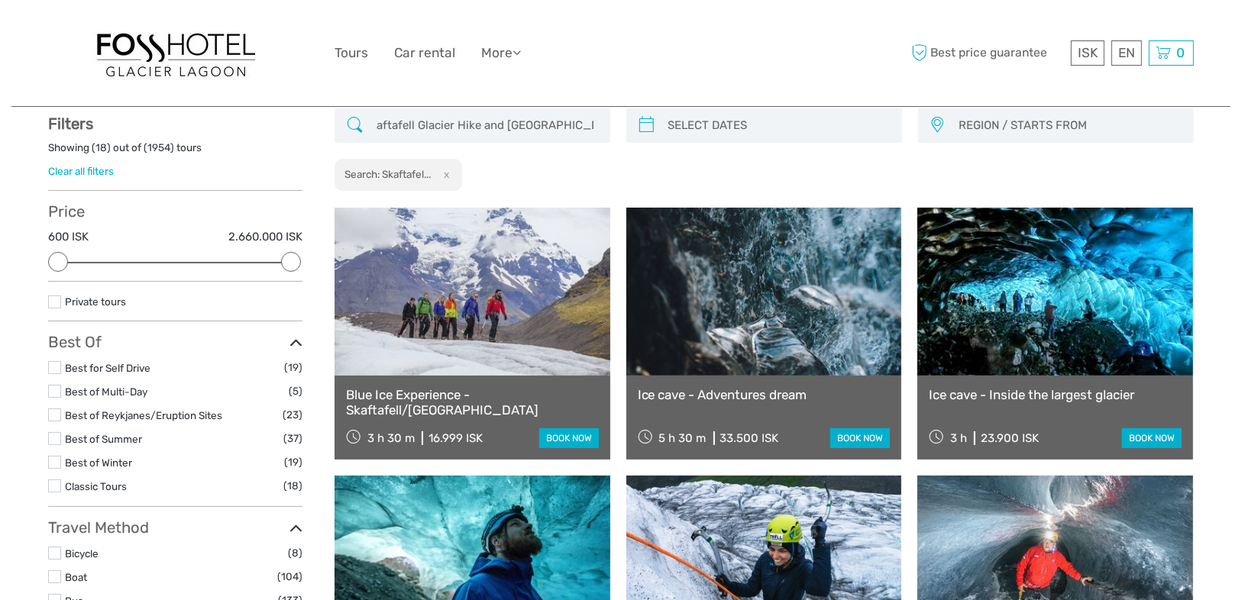
scroll to position [86, 0]
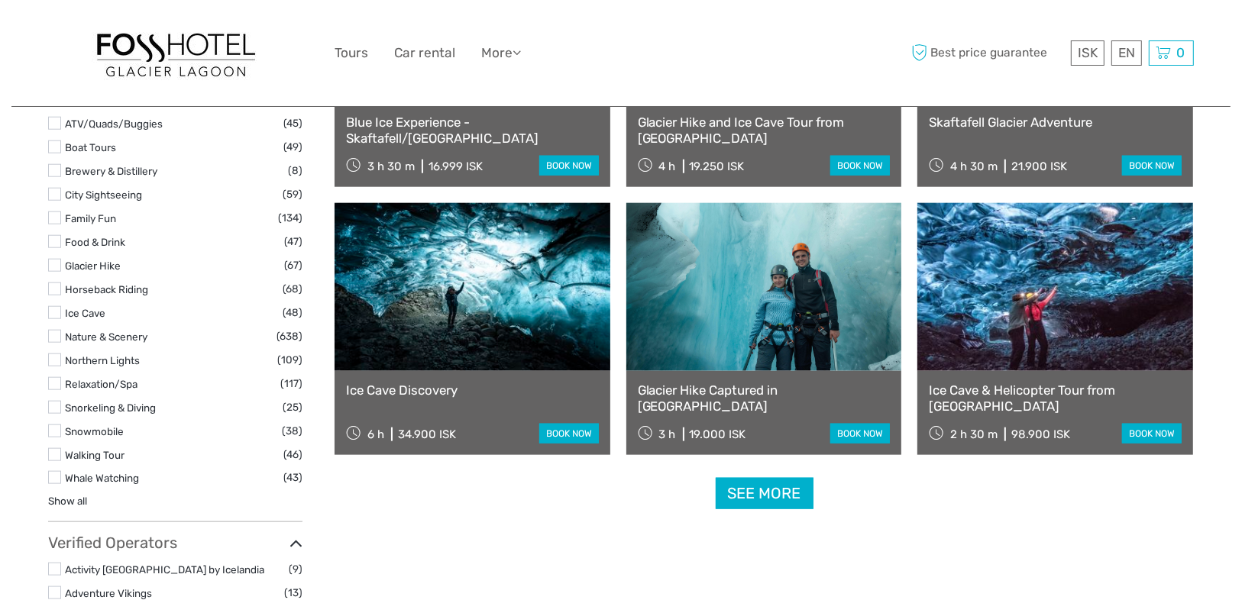
scroll to position [1431, 0]
click at [763, 493] on link "See more" at bounding box center [765, 492] width 98 height 31
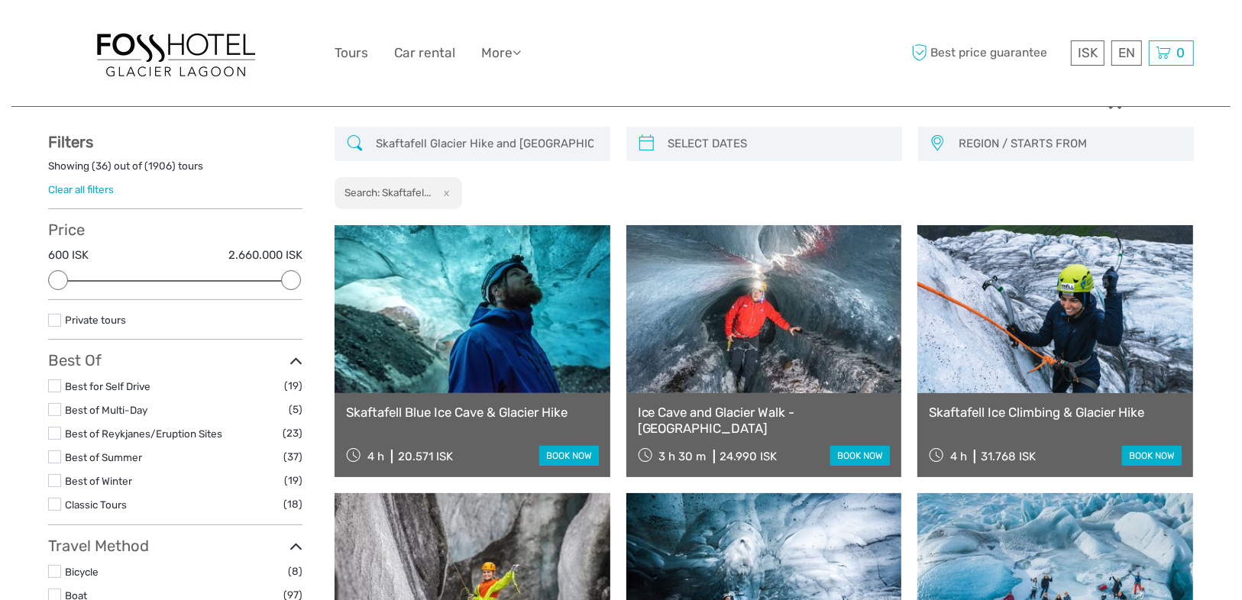
scroll to position [0, 0]
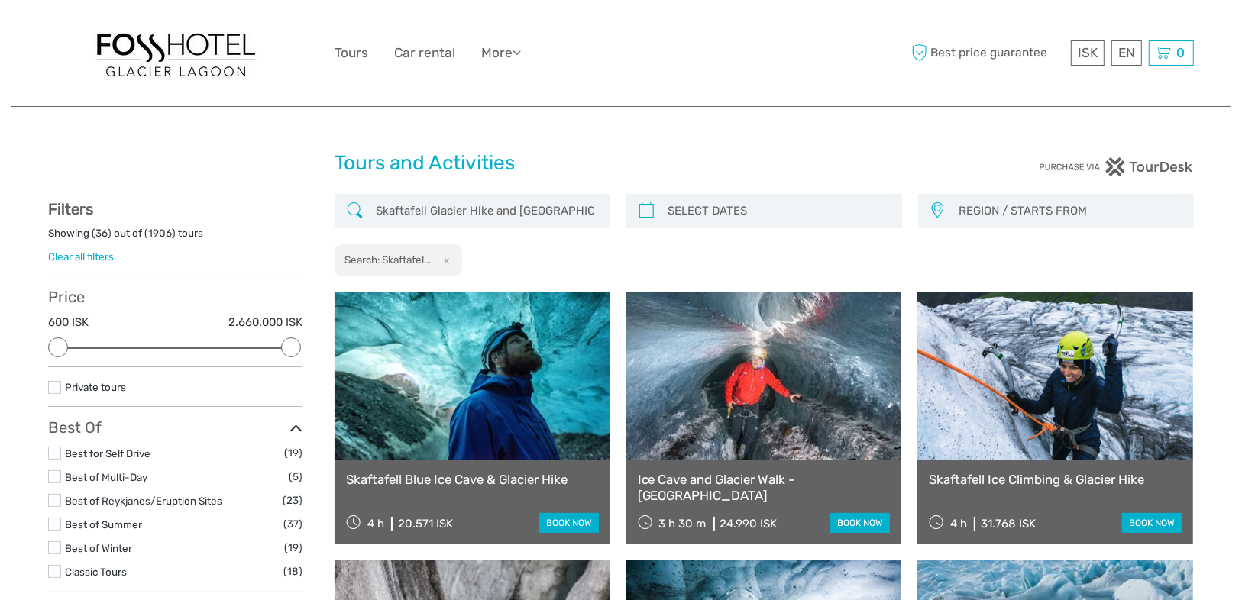
click at [433, 225] on div "Skaftafell Glacier Hike and Hidden Ice Cave" at bounding box center [473, 211] width 276 height 34
click at [439, 211] on input "Skaftafell Glacier Hike and Hidden Ice Cave" at bounding box center [486, 211] width 233 height 27
paste input "Ice Guardians Iceland"
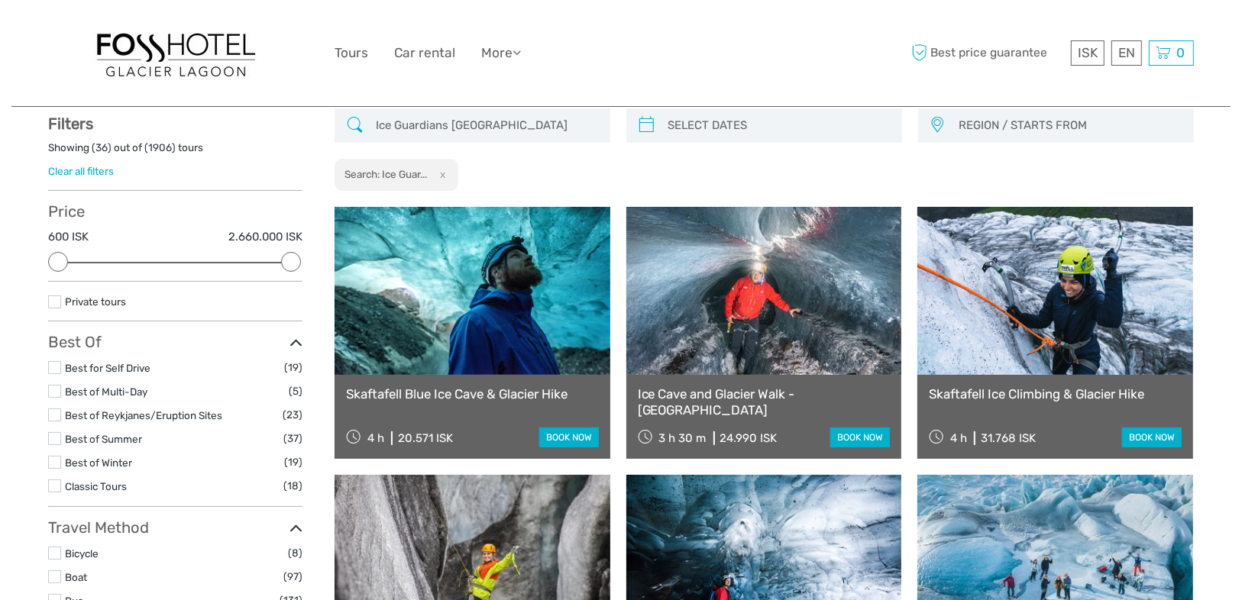
scroll to position [86, 0]
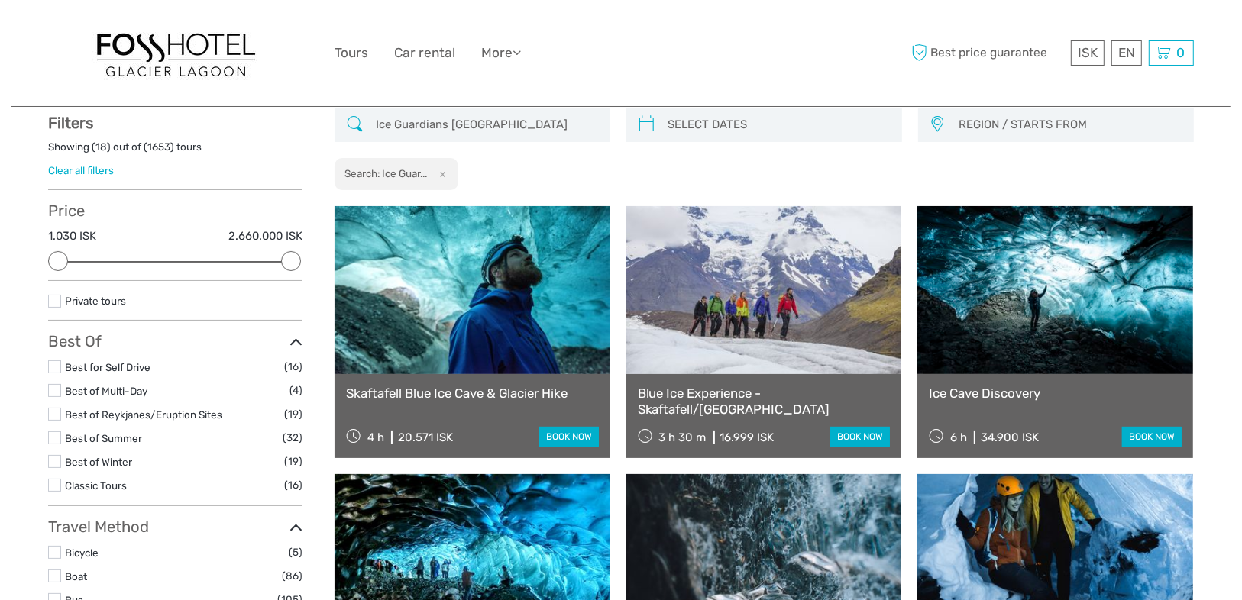
type input "Ice Guardians Iceland"
type input "07/09/2025"
click at [732, 132] on input "search" at bounding box center [778, 125] width 233 height 27
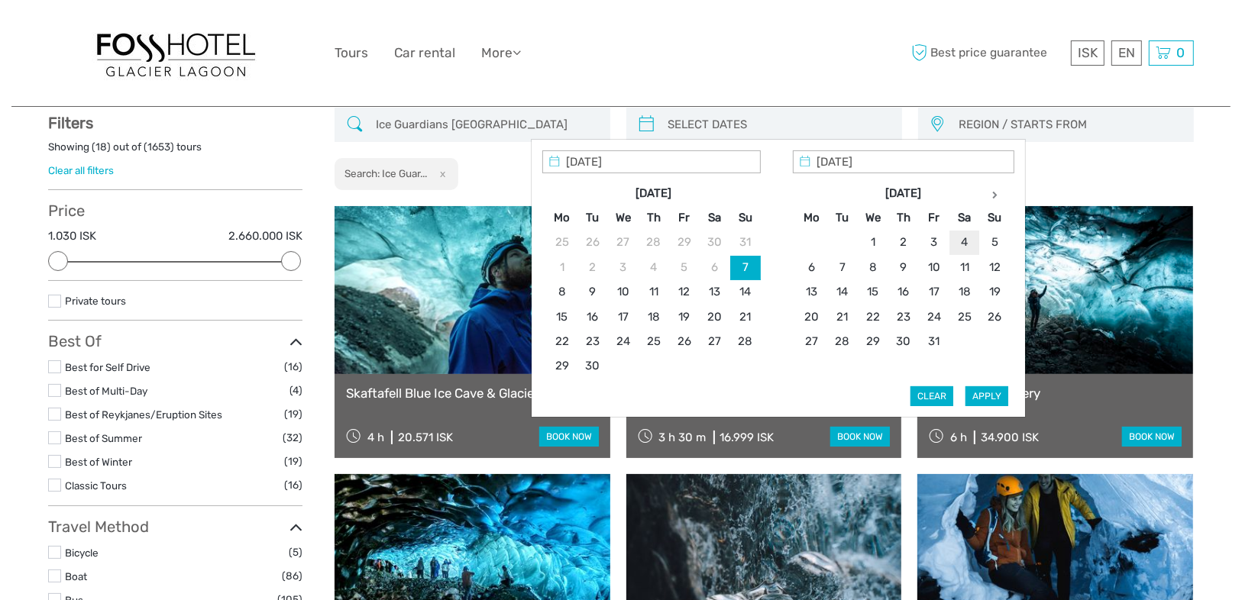
type input "04/10/2025"
click at [997, 393] on button "Apply" at bounding box center [987, 397] width 43 height 20
type input "04/10/2025 - 04/10/2025"
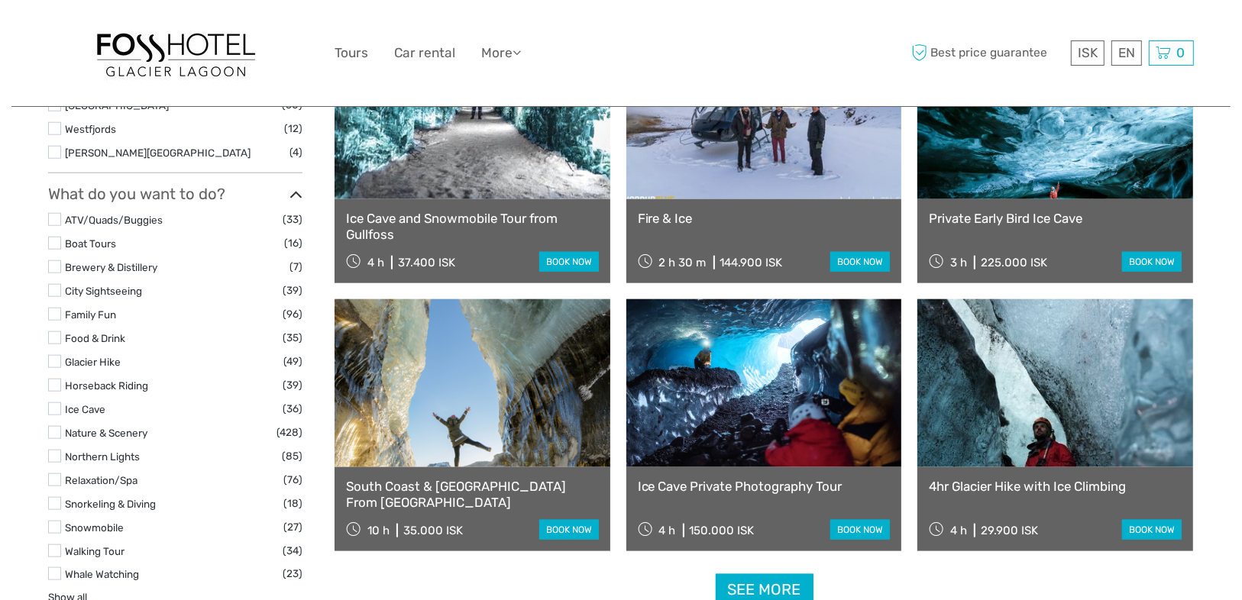
scroll to position [1431, 0]
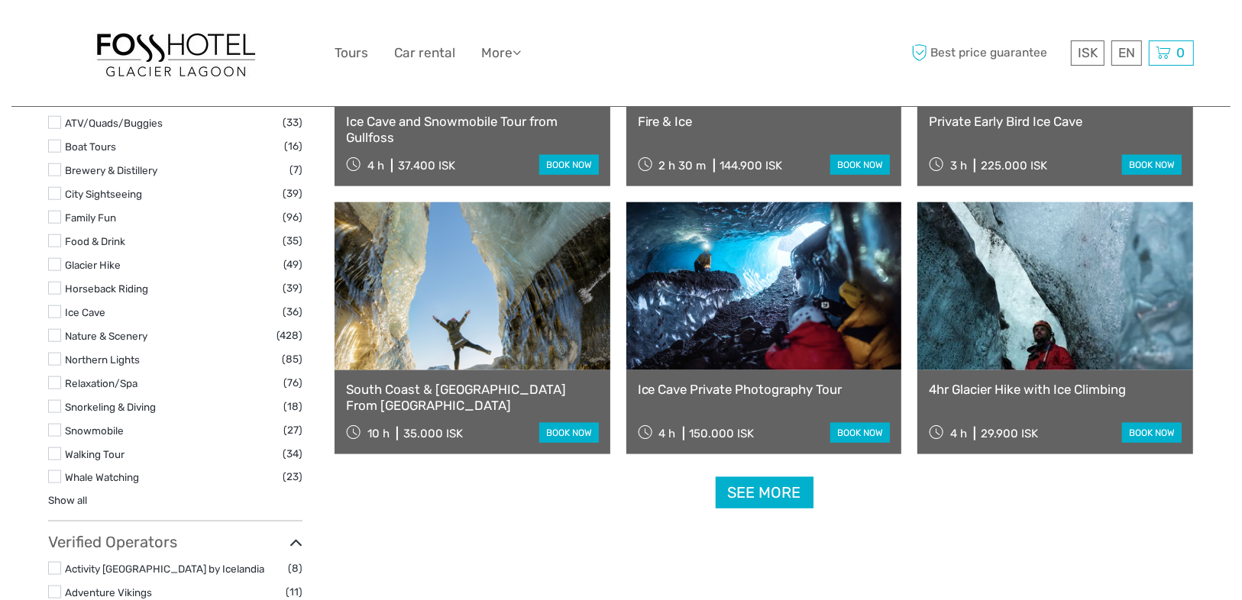
click at [752, 488] on link "See more" at bounding box center [765, 492] width 98 height 31
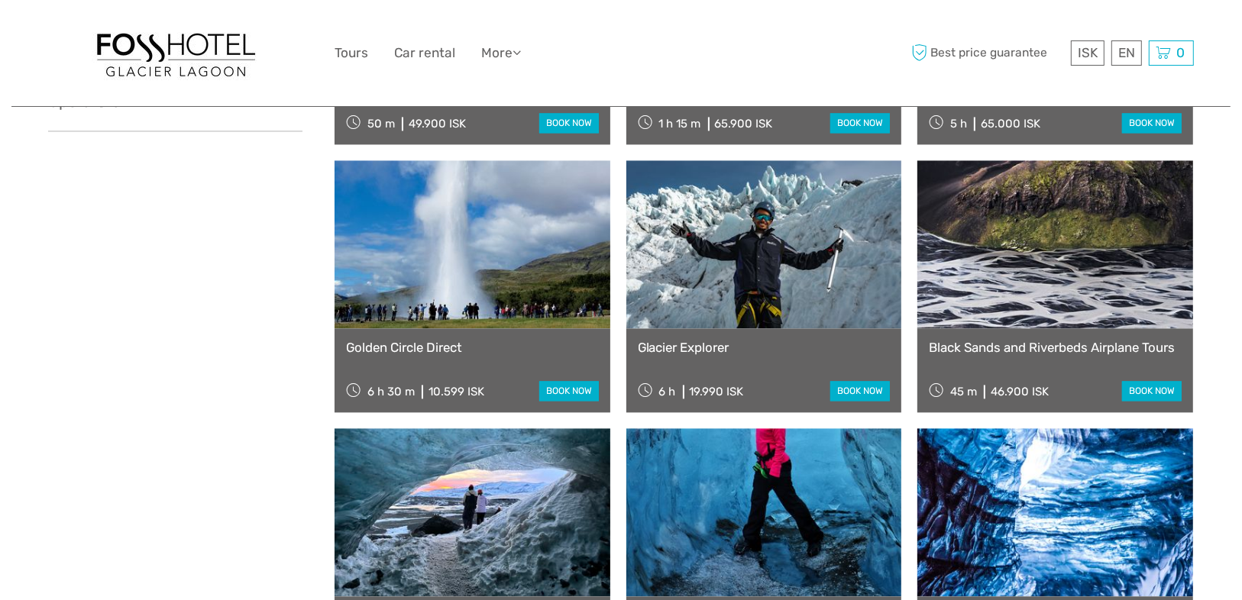
scroll to position [2959, 0]
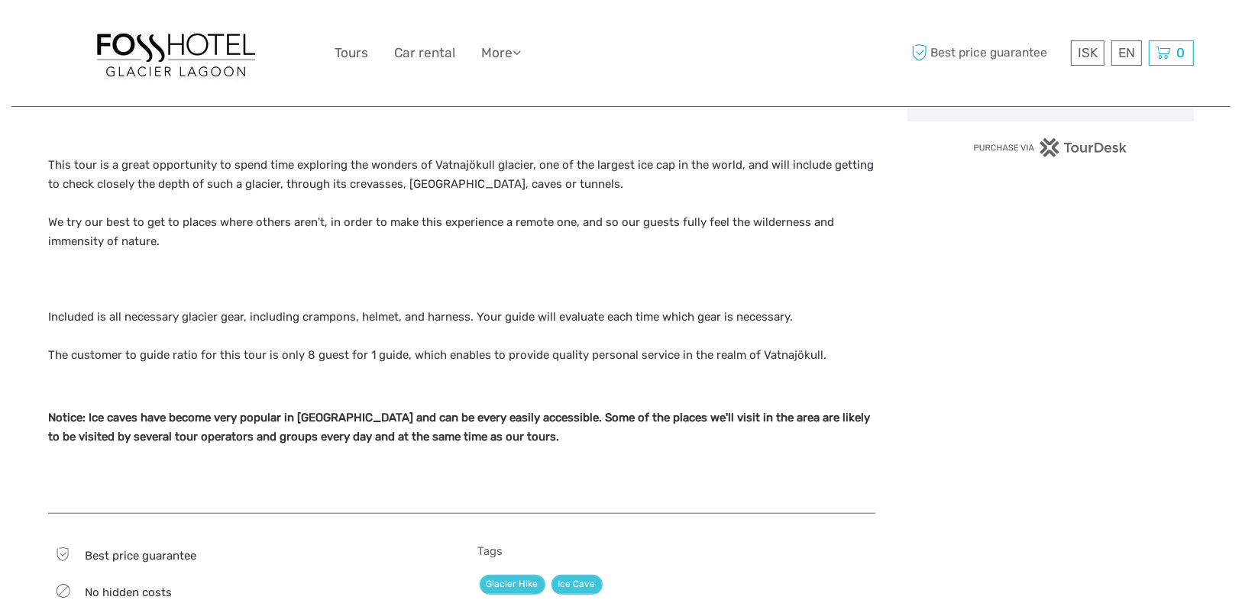
scroll to position [1283, 0]
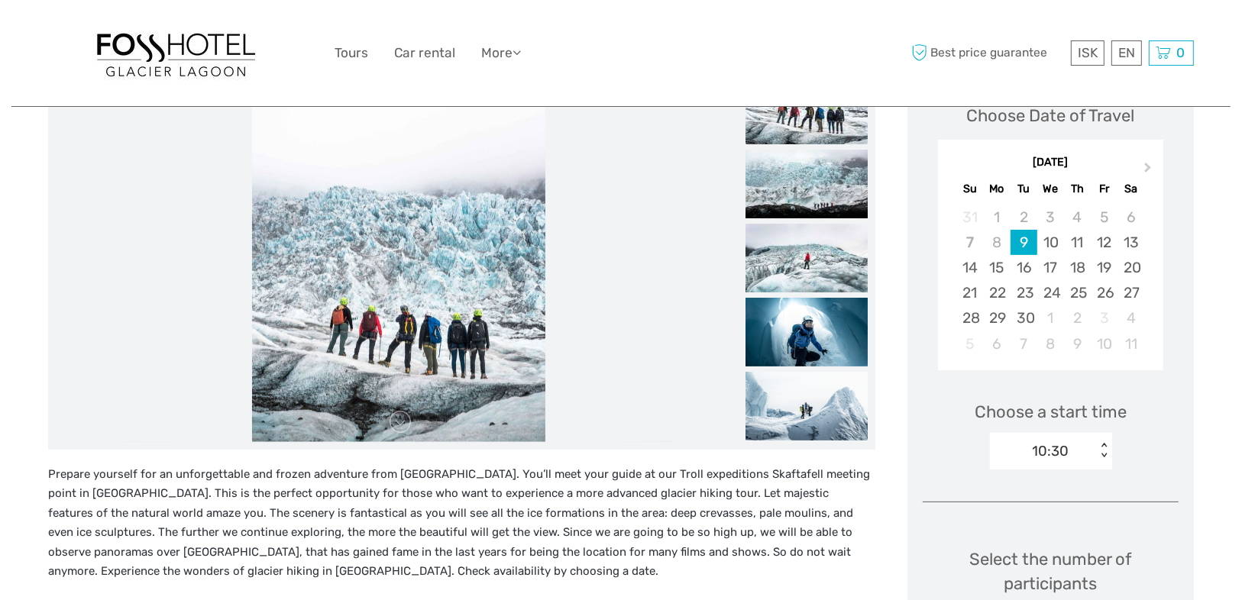
scroll to position [183, 0]
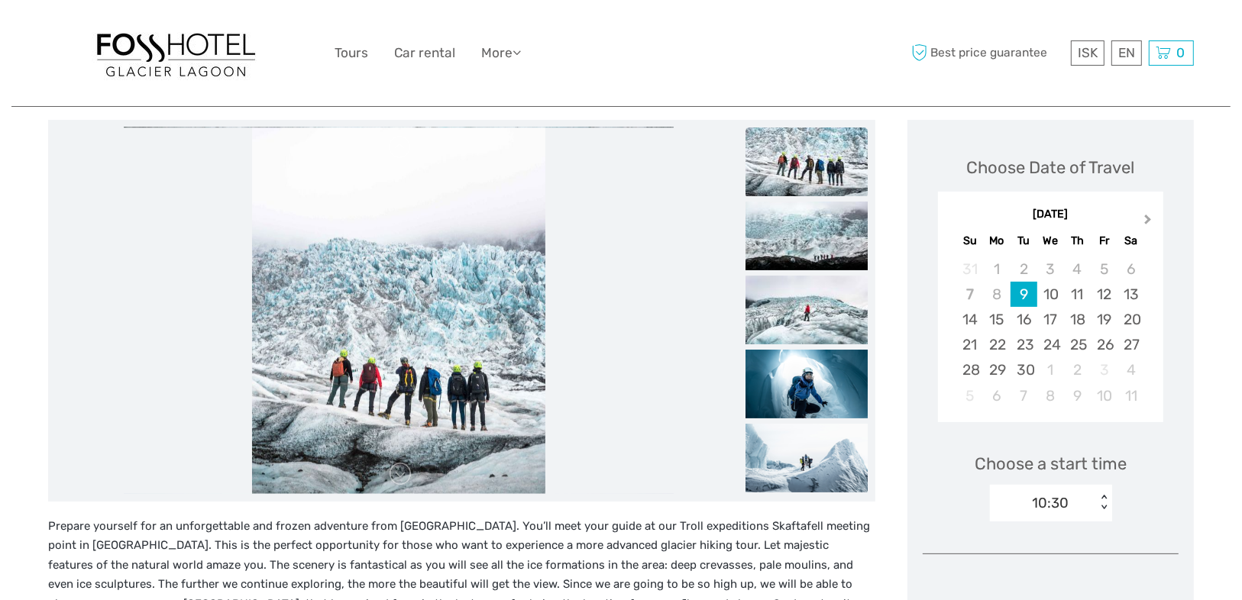
click at [1148, 219] on span "Next Month" at bounding box center [1148, 223] width 0 height 22
click at [1137, 257] on div "4" at bounding box center [1131, 269] width 27 height 25
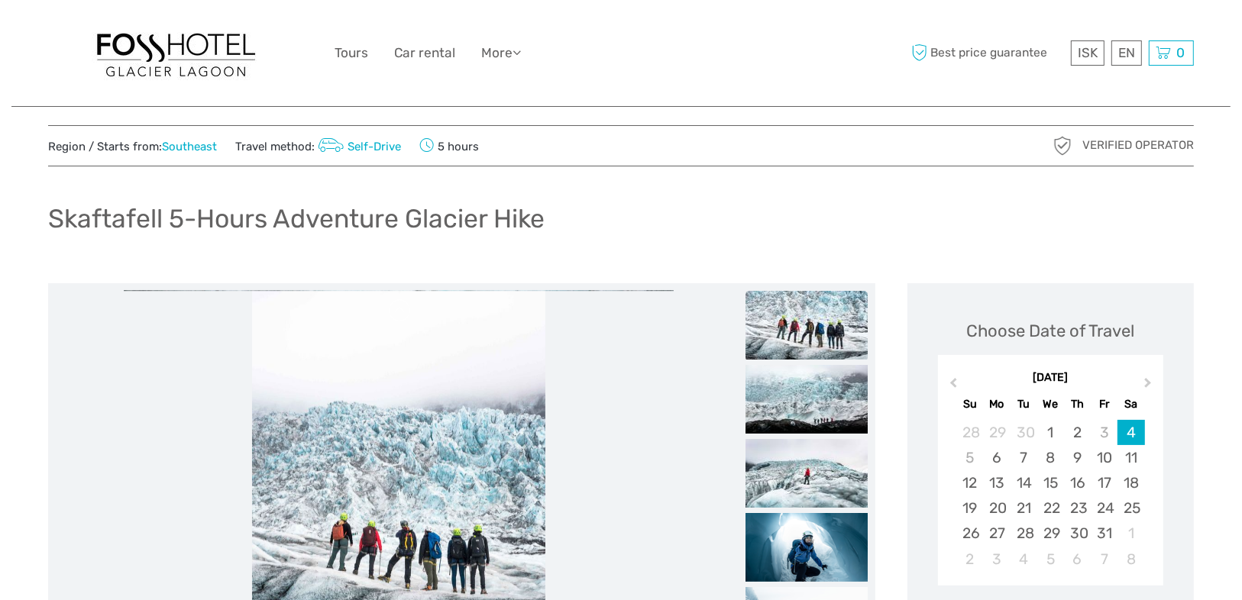
scroll to position [0, 0]
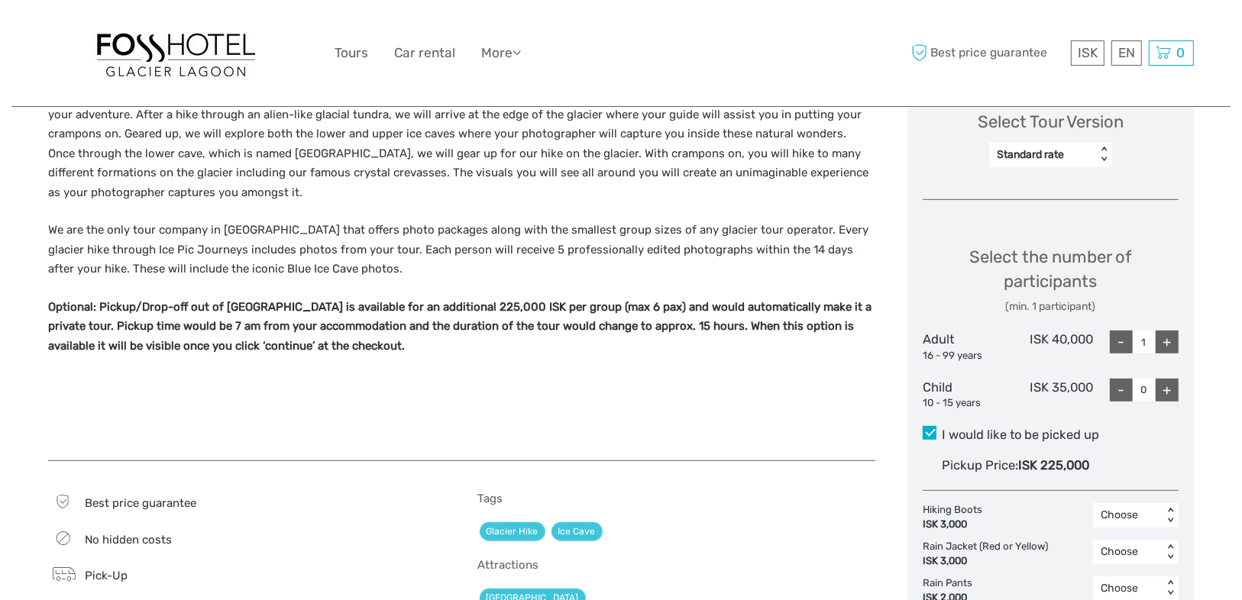
scroll to position [367, 0]
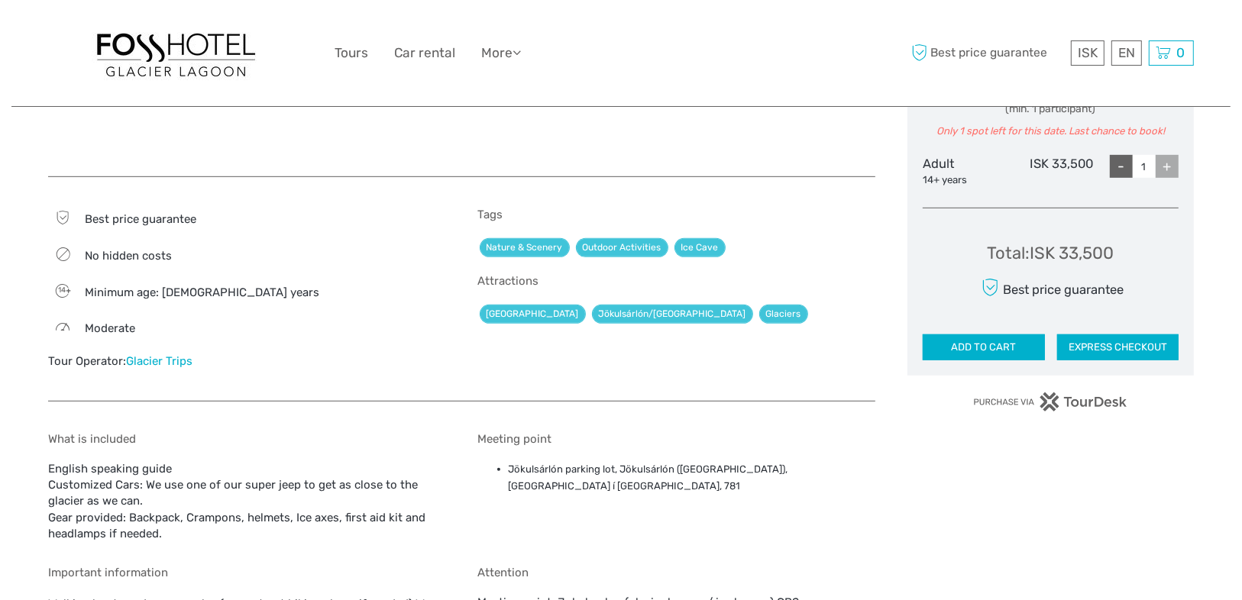
scroll to position [794, 0]
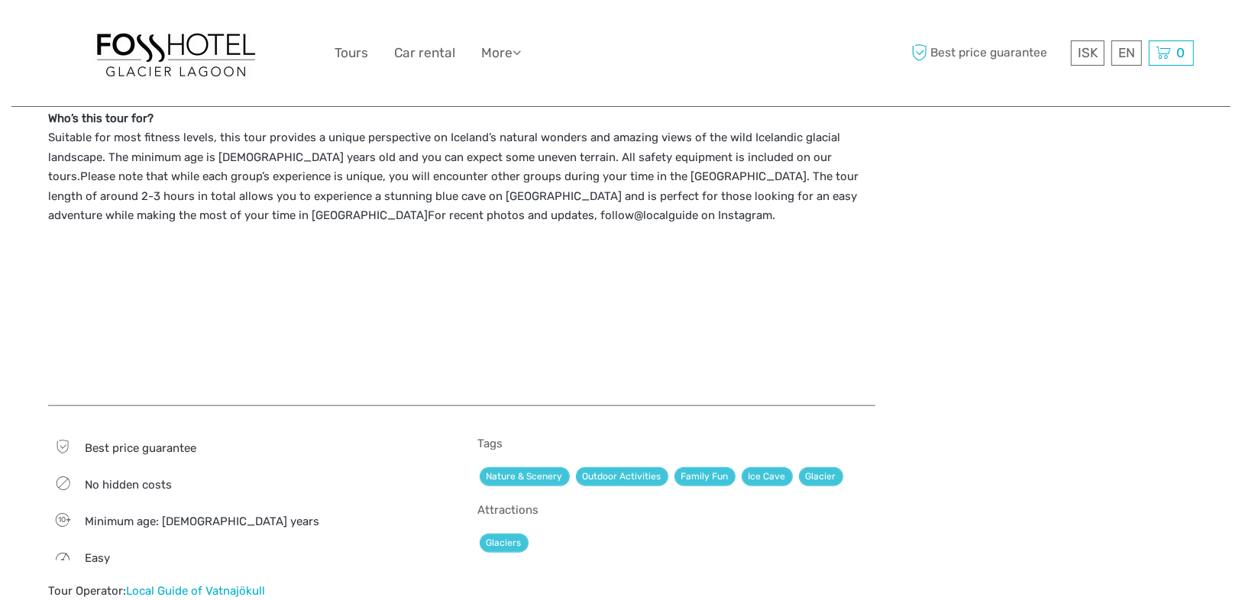
scroll to position [1467, 0]
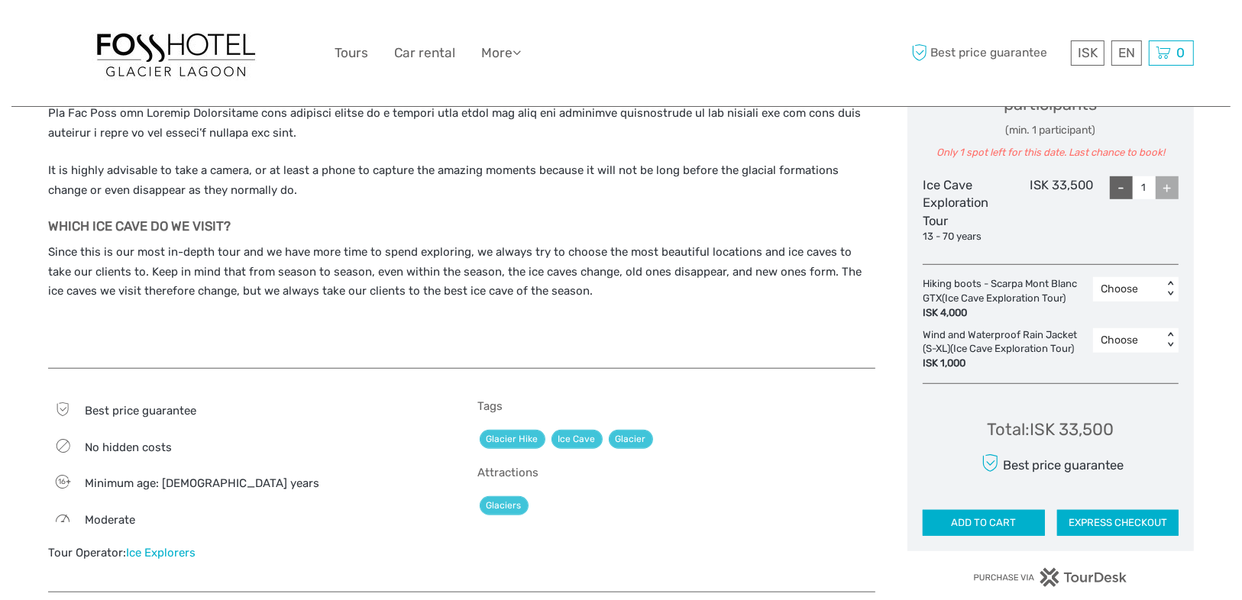
scroll to position [978, 0]
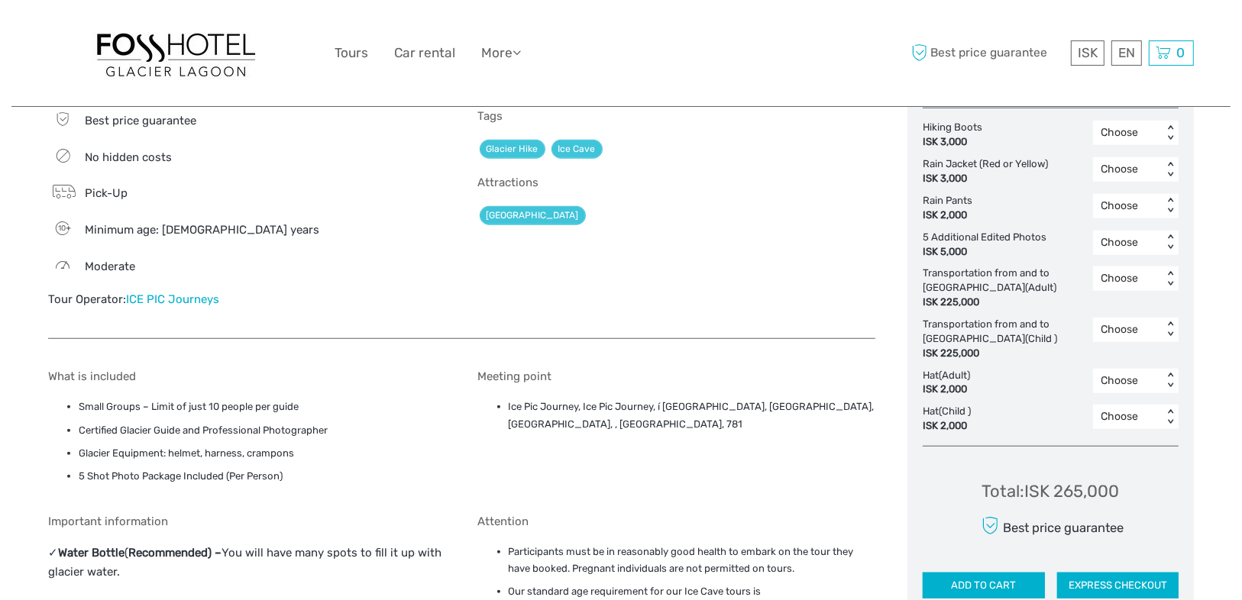
scroll to position [1039, 0]
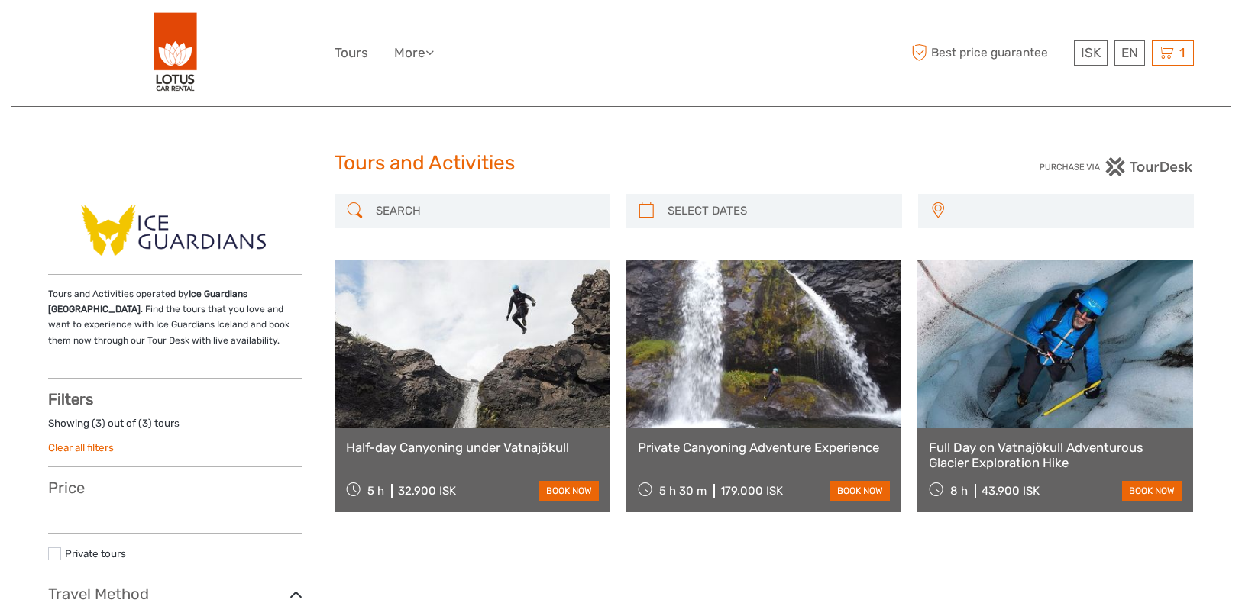
select select
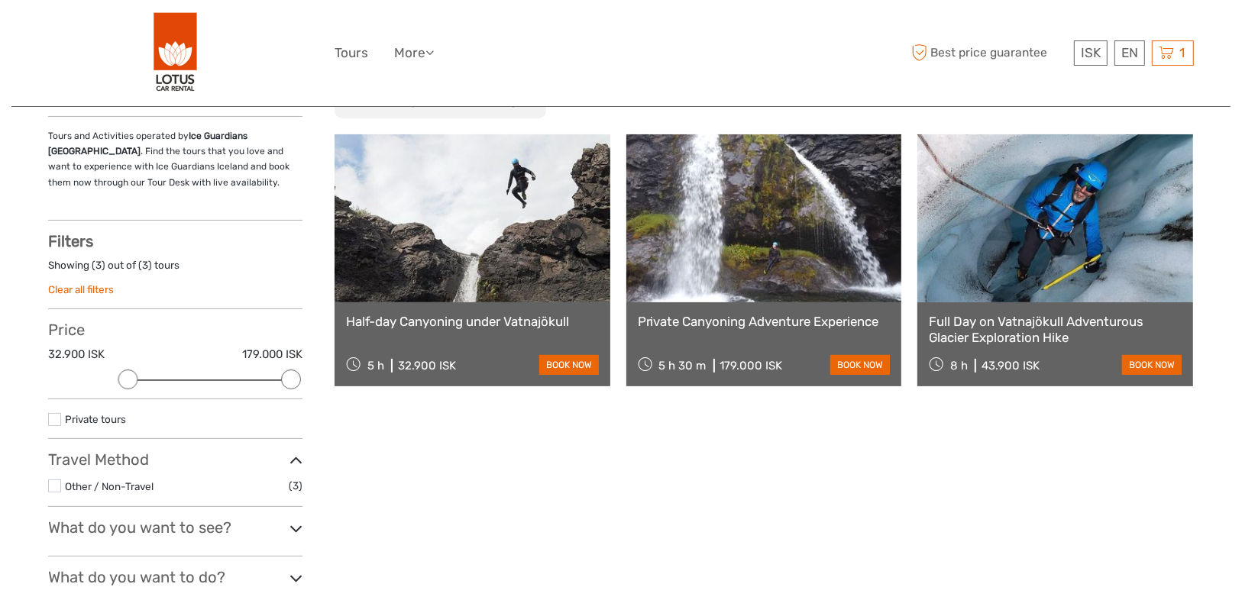
scroll to position [244, 0]
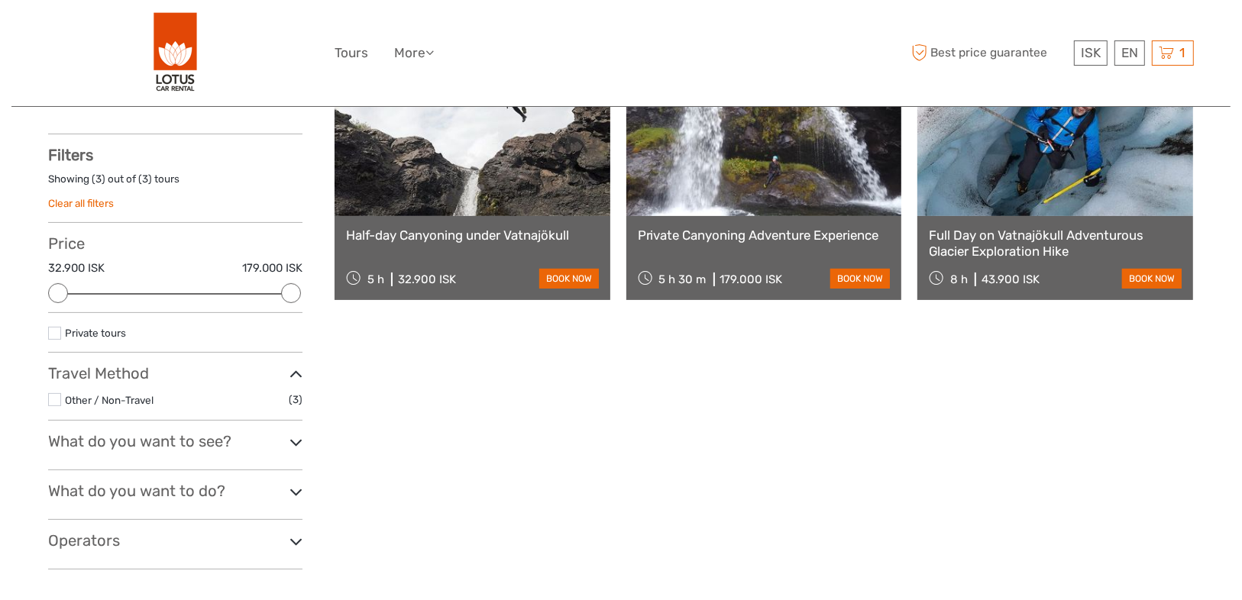
drag, startPoint x: 125, startPoint y: 293, endPoint x: 37, endPoint y: 293, distance: 87.1
click at [37, 293] on div "Tours and Activities Tours and Activities REGION / STARTS FROM [GEOGRAPHIC_DATA…" at bounding box center [620, 253] width 1219 height 994
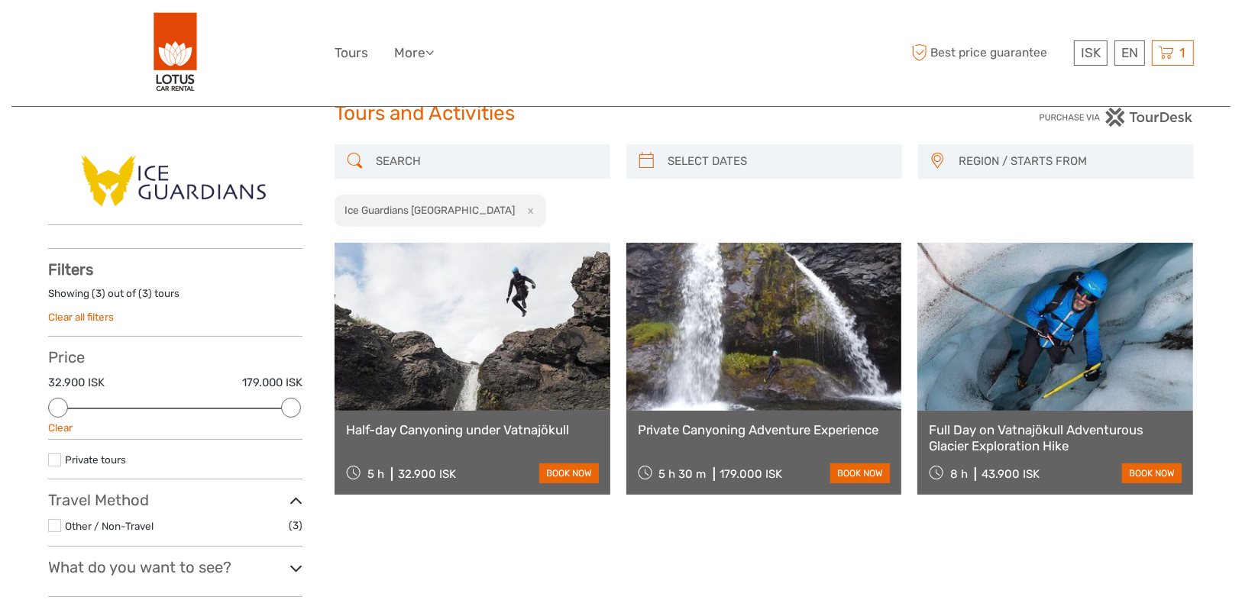
scroll to position [0, 0]
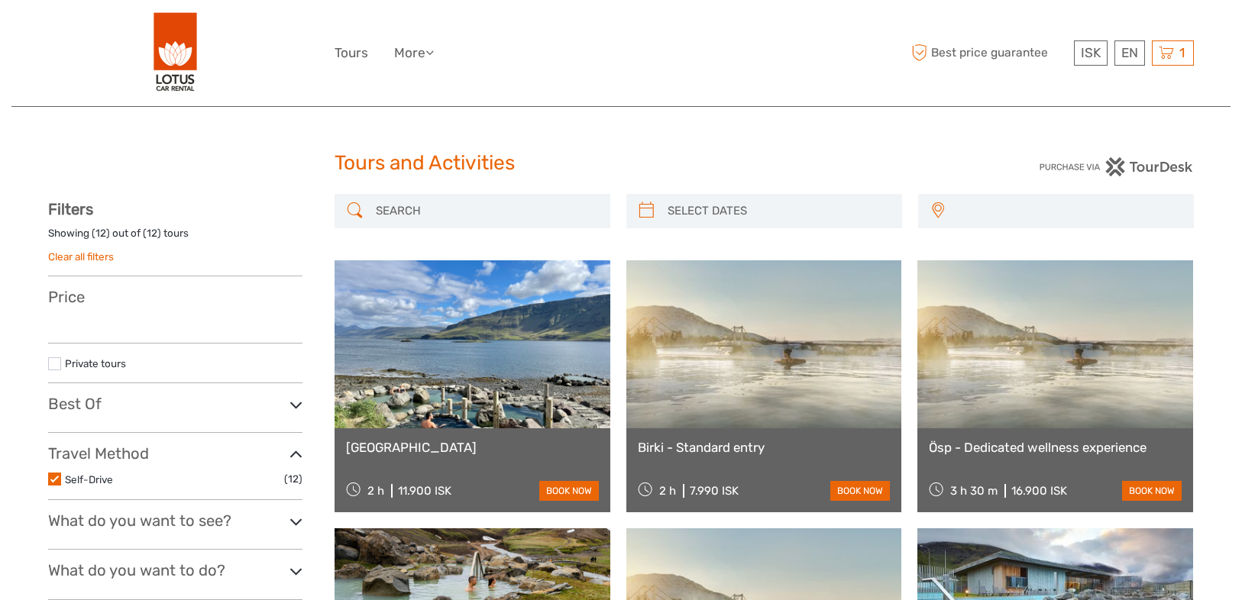
select select
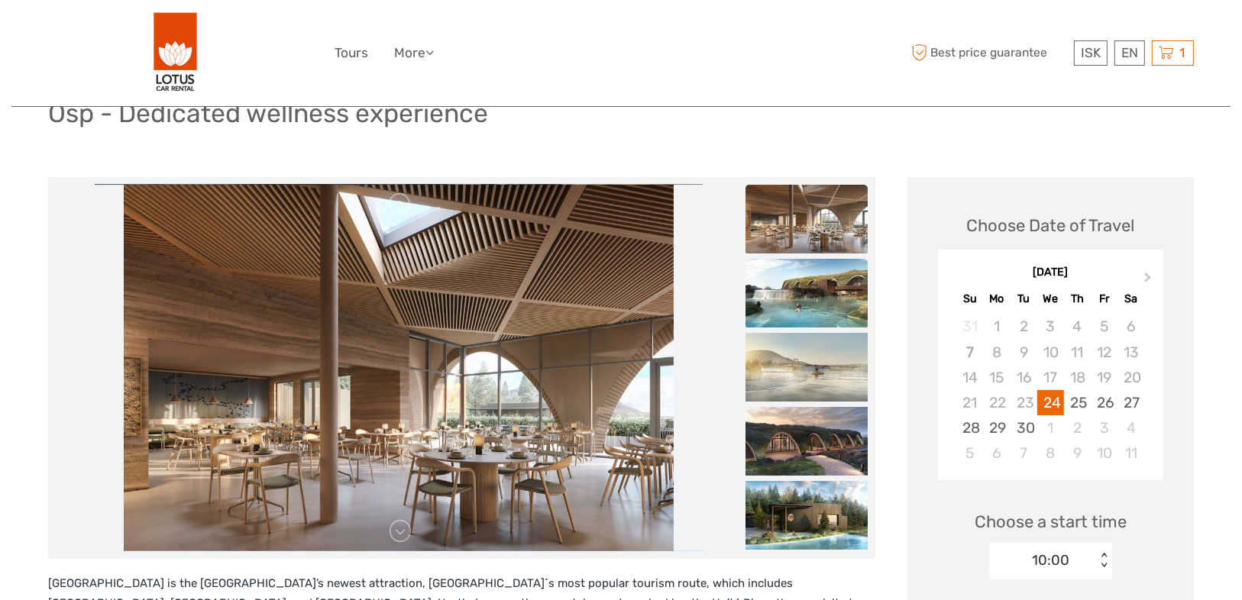
click at [785, 315] on img at bounding box center [807, 293] width 122 height 69
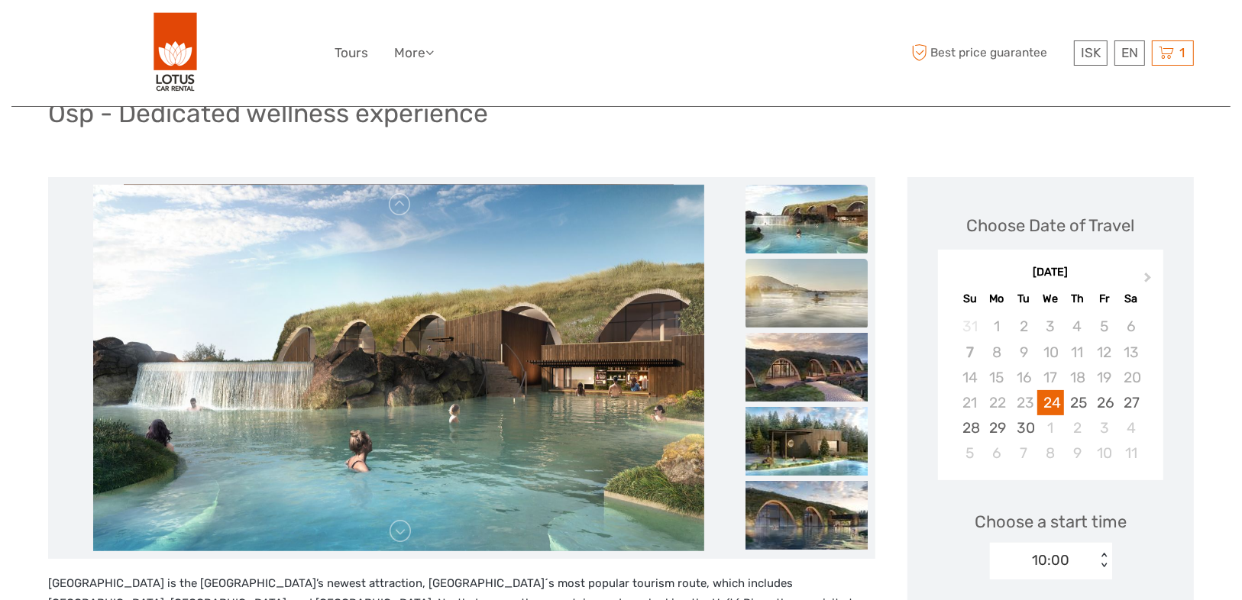
click at [788, 304] on img at bounding box center [807, 293] width 122 height 69
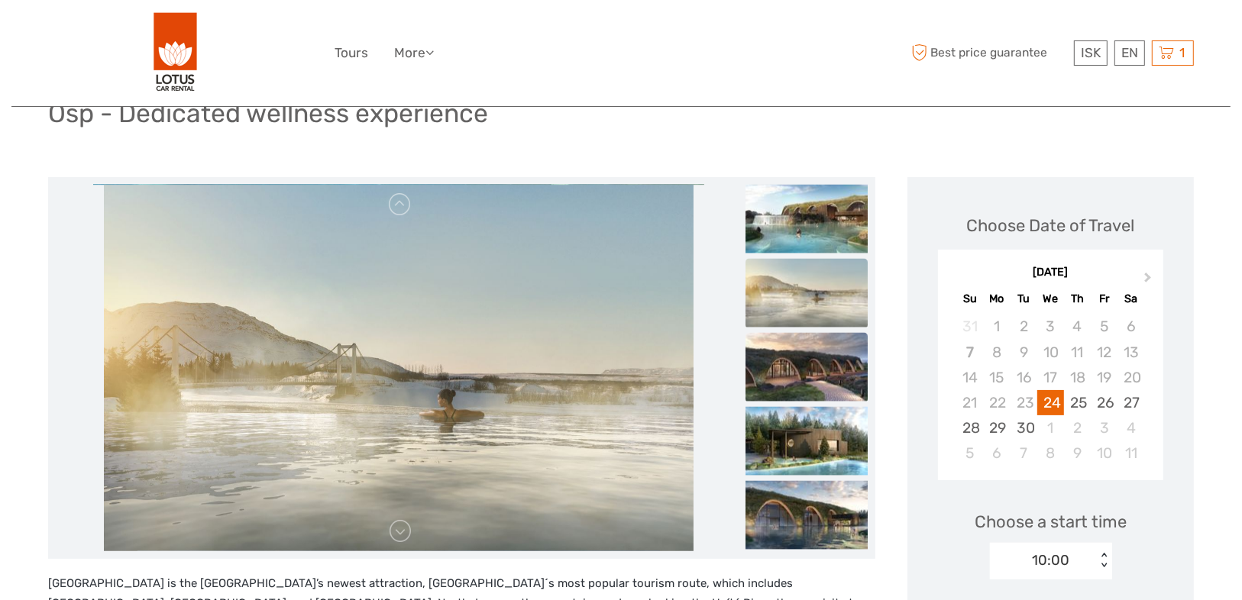
click at [798, 367] on img at bounding box center [807, 367] width 122 height 69
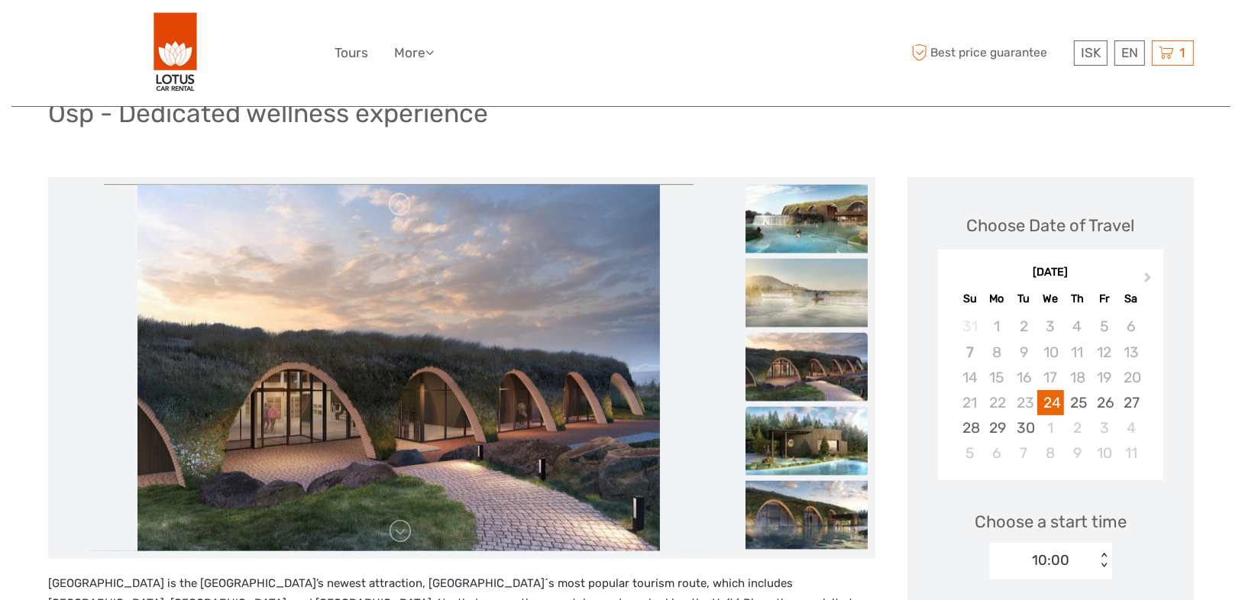
click at [821, 445] on img at bounding box center [807, 441] width 122 height 69
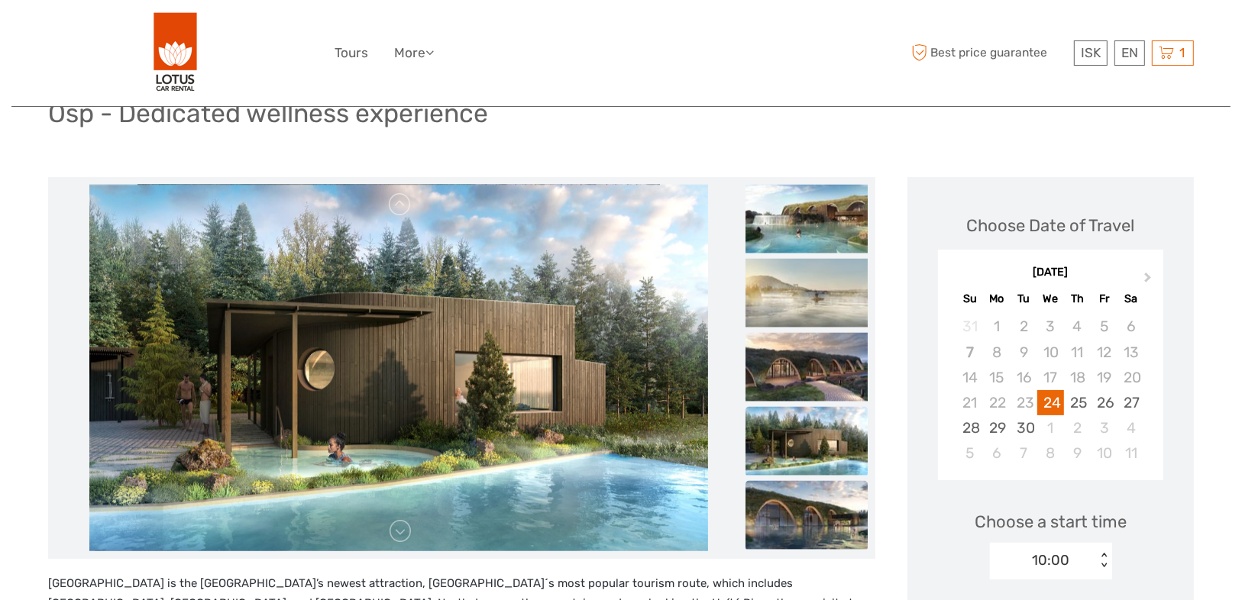
click at [826, 536] on img at bounding box center [807, 515] width 122 height 69
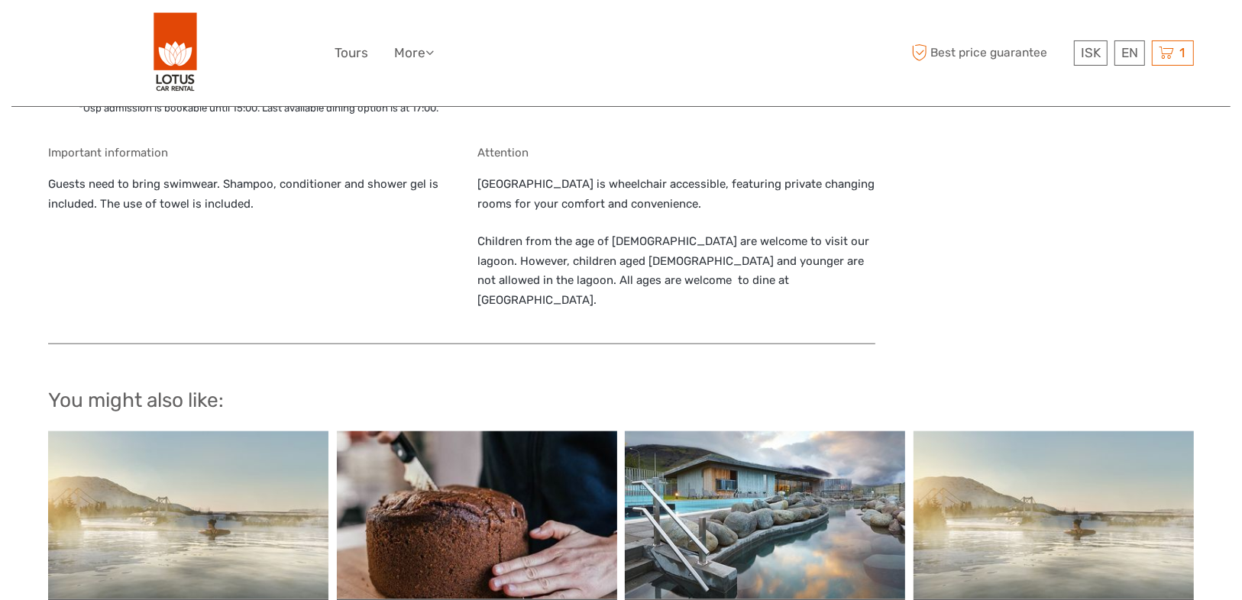
scroll to position [1467, 0]
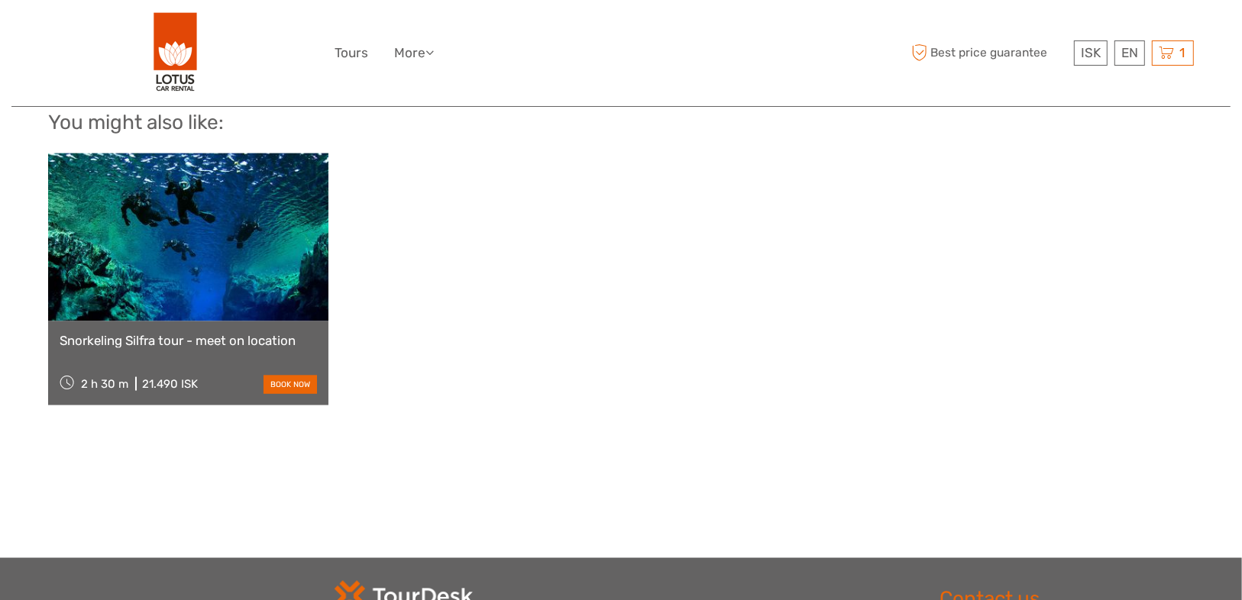
scroll to position [1956, 0]
